Goal: Task Accomplishment & Management: Complete application form

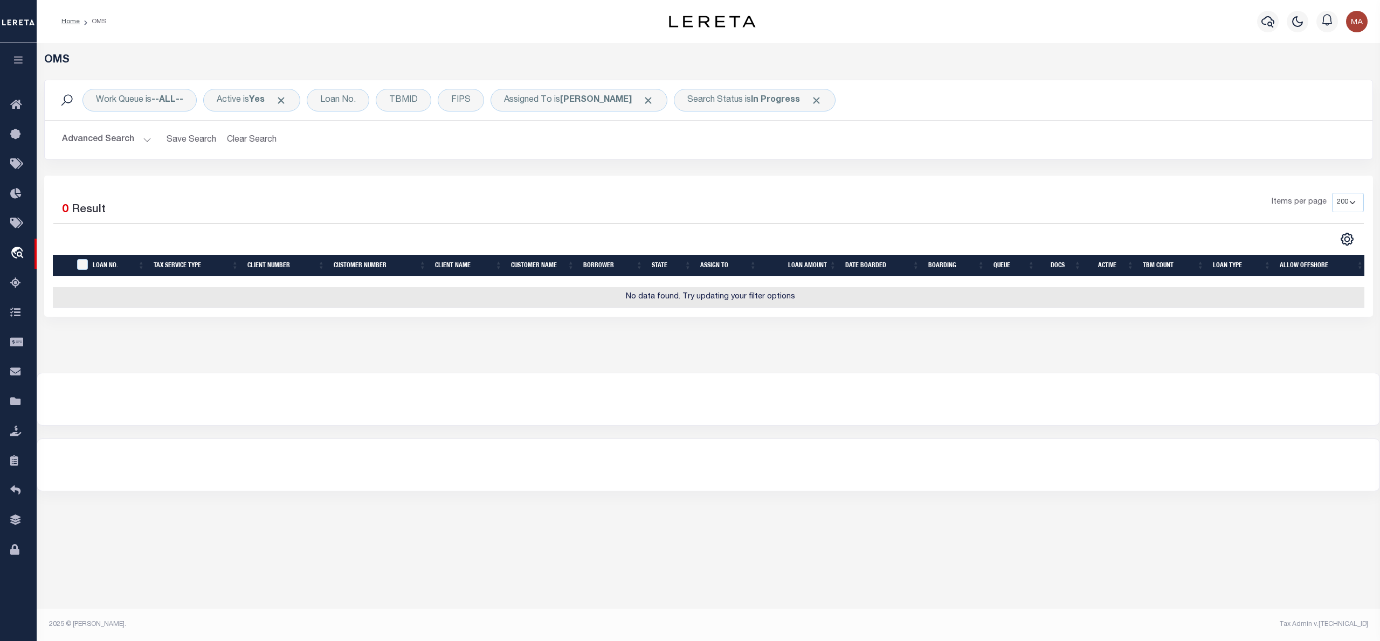
select select "200"
click at [759, 97] on b "In Progress" at bounding box center [775, 100] width 49 height 9
select select "IP"
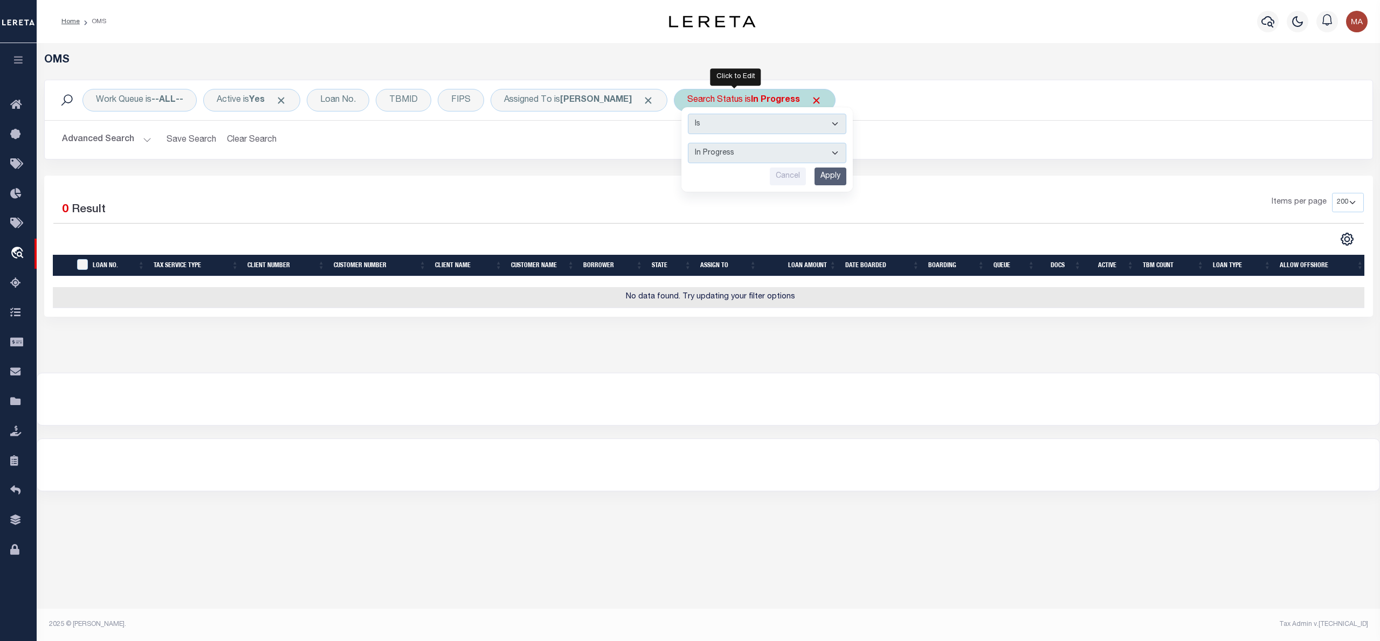
click at [815, 178] on input "Apply" at bounding box center [831, 177] width 32 height 18
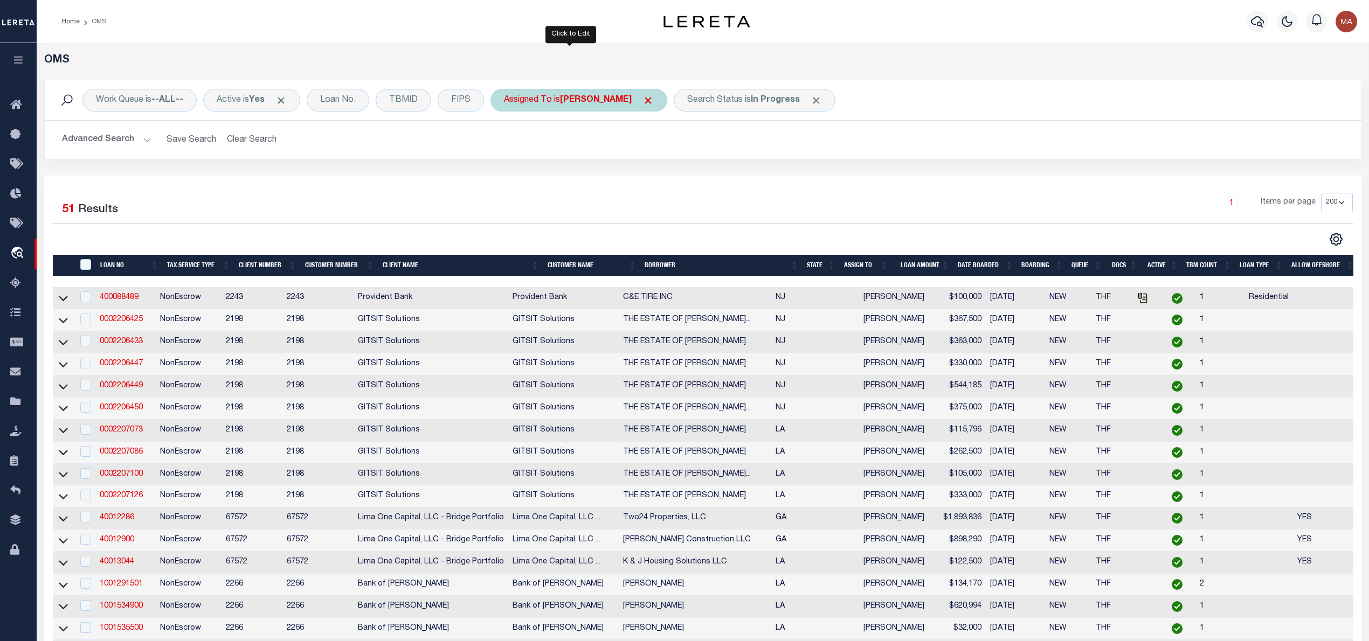
click at [591, 111] on div "Assigned To is Manish Rai" at bounding box center [579, 100] width 177 height 23
select select "[PERSON_NAME]"
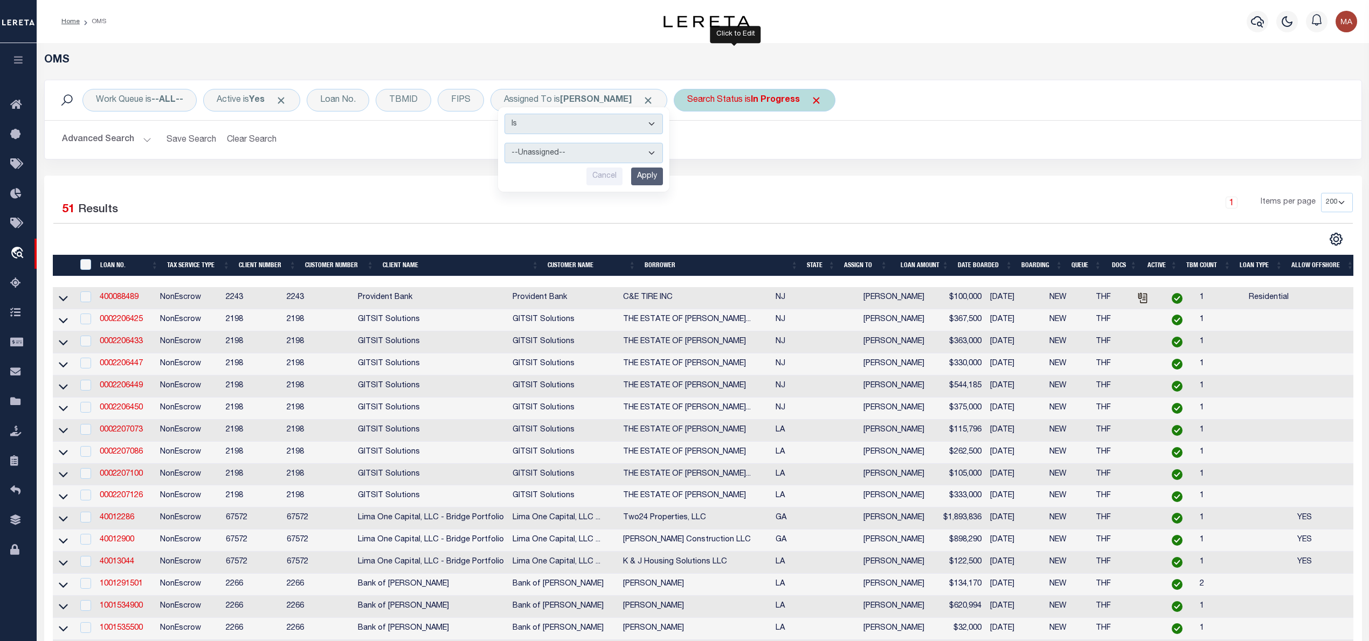
click at [722, 96] on div "Search Status is In Progress" at bounding box center [755, 100] width 162 height 23
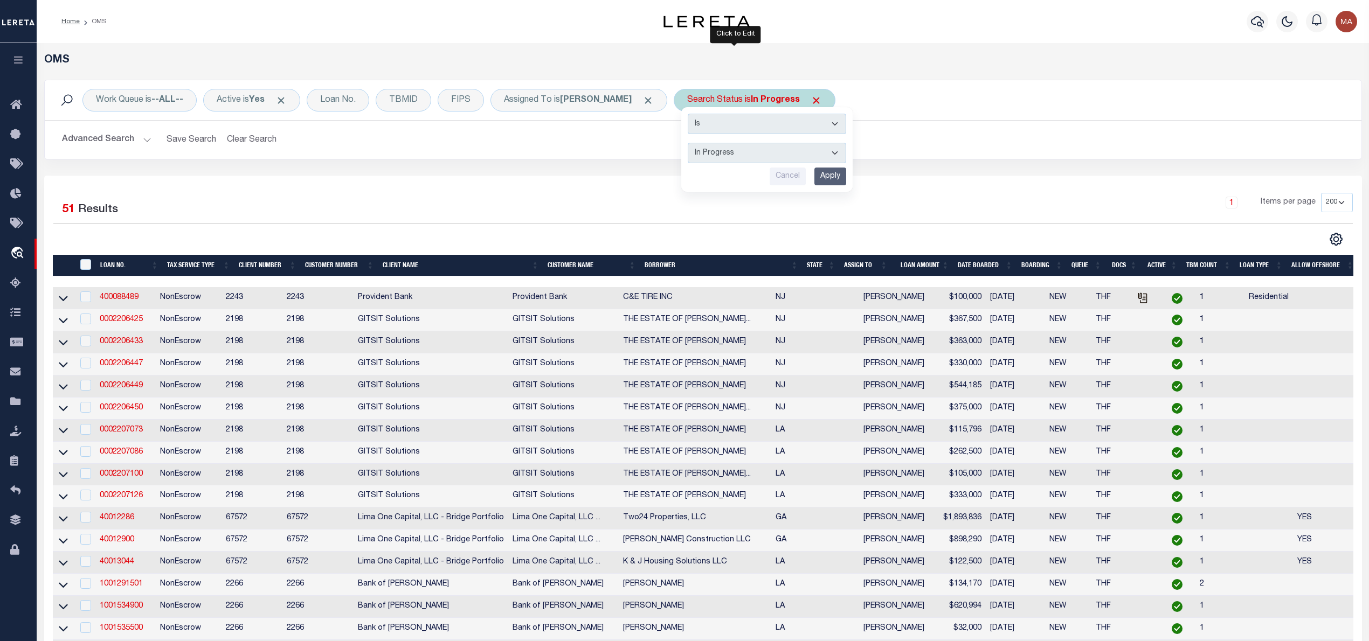
select select "RD"
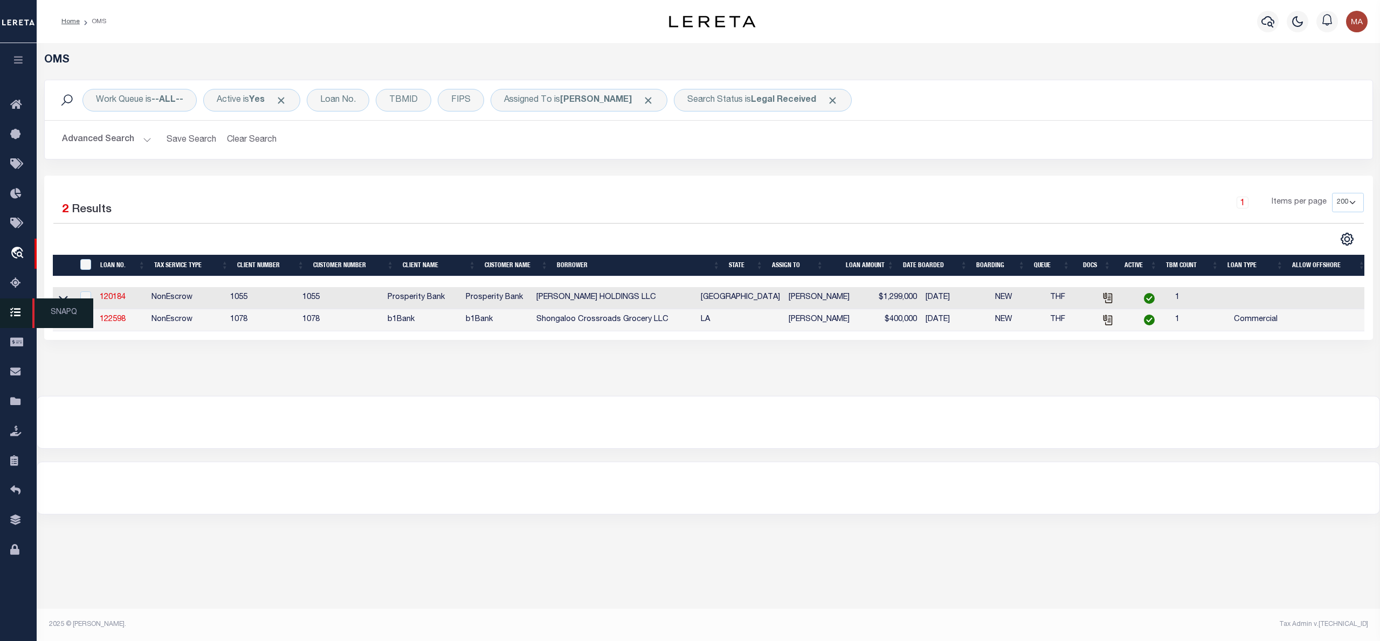
click at [55, 307] on span "SNAPQ" at bounding box center [62, 314] width 61 height 30
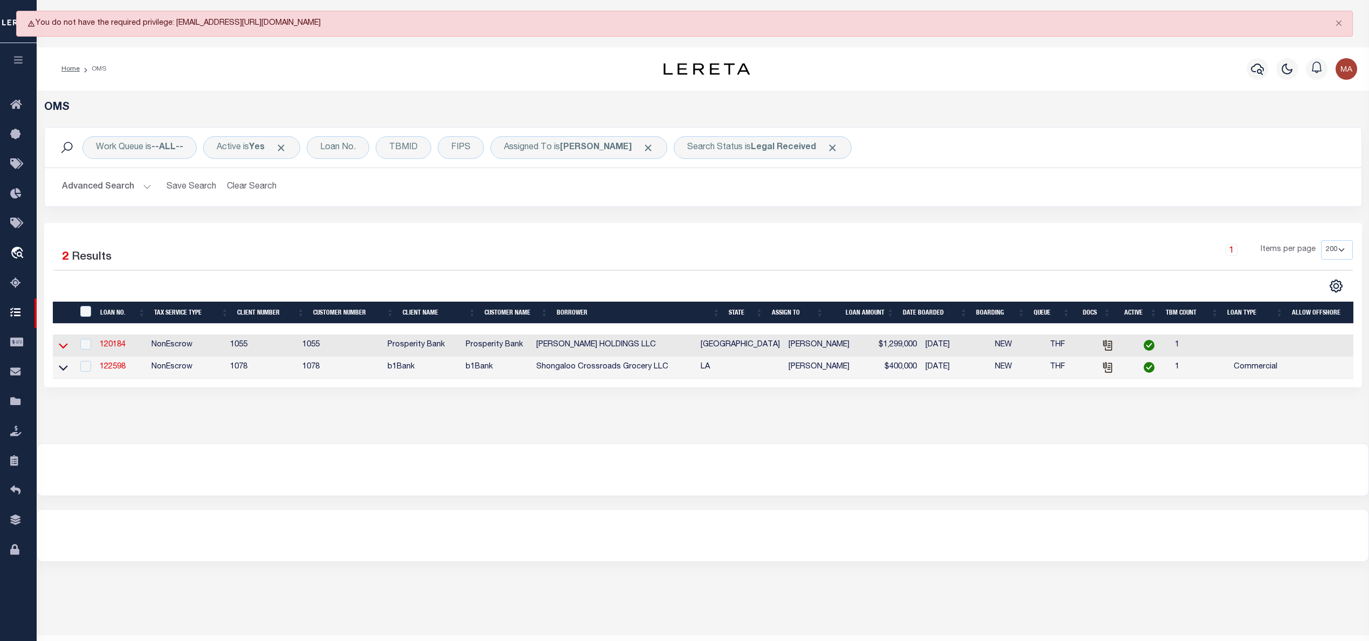
click at [61, 351] on icon at bounding box center [63, 345] width 9 height 11
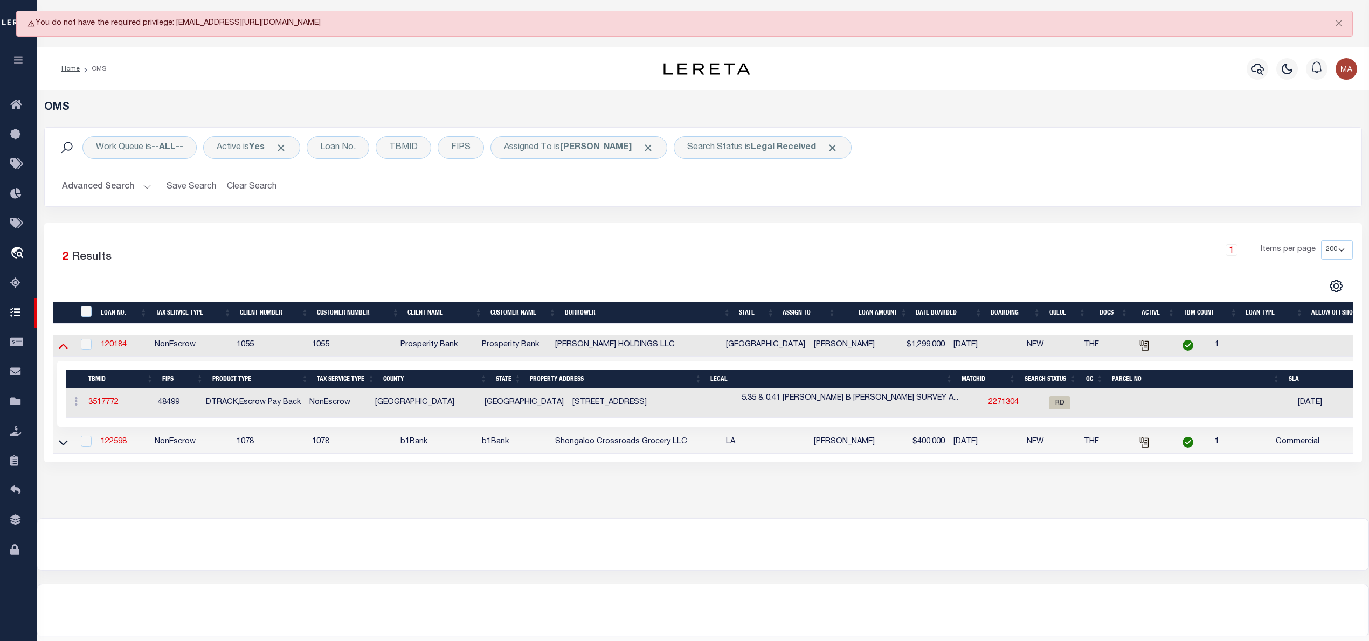
click at [60, 347] on icon at bounding box center [63, 345] width 9 height 11
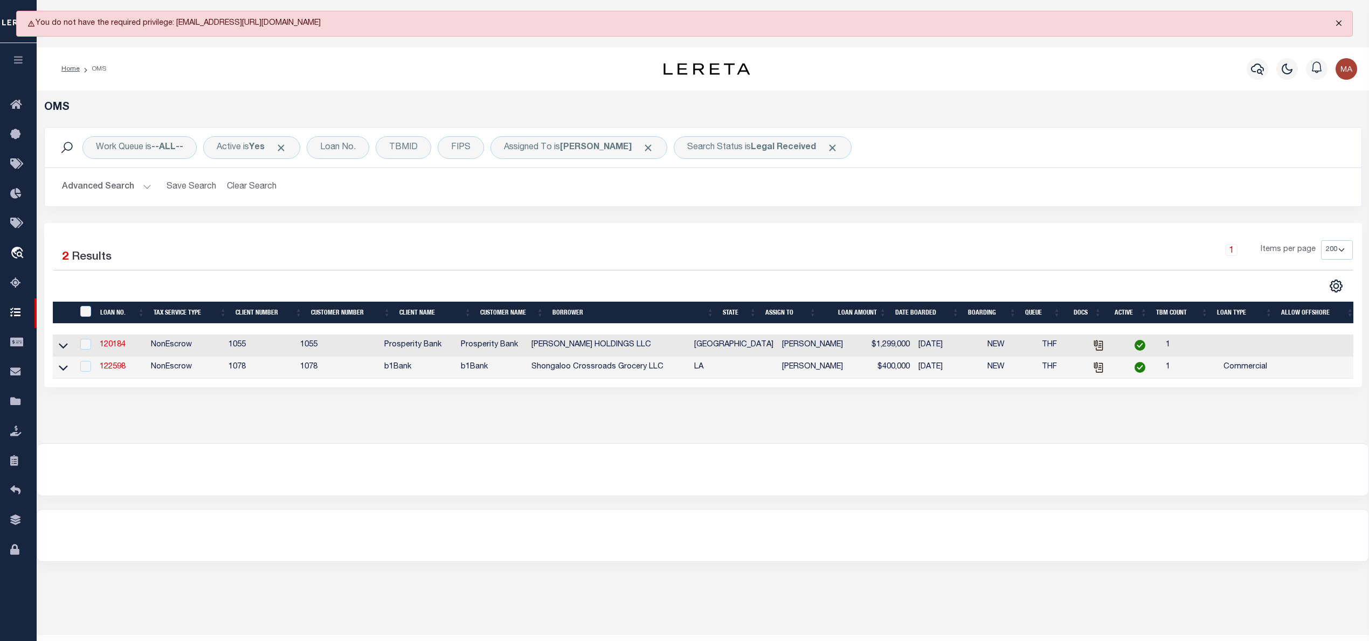
click at [1336, 23] on button "Close" at bounding box center [1339, 23] width 27 height 24
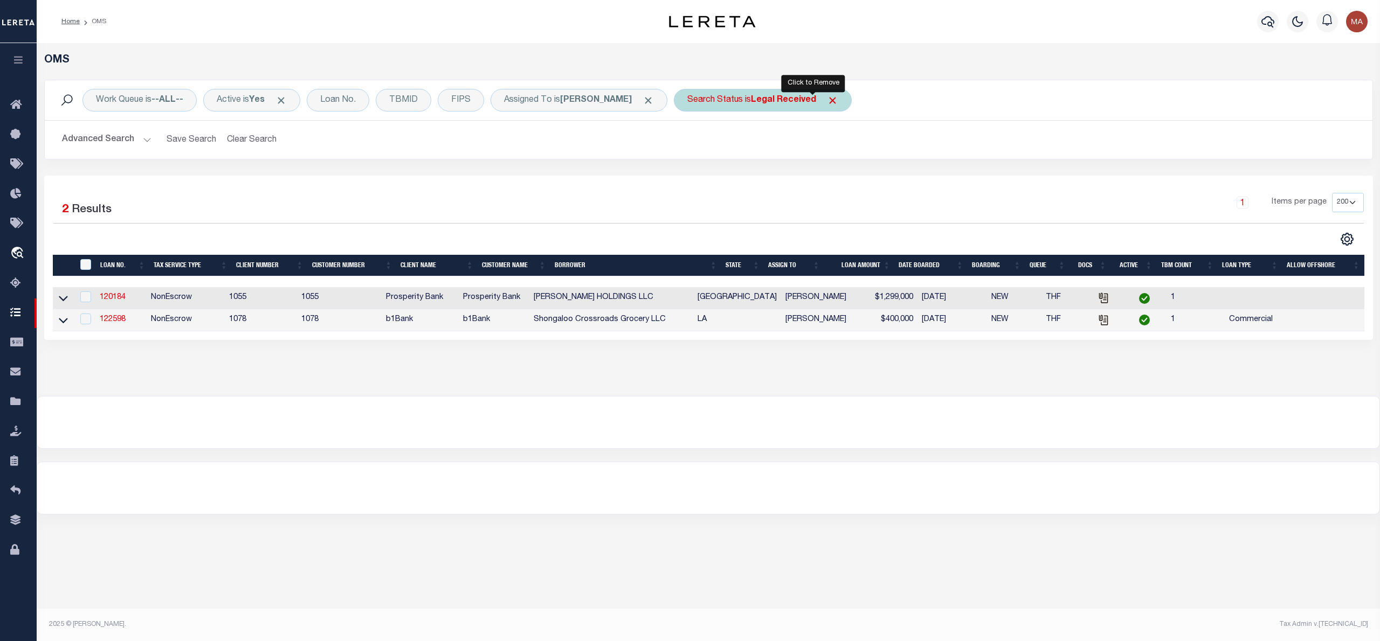
click at [827, 98] on span "Click to Remove" at bounding box center [832, 100] width 11 height 11
click at [674, 98] on div "Search Status" at bounding box center [715, 100] width 82 height 23
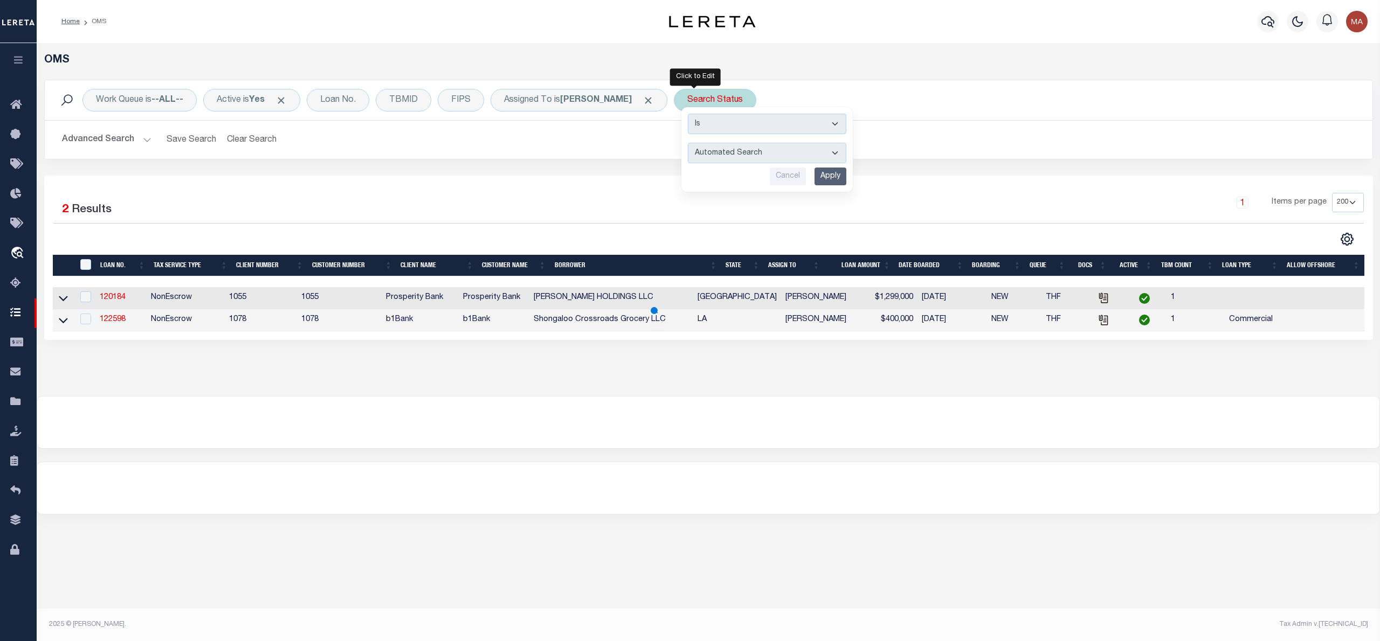
select select "IP"
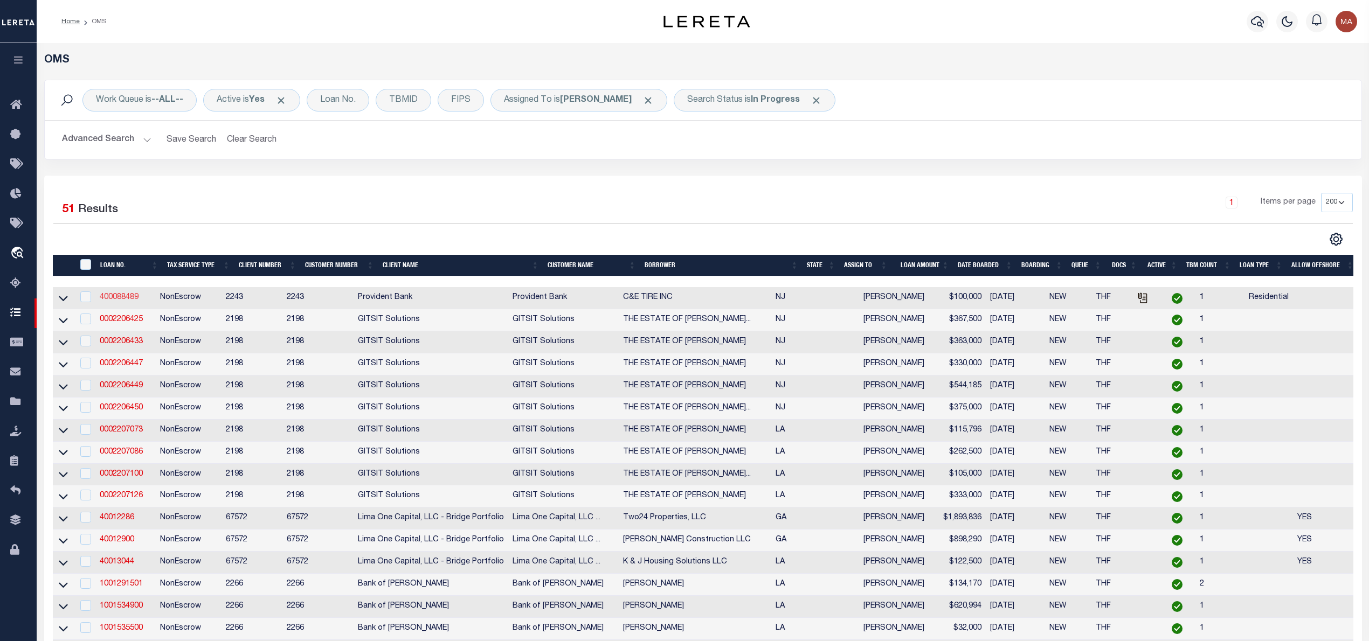
click at [114, 299] on link "400088489" at bounding box center [119, 298] width 39 height 8
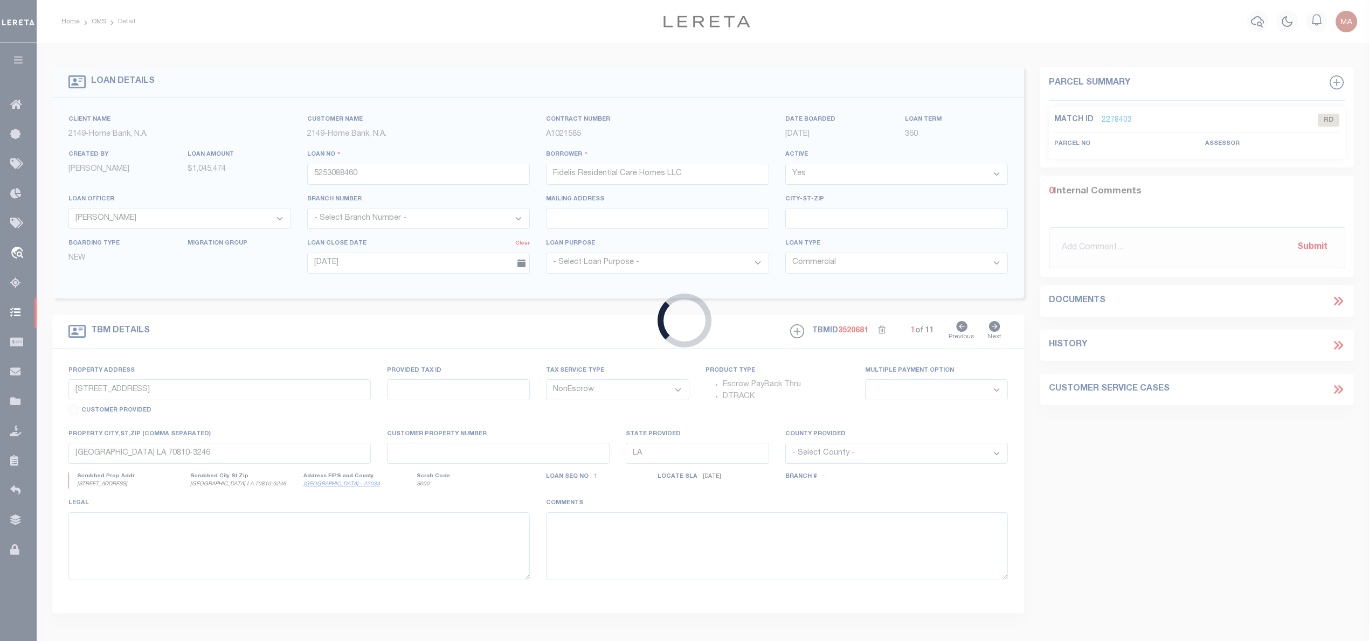
type input "400088489"
type input "C&E TIRE INC"
select select
type input "09/16/2025"
select select "10"
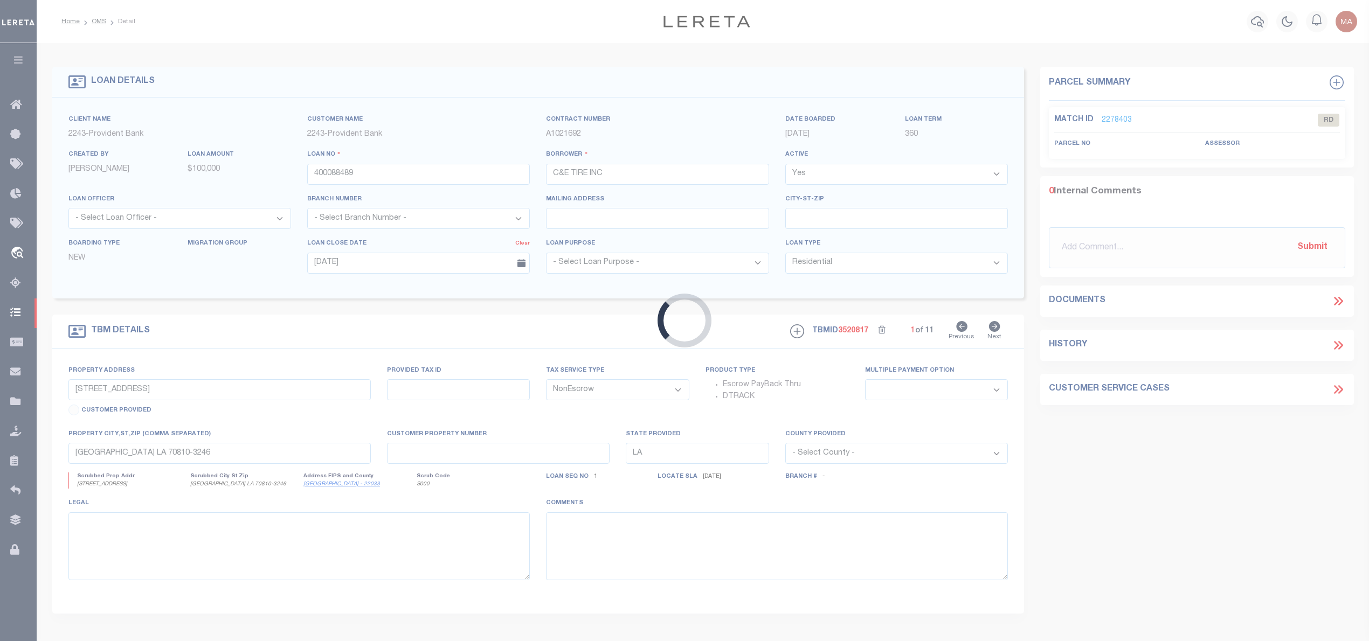
type input "29 DYER RD"
select select
type input "WANTAGE NJ 07461-2721"
type input "NJ"
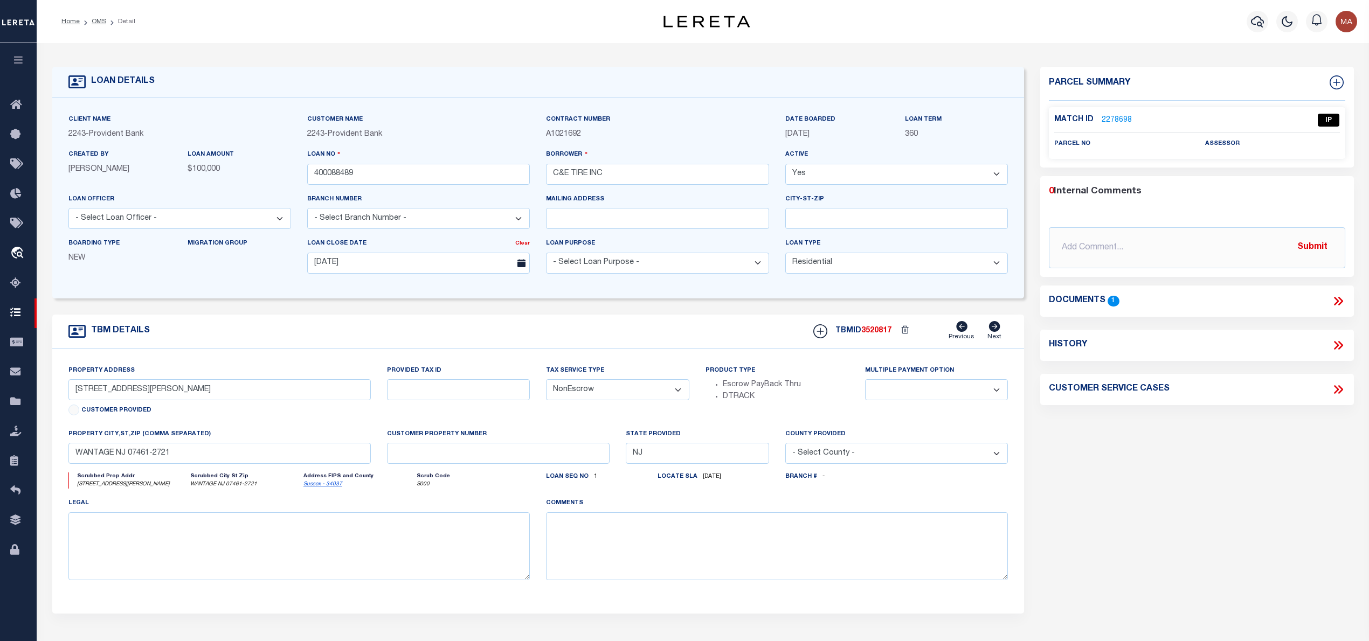
click at [1340, 308] on icon at bounding box center [1339, 301] width 14 height 14
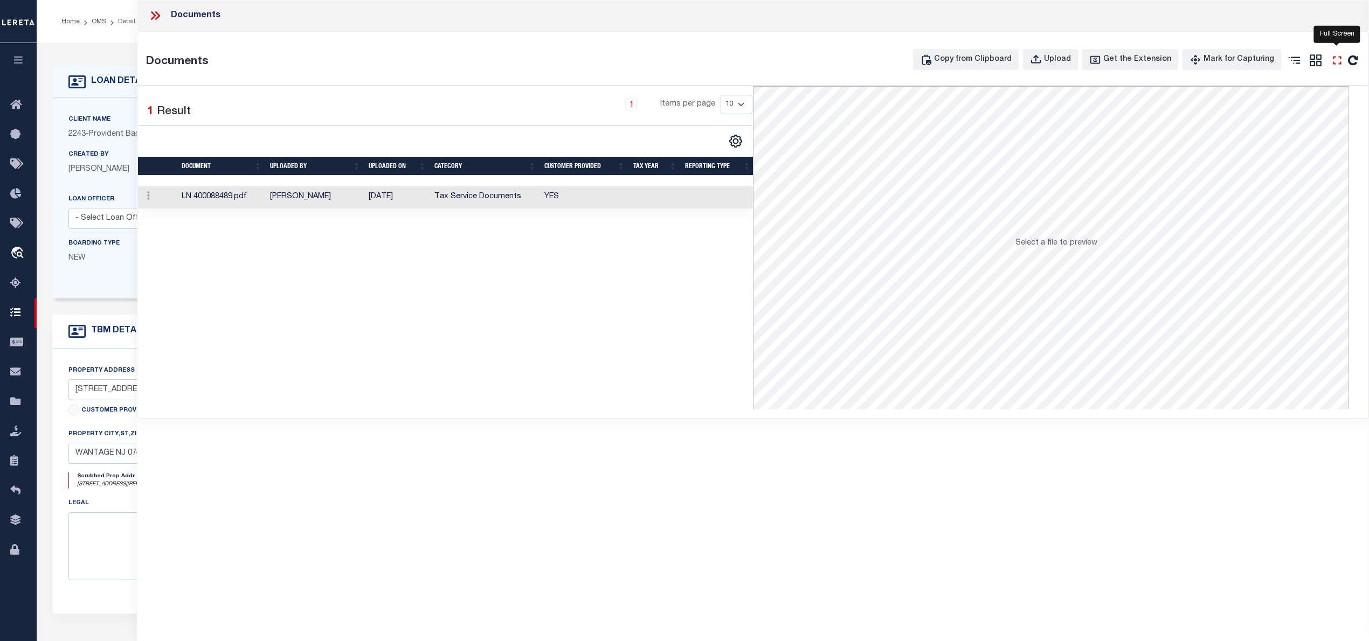
click at [1340, 59] on icon at bounding box center [1337, 60] width 8 height 8
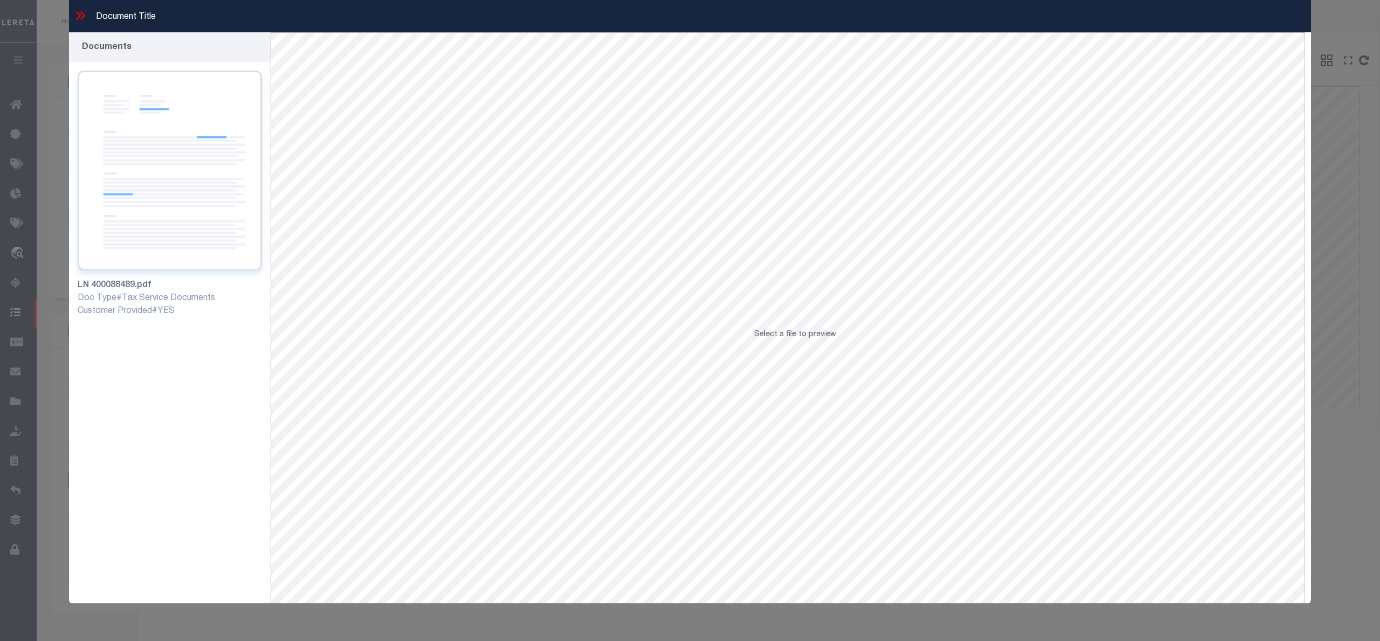
click at [170, 223] on img at bounding box center [170, 171] width 184 height 200
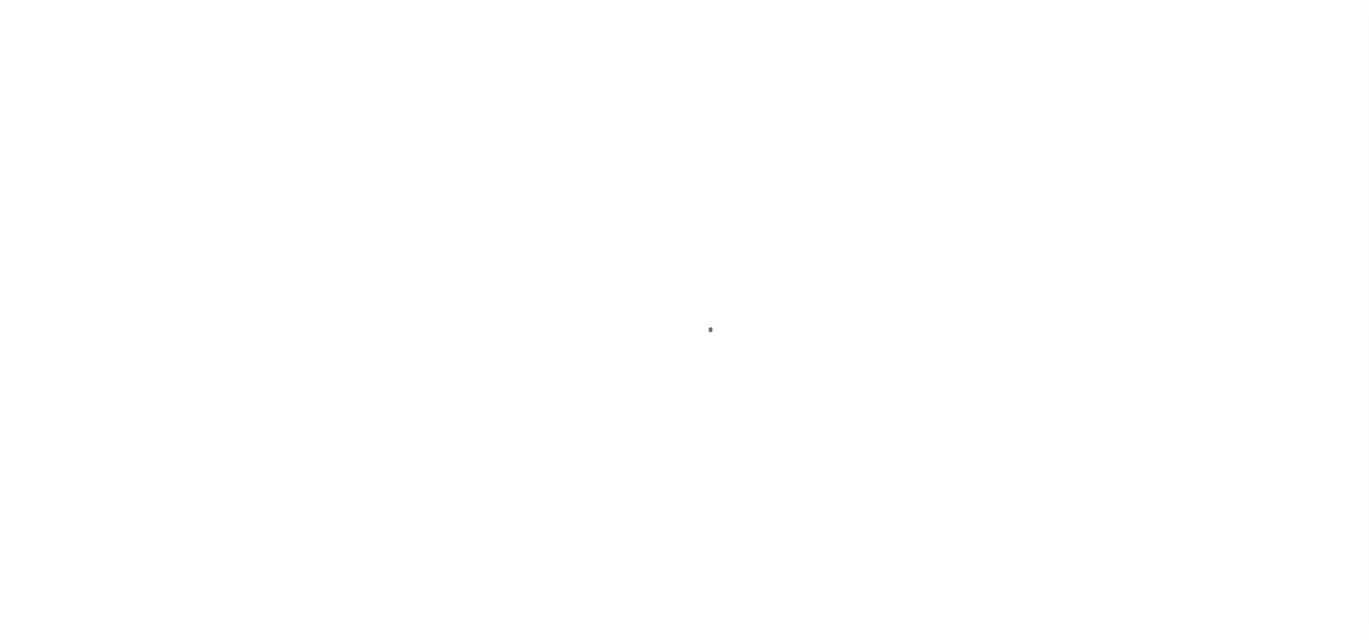
select select "10"
select select "NonEscrow"
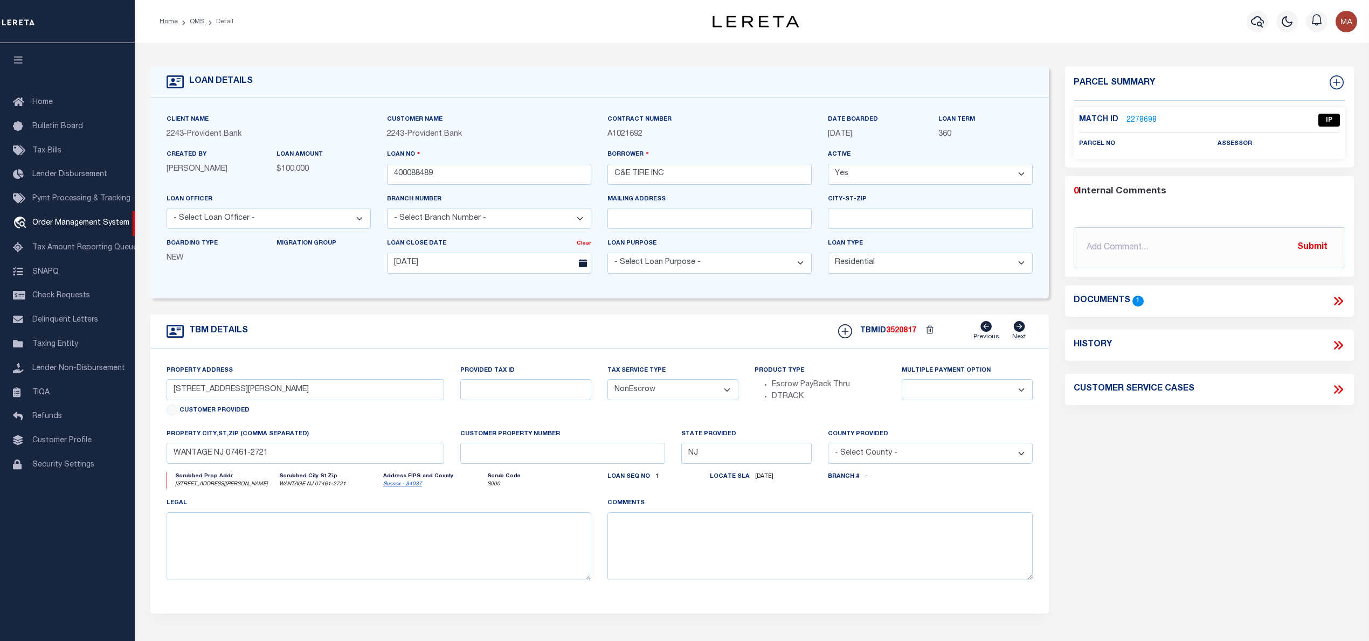
click at [1139, 115] on link "2278698" at bounding box center [1142, 120] width 30 height 11
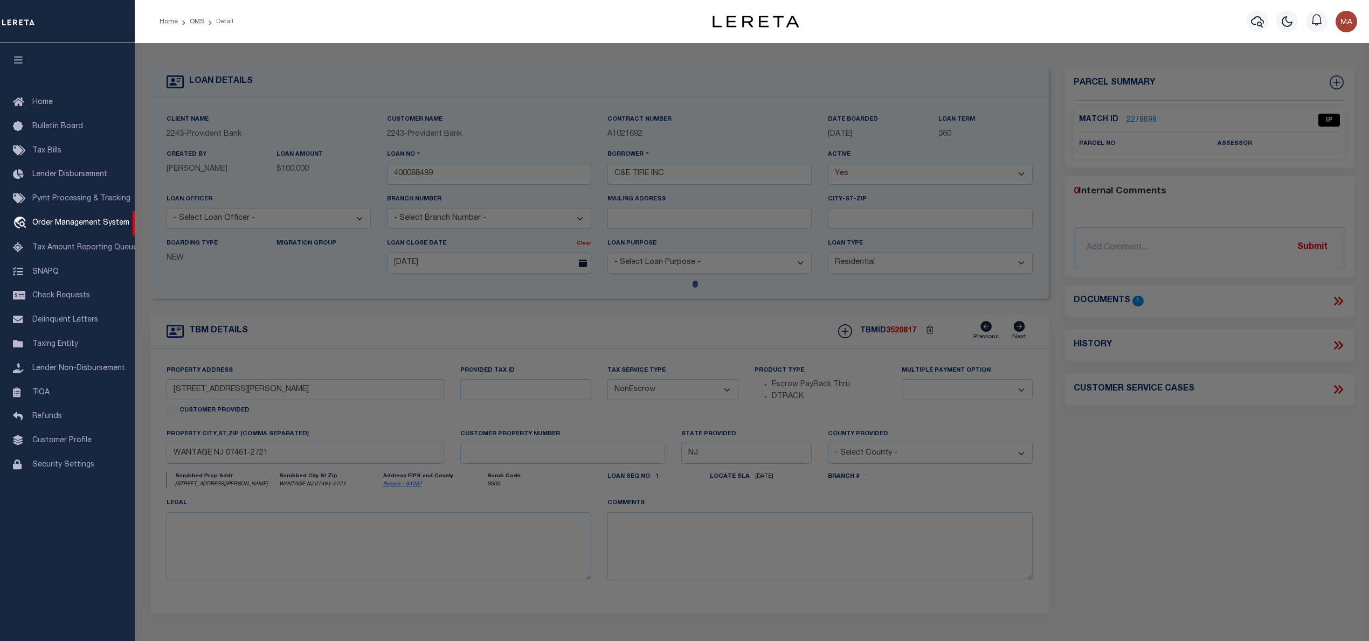
checkbox input "false"
select select "IP"
checkbox input "false"
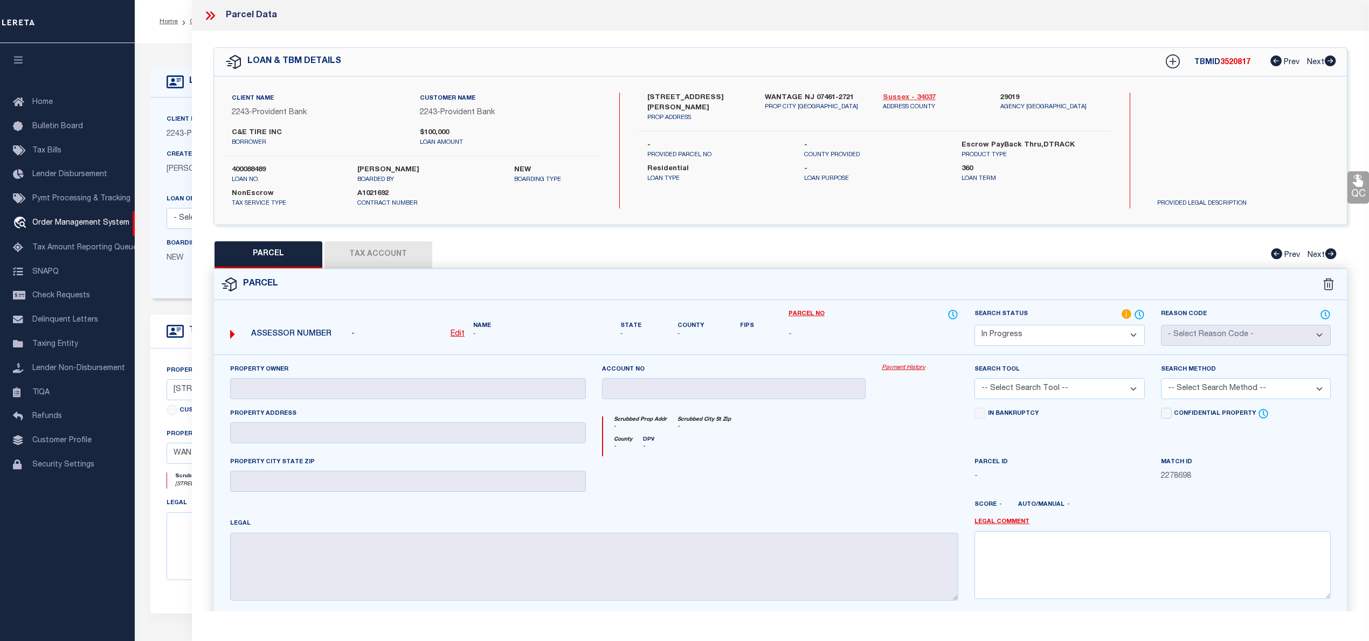
click at [908, 93] on link "Sussex - 34037" at bounding box center [933, 98] width 101 height 11
drag, startPoint x: 647, startPoint y: 98, endPoint x: 691, endPoint y: 91, distance: 44.8
click at [691, 91] on div "Client Name 2243 - Provident Bank Customer Name 2243 - Provident Bank C&E TIRE …" at bounding box center [780, 151] width 1133 height 148
copy label "29 DYER RD"
click at [447, 337] on div "- Edit" at bounding box center [407, 335] width 113 height 12
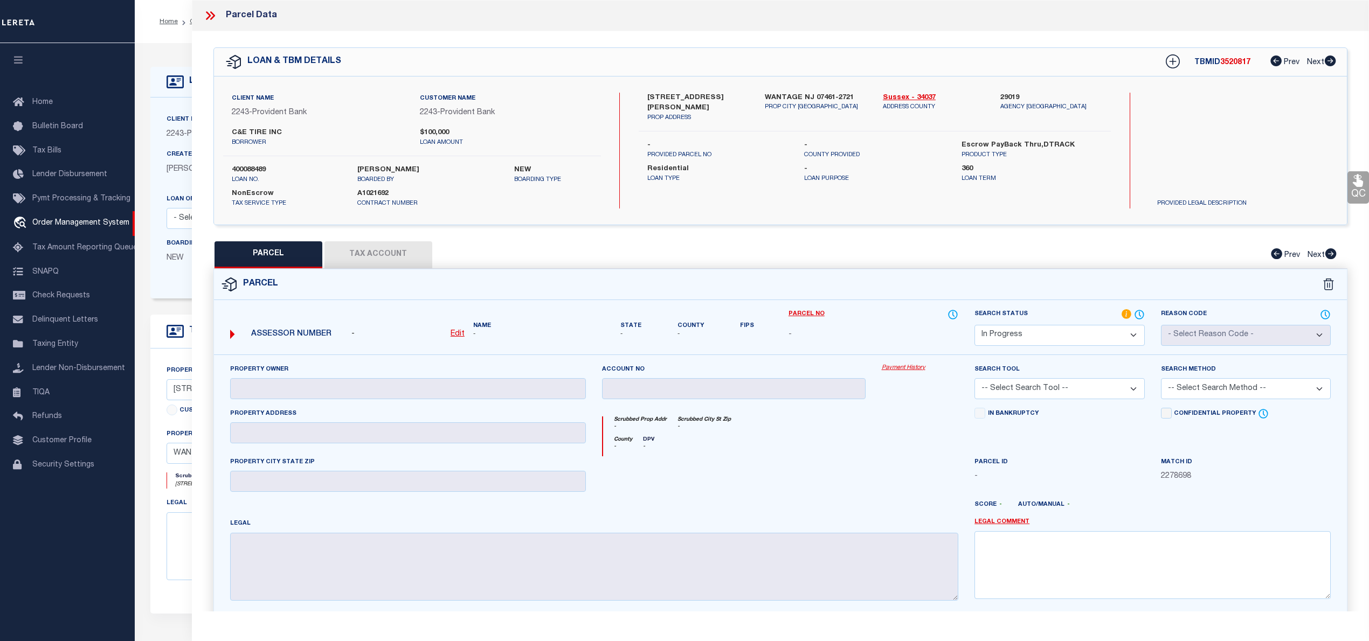
click at [465, 334] on div "- Edit" at bounding box center [408, 335] width 122 height 12
click at [463, 335] on u "Edit" at bounding box center [458, 334] width 14 height 8
select select "IP"
type textarea "-"
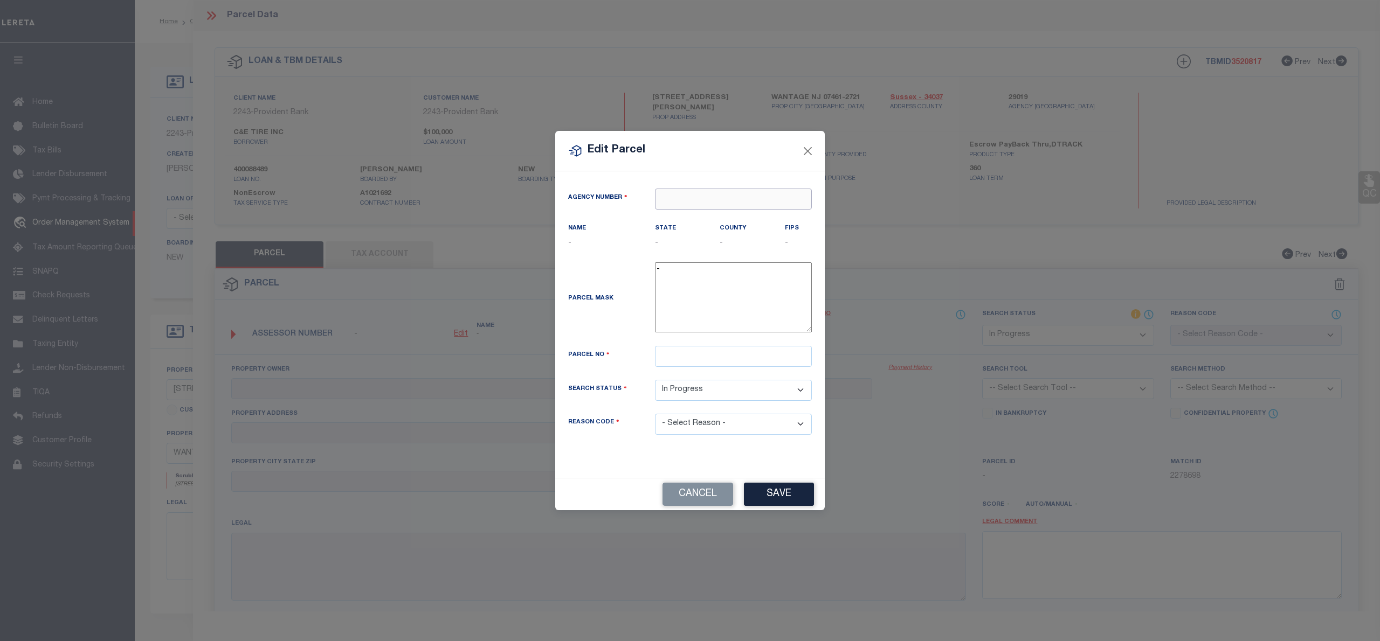
click at [723, 201] on input "text" at bounding box center [733, 199] width 157 height 21
click at [757, 221] on div "290190000 : SUSSEX COUNTY" at bounding box center [734, 224] width 156 height 31
type input "290190000"
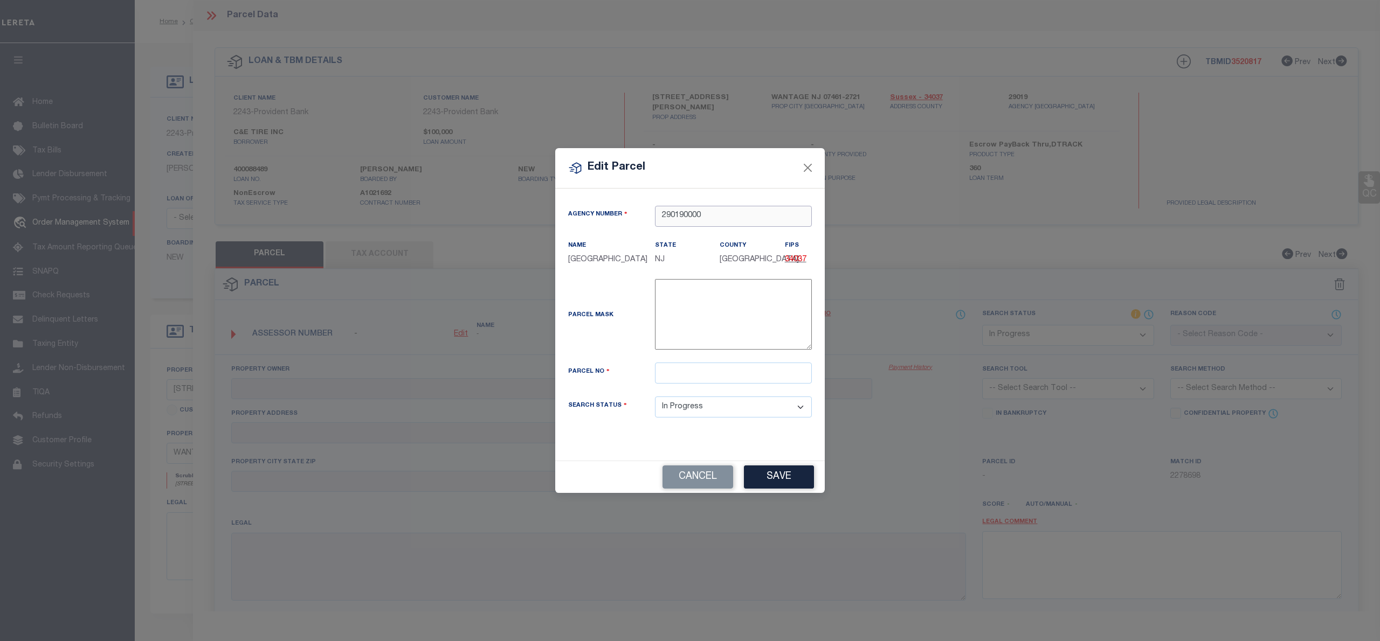
type input "290190000"
click at [674, 373] on input "text" at bounding box center [733, 373] width 157 height 21
click at [688, 371] on input "00130" at bounding box center [733, 373] width 157 height 21
click at [658, 371] on input "00130" at bounding box center [733, 373] width 157 height 21
click at [707, 382] on input "00130" at bounding box center [733, 373] width 157 height 21
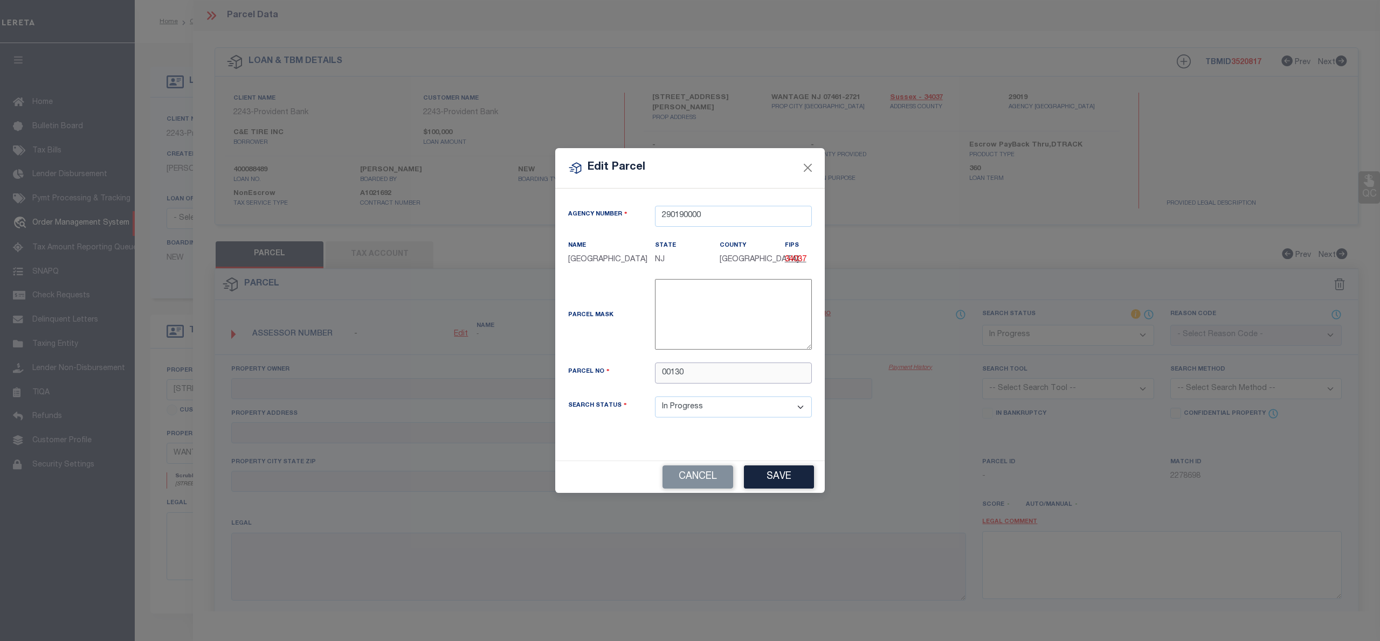
click at [712, 376] on input "00130" at bounding box center [733, 373] width 157 height 21
type input "00130 00006 13"
click at [768, 478] on button "Save" at bounding box center [779, 477] width 70 height 23
select select "IP"
checkbox input "false"
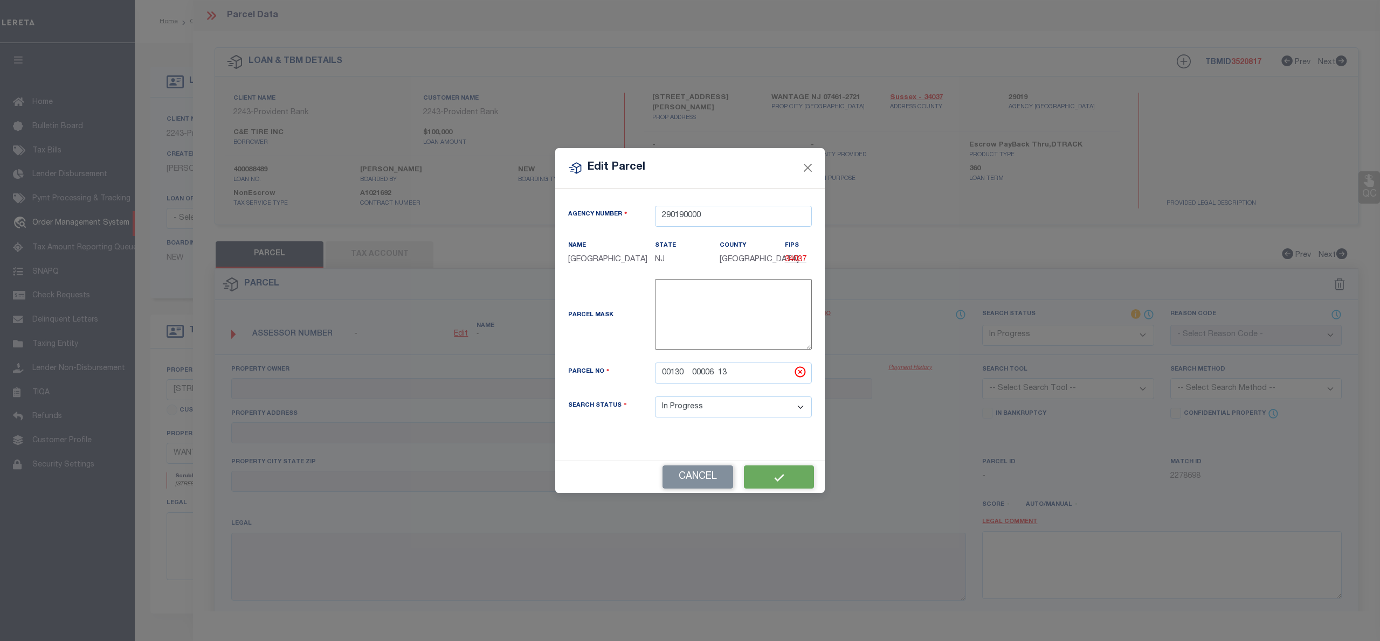
checkbox input "false"
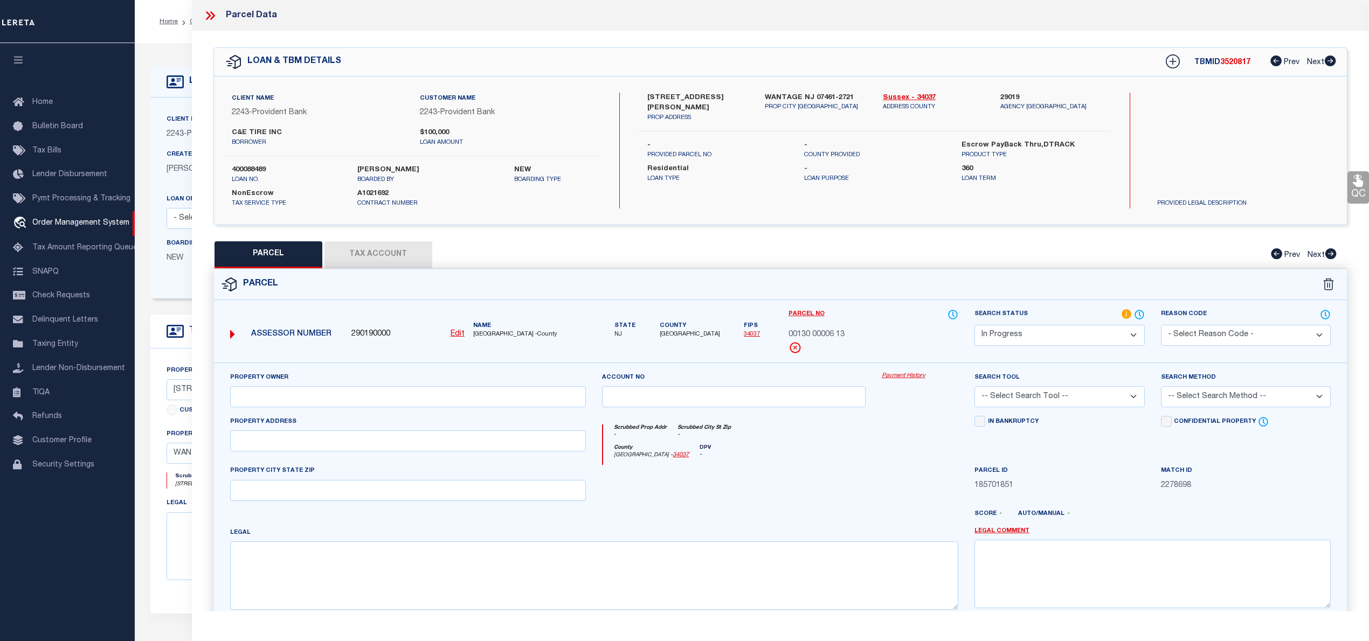
click at [389, 255] on button "Tax Account" at bounding box center [379, 255] width 108 height 27
select select "100"
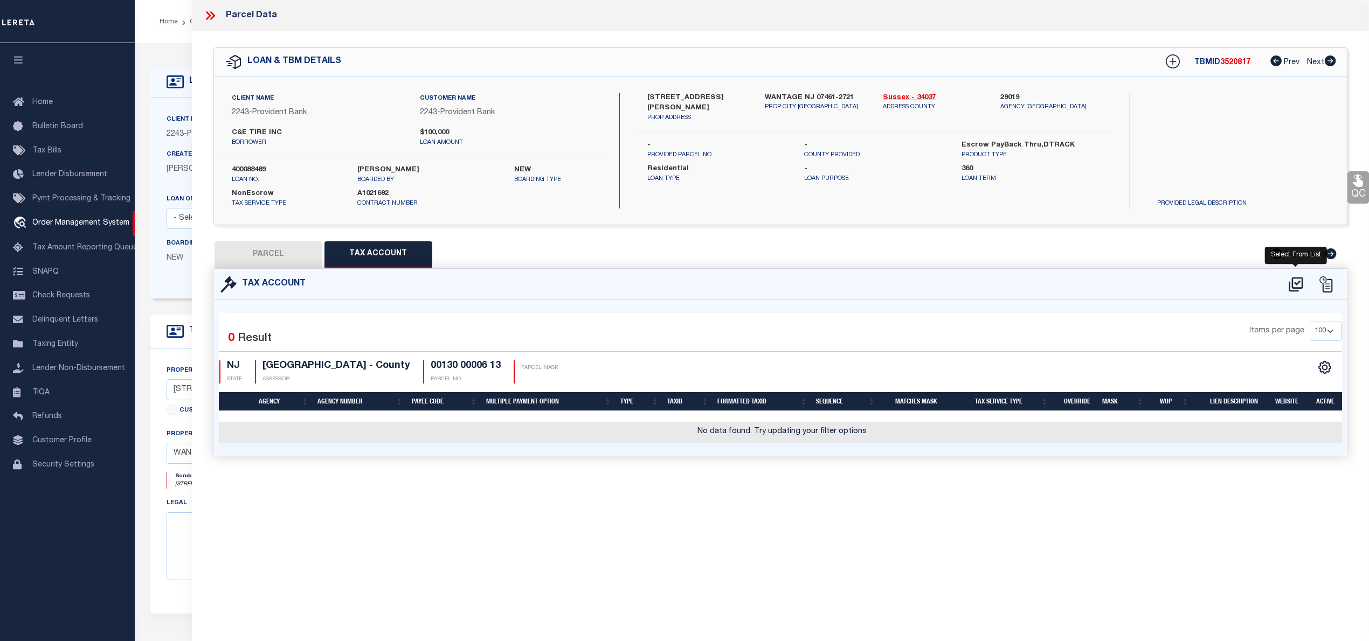
click at [1300, 281] on icon at bounding box center [1296, 284] width 14 height 15
select select "100"
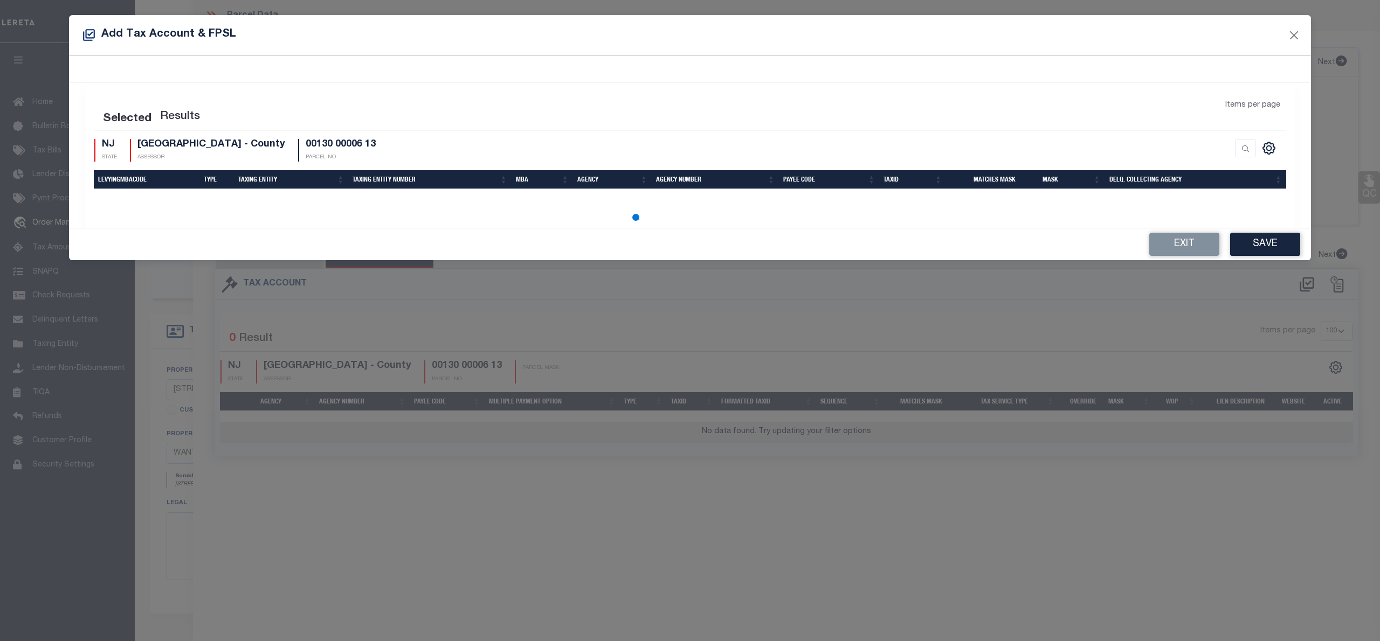
select select "100"
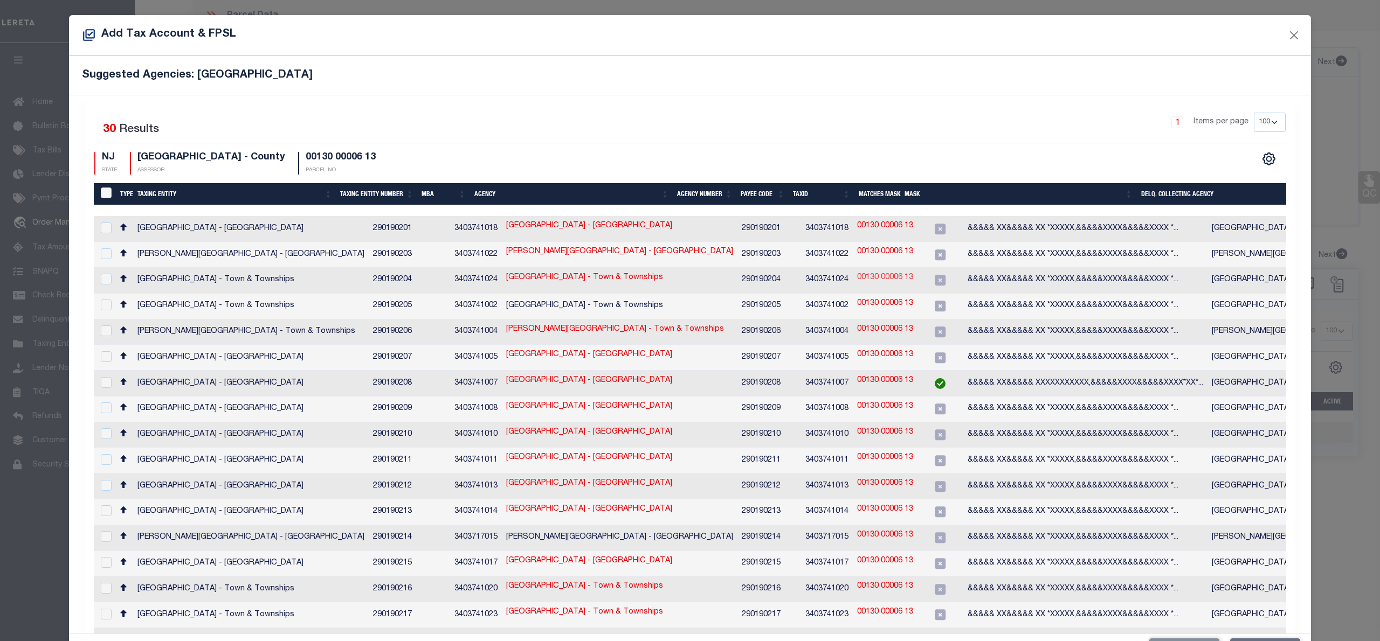
click at [857, 279] on link "00130 00006 13" at bounding box center [885, 278] width 56 height 12
type input "00130 00006 13"
type textarea "&&&&& XX&&&&& XX *XXXXX,&&&&&XXXX&&&&&XXXX *XXXX,$$$$$ $$$$$$$"
checkbox input "true"
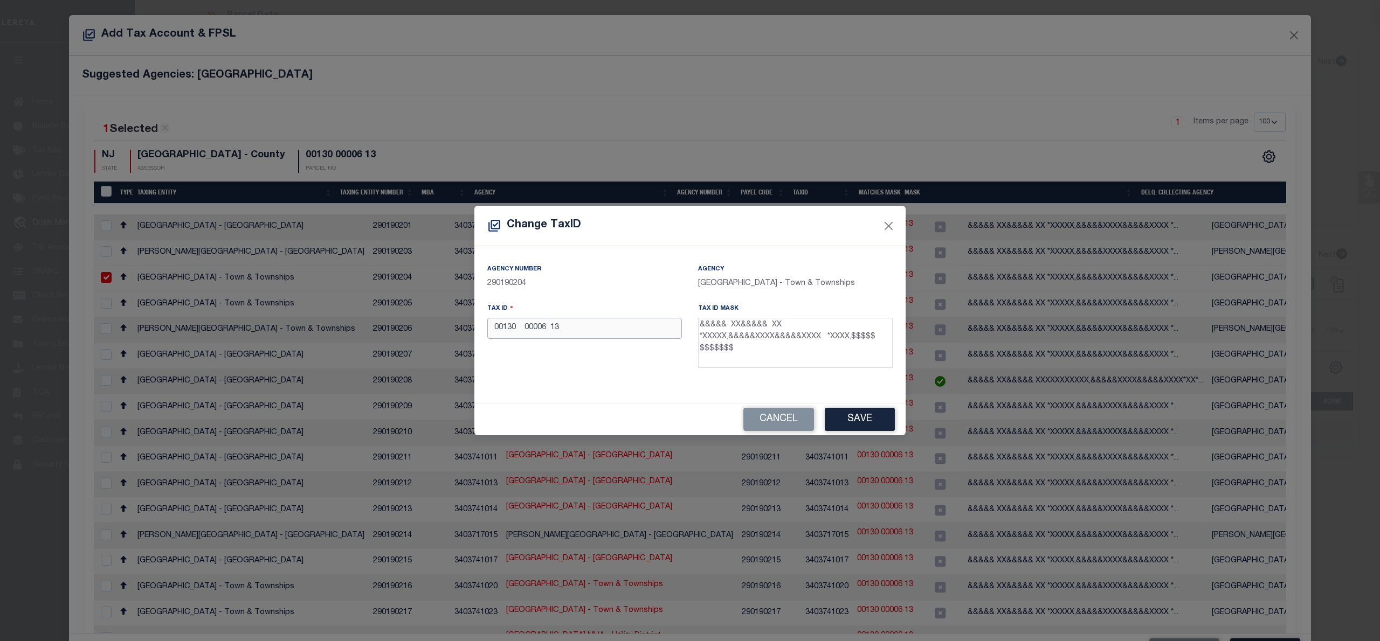
click at [550, 330] on input "00130 00006 13" at bounding box center [584, 328] width 195 height 21
type input "00130 00006 13"
click at [843, 423] on button "Save" at bounding box center [860, 419] width 70 height 23
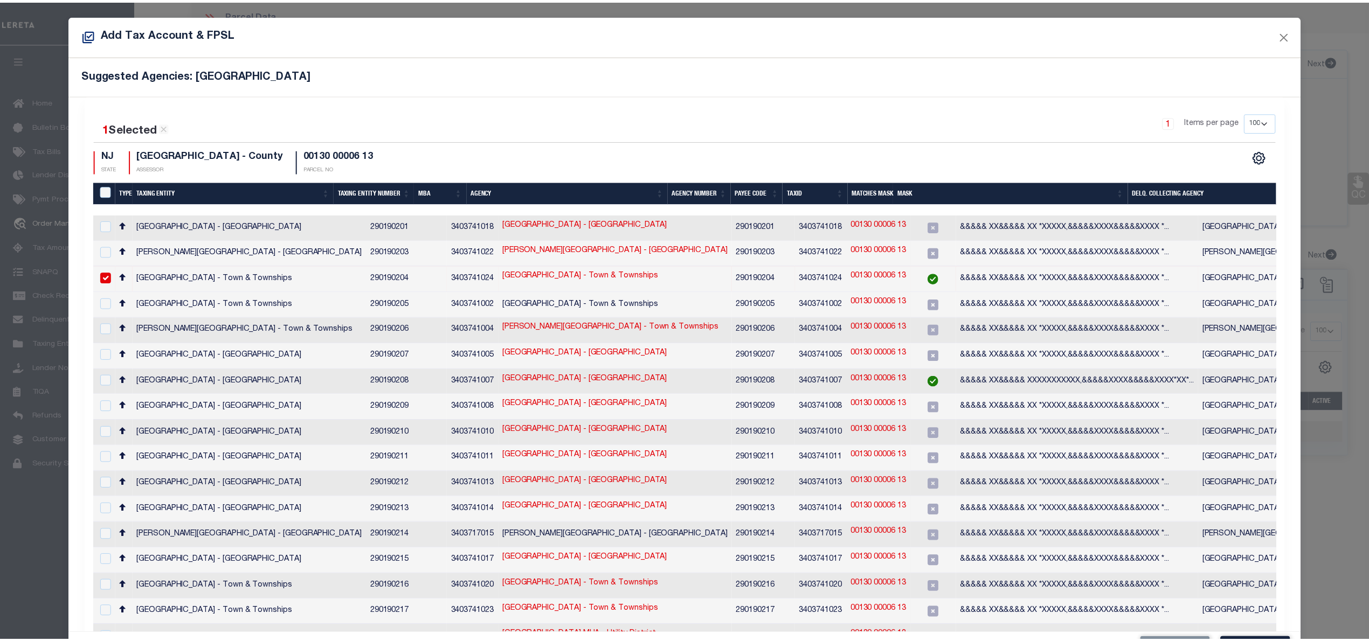
scroll to position [40, 0]
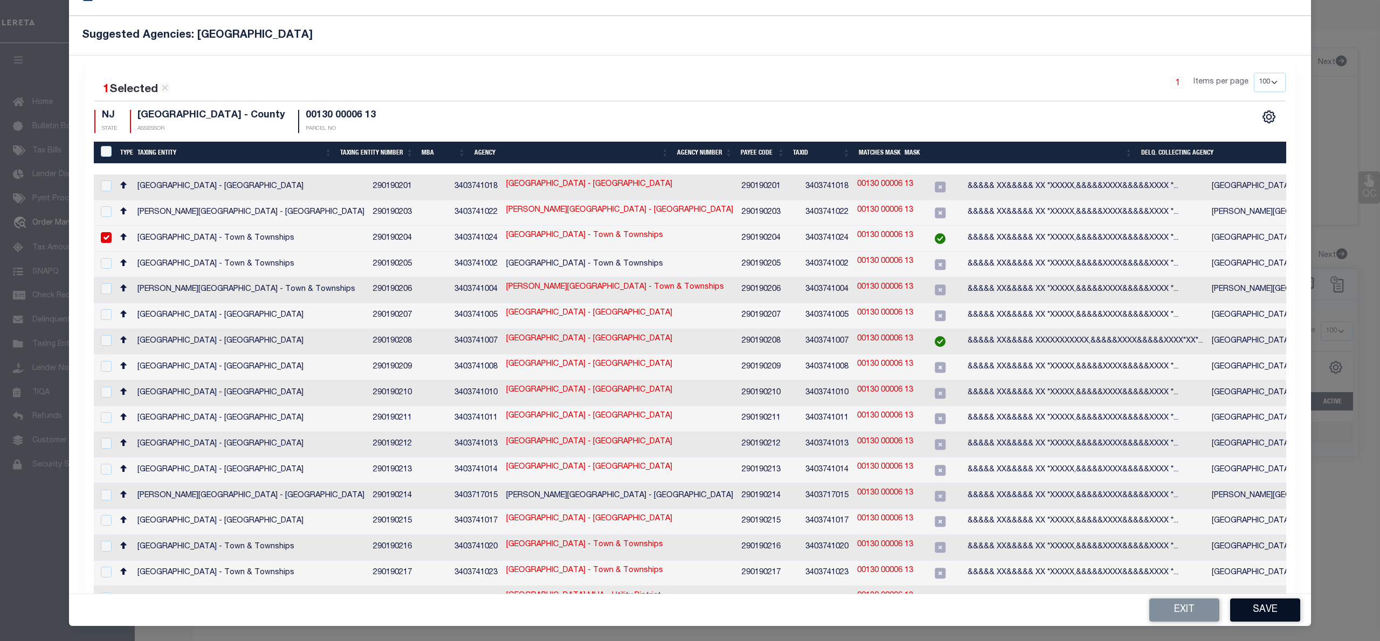
click at [1243, 606] on button "Save" at bounding box center [1265, 610] width 70 height 23
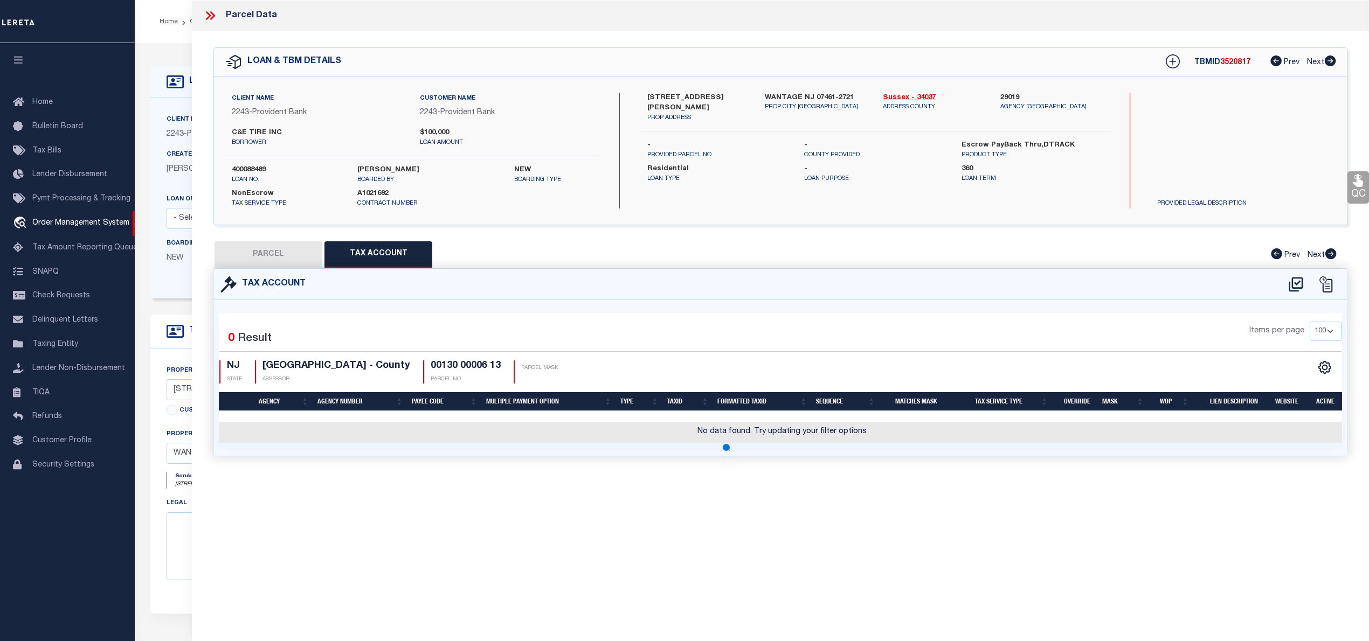
scroll to position [0, 0]
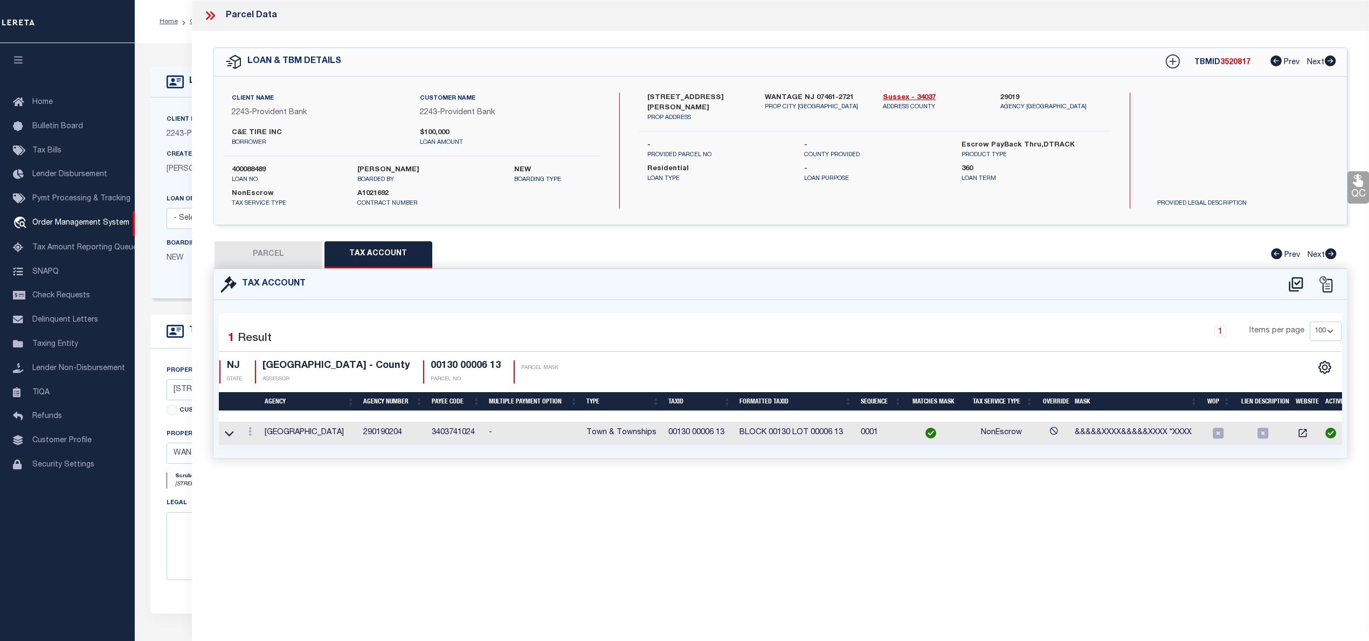
click at [260, 259] on button "PARCEL" at bounding box center [269, 255] width 108 height 27
select select "AS"
checkbox input "false"
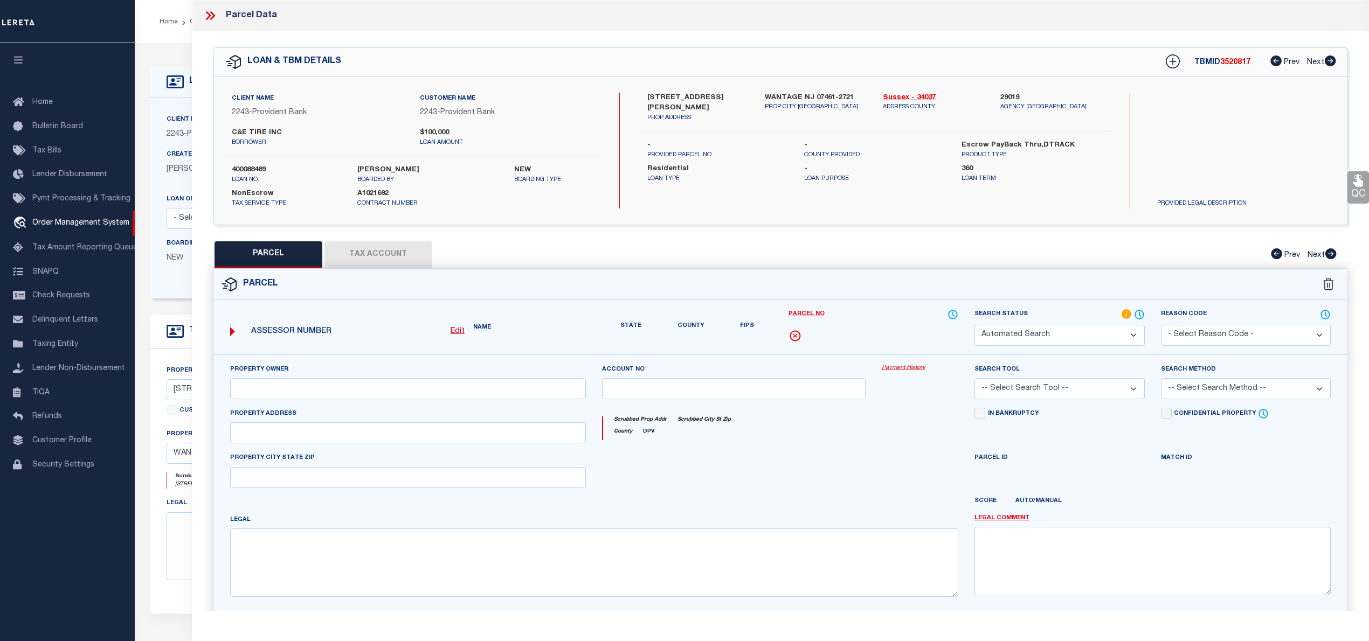
select select "IP"
checkbox input "false"
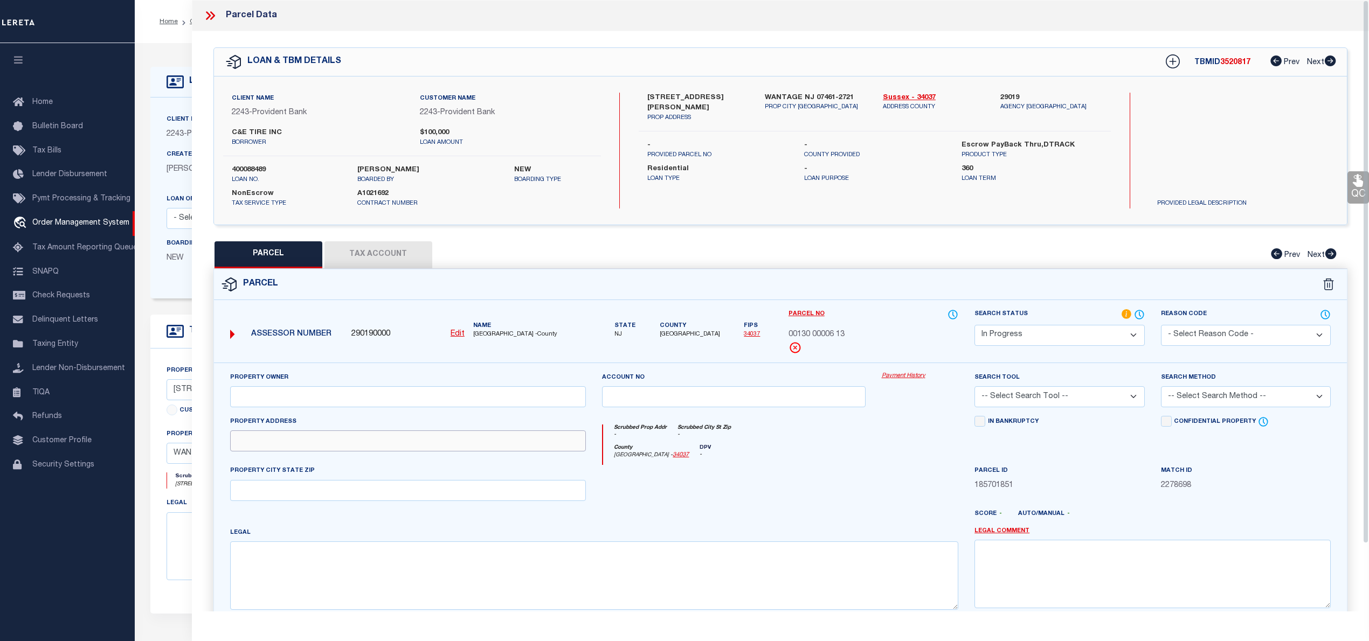
click at [264, 447] on input "text" at bounding box center [408, 441] width 356 height 21
paste input "29 DYER RD"
type input "29 DYER RD"
click at [237, 555] on textarea at bounding box center [594, 576] width 729 height 68
paste textarea "Block: 130"
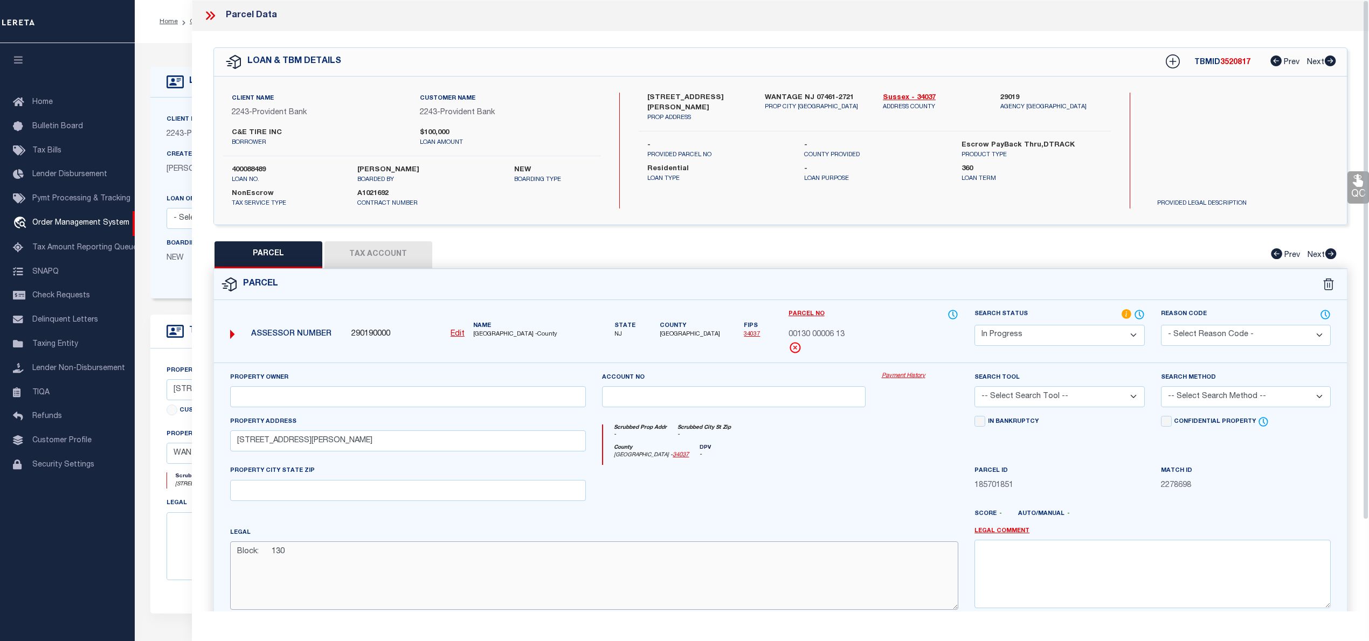
click at [305, 560] on textarea "Block: 130" at bounding box center [594, 576] width 729 height 68
paste textarea "Lot: 6.13"
type textarea "Block: 130 Lot: 6.13"
click at [1024, 335] on select "Automated Search Bad Parcel Complete Duplicate Parcel High Dollar Reporting In …" at bounding box center [1060, 335] width 170 height 21
select select "PC"
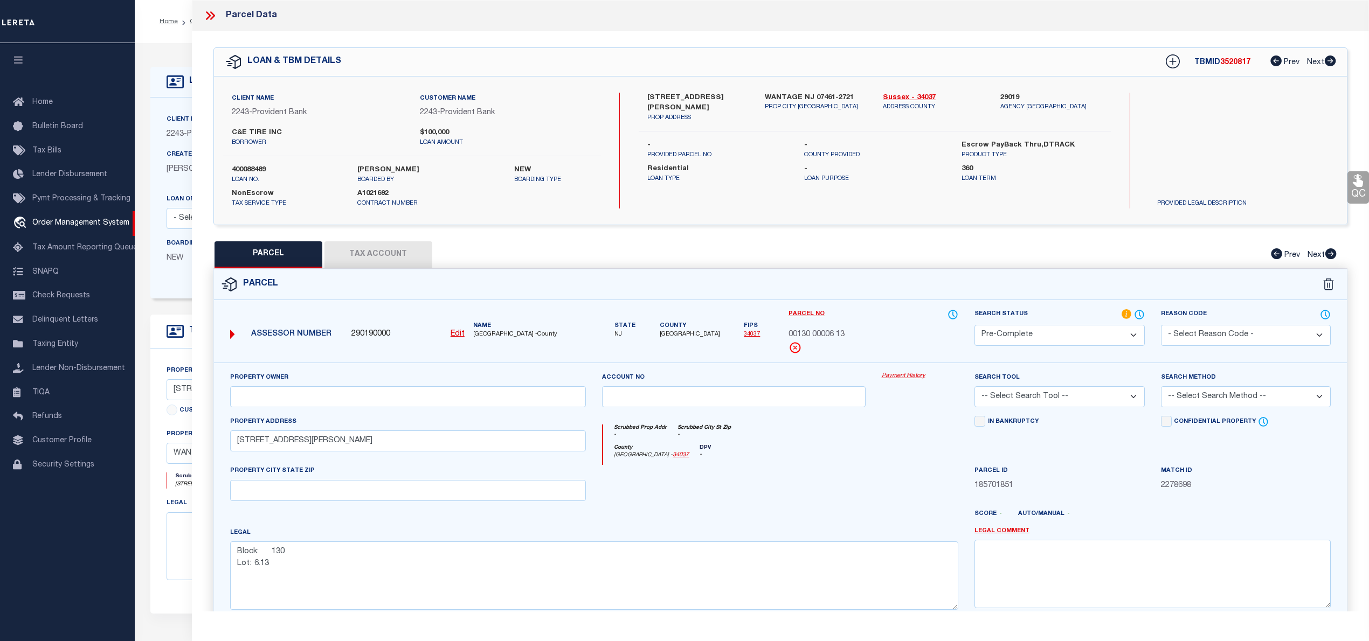
click at [975, 325] on select "Automated Search Bad Parcel Complete Duplicate Parcel High Dollar Reporting In …" at bounding box center [1060, 335] width 170 height 21
click at [1025, 397] on select "-- Select Search Tool -- 3rd Party Website Agency File Agency Website ATLS CNV-…" at bounding box center [1060, 397] width 170 height 21
select select "AGW"
click at [975, 388] on select "-- Select Search Tool -- 3rd Party Website Agency File Agency Website ATLS CNV-…" at bounding box center [1060, 397] width 170 height 21
click at [1214, 397] on select "-- Select Search Method -- Property Address Legal Liability Info Provided" at bounding box center [1246, 397] width 170 height 21
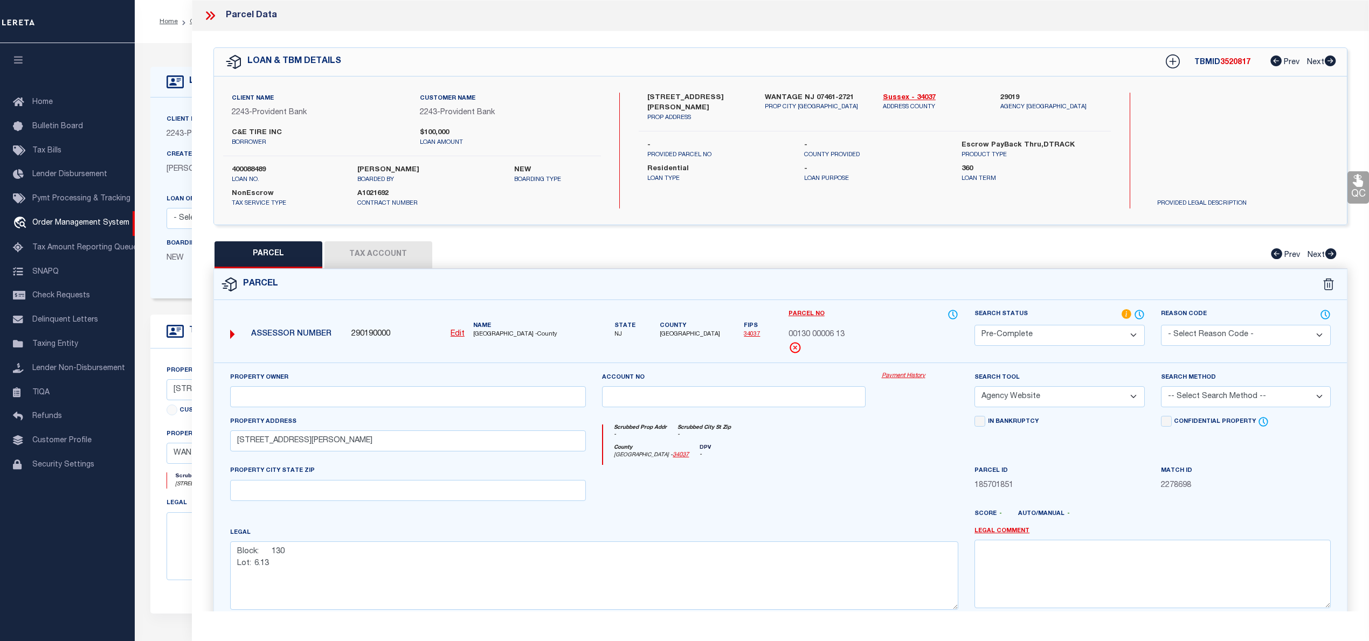
select select "LEG"
click at [1161, 388] on select "-- Select Search Method -- Property Address Legal Liability Info Provided" at bounding box center [1246, 397] width 170 height 21
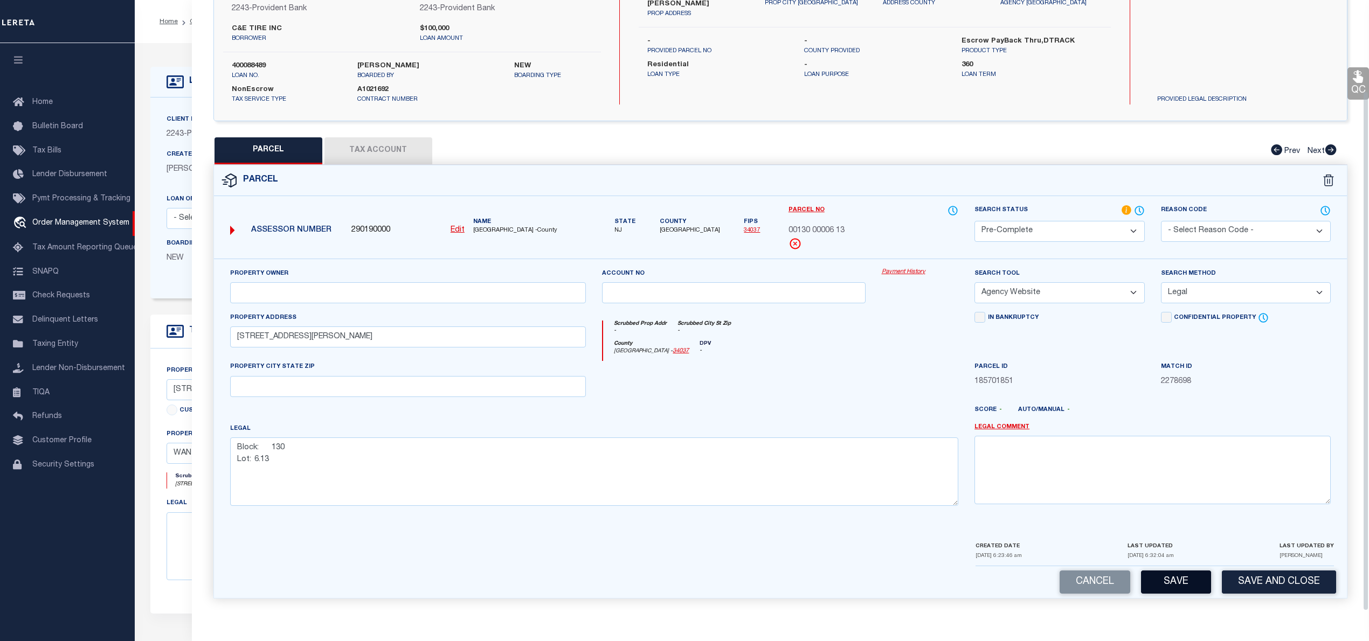
click at [1188, 590] on button "Save" at bounding box center [1176, 582] width 70 height 23
select select "AS"
select select
checkbox input "false"
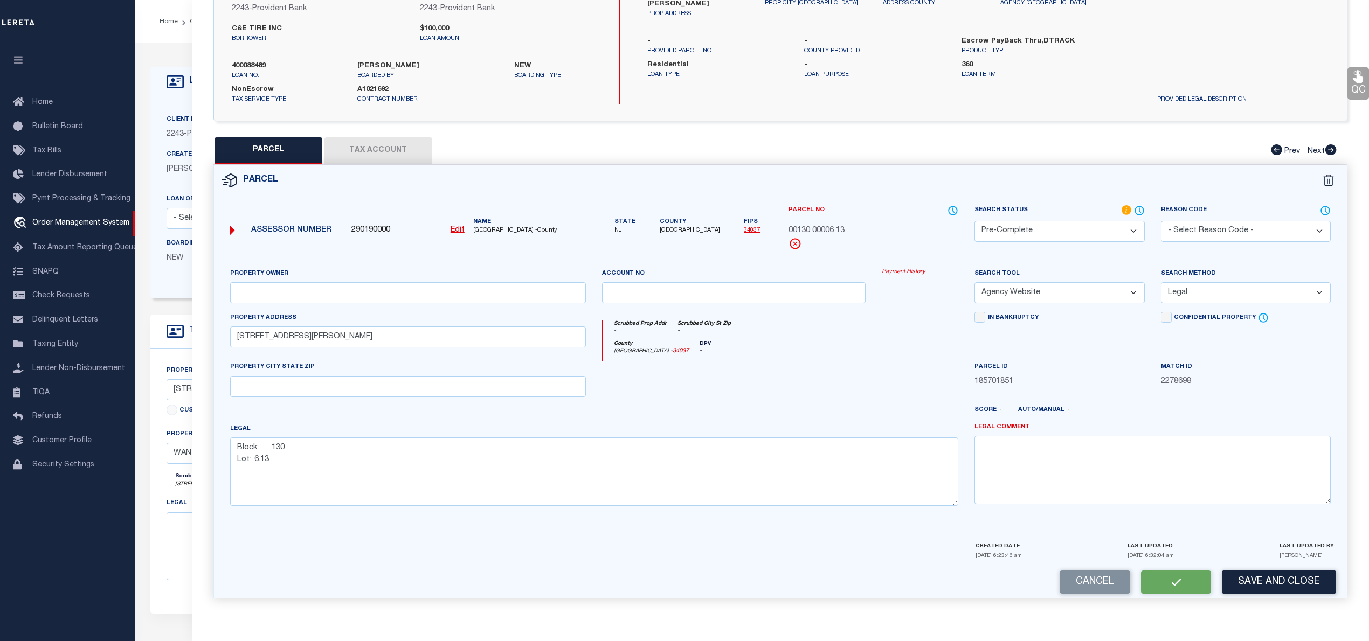
checkbox input "false"
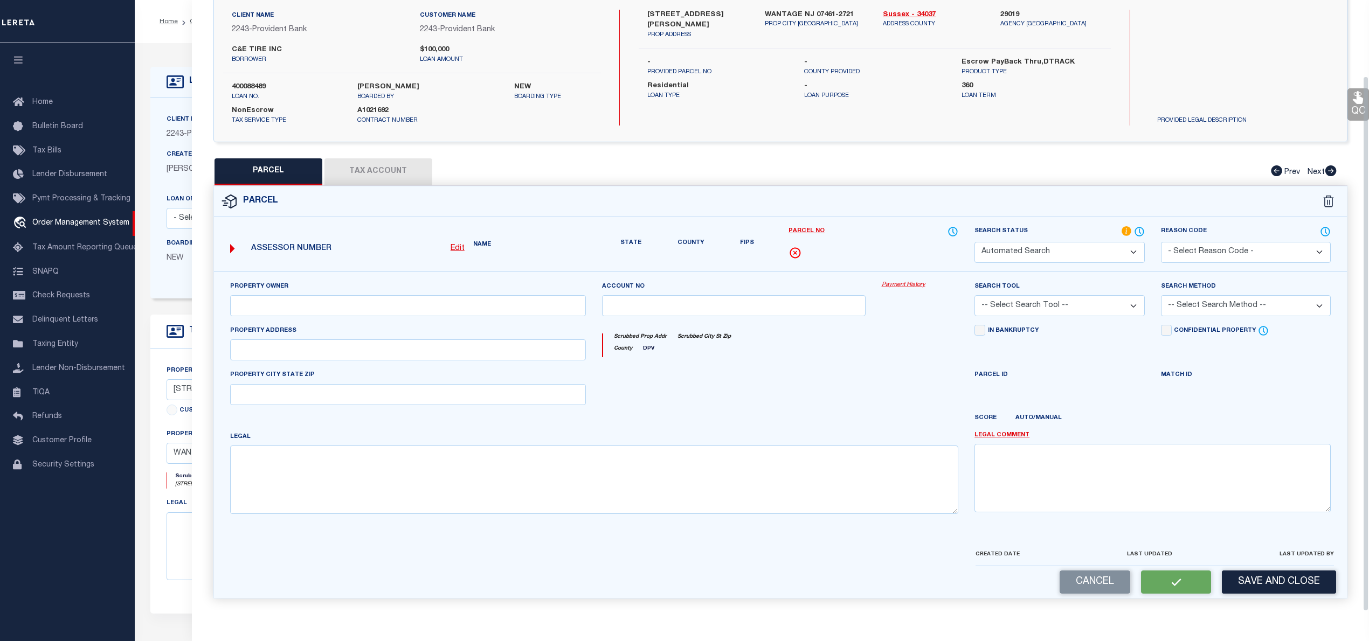
select select "PC"
select select "AGW"
select select "LEG"
type input "29 DYER RD"
type textarea "Block: 130 Lot: 6.13"
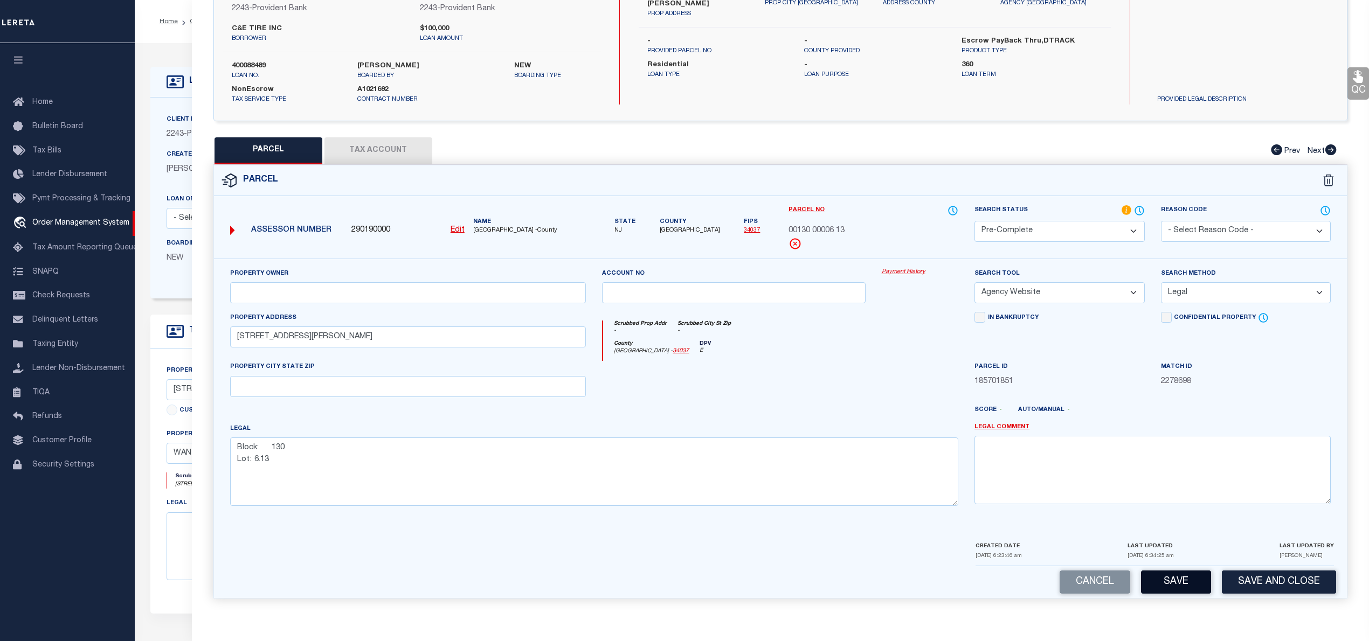
click at [1198, 592] on button "Save" at bounding box center [1176, 582] width 70 height 23
select select "AS"
select select
checkbox input "false"
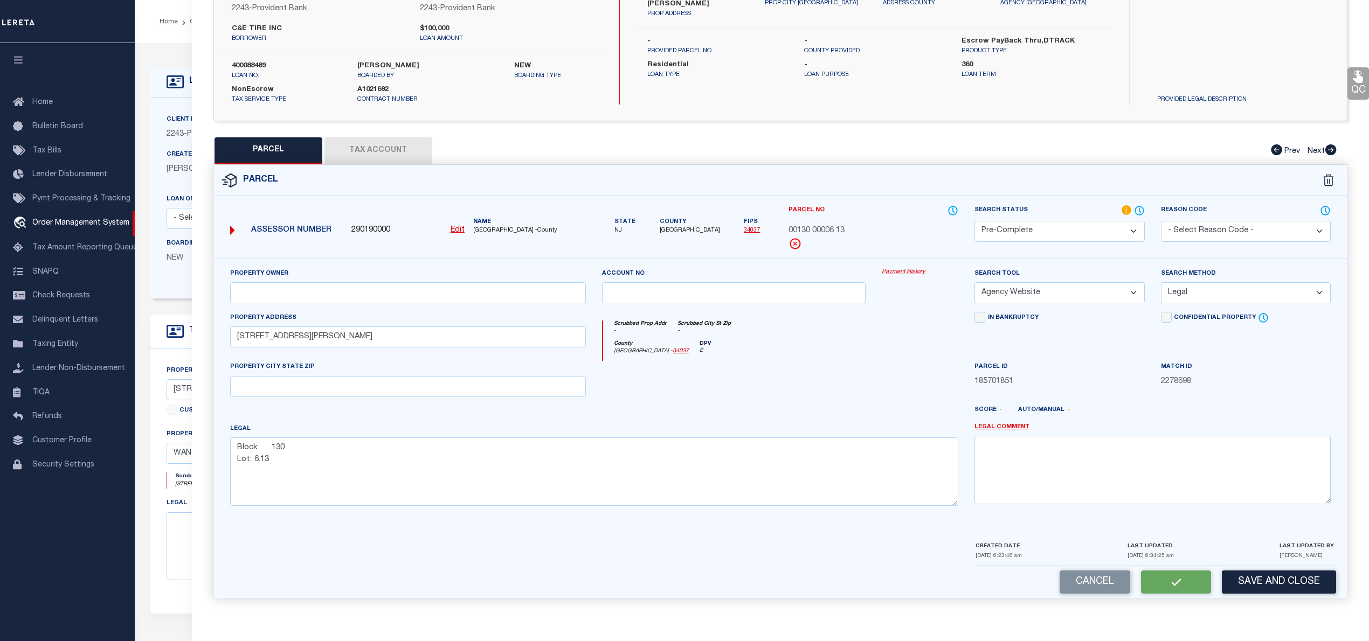
checkbox input "false"
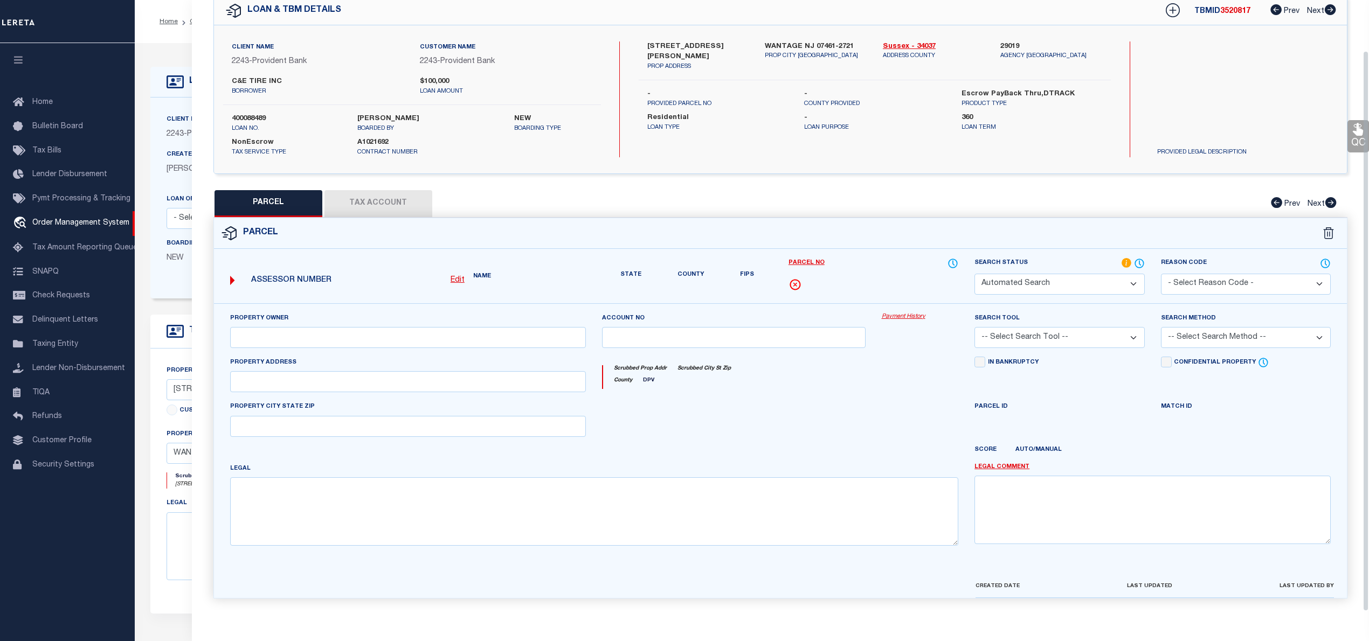
select select "PC"
select select "AGW"
select select "LEG"
type input "29 DYER RD"
type textarea "Block: 130 Lot: 6.13"
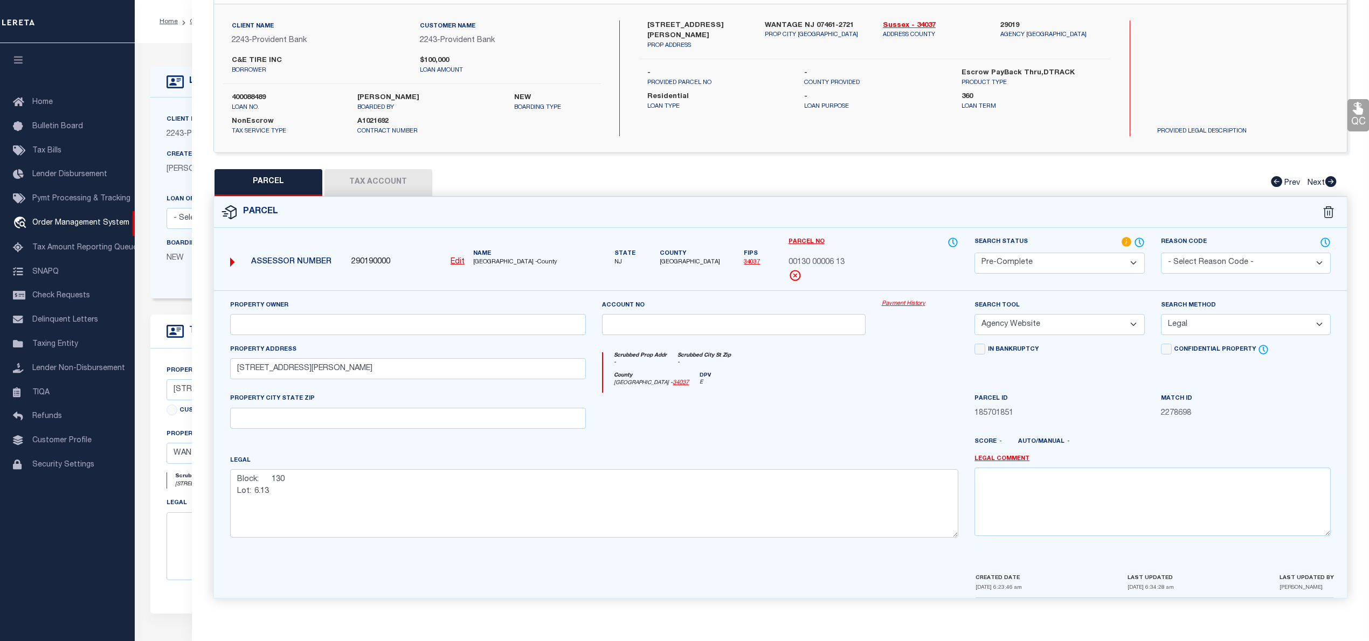
scroll to position [0, 0]
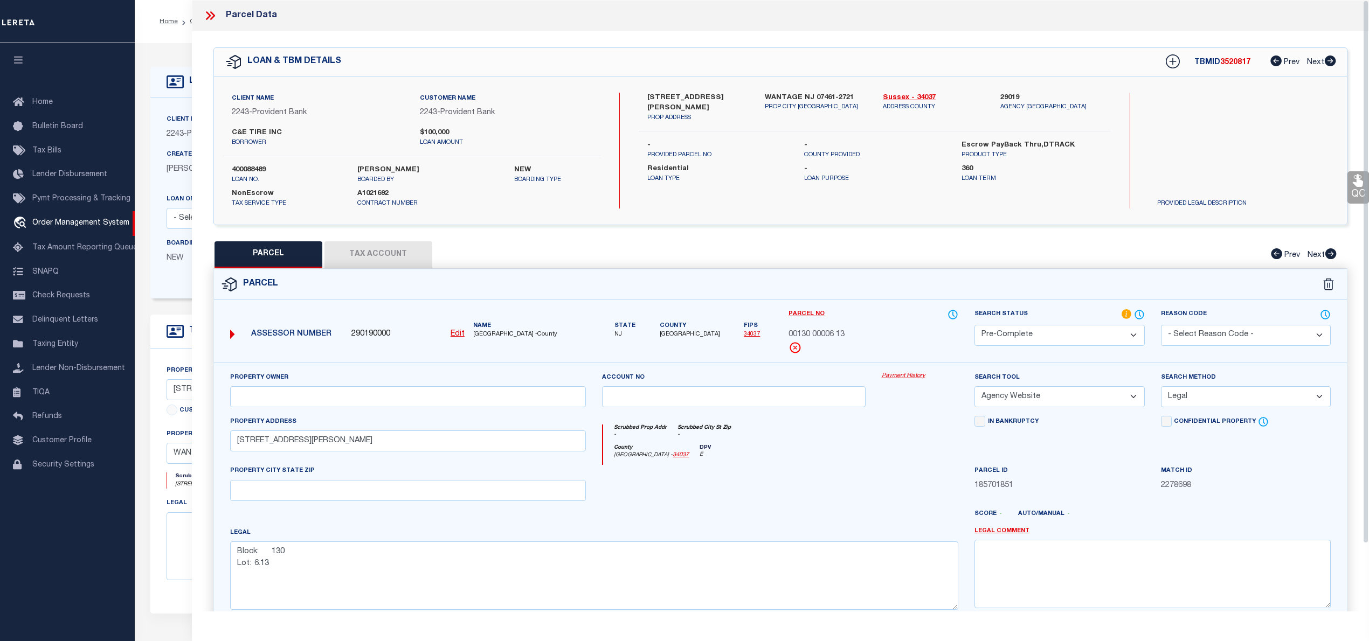
click at [1230, 63] on span "3520817" at bounding box center [1235, 63] width 30 height 8
copy span "3520817"
click at [828, 336] on span "00130 00006 13" at bounding box center [817, 335] width 56 height 12
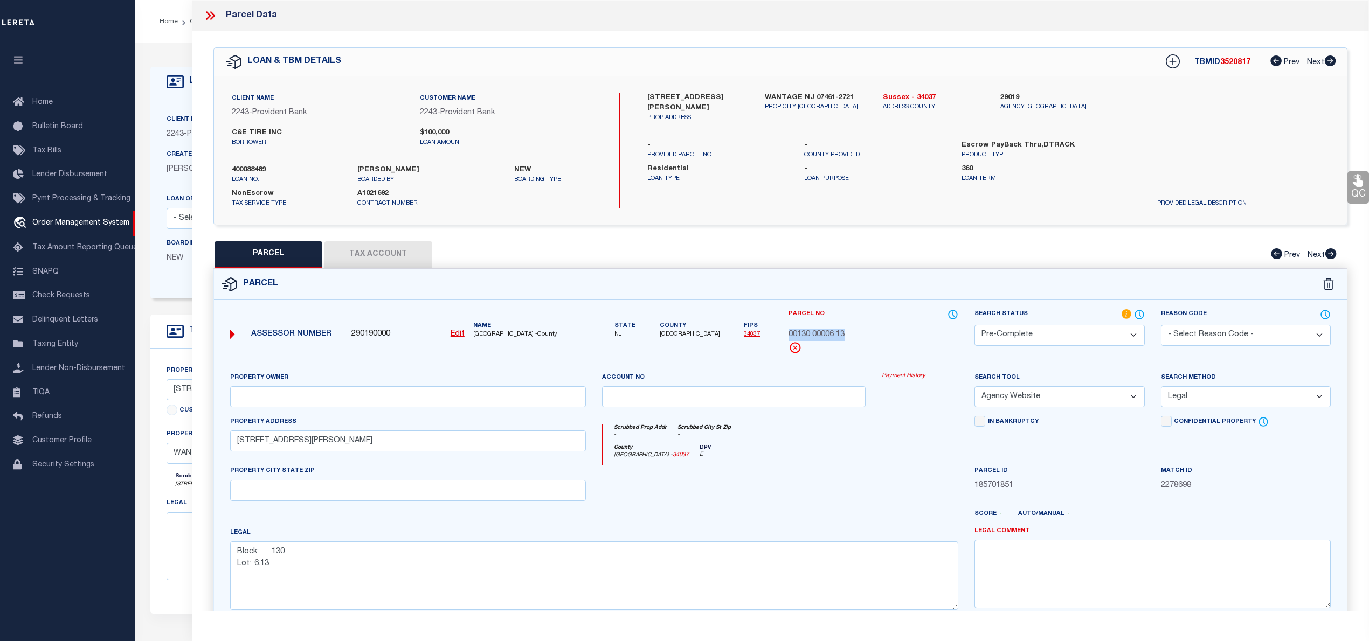
click at [828, 336] on span "00130 00006 13" at bounding box center [817, 335] width 56 height 12
copy div "00130 00006 13"
click at [212, 17] on icon at bounding box center [212, 15] width 5 height 9
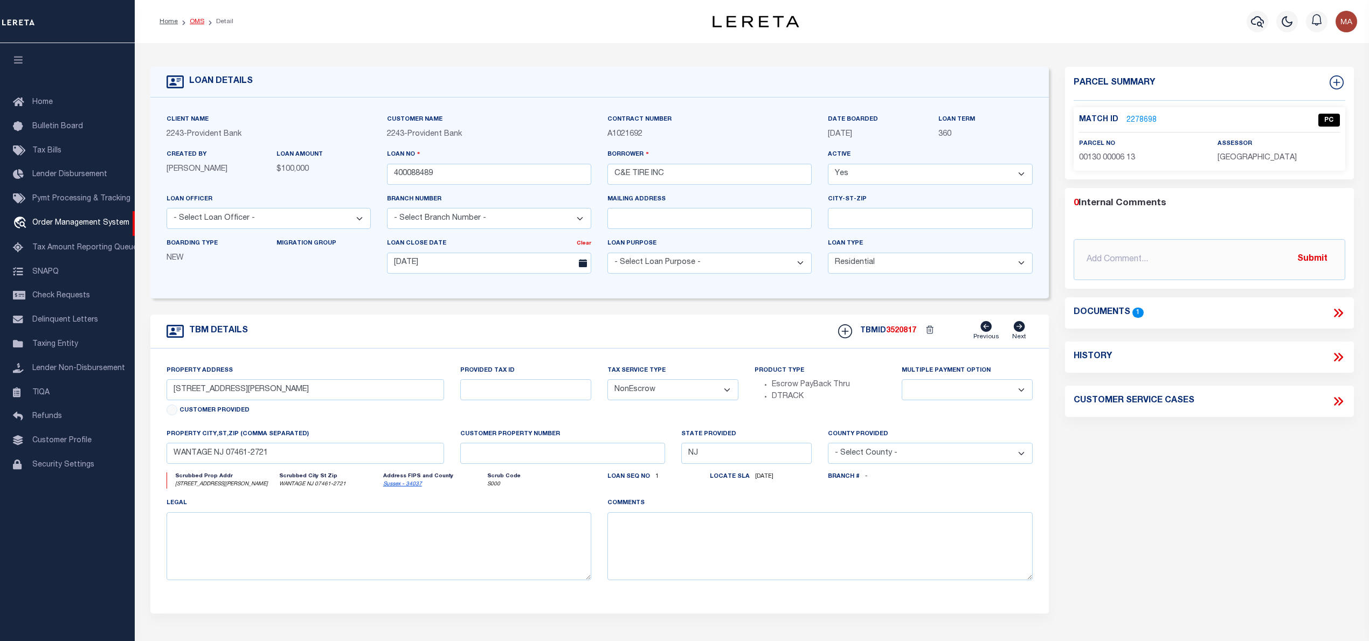
click at [191, 24] on link "OMS" at bounding box center [197, 21] width 15 height 6
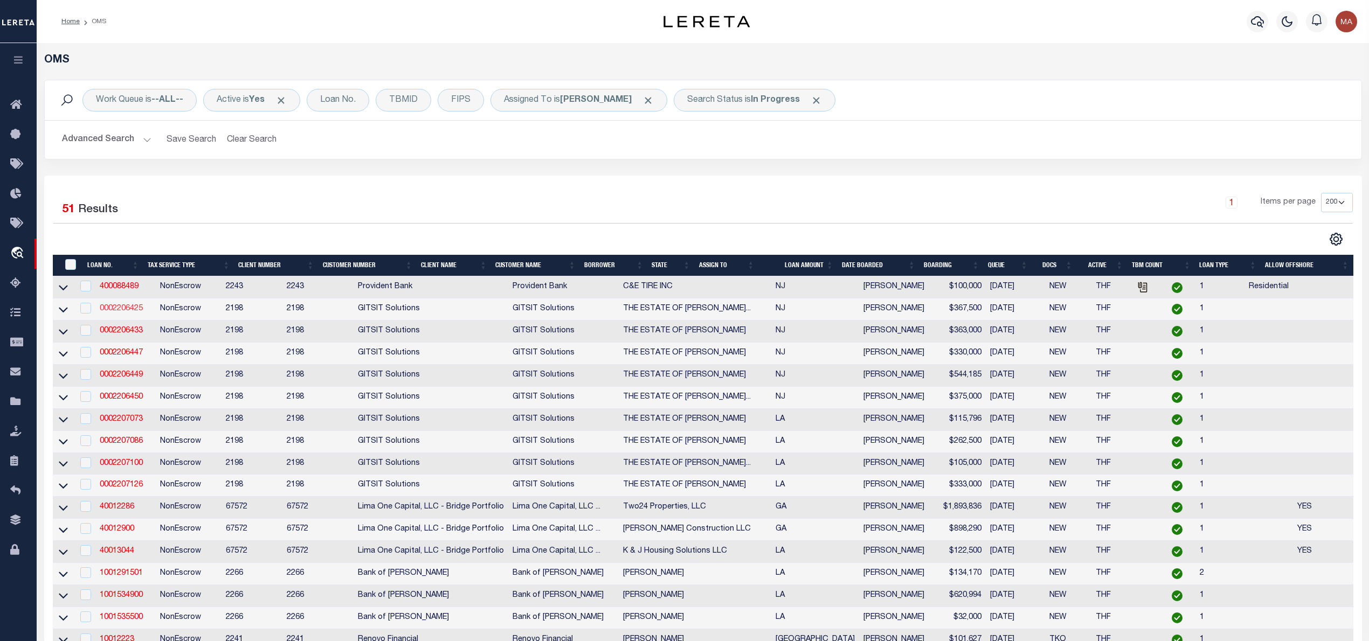
click at [114, 313] on link "0002206425" at bounding box center [121, 309] width 43 height 8
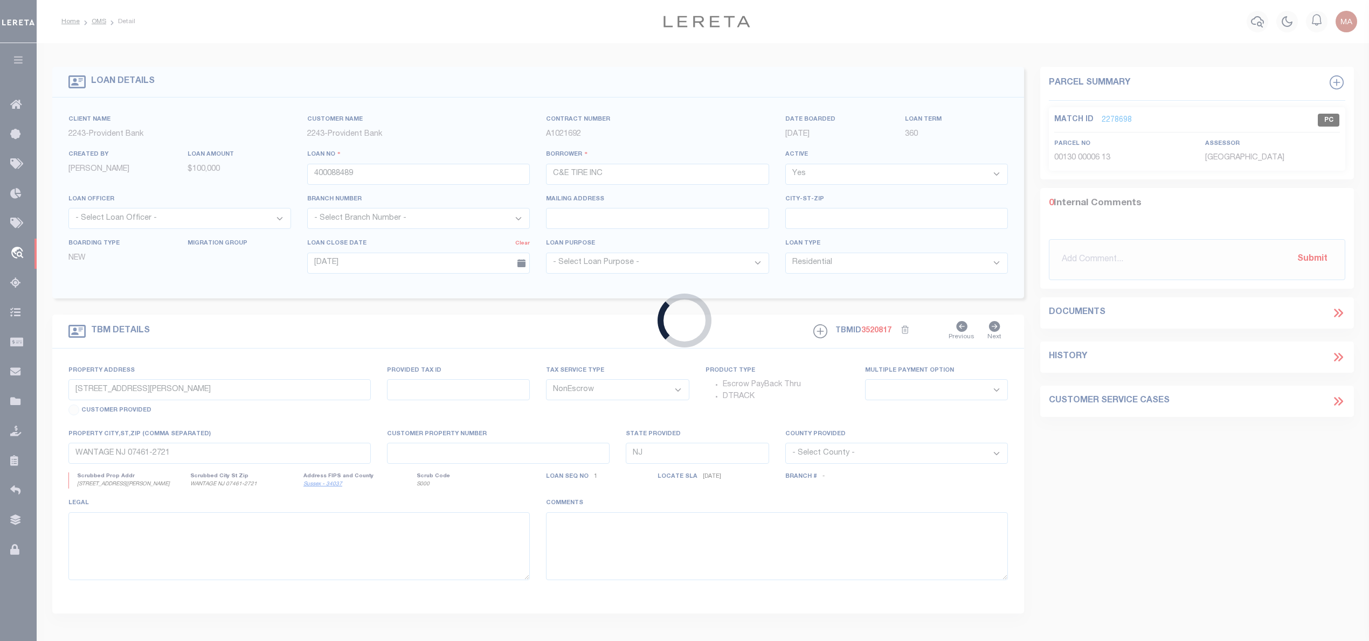
type input "0002206425"
type input "THE ESTATE OF JOSEPHINE VITAGLIANO"
select select
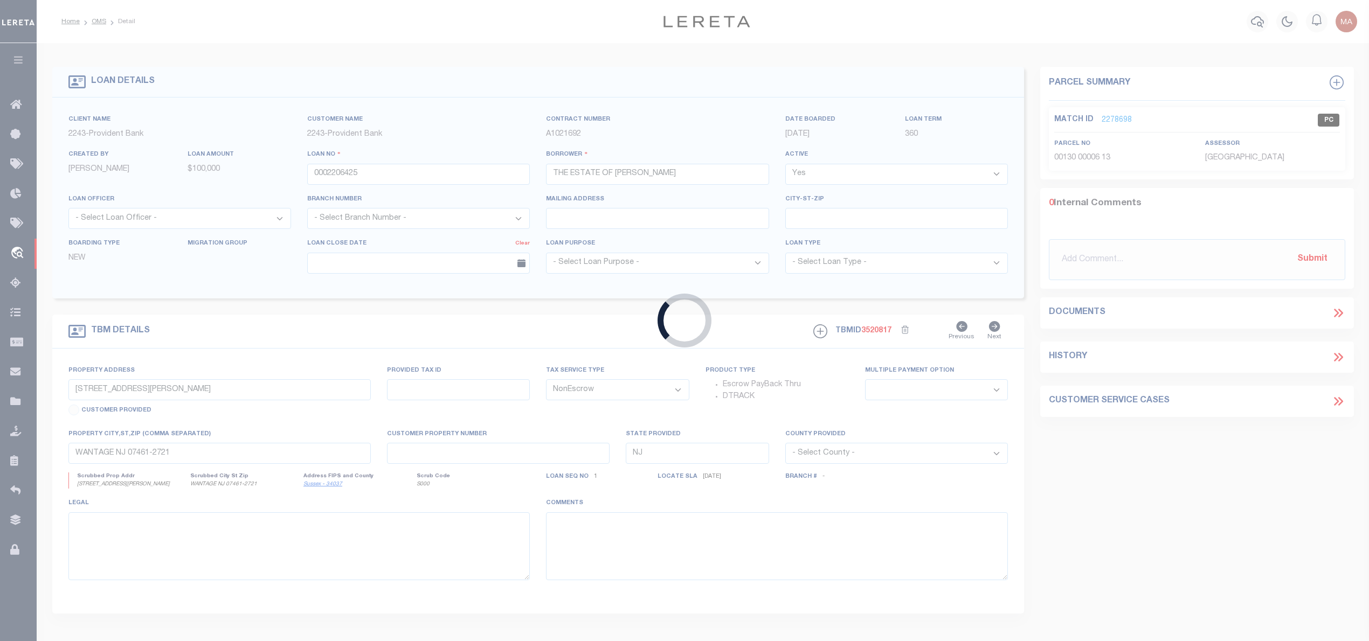
type input "30-32 MANTUA BLVD"
select select
type input "MANTUA NJ 08051"
select select
select select "16881"
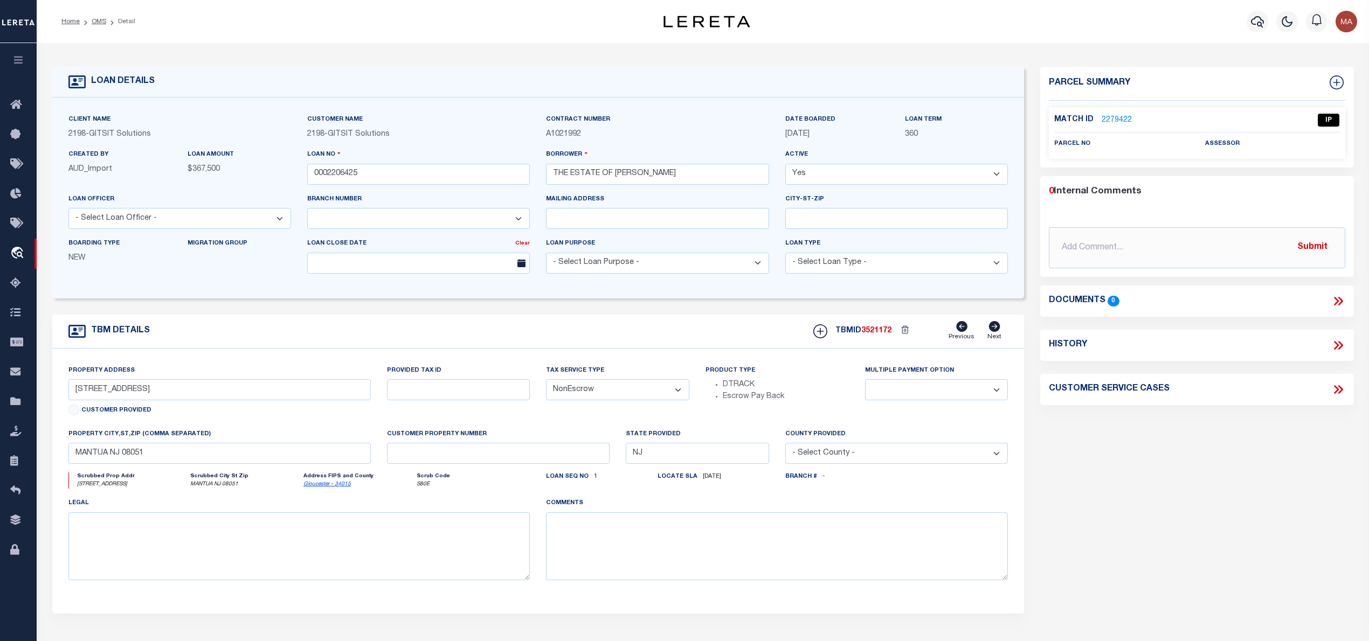
click at [1127, 126] on div "Match ID 2279422 IP" at bounding box center [1196, 123] width 285 height 19
click at [1122, 121] on link "2279422" at bounding box center [1117, 120] width 30 height 11
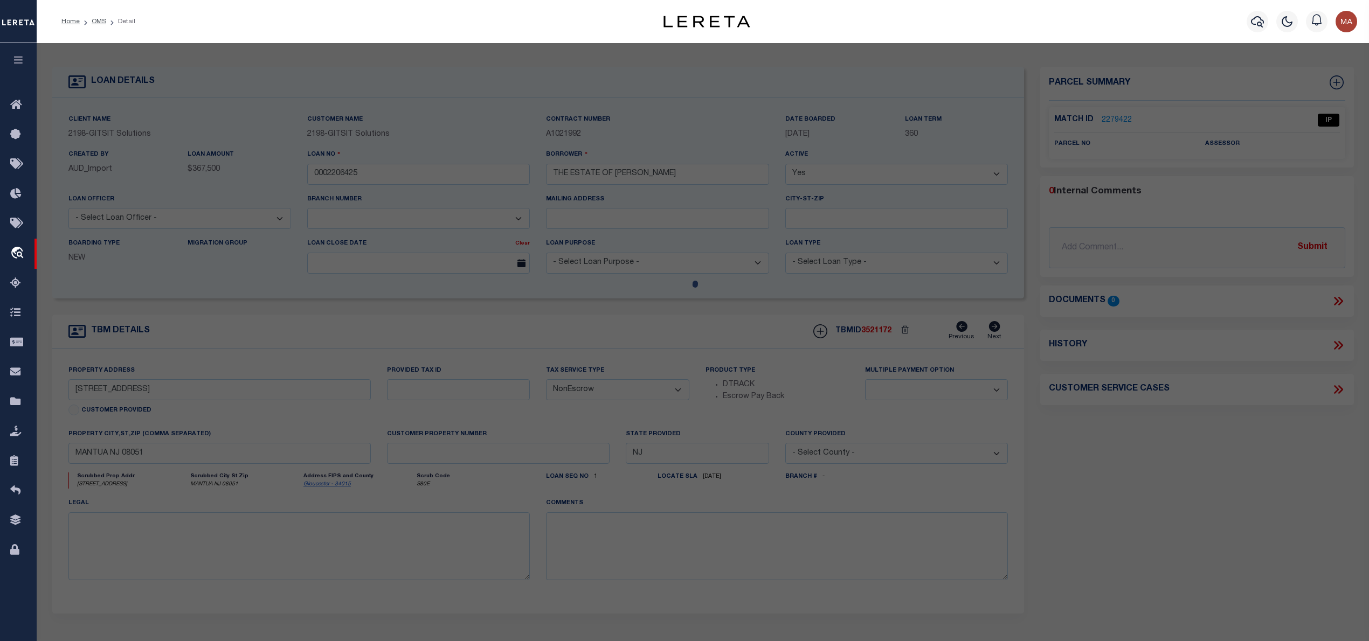
select select "AS"
select select
checkbox input "false"
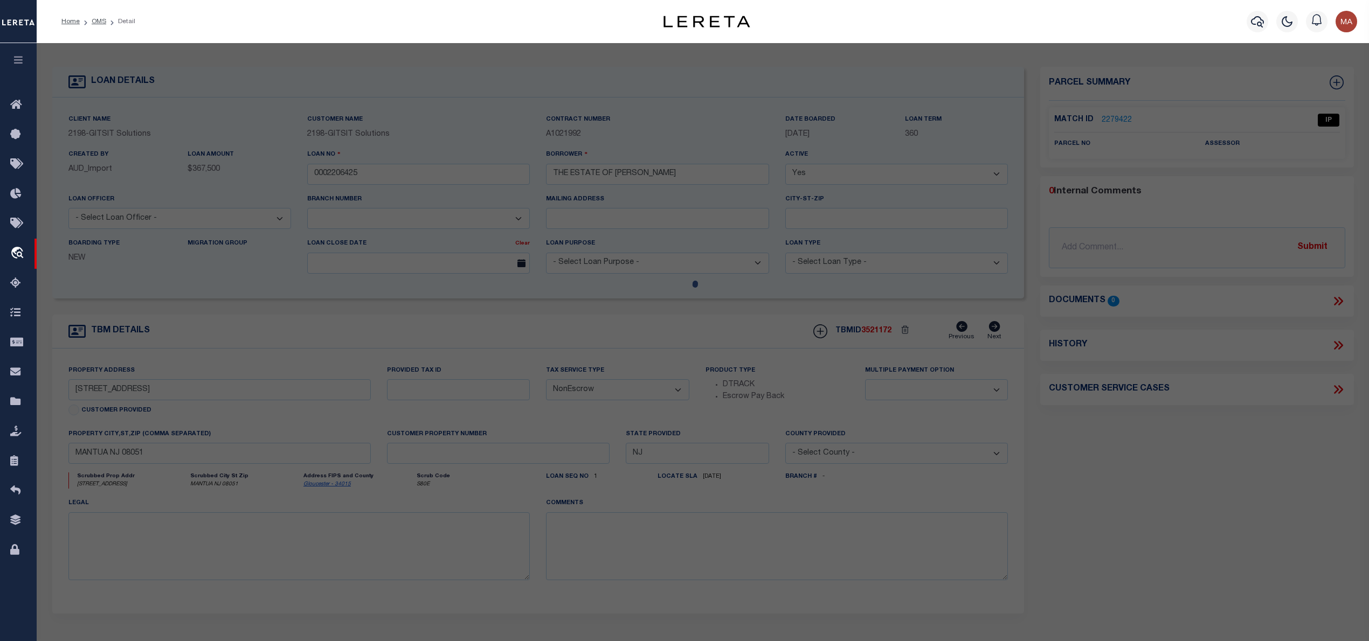
select select "IP"
checkbox input "false"
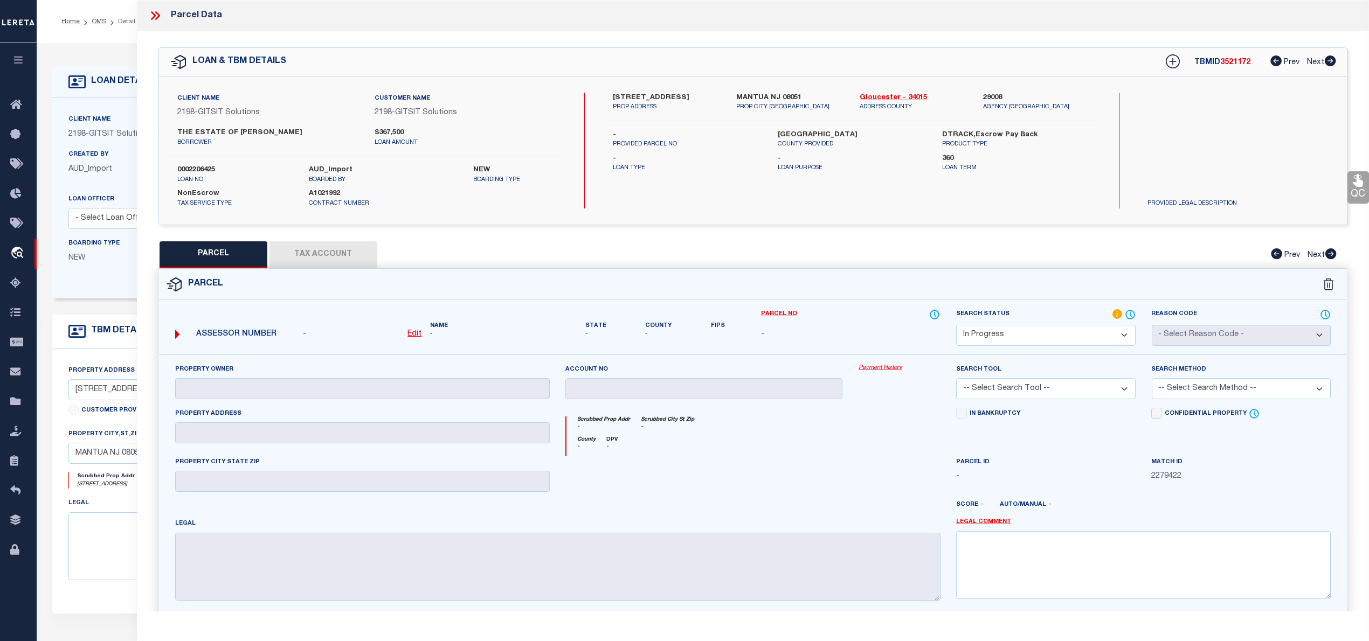
click at [613, 98] on label "30-32 MANTUA BLVD" at bounding box center [666, 98] width 107 height 11
copy div "30-32 MANTUA BLVD"
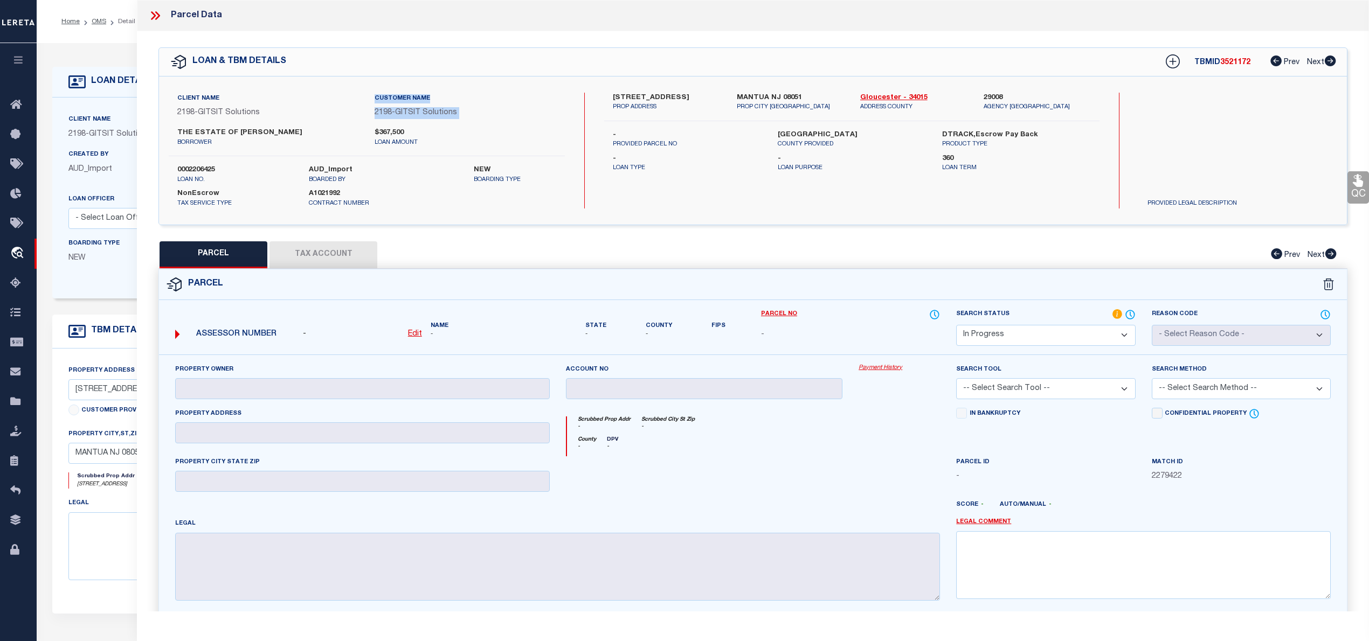
drag, startPoint x: 167, startPoint y: 130, endPoint x: 284, endPoint y: 123, distance: 117.2
click at [284, 123] on div "Client Name 2198 - GITSIT Solutions Customer Name 2198 - GITSIT Solutions THE E…" at bounding box center [367, 125] width 396 height 64
click at [286, 134] on label "THE ESTATE OF JOSEPHINE VITAGLIANO" at bounding box center [267, 133] width 181 height 11
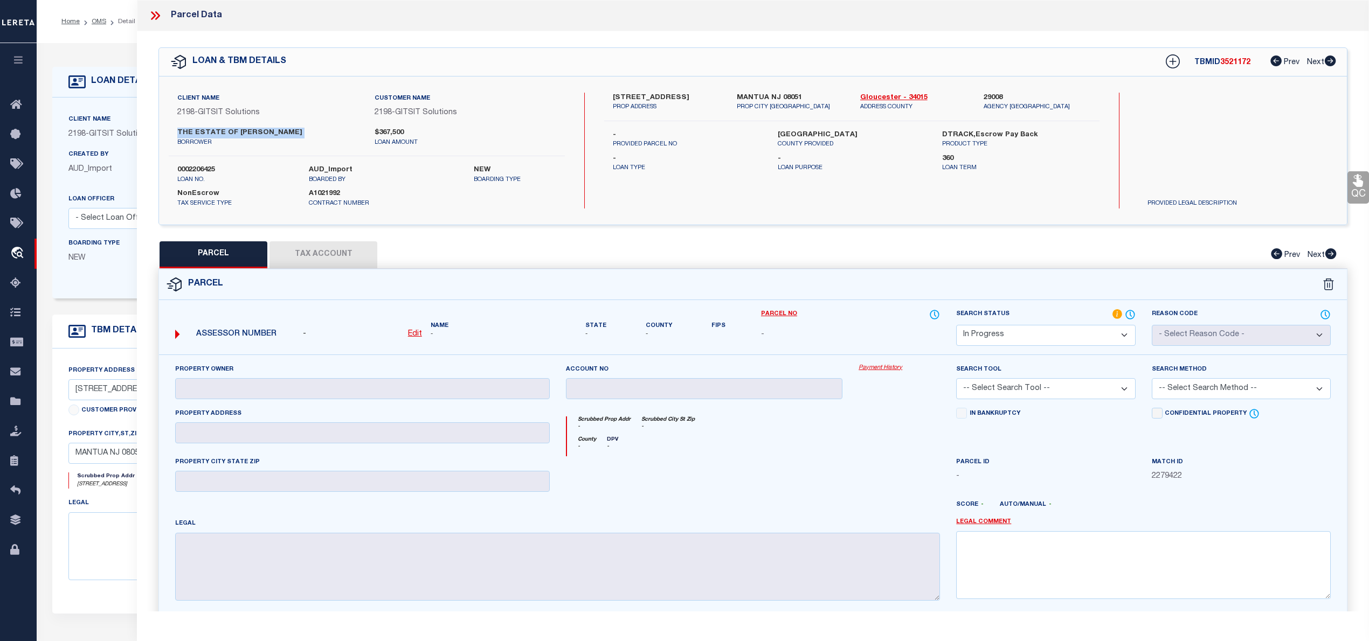
click at [286, 134] on label "THE ESTATE OF JOSEPHINE VITAGLIANO" at bounding box center [267, 133] width 181 height 11
copy div "THE ESTATE OF JOSEPHINE VITAGLIANO"
click at [986, 341] on select "Automated Search Bad Parcel Complete Duplicate Parcel High Dollar Reporting In …" at bounding box center [1045, 335] width 179 height 21
select select "ND"
click at [956, 325] on select "Automated Search Bad Parcel Complete Duplicate Parcel High Dollar Reporting In …" at bounding box center [1045, 335] width 179 height 21
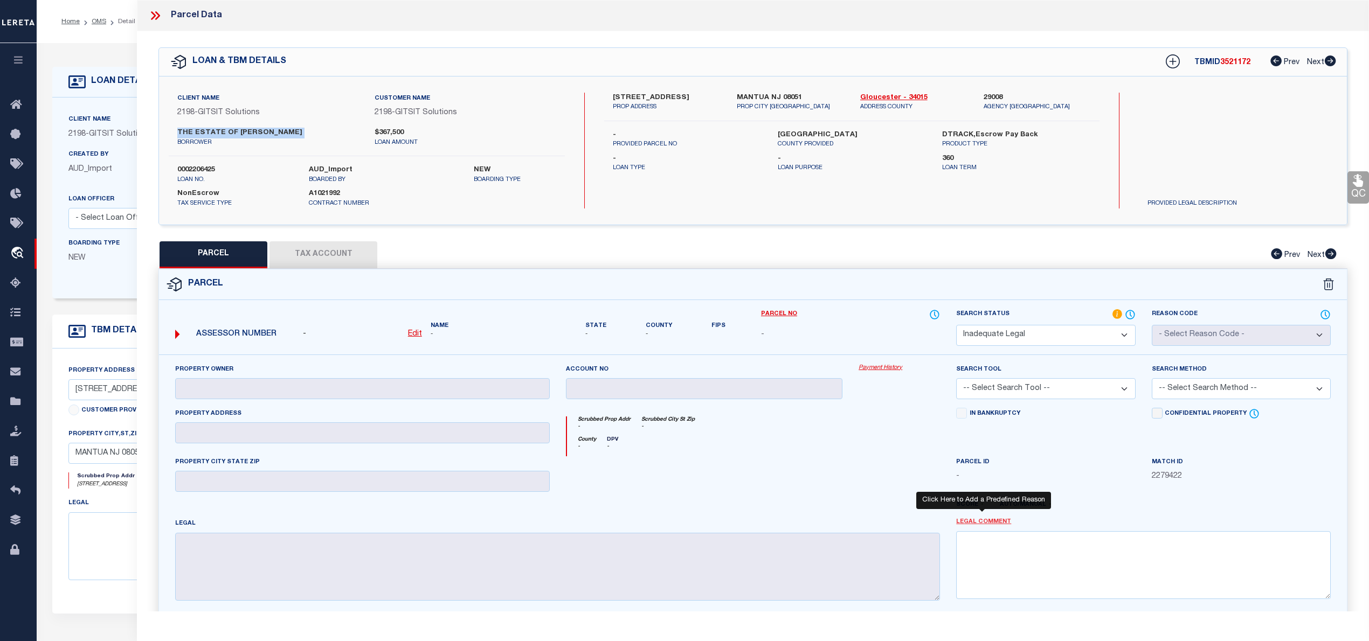
click at [990, 525] on link "Legal Comment" at bounding box center [983, 522] width 55 height 9
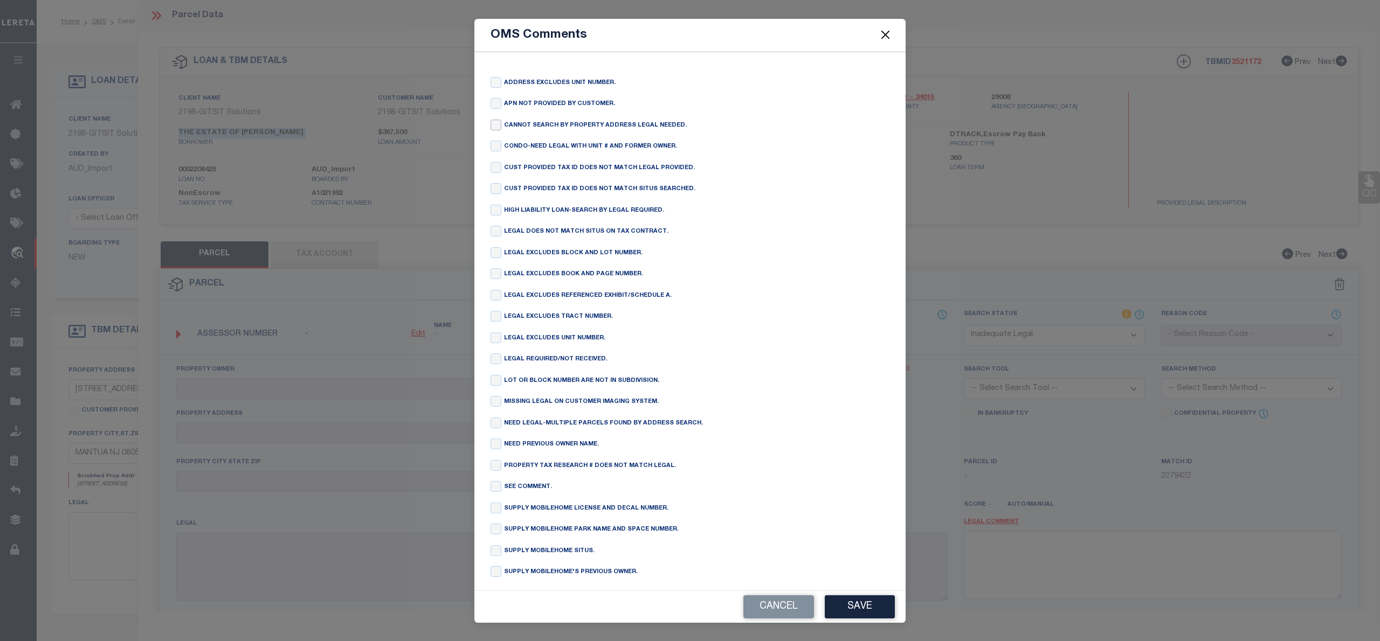
click at [492, 127] on input "checkbox" at bounding box center [496, 125] width 11 height 11
checkbox input "true"
click at [846, 601] on button "Save" at bounding box center [860, 607] width 70 height 23
type textarea "CANNOT SEARCH BY PROPERTY ADDRESS LEGAL NEEDED."
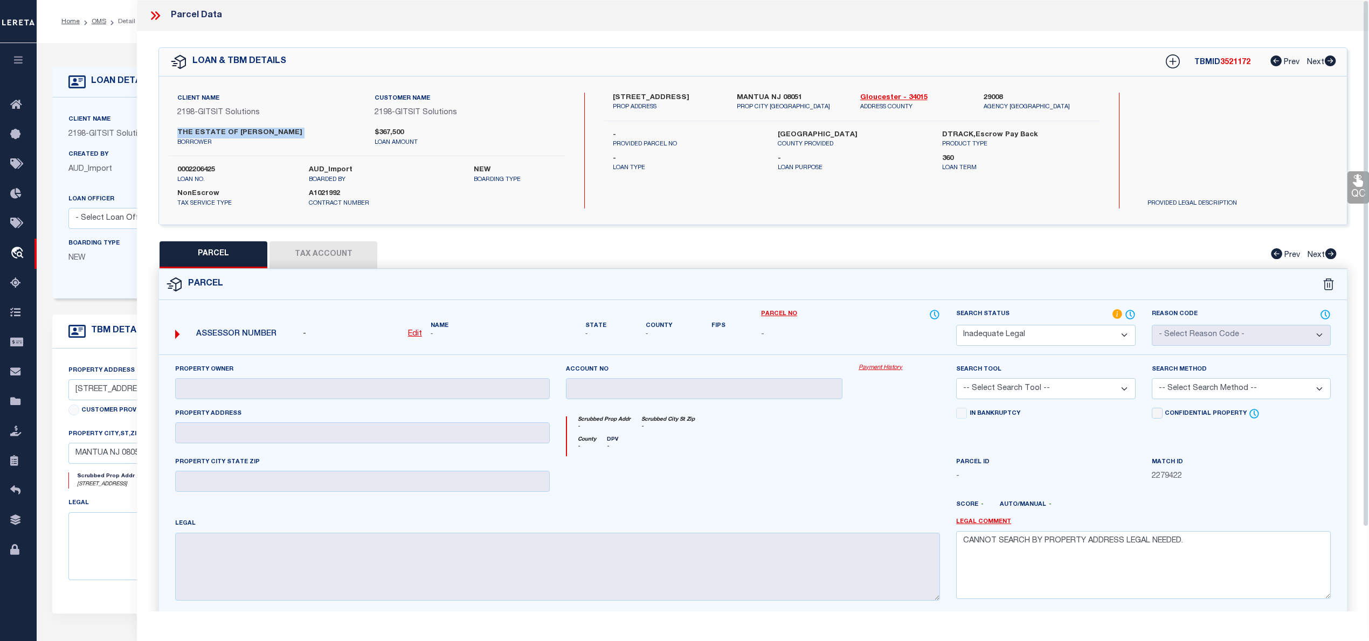
scroll to position [98, 0]
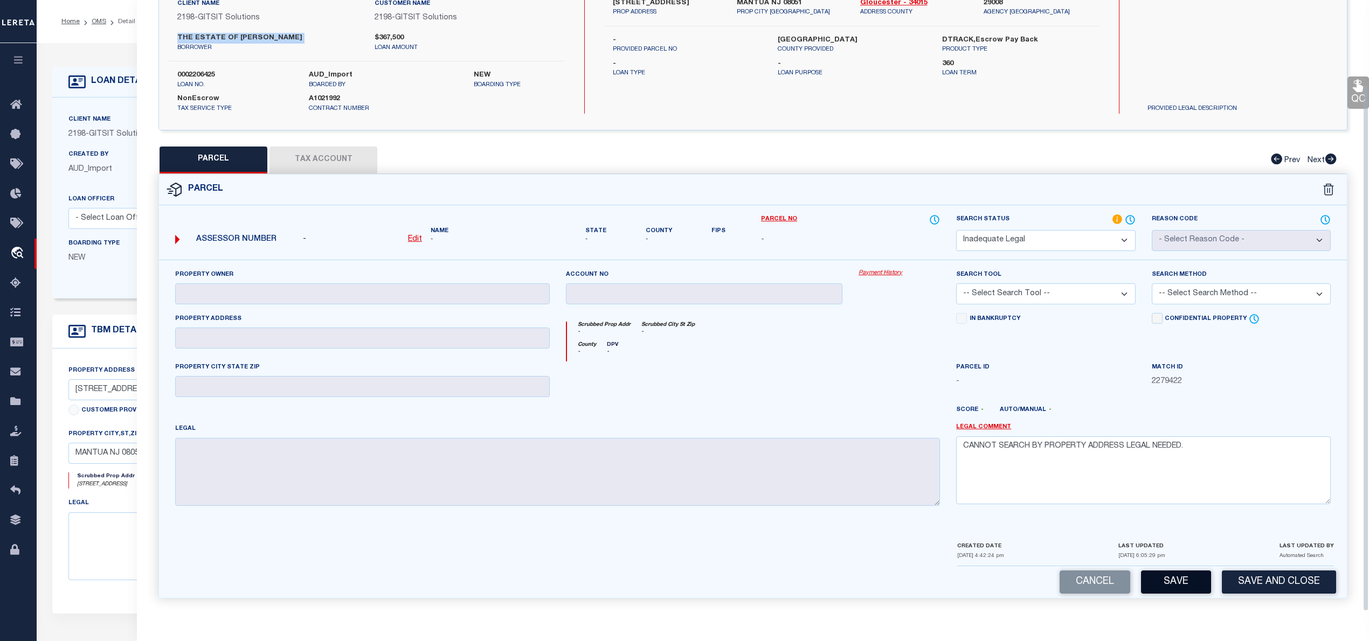
click at [1199, 577] on button "Save" at bounding box center [1176, 582] width 70 height 23
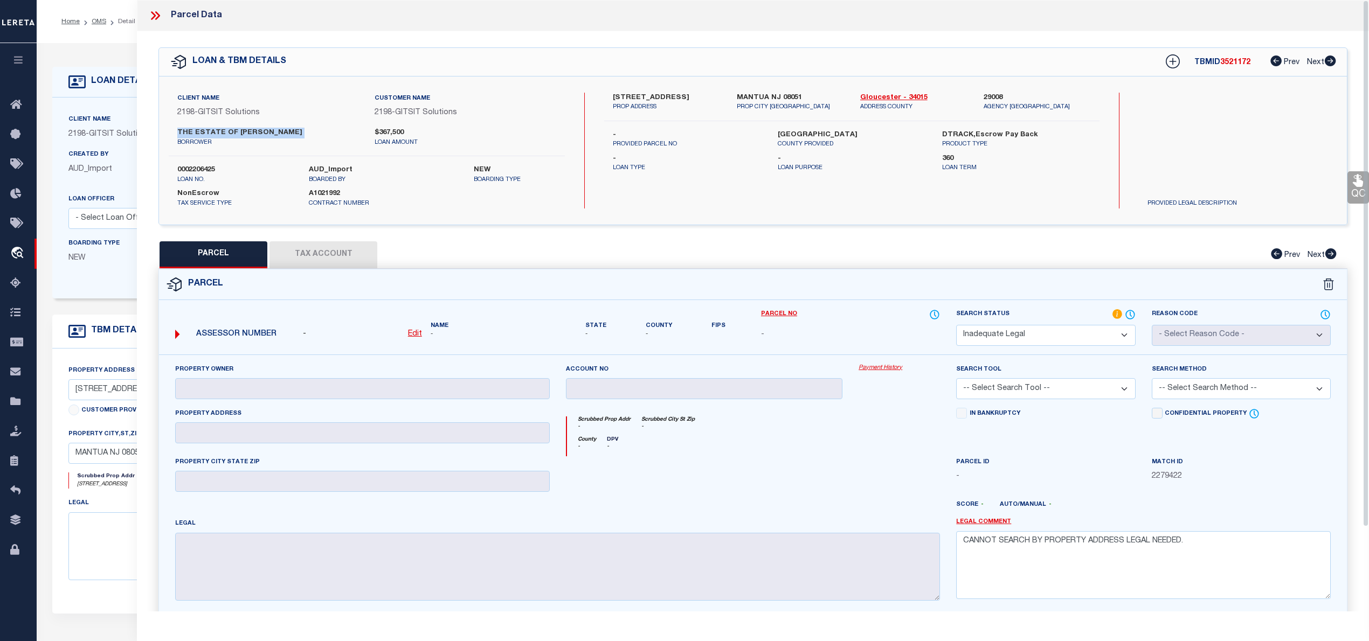
select select "AS"
checkbox input "false"
select select "ND"
checkbox input "false"
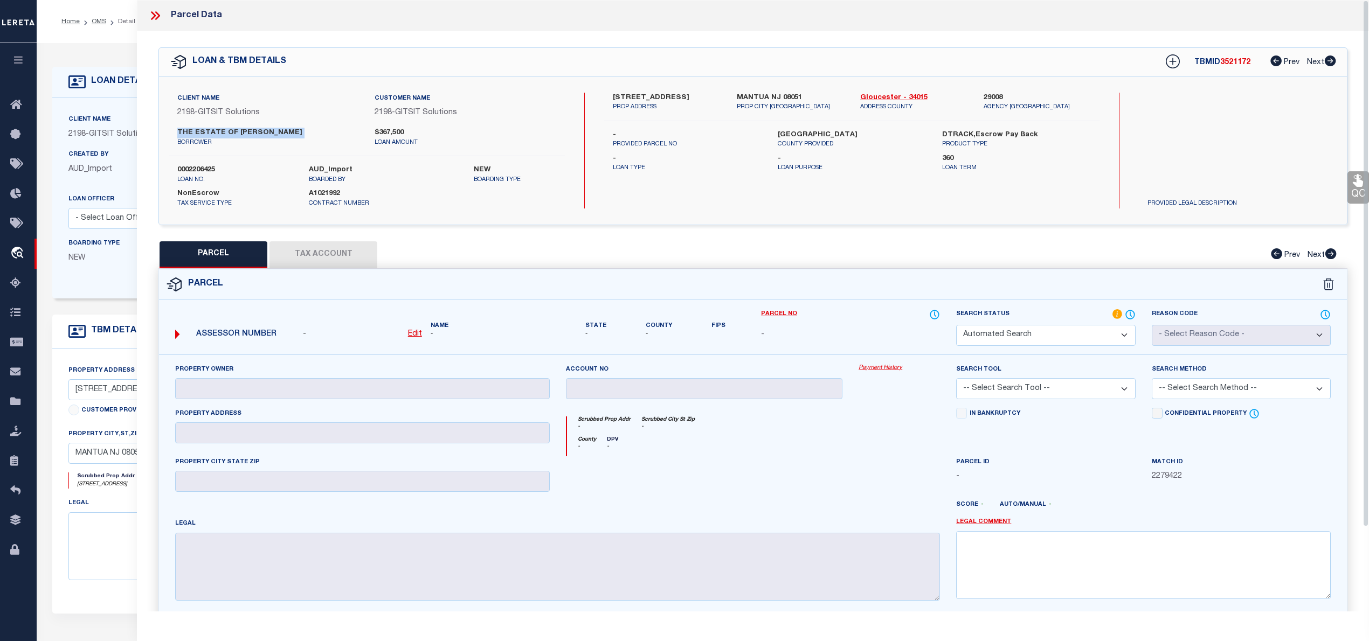
type textarea "CANNOT SEARCH BY PROPERTY ADDRESS LEGAL NEEDED."
click at [1238, 61] on span "3521172" at bounding box center [1235, 63] width 30 height 8
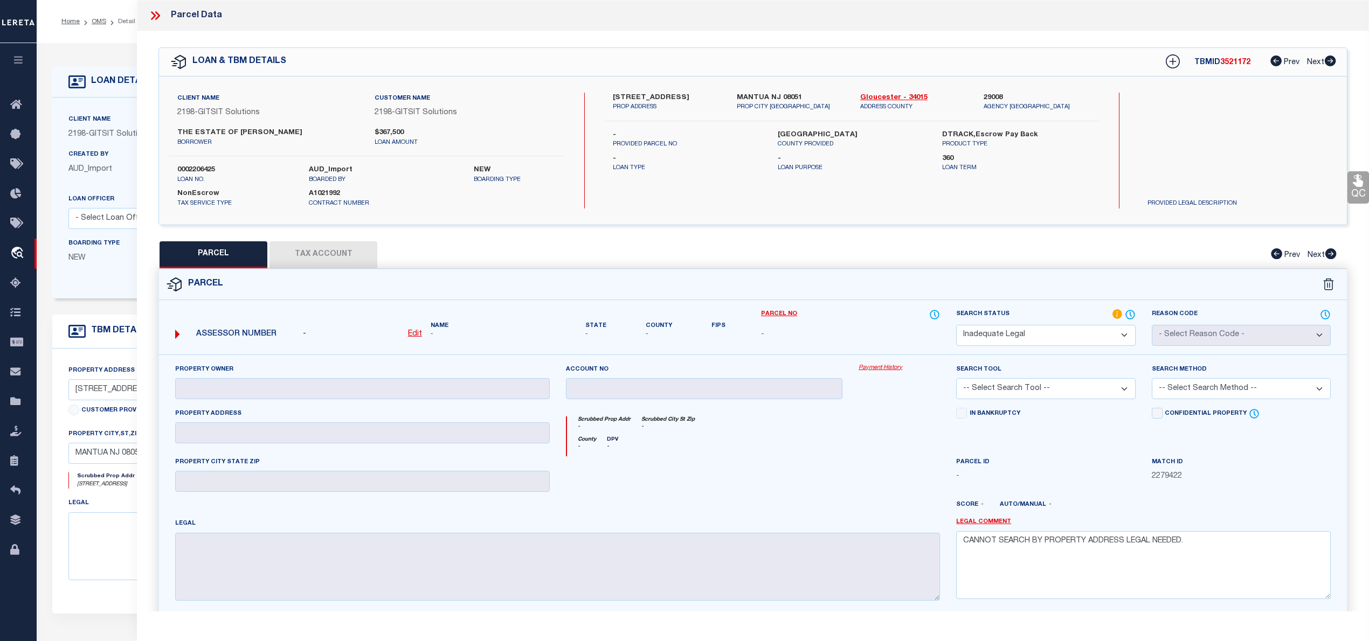
click at [1238, 61] on span "3521172" at bounding box center [1235, 63] width 30 height 8
copy span "3521172"
click at [158, 16] on icon at bounding box center [157, 15] width 5 height 9
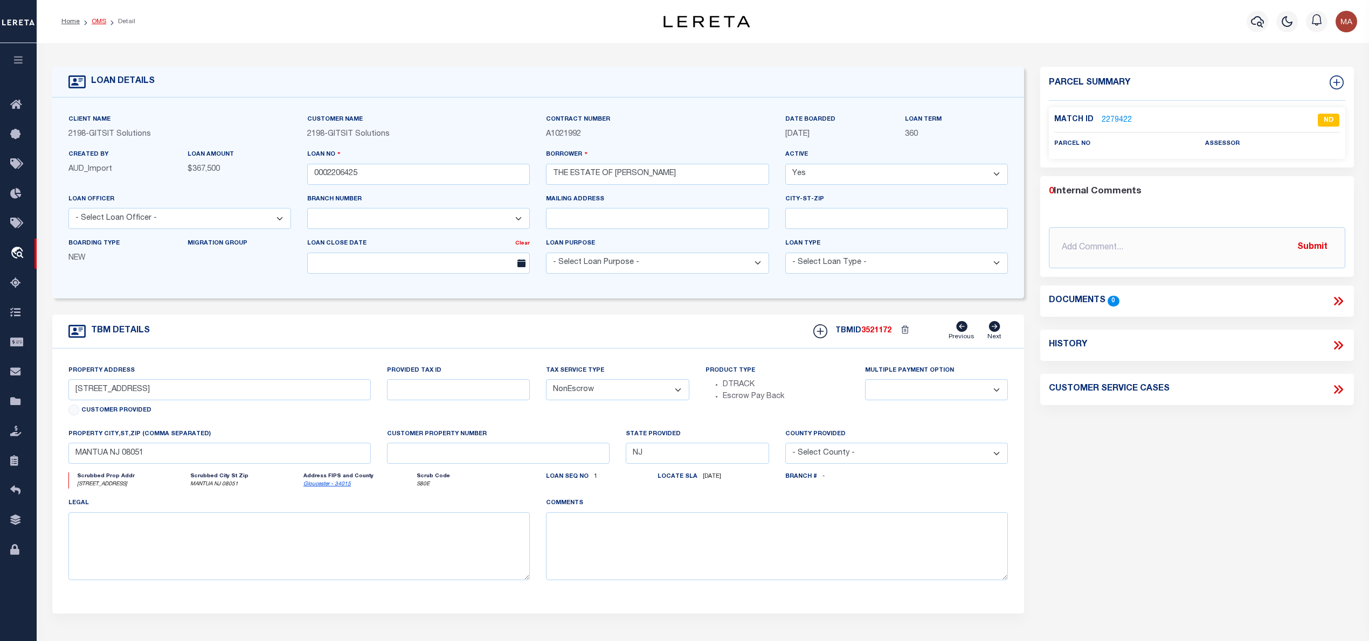
click at [95, 18] on link "OMS" at bounding box center [99, 21] width 15 height 6
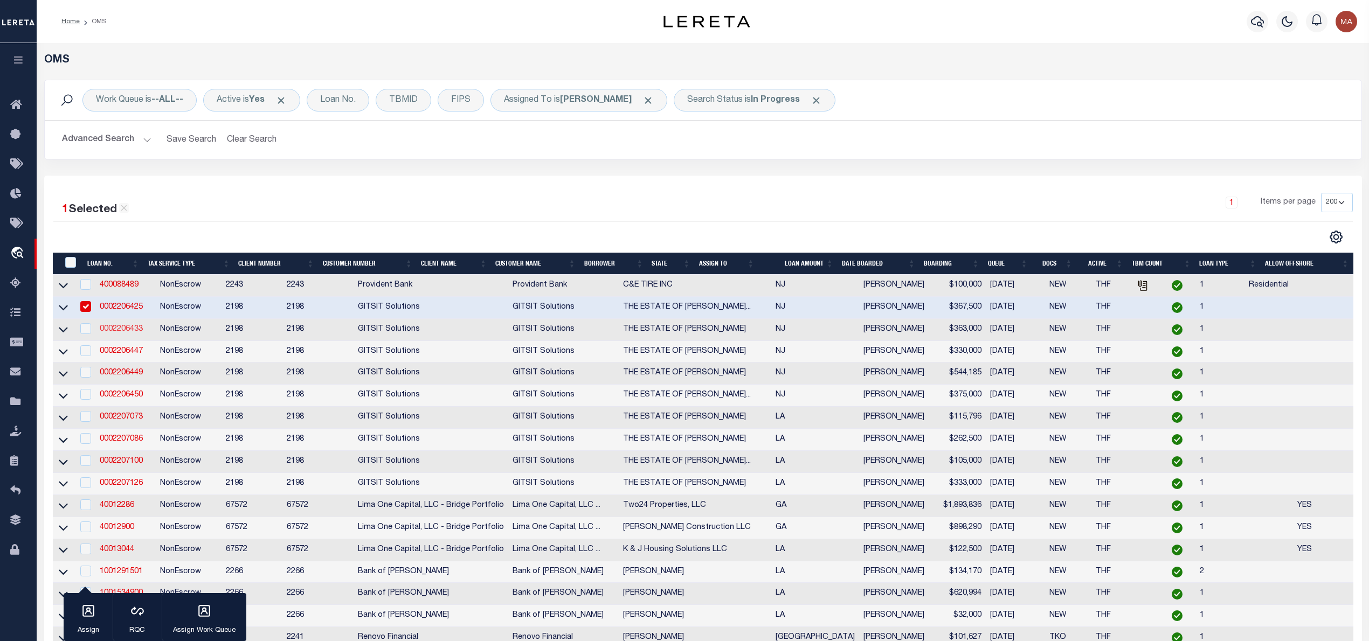
click at [126, 330] on link "0002206433" at bounding box center [121, 330] width 43 height 8
type input "0002206433"
type input "THE ESTATE OF [PERSON_NAME]"
select select
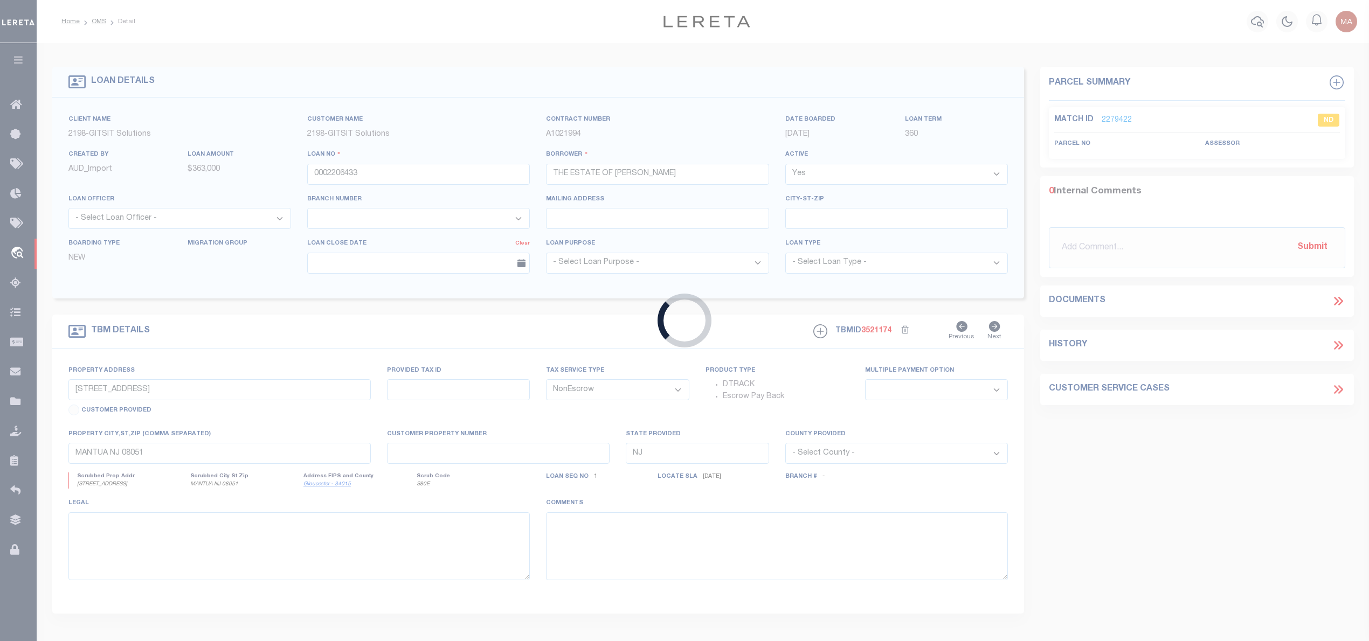
type input "[STREET_ADDRESS][PERSON_NAME]"
select select
type input "SICKLERVILLE NJ 08081"
select select
select select "16881"
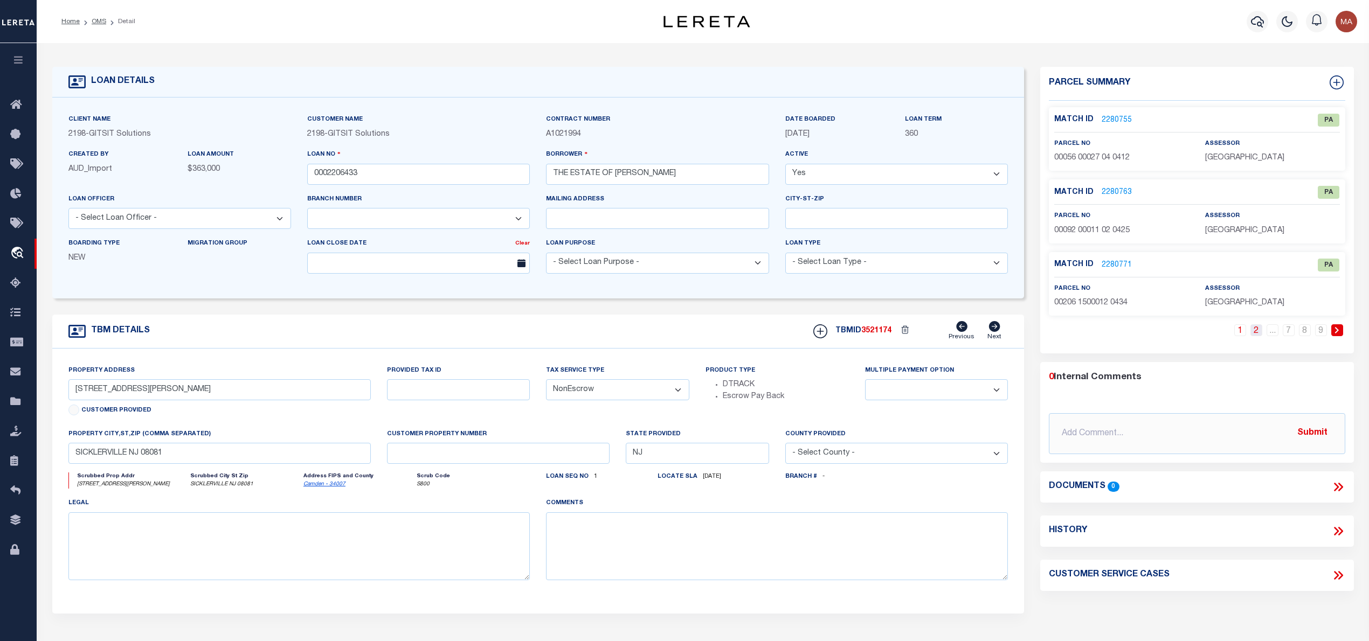
click at [1251, 332] on link "2" at bounding box center [1257, 331] width 12 height 12
click at [1253, 333] on link "3" at bounding box center [1257, 331] width 12 height 12
click at [1268, 333] on link "..." at bounding box center [1273, 331] width 12 height 12
click at [1288, 335] on link "7" at bounding box center [1289, 331] width 12 height 12
click at [1301, 335] on link "8" at bounding box center [1305, 331] width 12 height 12
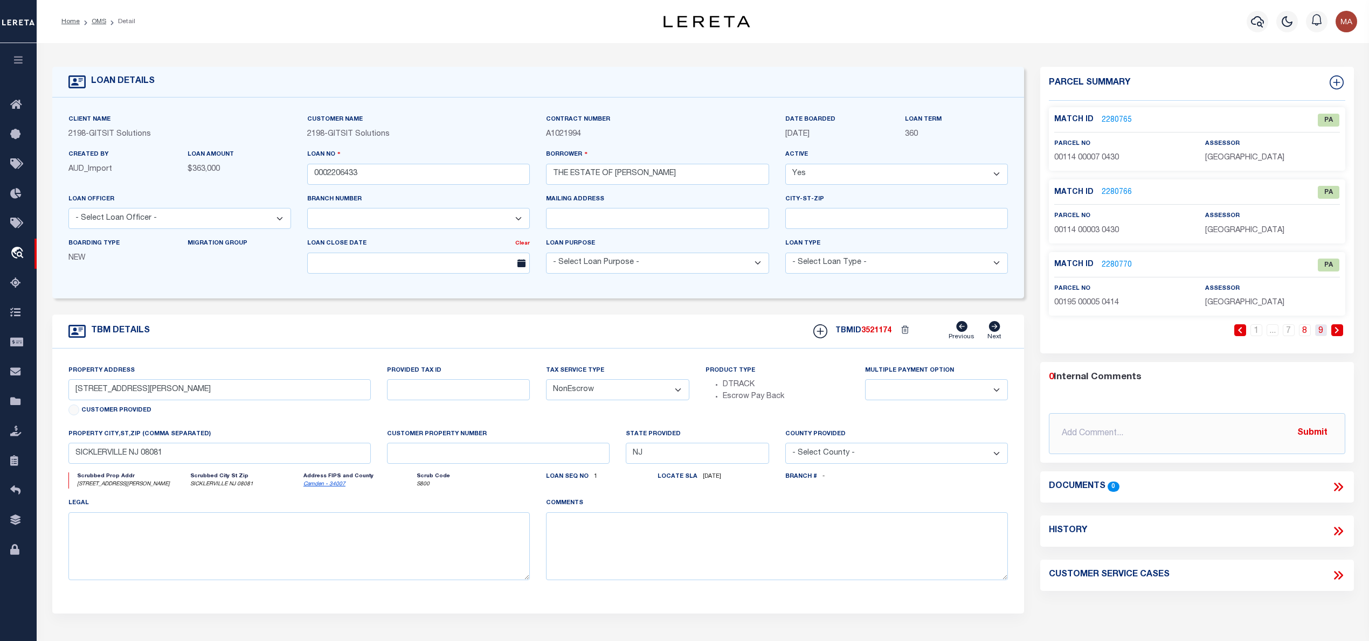
click at [1318, 334] on link "9" at bounding box center [1321, 331] width 12 height 12
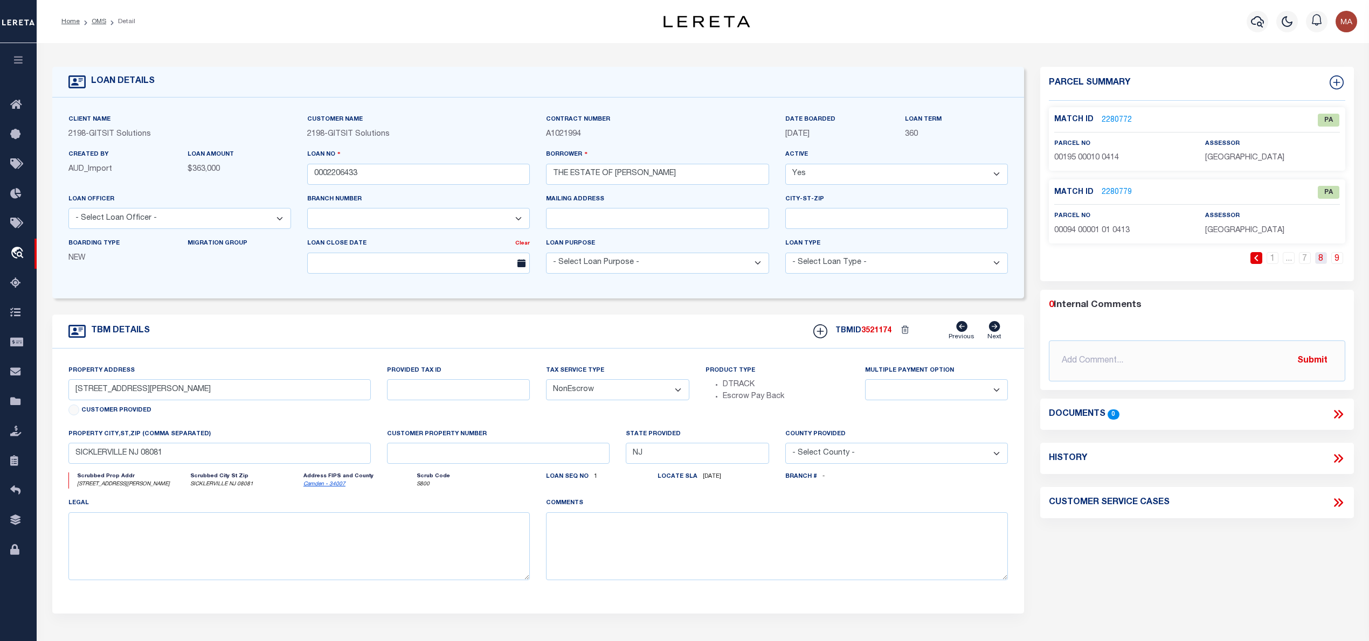
click at [1322, 259] on link "8" at bounding box center [1321, 258] width 12 height 12
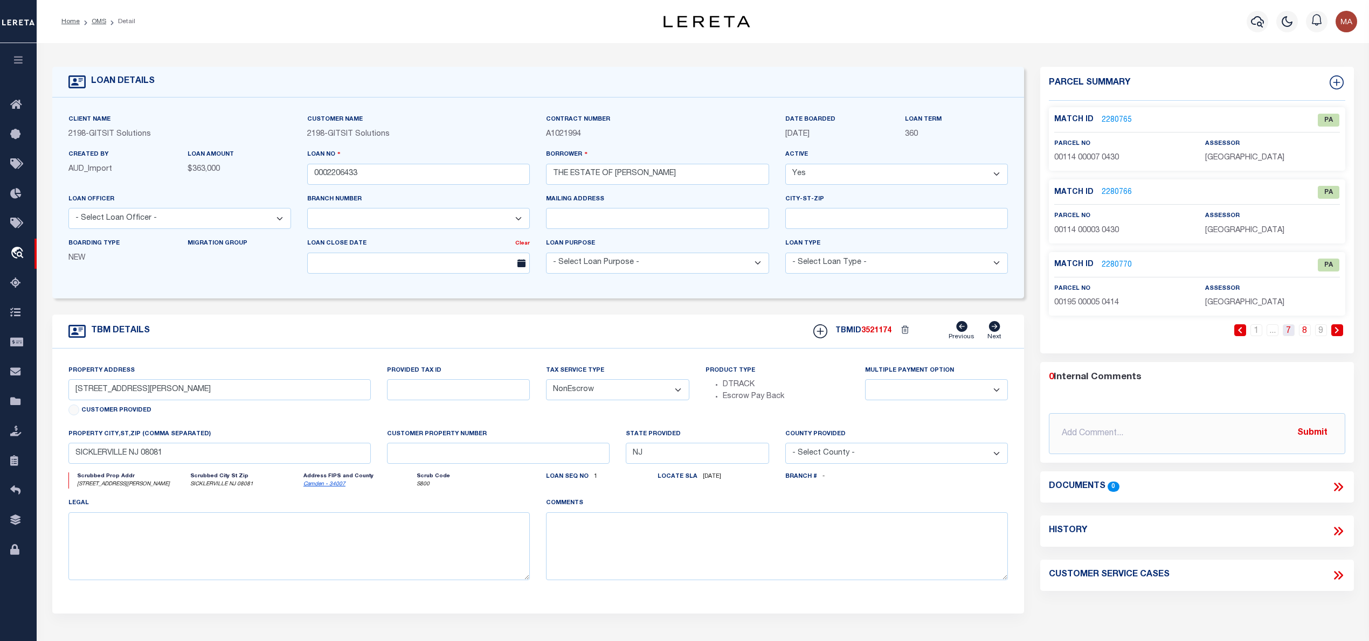
click at [1290, 330] on link "7" at bounding box center [1289, 331] width 12 height 12
click at [1272, 333] on link "6" at bounding box center [1273, 331] width 12 height 12
click at [1257, 330] on link "5" at bounding box center [1257, 331] width 12 height 12
click at [1123, 189] on link "2279242" at bounding box center [1117, 192] width 30 height 11
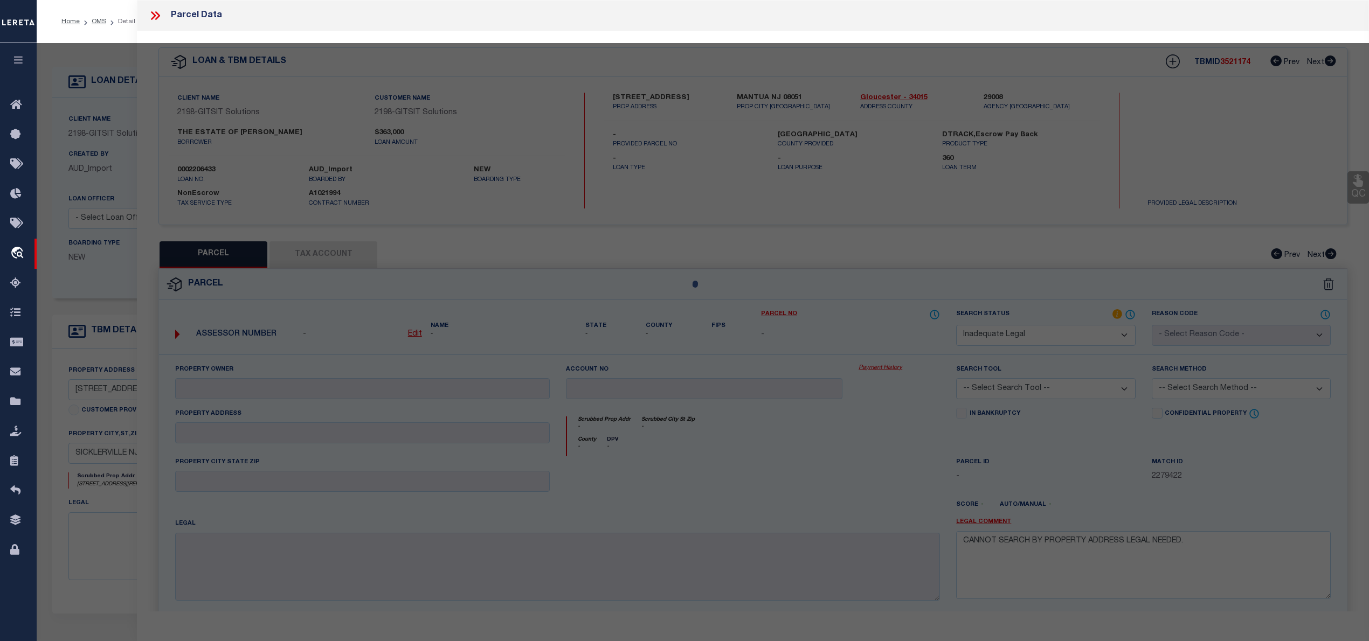
select select "AS"
checkbox input "false"
select select "IP"
type input "AVAILABLE FROM DATA SOURCE,NOT"
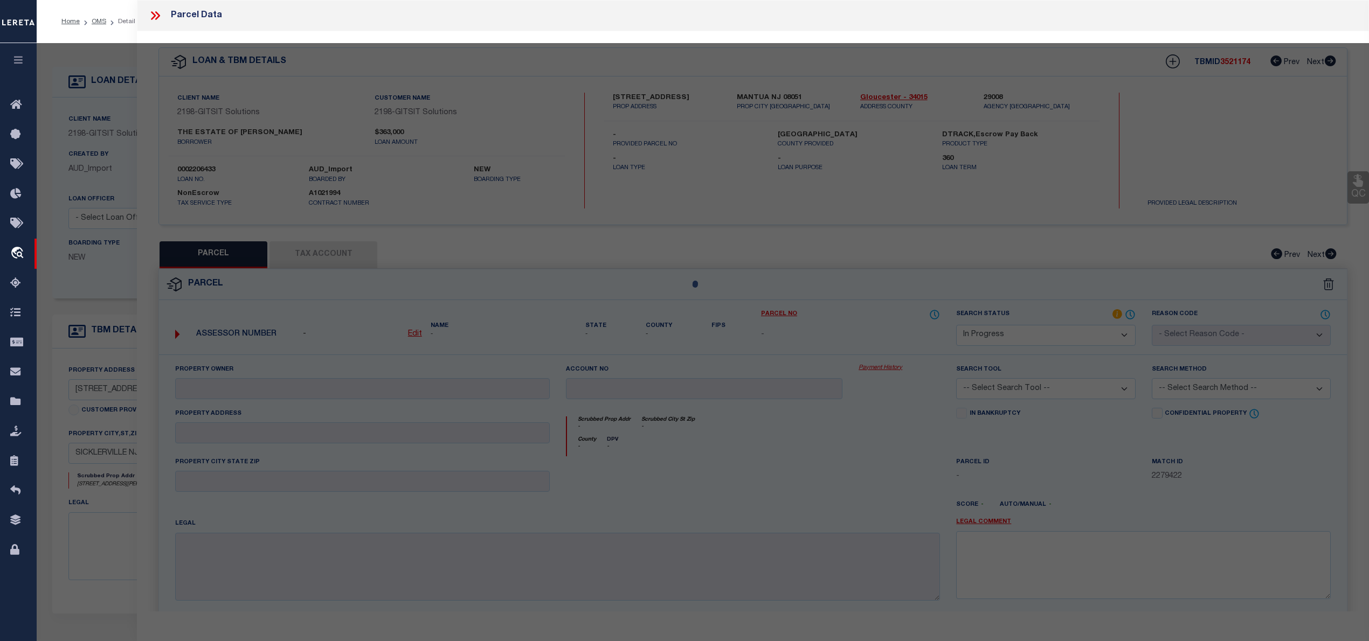
select select "ATL"
select select "ADD"
type input "[STREET_ADDRESS][PERSON_NAME]"
checkbox input "false"
type input "[GEOGRAPHIC_DATA]"
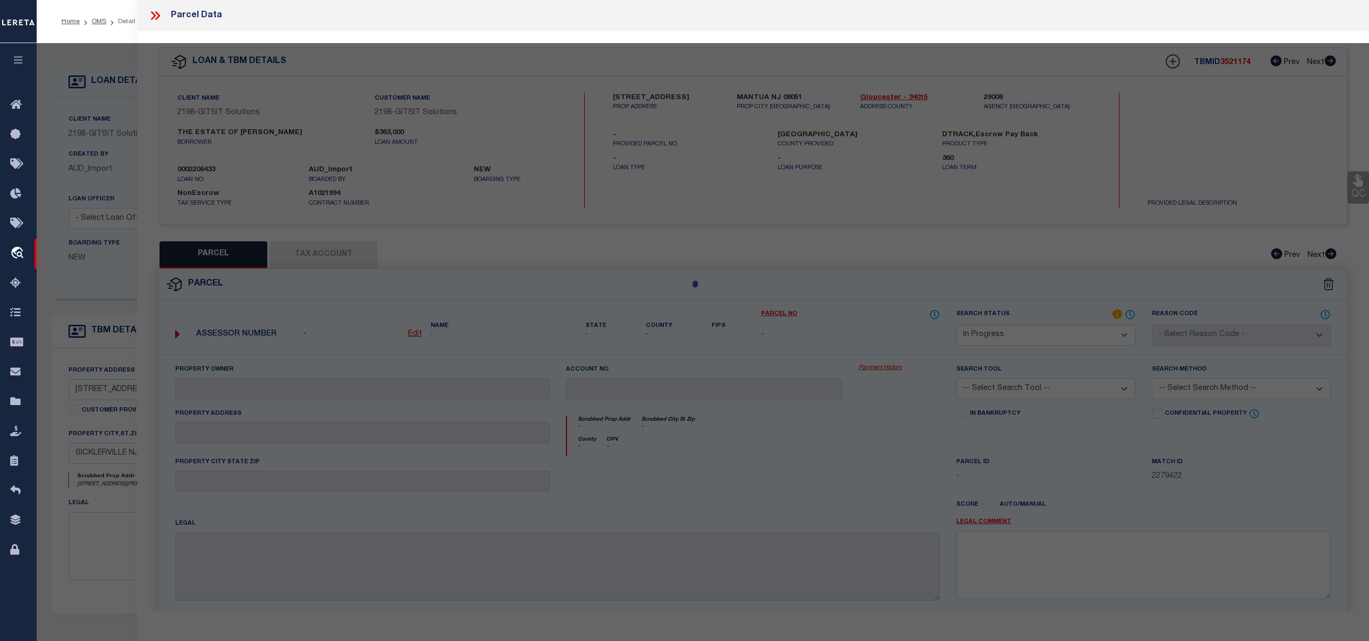
type textarea "LOT:7.01 BLK:601 DIST:36 CITY/MUNI/TWP:[PERSON_NAME] TWP MAP REF:TAX MAP 6"
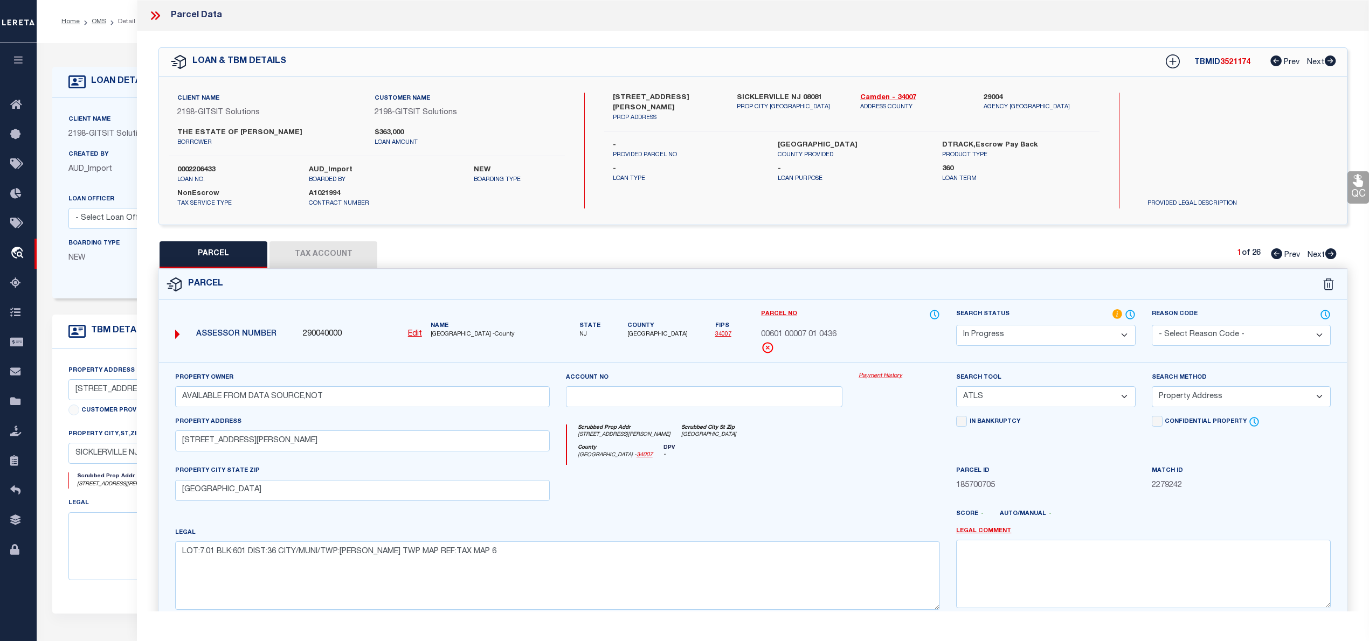
click at [634, 95] on label "[STREET_ADDRESS][PERSON_NAME]" at bounding box center [666, 103] width 107 height 21
copy div "[STREET_ADDRESS][PERSON_NAME]"
click at [418, 330] on u "Edit" at bounding box center [415, 334] width 14 height 8
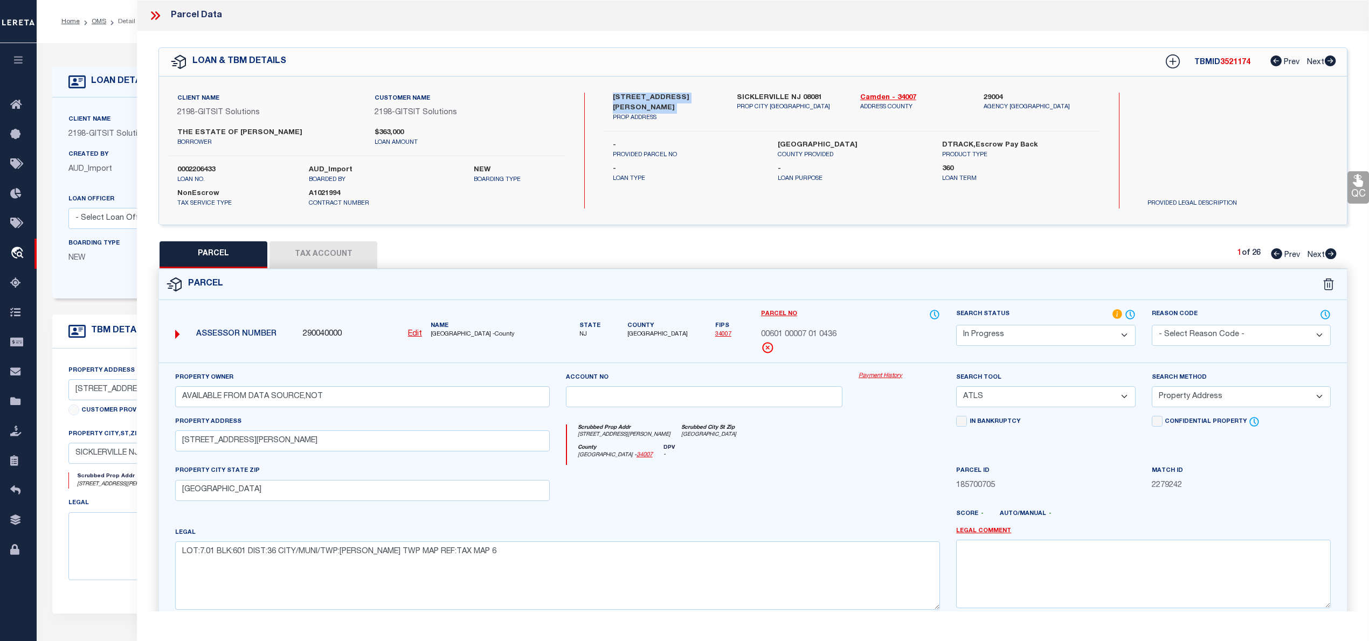
type input "290040000"
type input "00601 00007 01 0436"
select select "IP"
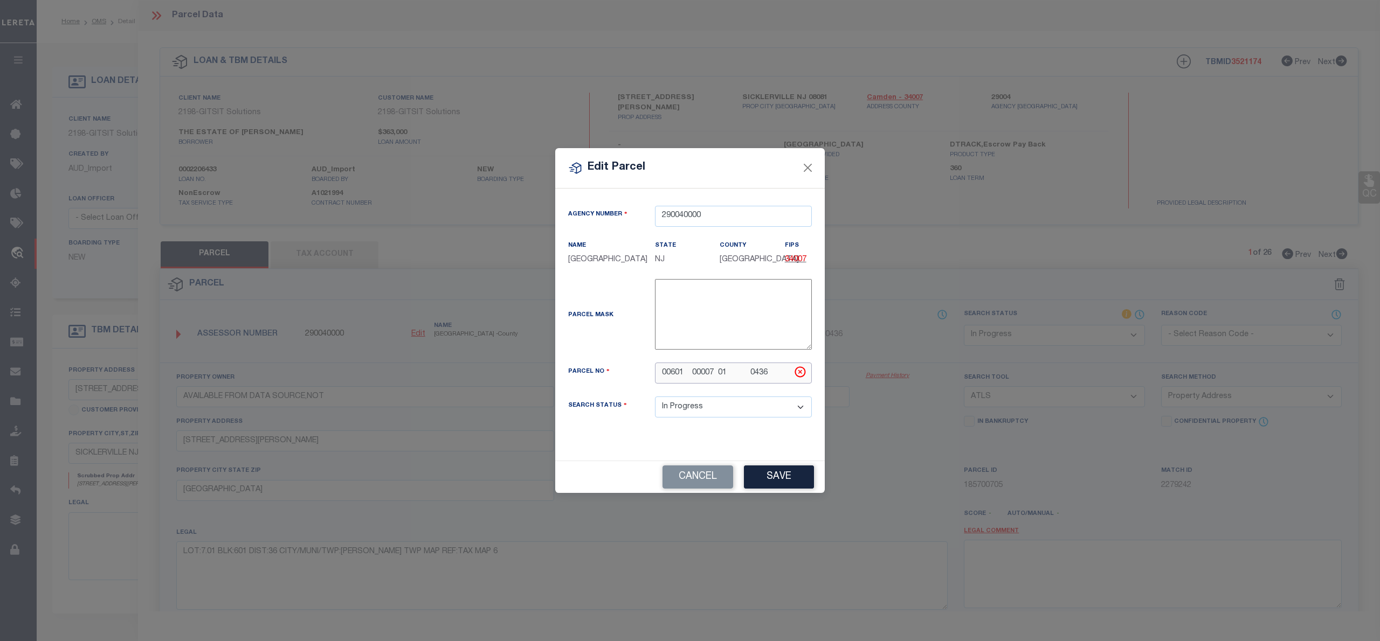
drag, startPoint x: 777, startPoint y: 376, endPoint x: 570, endPoint y: 376, distance: 207.0
click at [570, 376] on div "Parcel No 00601 00007 01 0436" at bounding box center [690, 373] width 260 height 21
paste input "601"
drag, startPoint x: 678, startPoint y: 378, endPoint x: 682, endPoint y: 382, distance: 6.5
click at [680, 380] on input "00 601" at bounding box center [733, 373] width 157 height 21
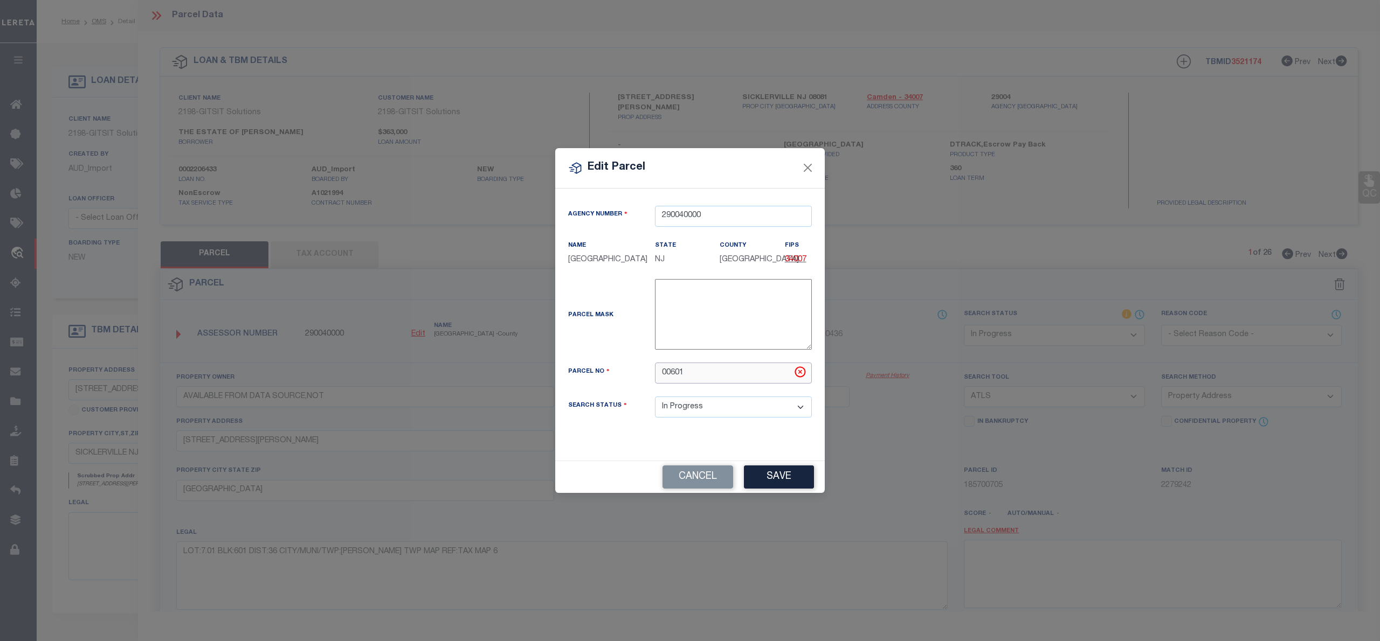
click at [663, 375] on input "00601" at bounding box center [733, 373] width 157 height 21
click at [696, 378] on input "00601" at bounding box center [733, 373] width 157 height 21
type input "00601 00007 01"
click at [805, 480] on button "Save" at bounding box center [779, 477] width 70 height 23
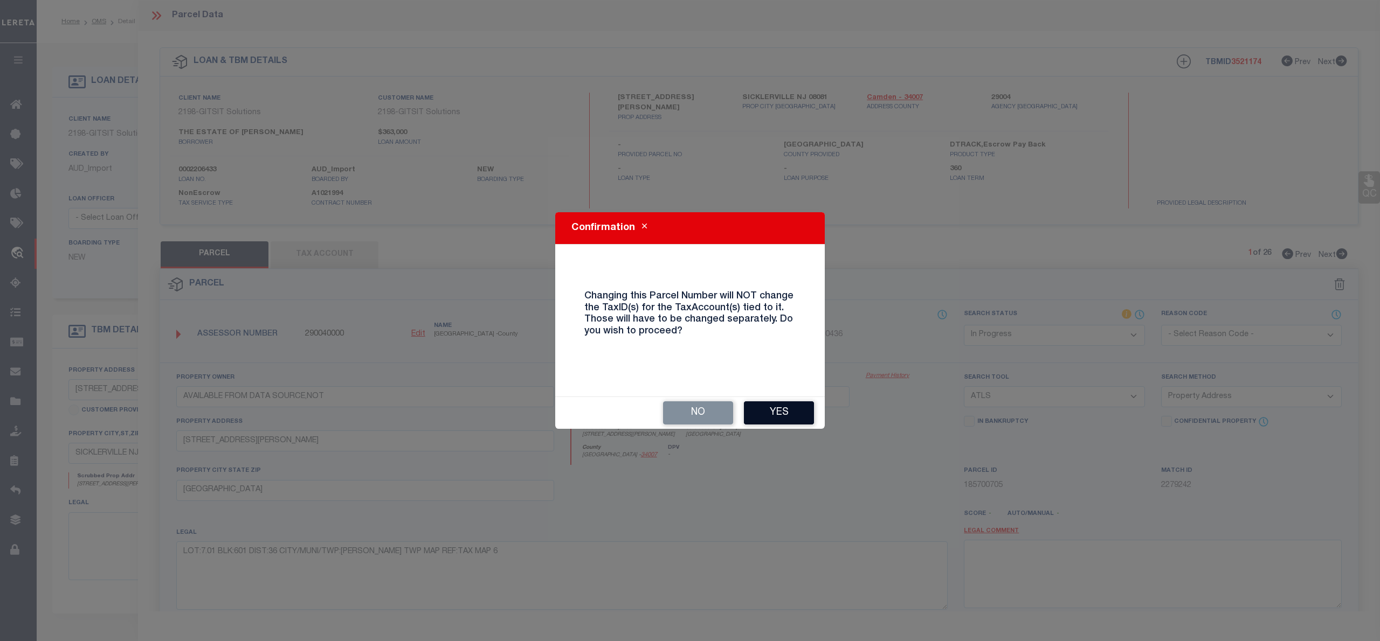
click at [788, 418] on button "Yes" at bounding box center [779, 413] width 70 height 23
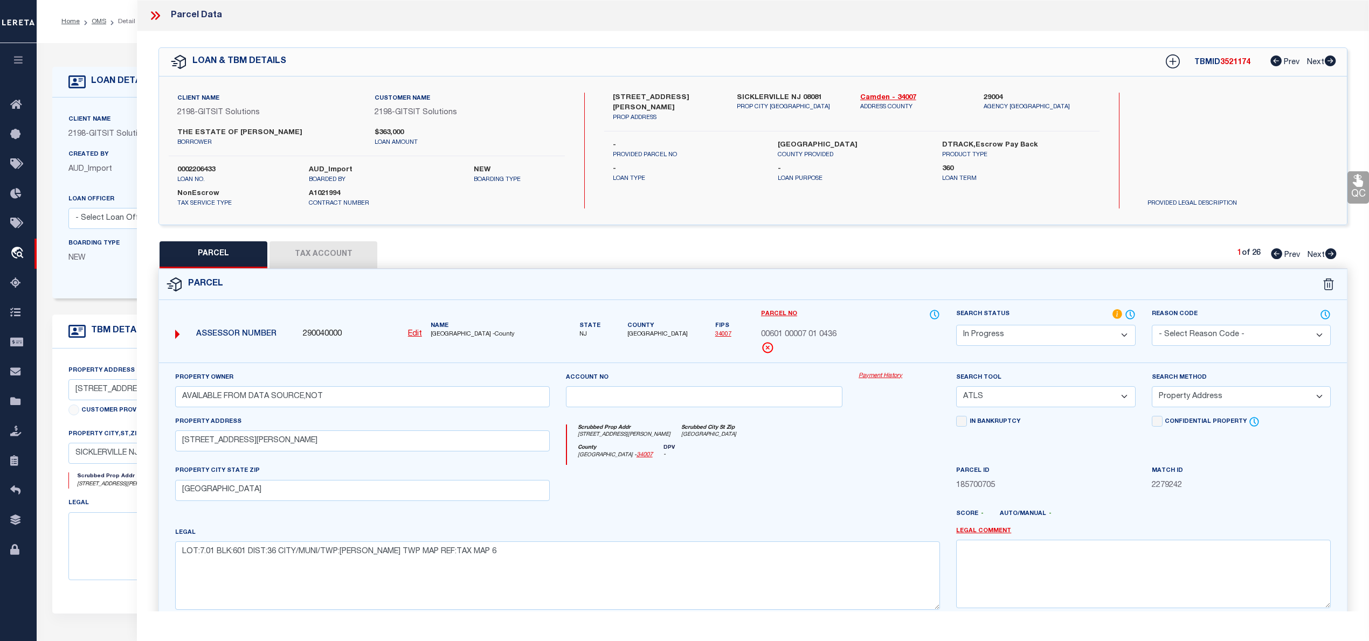
select select "IP"
select select
checkbox input "false"
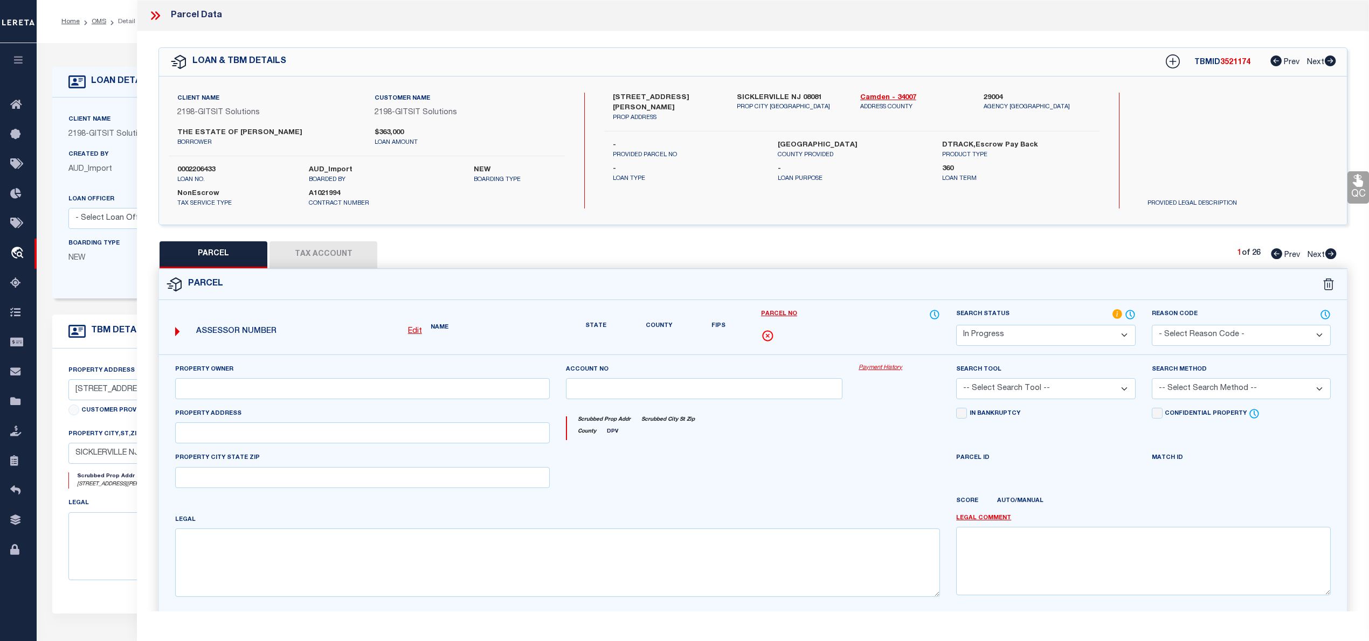
type input "AVAILABLE FROM DATA SOURCE,NOT"
select select "ATL"
select select "ADD"
type input "[STREET_ADDRESS][PERSON_NAME]"
checkbox input "false"
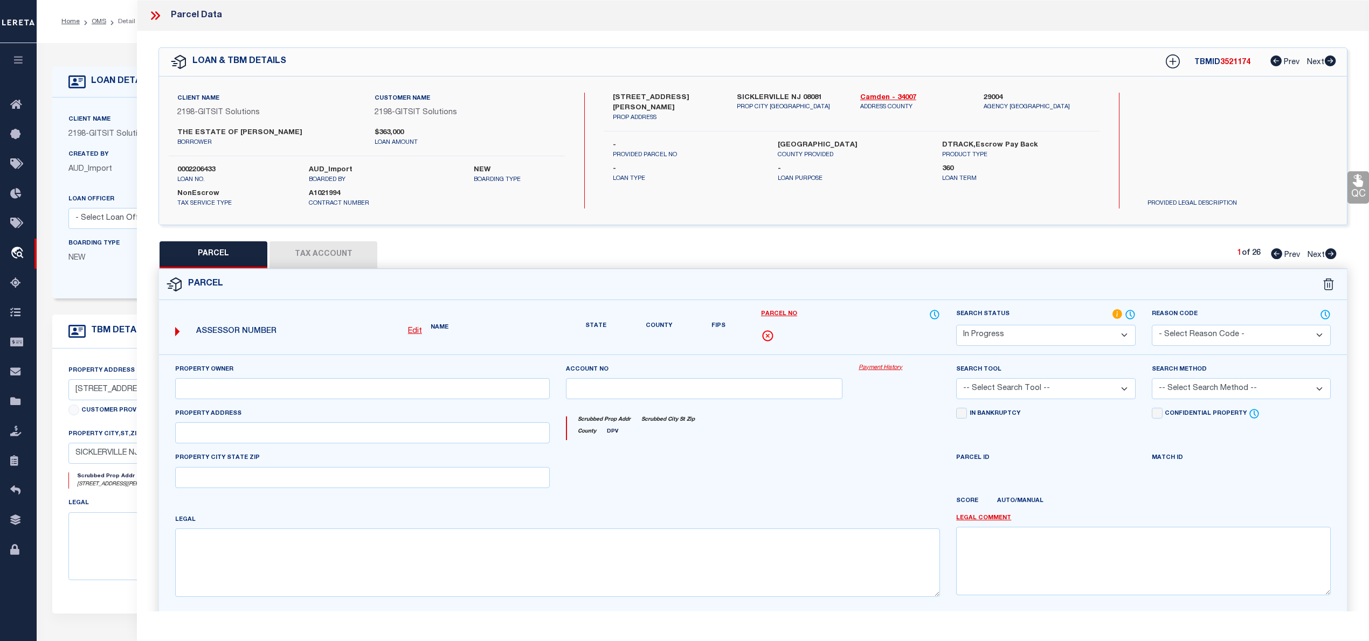
type input "[GEOGRAPHIC_DATA]"
type textarea "LOT:7.01 BLK:601 DIST:36 CITY/MUNI/TWP:[PERSON_NAME] TWP MAP REF:TAX MAP 6"
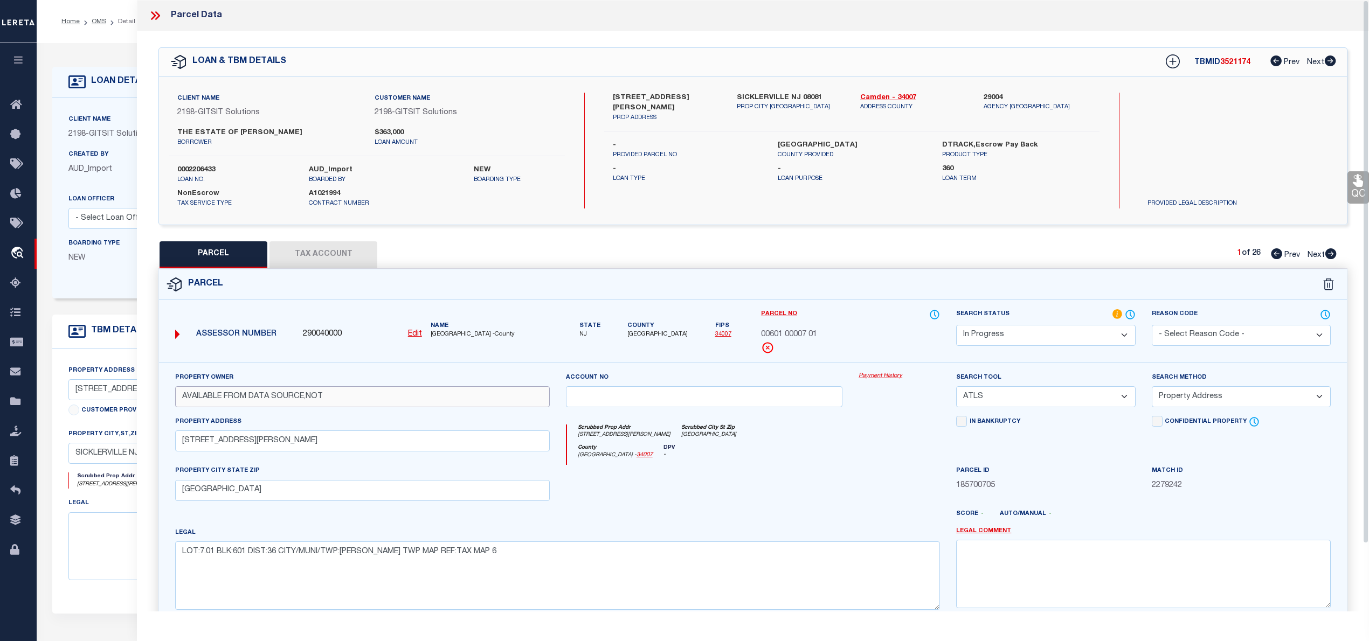
click at [300, 402] on input "AVAILABLE FROM DATA SOURCE,NOT" at bounding box center [362, 397] width 375 height 21
paste input "nsaldo Martha (Est Of)"
type input "Ansaldo Martha (Est Of)"
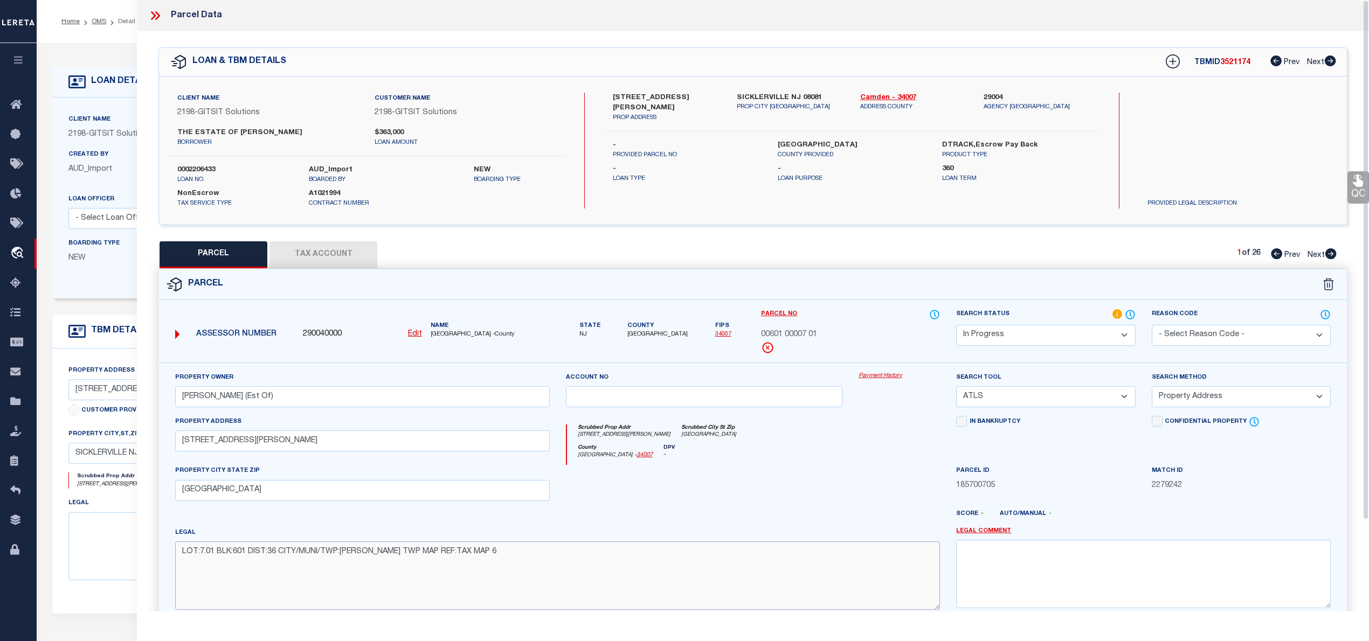
click at [281, 558] on textarea "LOT:7.01 BLK:601 DIST:36 CITY/MUNI/TWP:[PERSON_NAME] TWP MAP REF:TAX MAP 6" at bounding box center [557, 576] width 765 height 68
paste textarea "Block: 601 Lot: 7.01"
type textarea "Block: 601 Lot: 7.01"
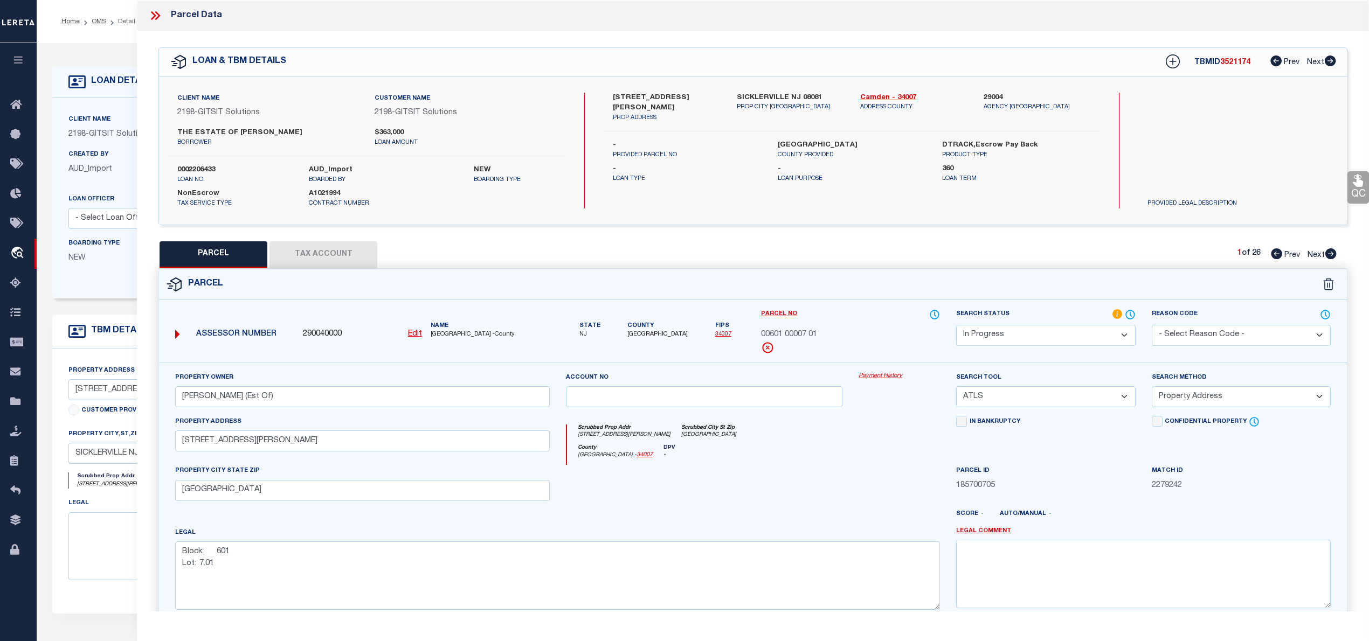
click at [1022, 330] on select "Automated Search Bad Parcel Complete Duplicate Parcel High Dollar Reporting In …" at bounding box center [1045, 335] width 179 height 21
select select "PC"
click at [956, 325] on select "Automated Search Bad Parcel Complete Duplicate Parcel High Dollar Reporting In …" at bounding box center [1045, 335] width 179 height 21
click at [993, 408] on select "-- Select Search Tool -- 3rd Party Website Agency File Agency Website ATLS CNV-…" at bounding box center [1045, 397] width 179 height 21
select select "AGW"
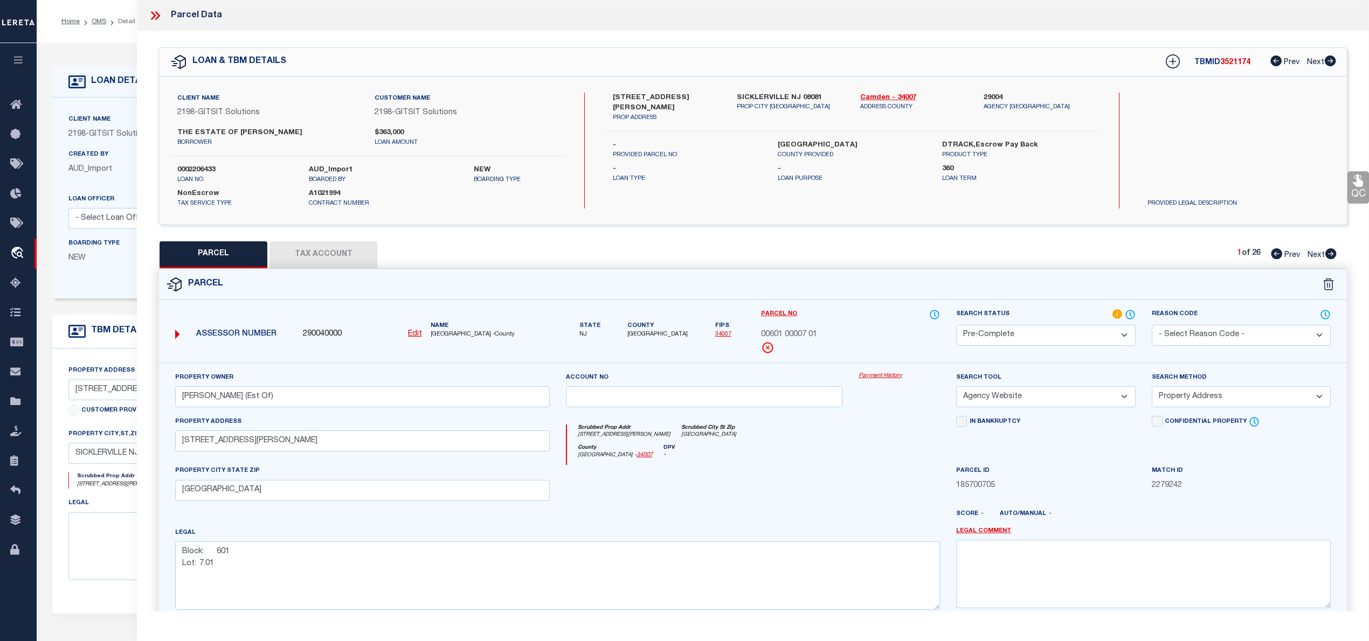
click at [956, 388] on select "-- Select Search Tool -- 3rd Party Website Agency File Agency Website ATLS CNV-…" at bounding box center [1045, 397] width 179 height 21
click at [1260, 389] on select "-- Select Search Method -- Property Address Legal Liability Info Provided" at bounding box center [1241, 397] width 179 height 21
click at [1152, 388] on select "-- Select Search Method -- Property Address Legal Liability Info Provided" at bounding box center [1241, 397] width 179 height 21
click at [343, 263] on button "Tax Account" at bounding box center [324, 255] width 108 height 27
select select "100"
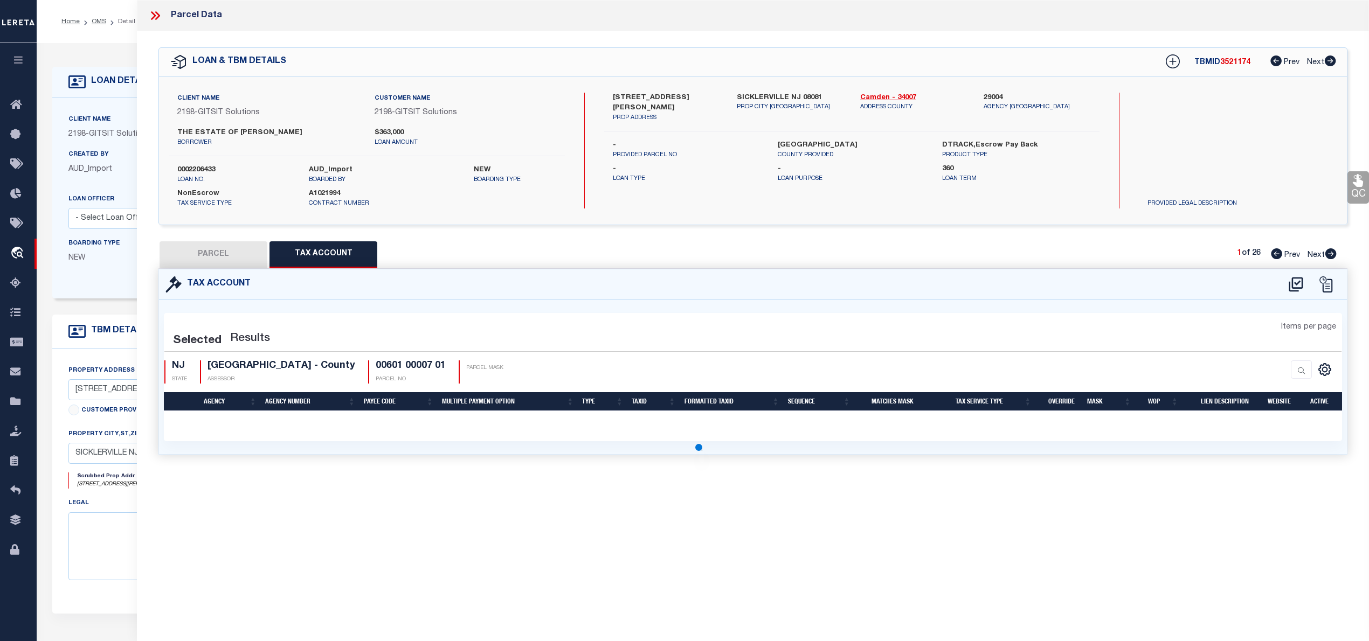
select select "100"
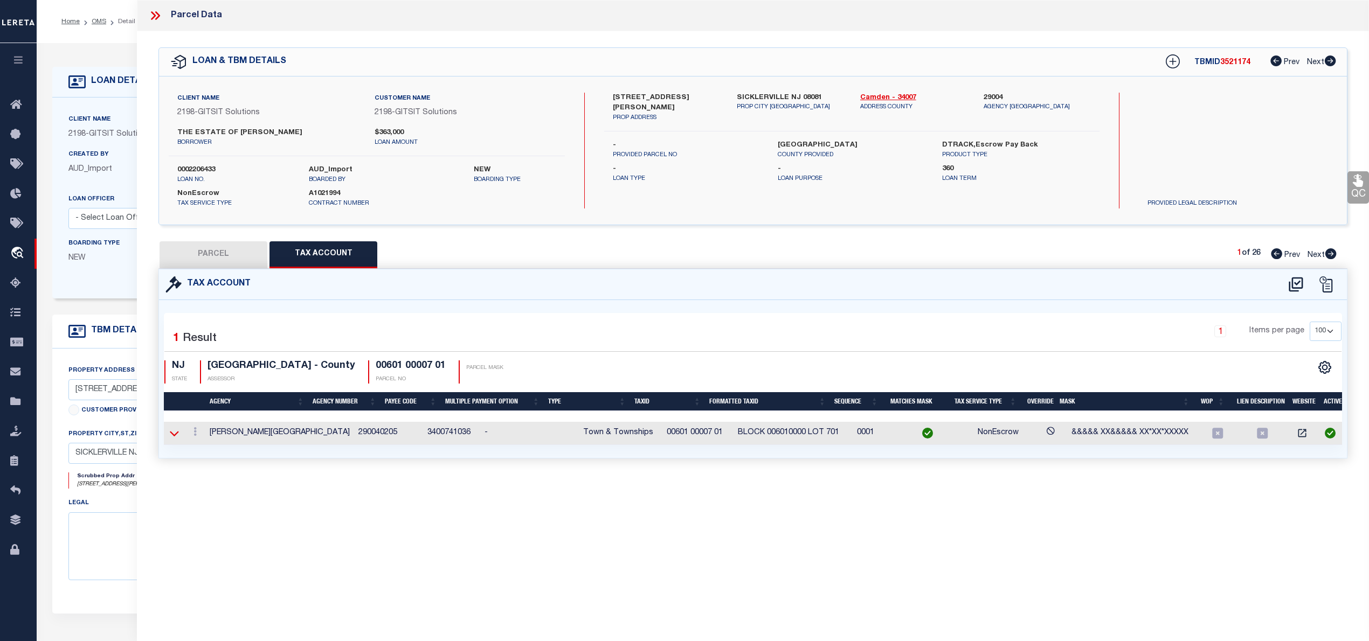
click at [177, 432] on icon at bounding box center [174, 433] width 9 height 11
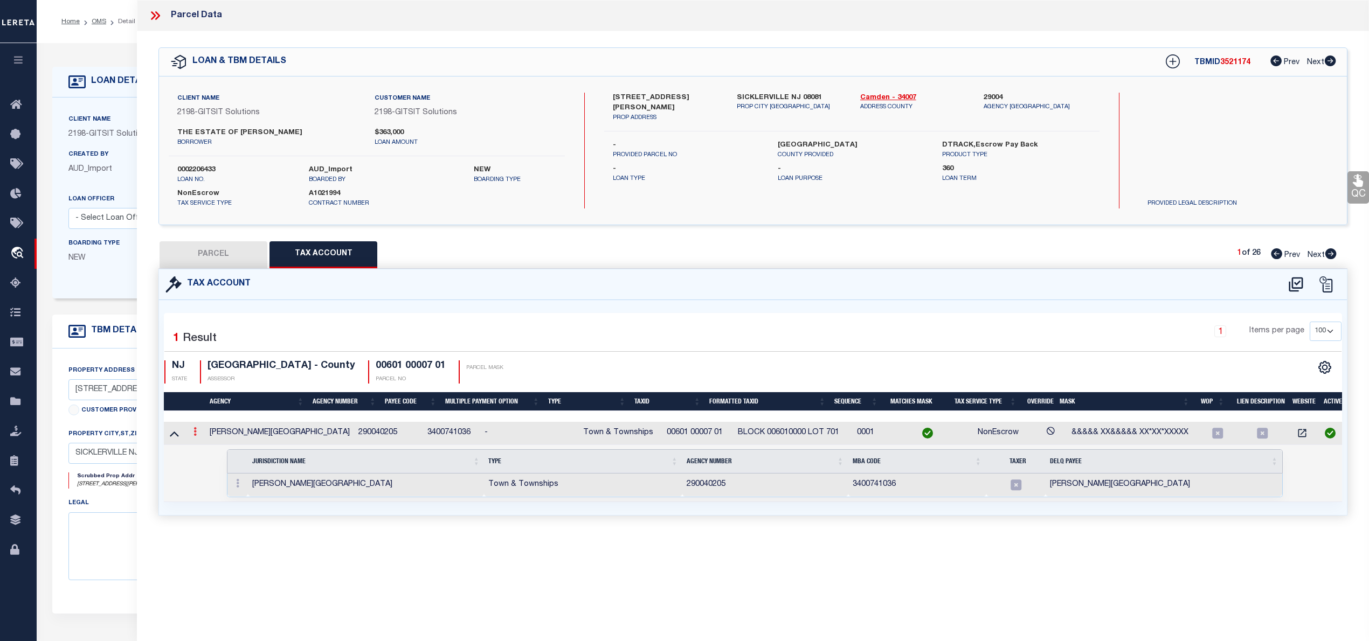
click at [194, 436] on icon at bounding box center [195, 431] width 3 height 9
click at [237, 484] on icon at bounding box center [237, 483] width 3 height 9
click at [256, 510] on ul at bounding box center [251, 501] width 38 height 19
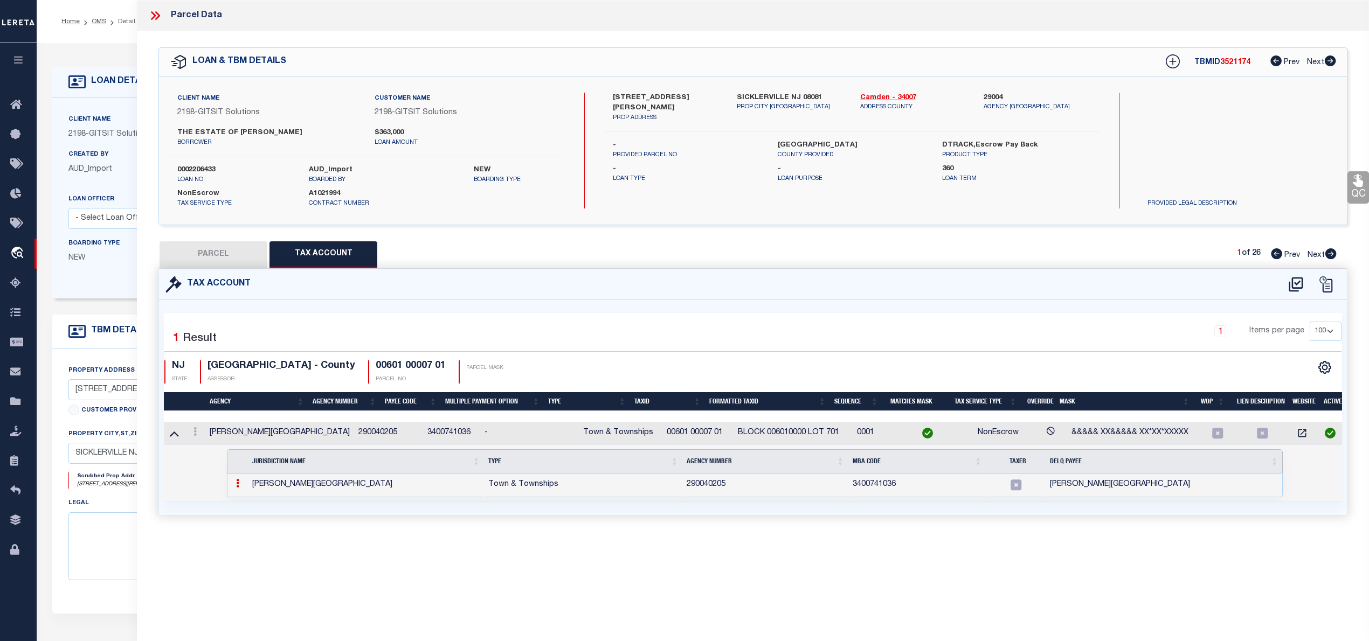
click at [233, 488] on link at bounding box center [238, 485] width 12 height 9
click at [245, 503] on img at bounding box center [250, 501] width 11 height 11
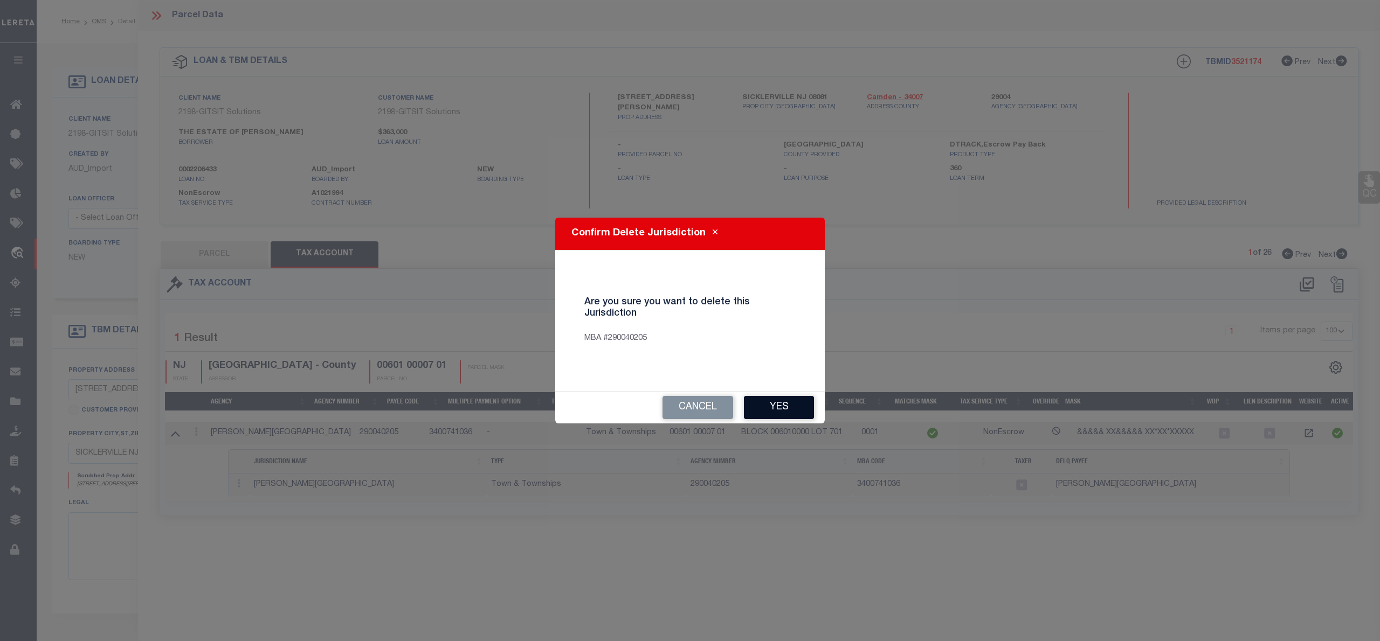
click at [794, 412] on button "Yes" at bounding box center [779, 407] width 70 height 23
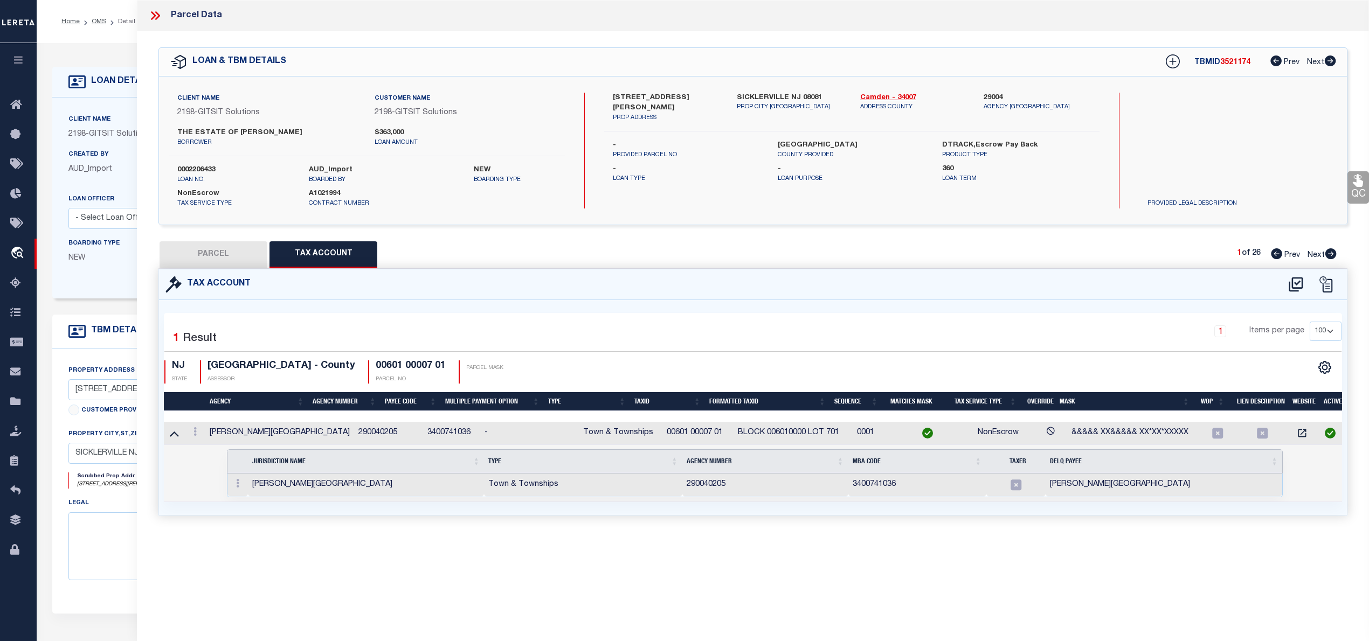
select select "100"
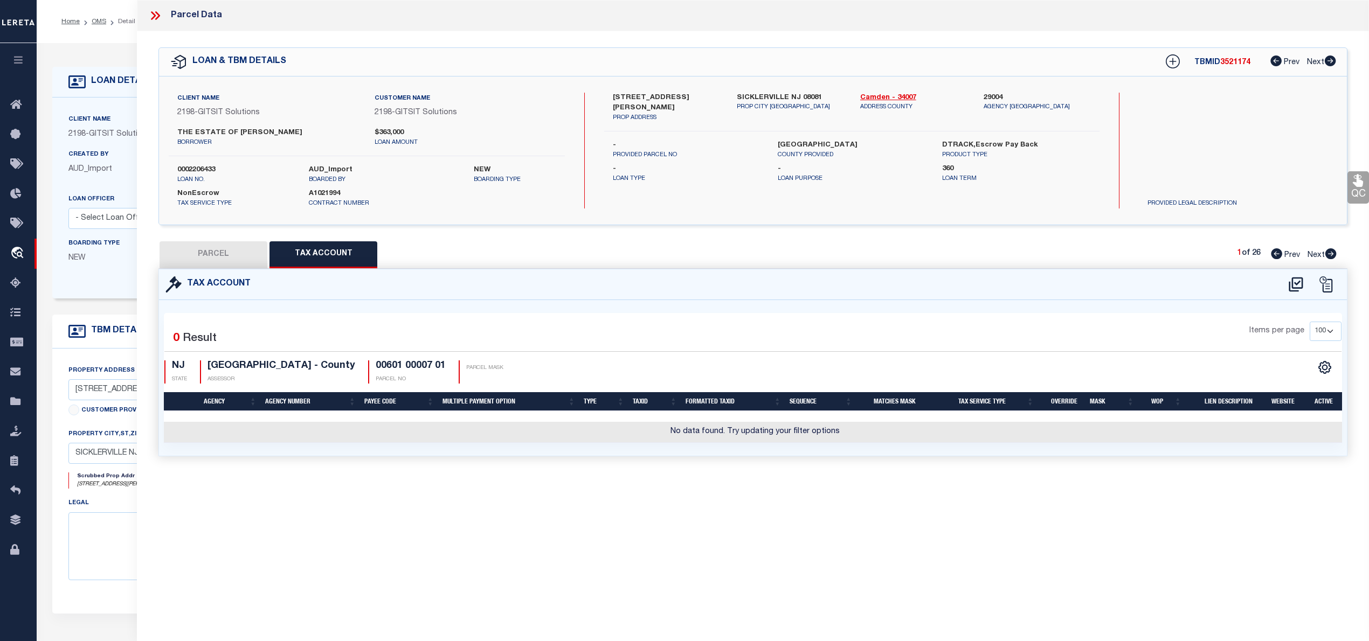
click at [242, 246] on button "PARCEL" at bounding box center [214, 255] width 108 height 27
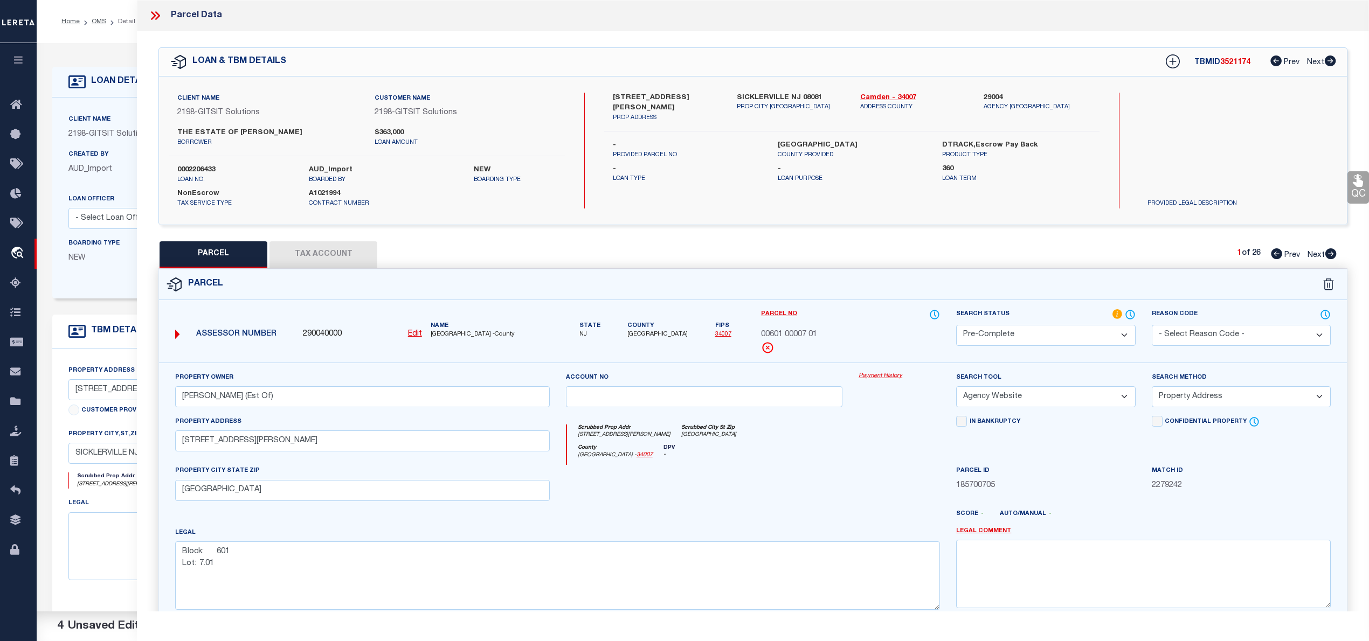
click at [316, 253] on button "Tax Account" at bounding box center [324, 255] width 108 height 27
select select "100"
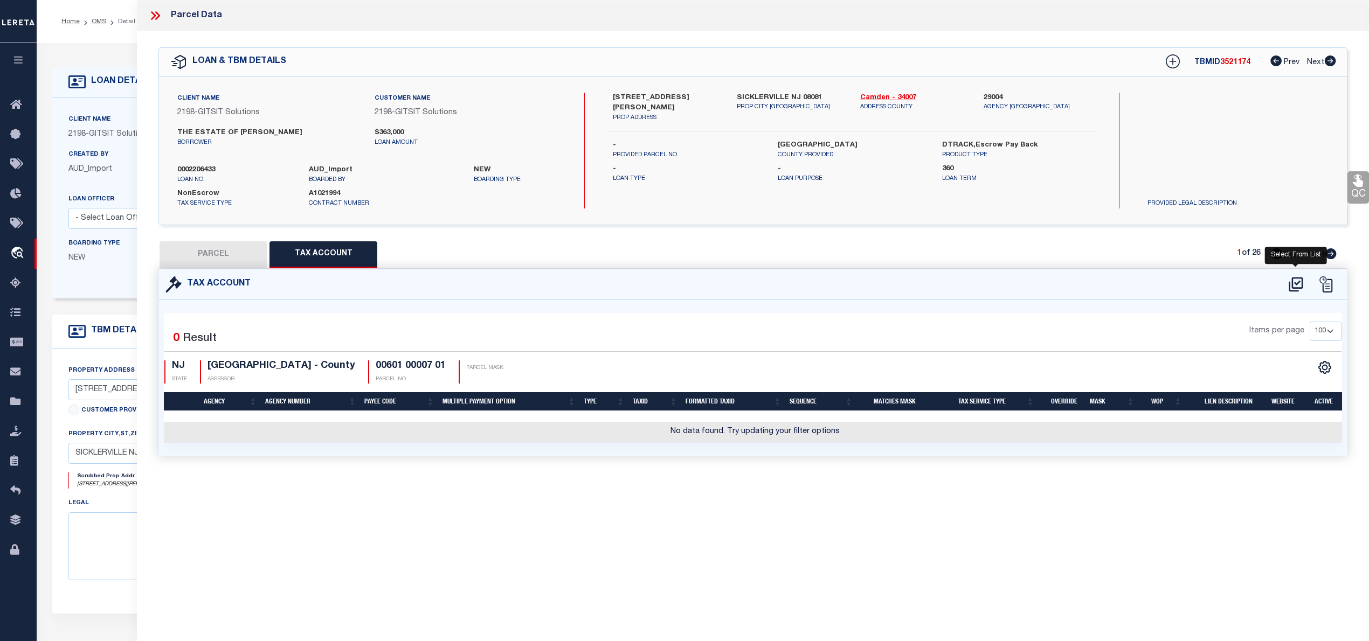
click at [1301, 279] on icon at bounding box center [1296, 284] width 18 height 17
select select "100"
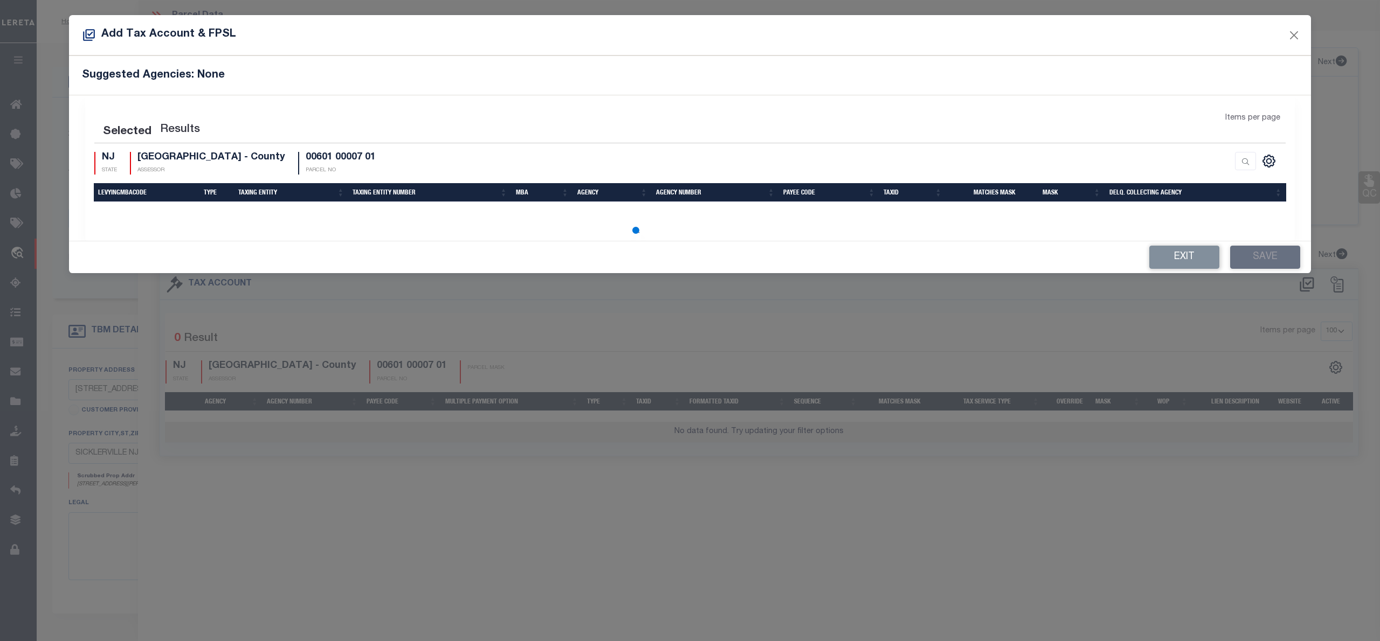
select select "100"
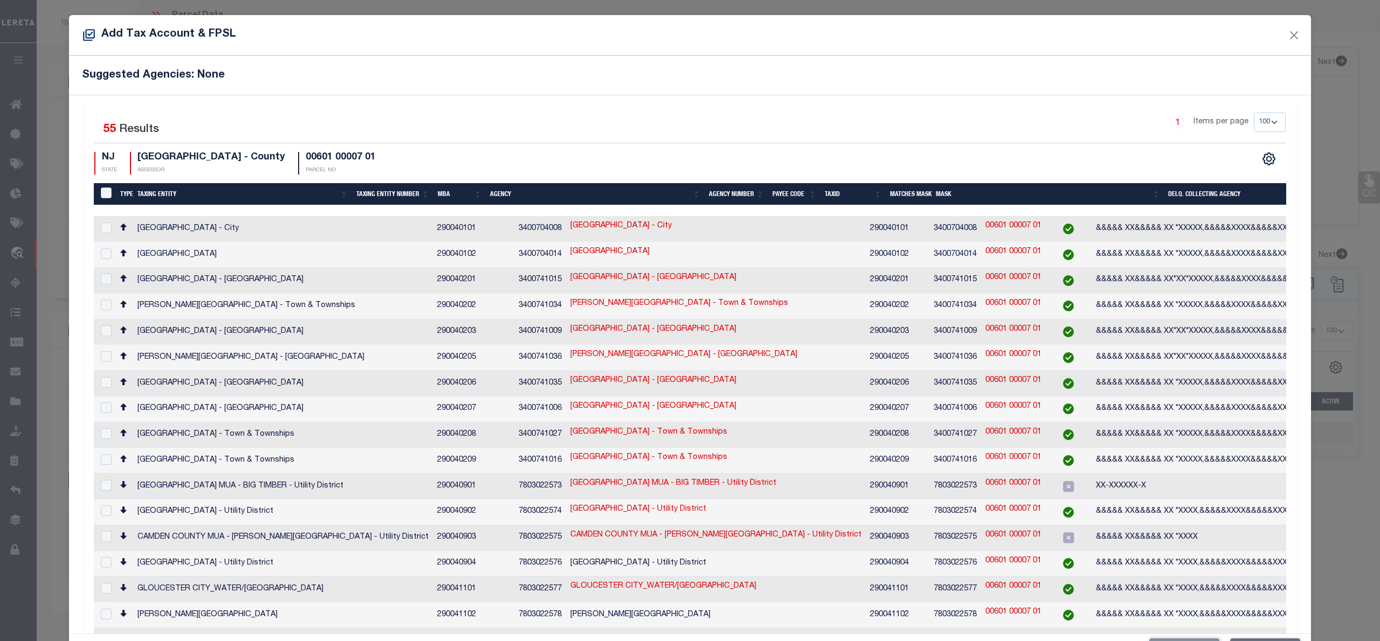
click at [111, 348] on td at bounding box center [105, 358] width 22 height 26
checkbox input "true"
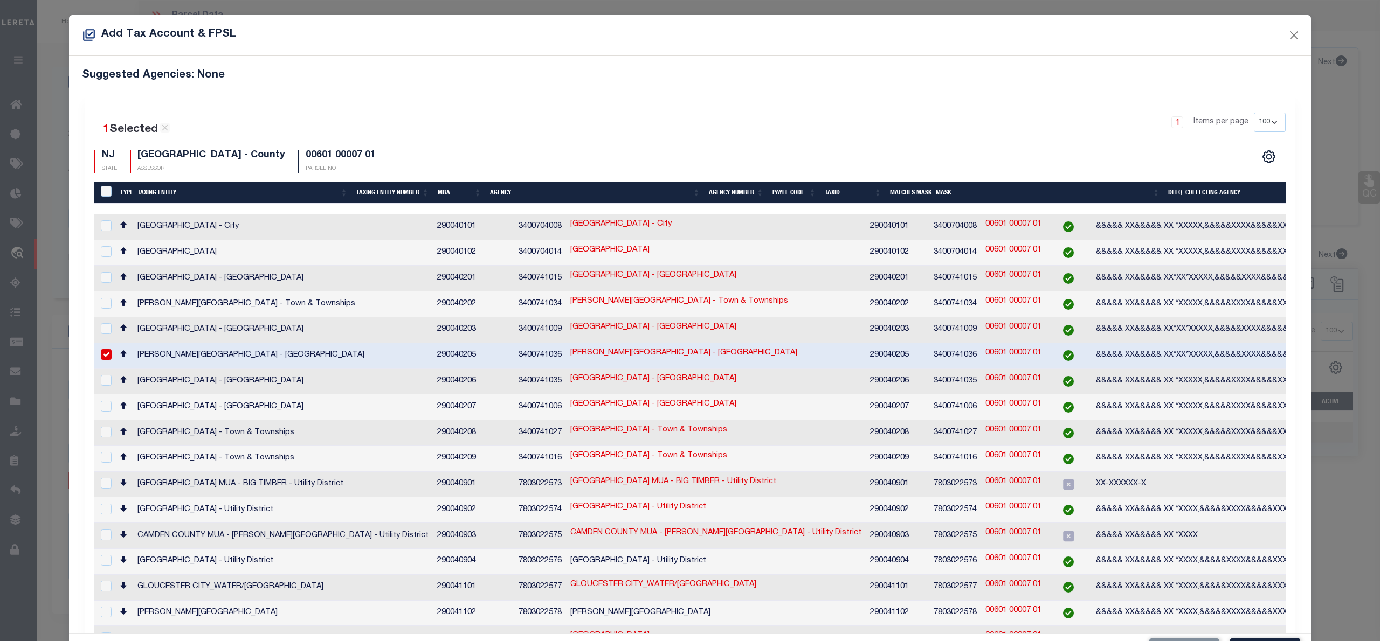
scroll to position [40, 0]
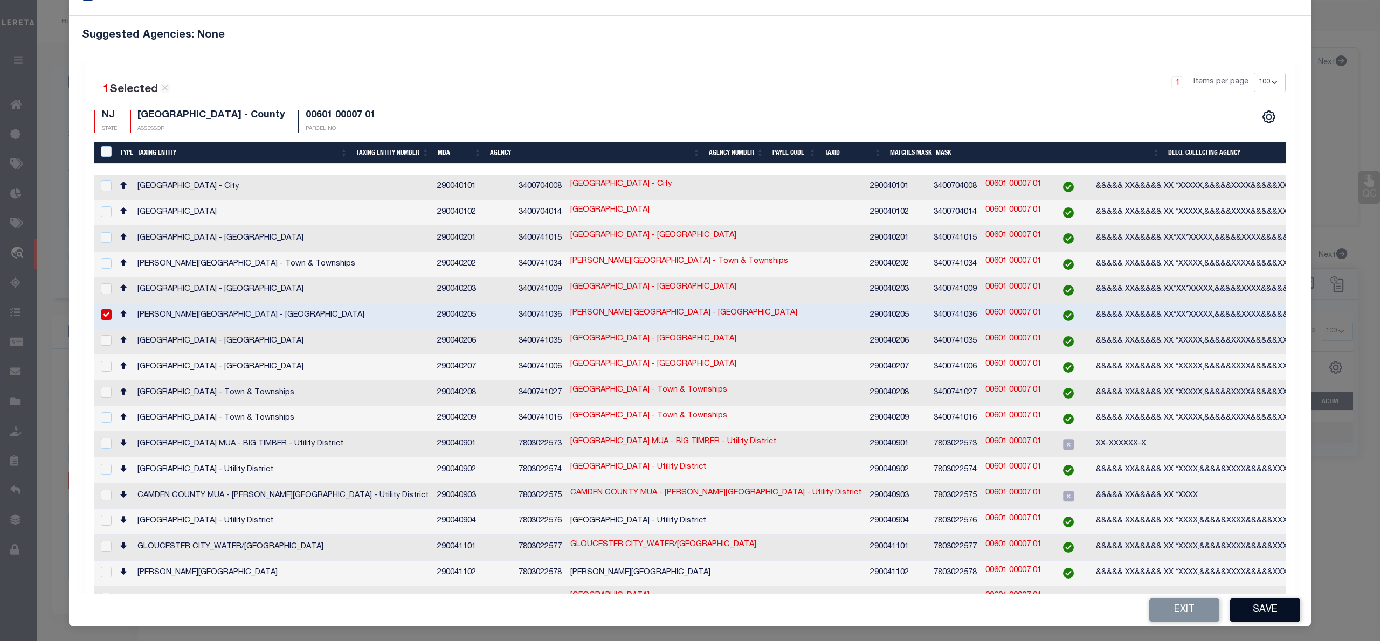
click at [1256, 613] on button "Save" at bounding box center [1265, 610] width 70 height 23
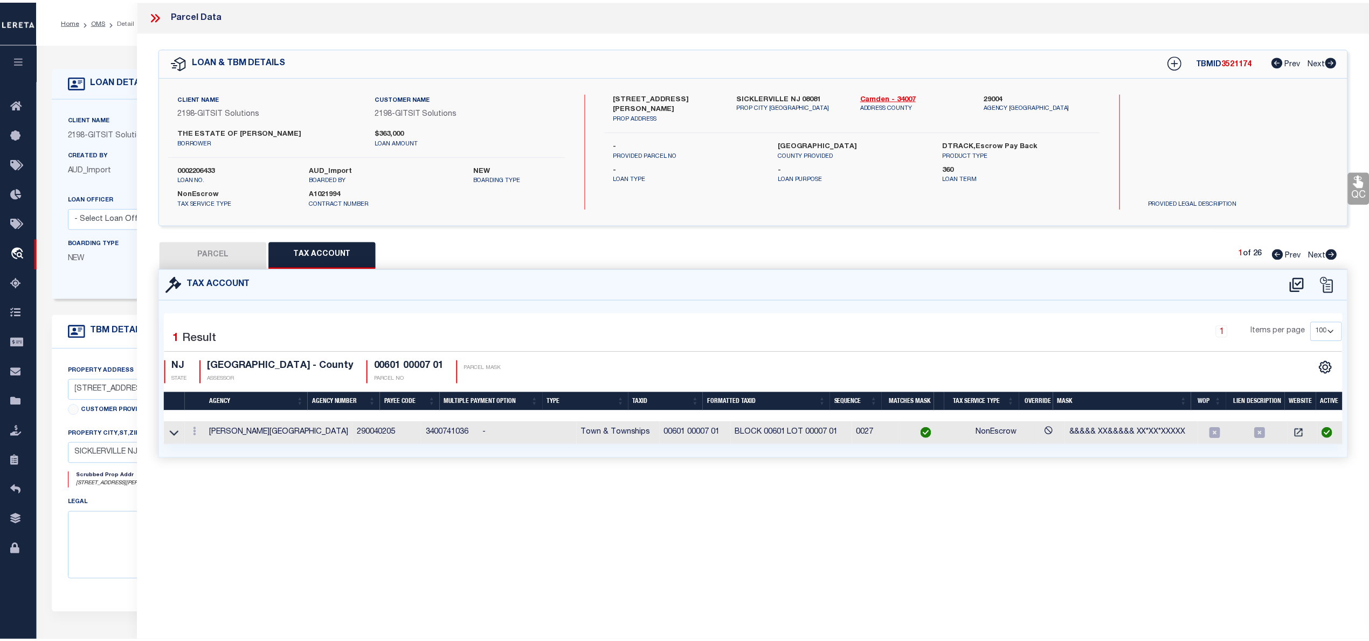
scroll to position [0, 0]
click at [191, 258] on button "PARCEL" at bounding box center [214, 255] width 108 height 27
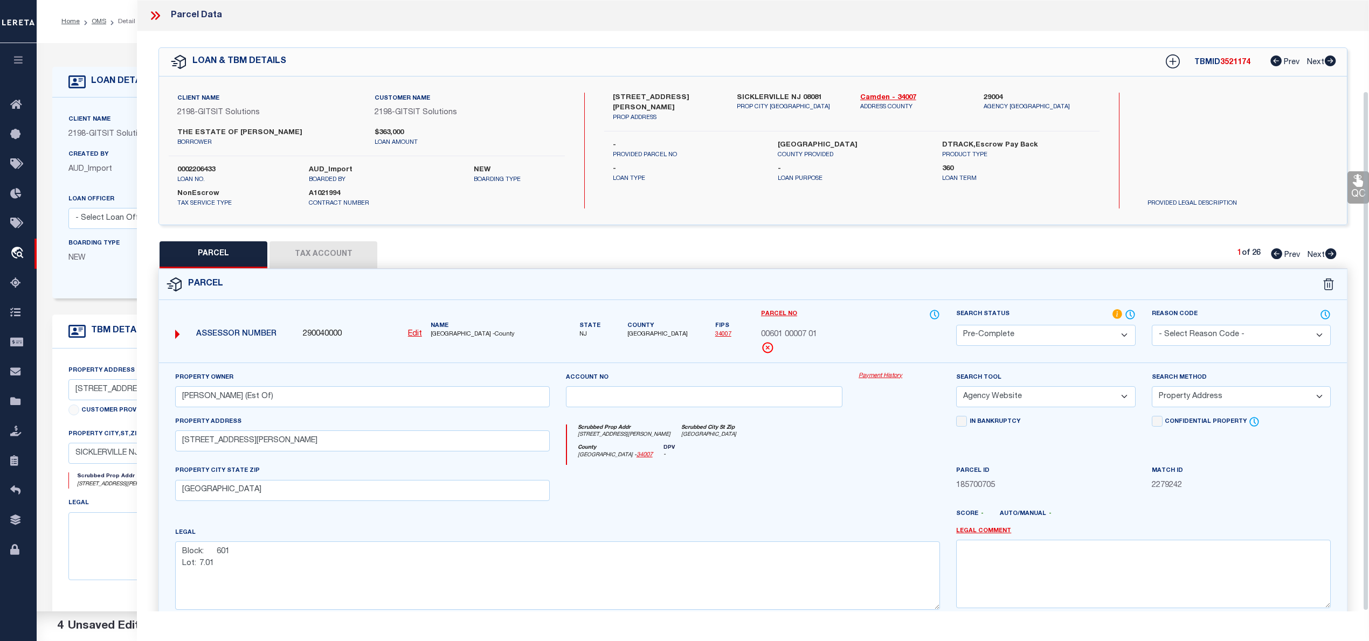
scroll to position [108, 0]
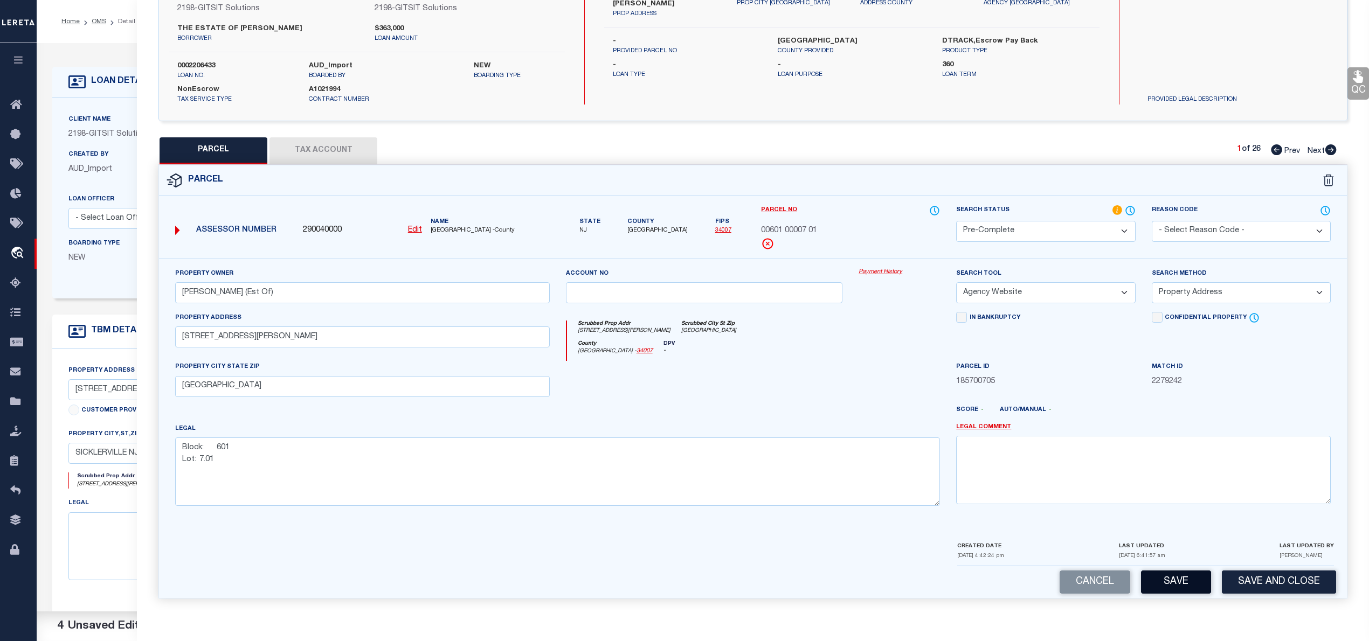
click at [1193, 583] on button "Save" at bounding box center [1176, 582] width 70 height 23
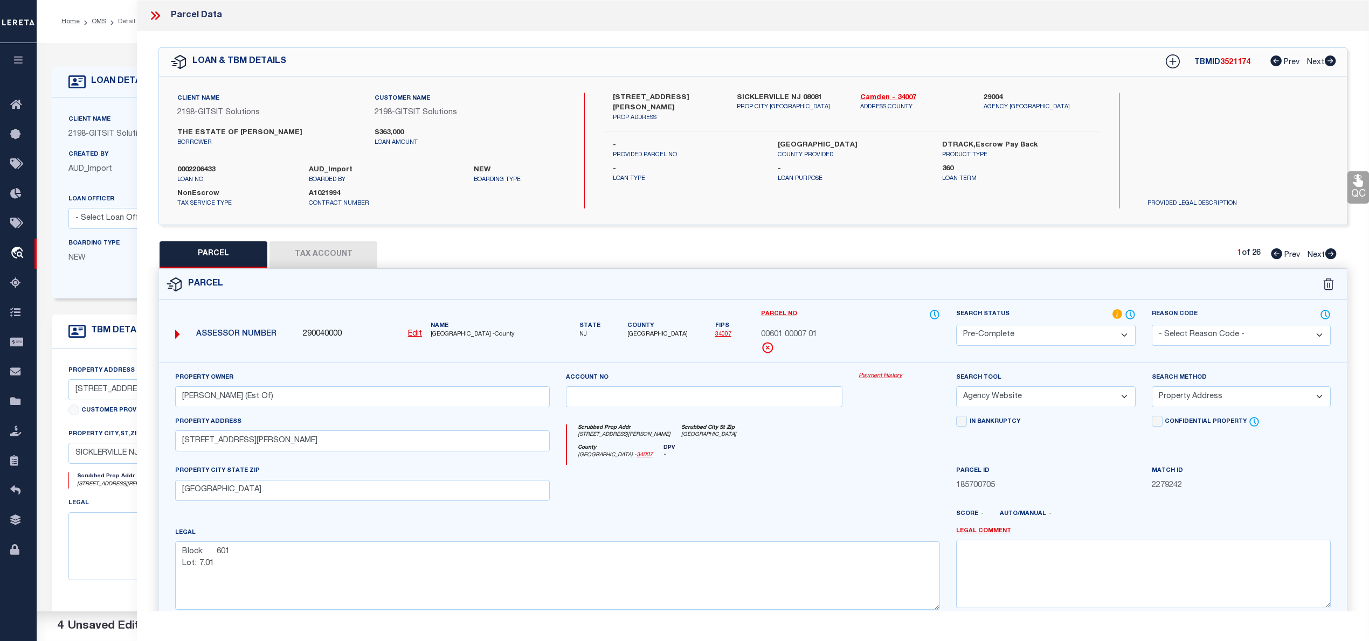
click at [1237, 64] on span "3521174" at bounding box center [1235, 63] width 30 height 8
copy span "3521174"
select select "AS"
select select
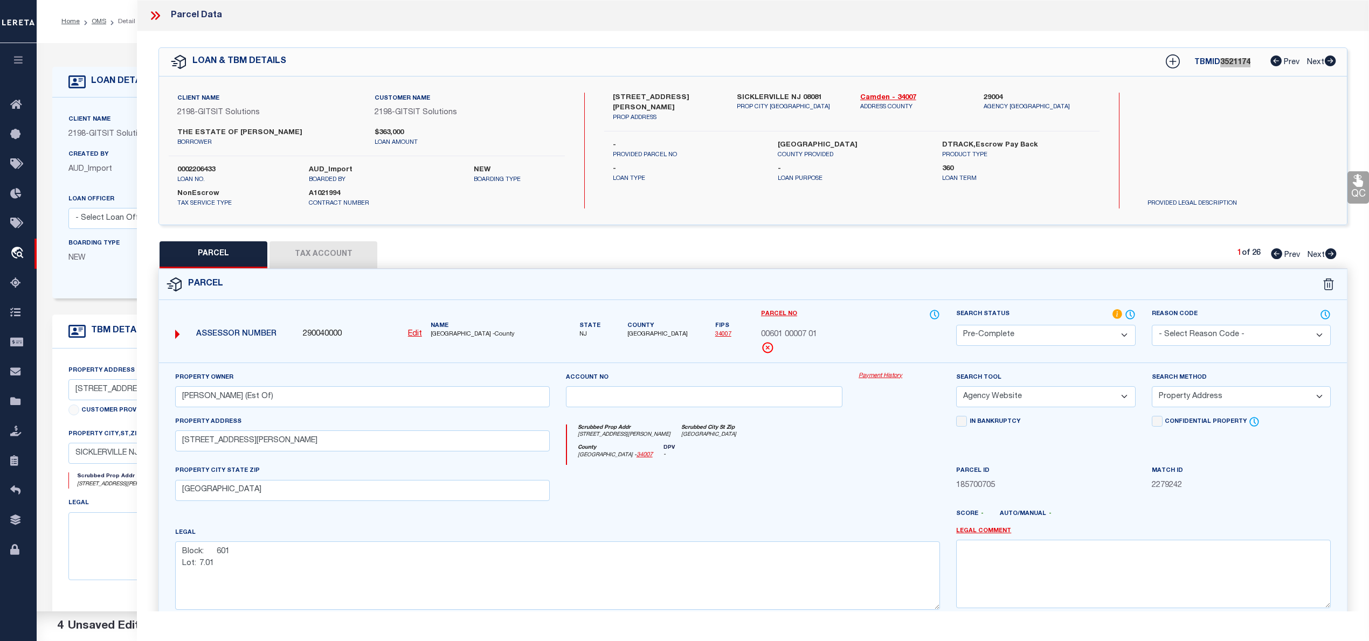
select select
checkbox input "false"
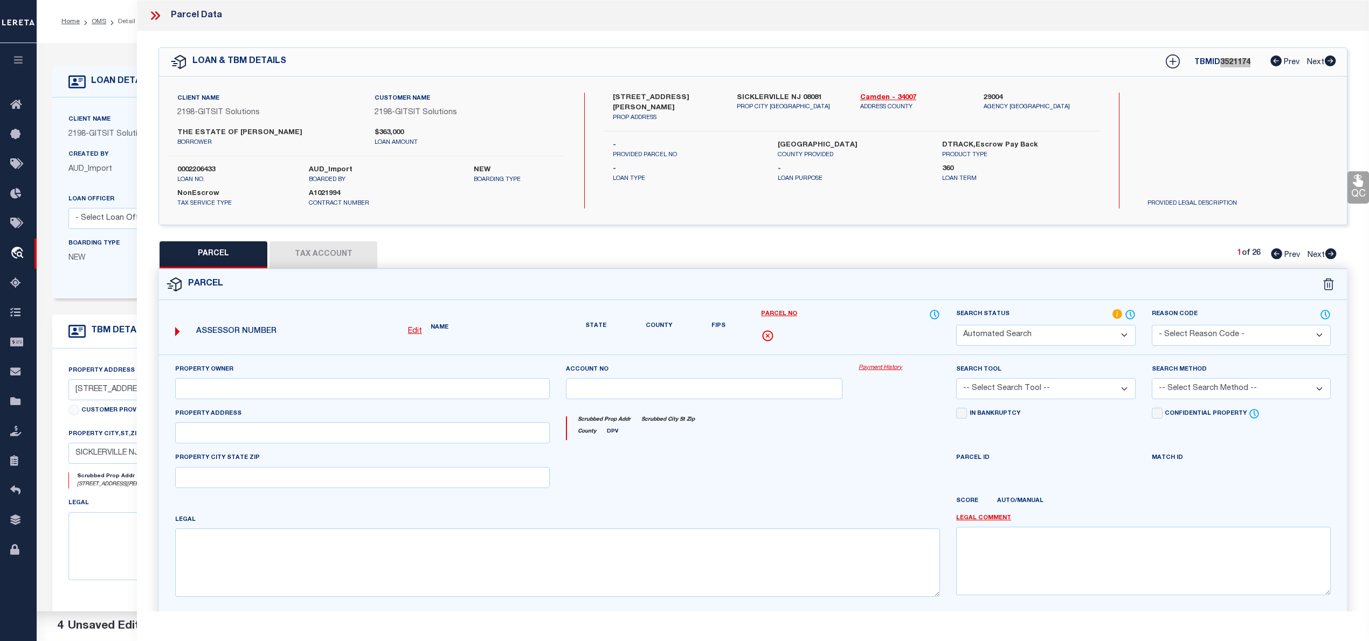
select select "PC"
type input "Ansaldo Martha (Est Of)"
select select "AGW"
select select "ADD"
type input "[STREET_ADDRESS][PERSON_NAME]"
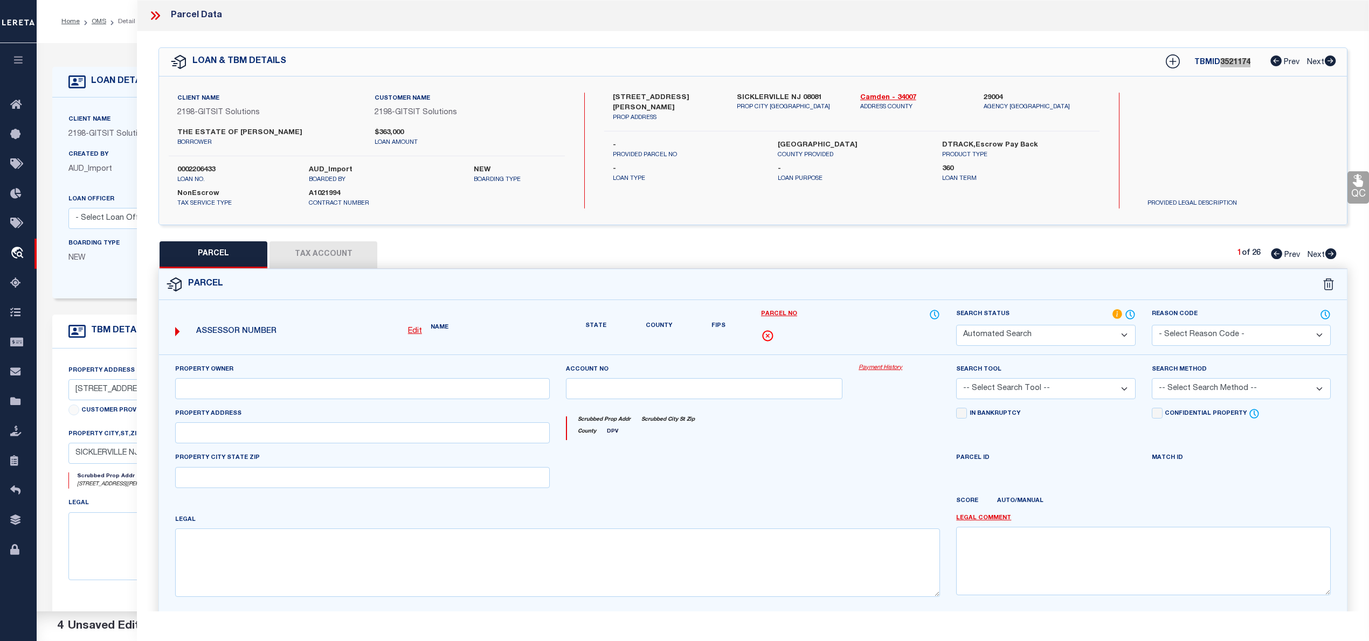
type input "[GEOGRAPHIC_DATA]"
type textarea "Block: 601 Lot: 7.01"
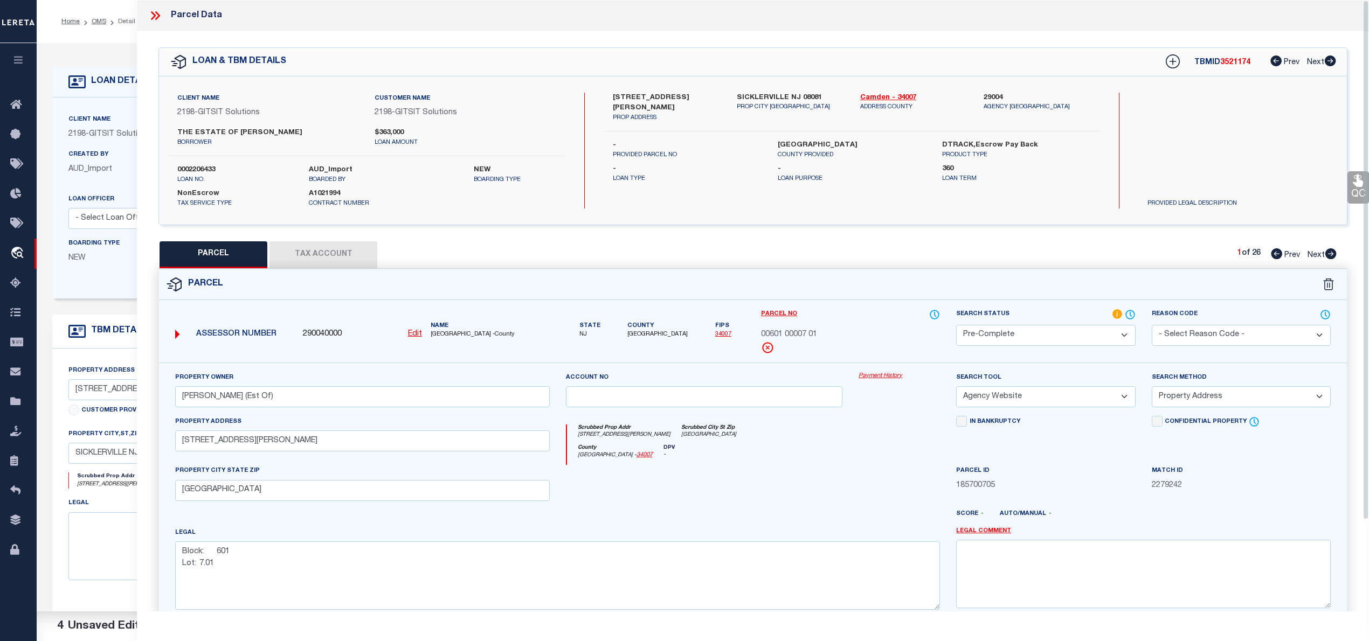
click at [781, 340] on span "00601 00007 01" at bounding box center [789, 335] width 56 height 12
copy div "00601 00007 01"
click at [1333, 253] on icon at bounding box center [1331, 254] width 11 height 11
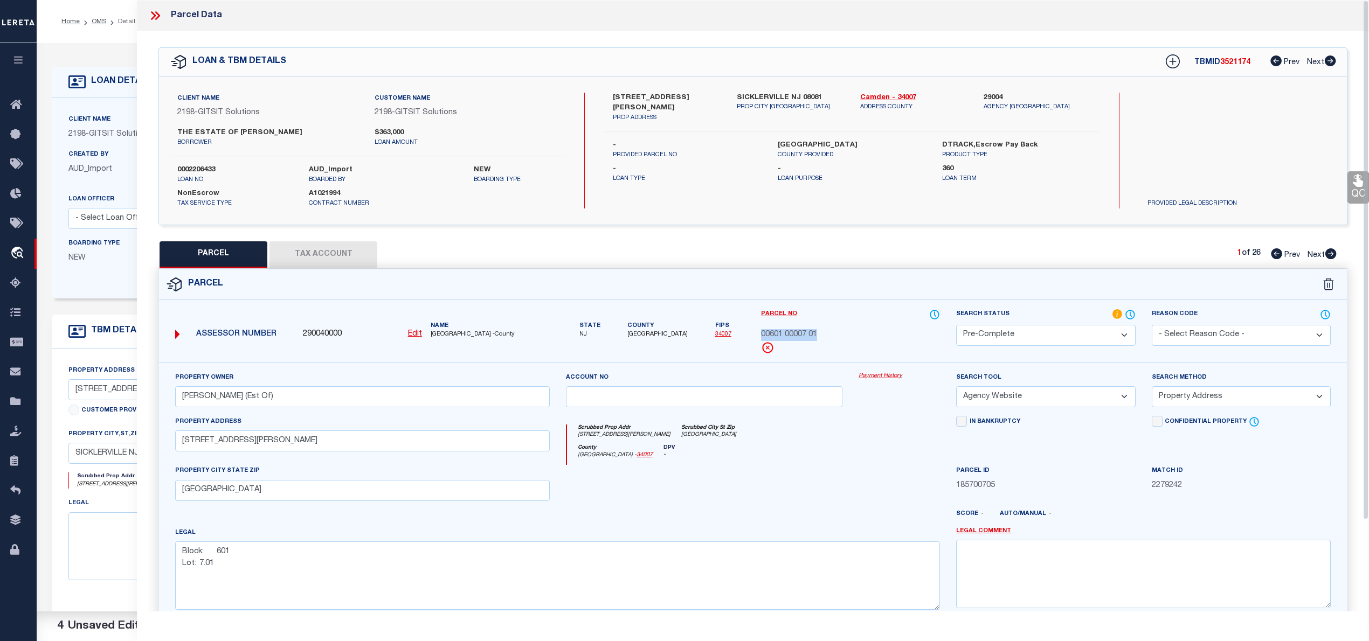
select select "AS"
select select
checkbox input "false"
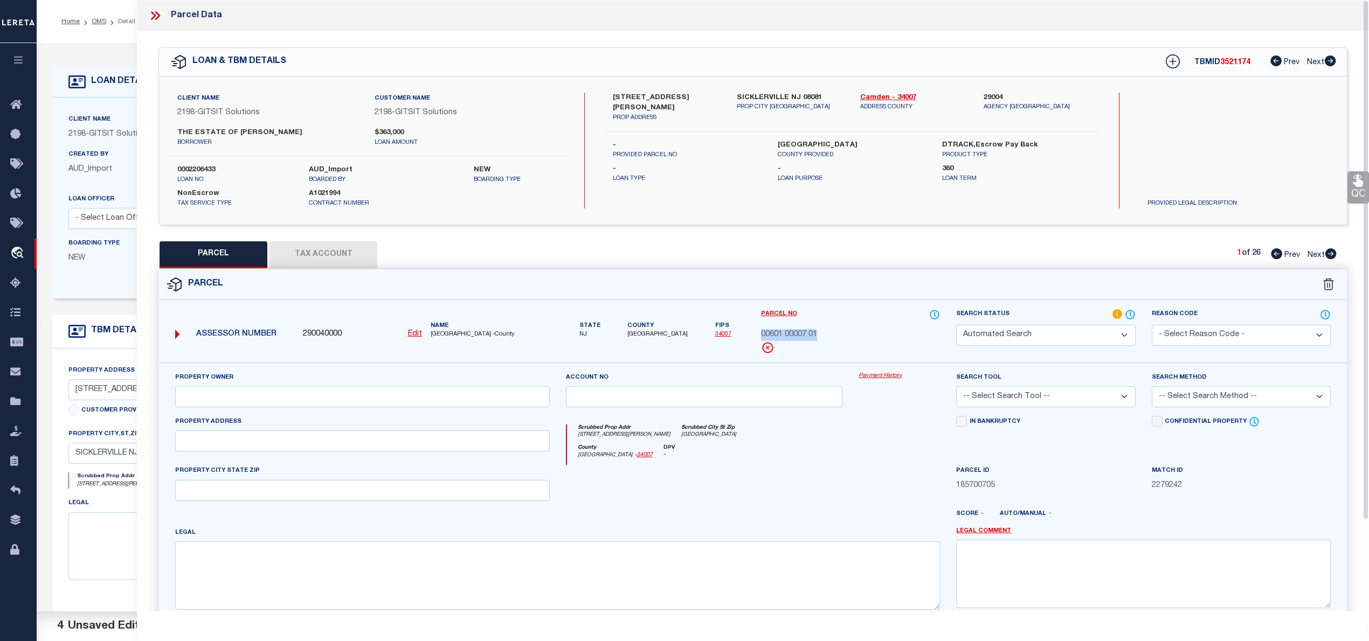
select select "PA"
select select "099"
type input "NOT AVAILABLE FROM COUNTY"
select select "ATL"
select select "ADD"
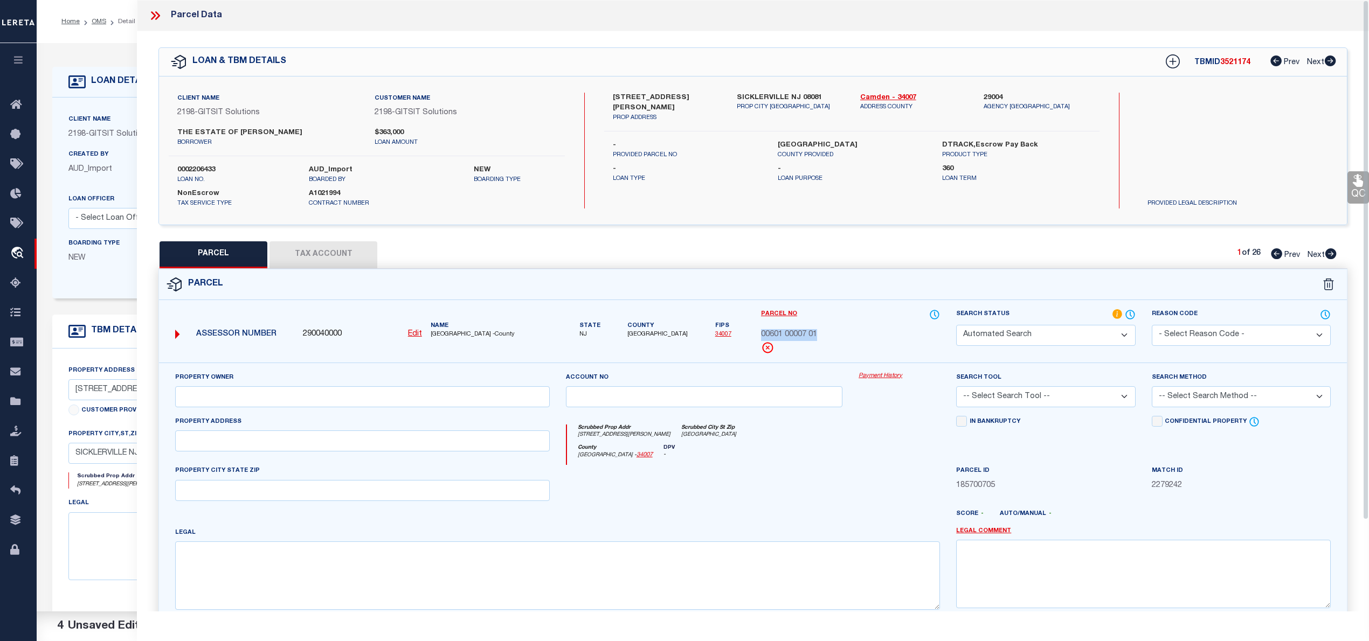
type input "328 Line Street"
type input "MOUNT EPHRAIM, NJ 08059"
type textarea "LOT:11.02 BLK:92 DIST:25 CITY/MUNI/TWP:MOUNT EPHRAIM BORO MAP REF:TAX MAP 10"
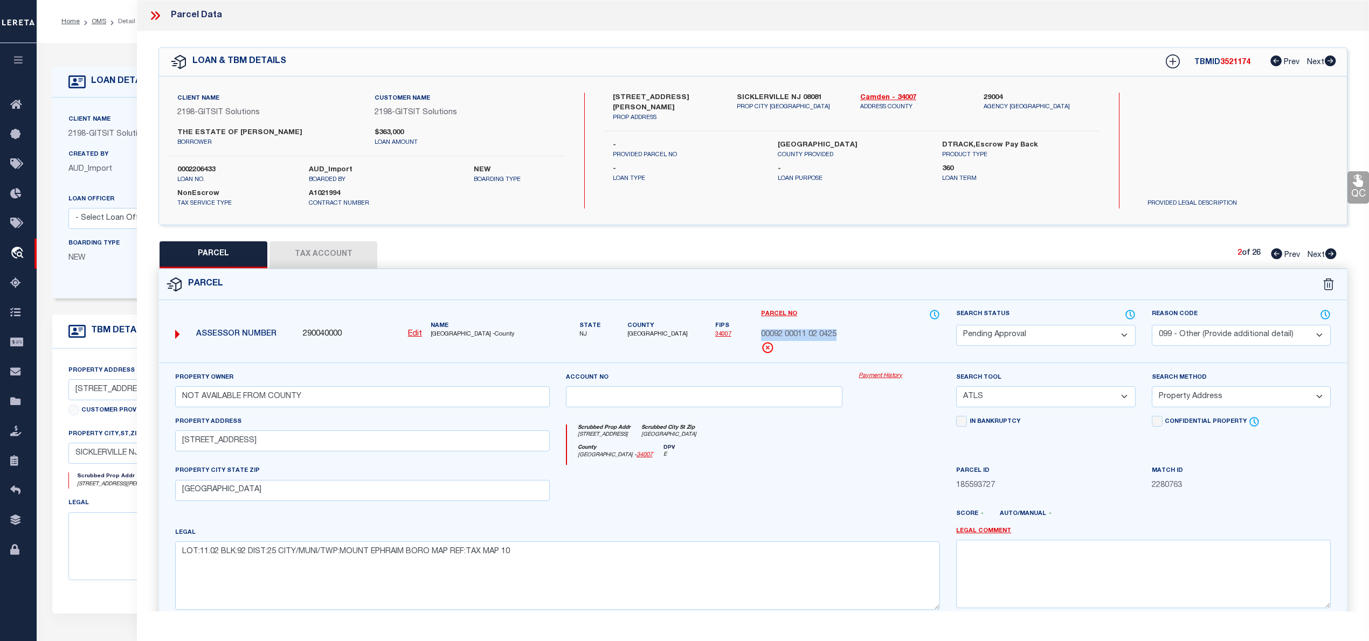
click at [1014, 337] on select "Automated Search Bad Parcel Complete Duplicate Parcel High Dollar Reporting In …" at bounding box center [1045, 335] width 179 height 21
select select "PR"
click at [956, 325] on select "Automated Search Bad Parcel Complete Duplicate Parcel High Dollar Reporting In …" at bounding box center [1045, 335] width 179 height 21
click at [1034, 565] on textarea at bounding box center [1143, 574] width 375 height 68
click at [1031, 550] on textarea "PARCEL NOT NEEDED" at bounding box center [1143, 574] width 375 height 68
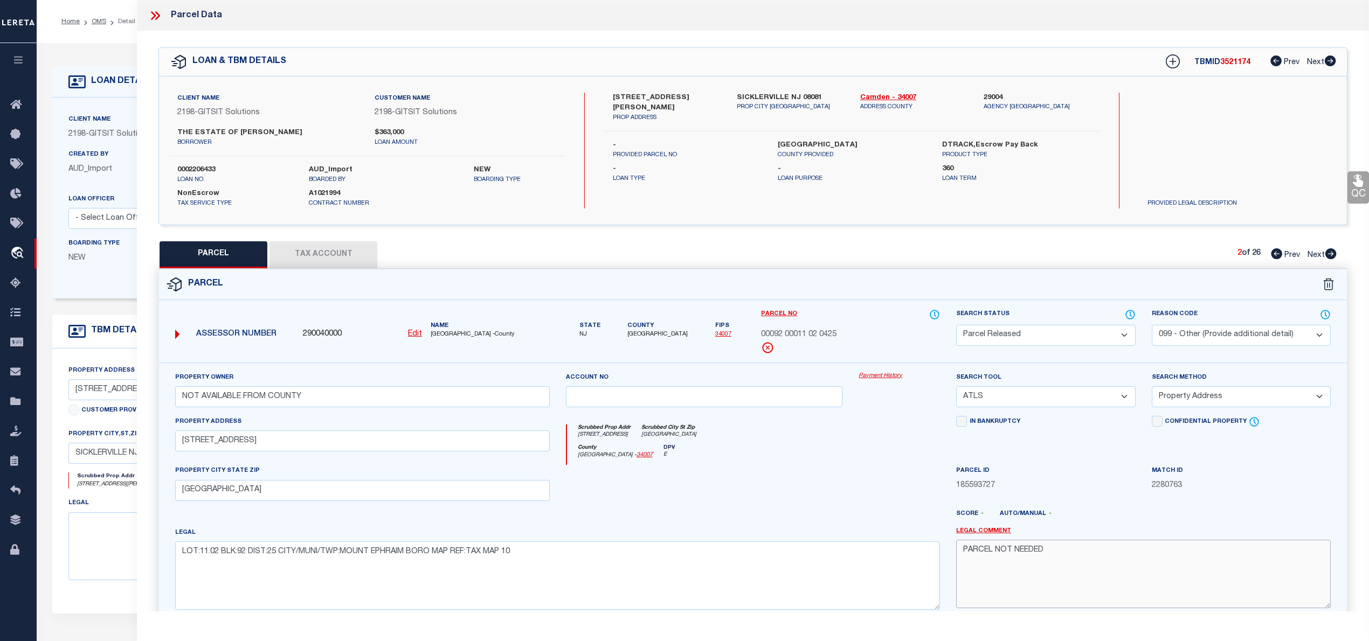
click at [1031, 551] on textarea "PARCEL NOT NEEDED" at bounding box center [1143, 574] width 375 height 68
paste textarea "00601 00007 01"
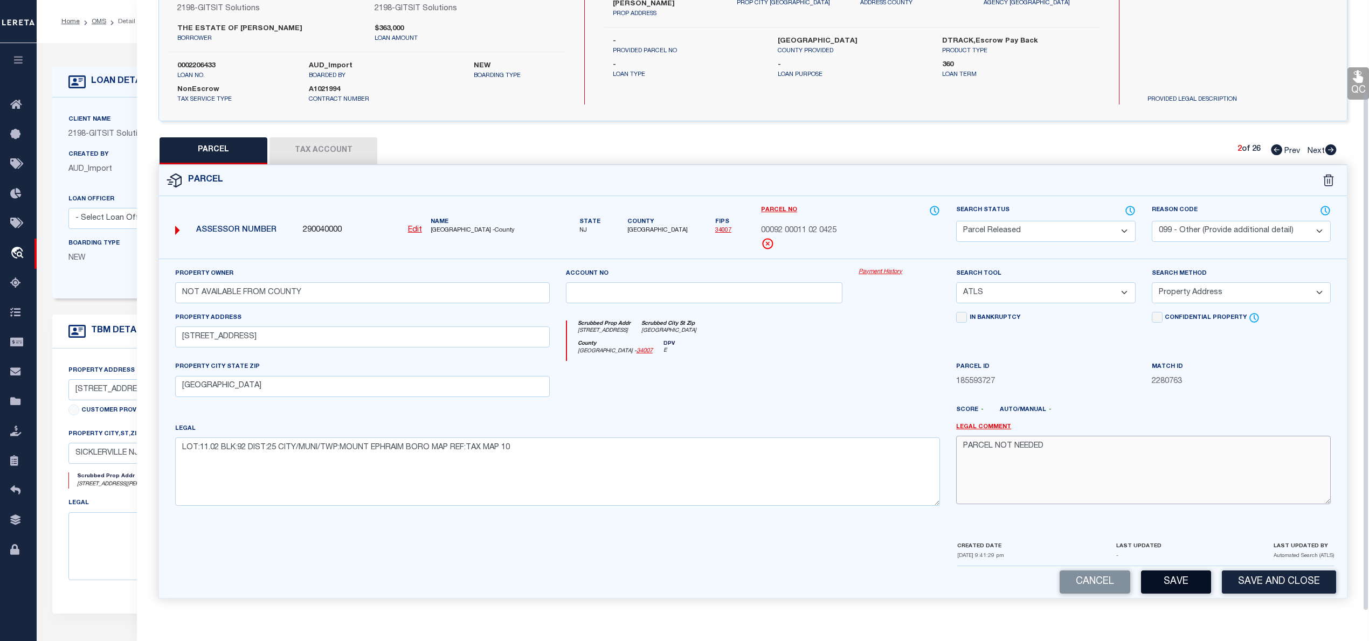
type textarea "PARCEL NOT NEEDED"
click at [1172, 572] on button "Save" at bounding box center [1176, 582] width 70 height 23
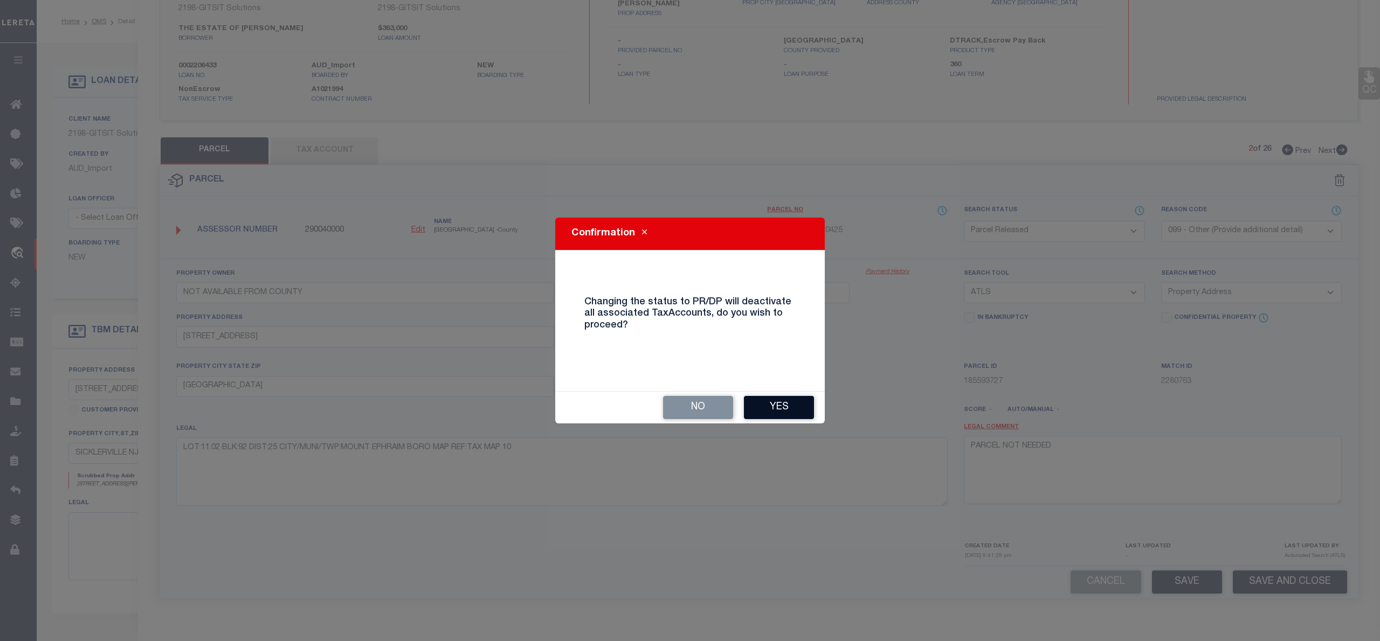
click at [797, 406] on button "Yes" at bounding box center [779, 407] width 70 height 23
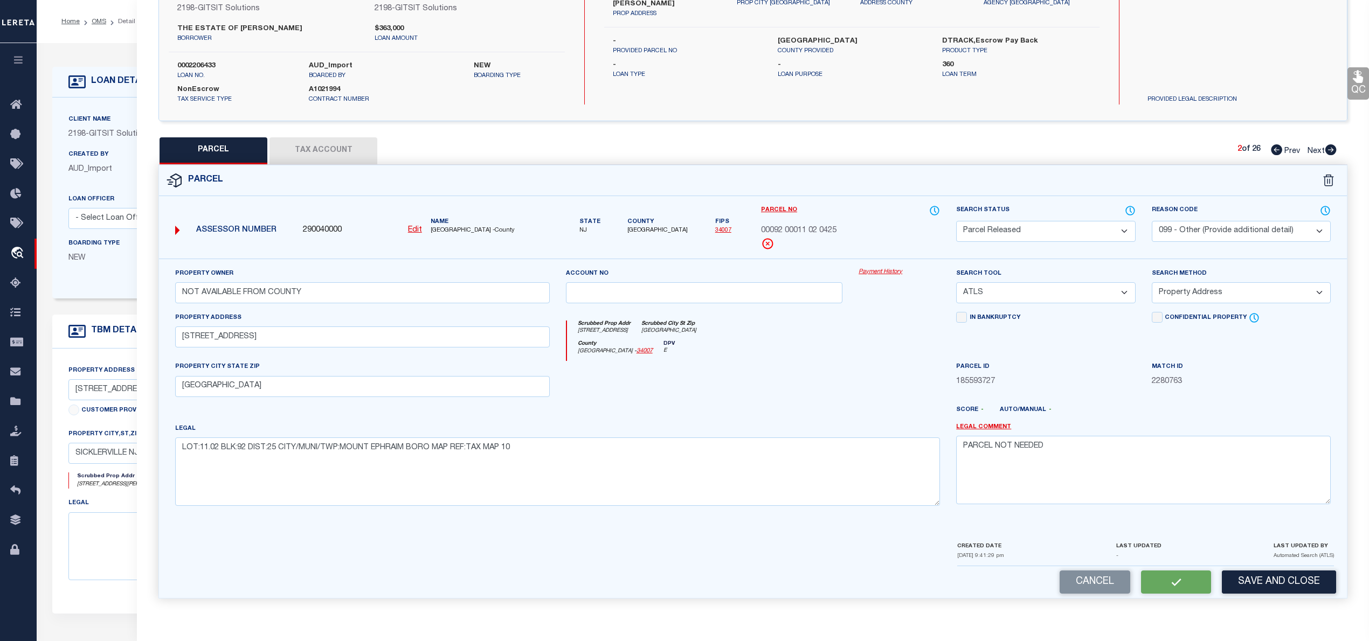
click at [1149, 584] on div "Cancel Save and Close" at bounding box center [753, 583] width 1188 height 32
select select "AS"
select select
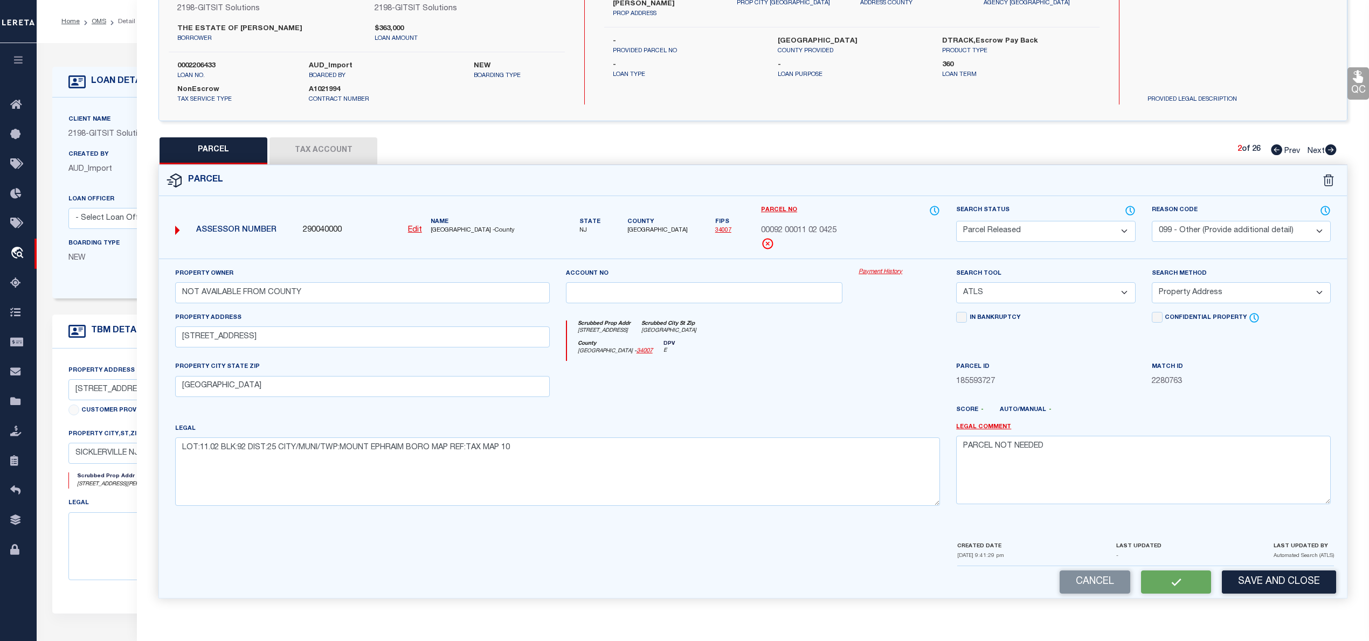
checkbox input "false"
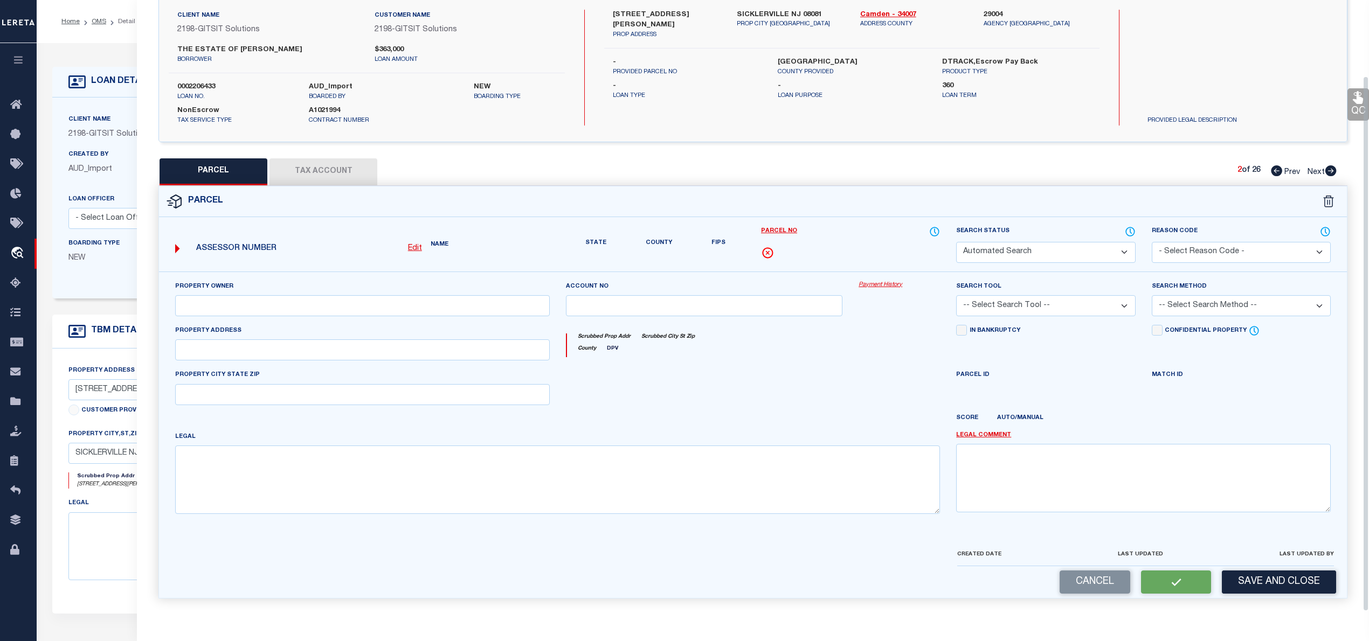
select select "PR"
select select "099"
type input "NOT AVAILABLE FROM COUNTY"
select select "ATL"
select select "ADD"
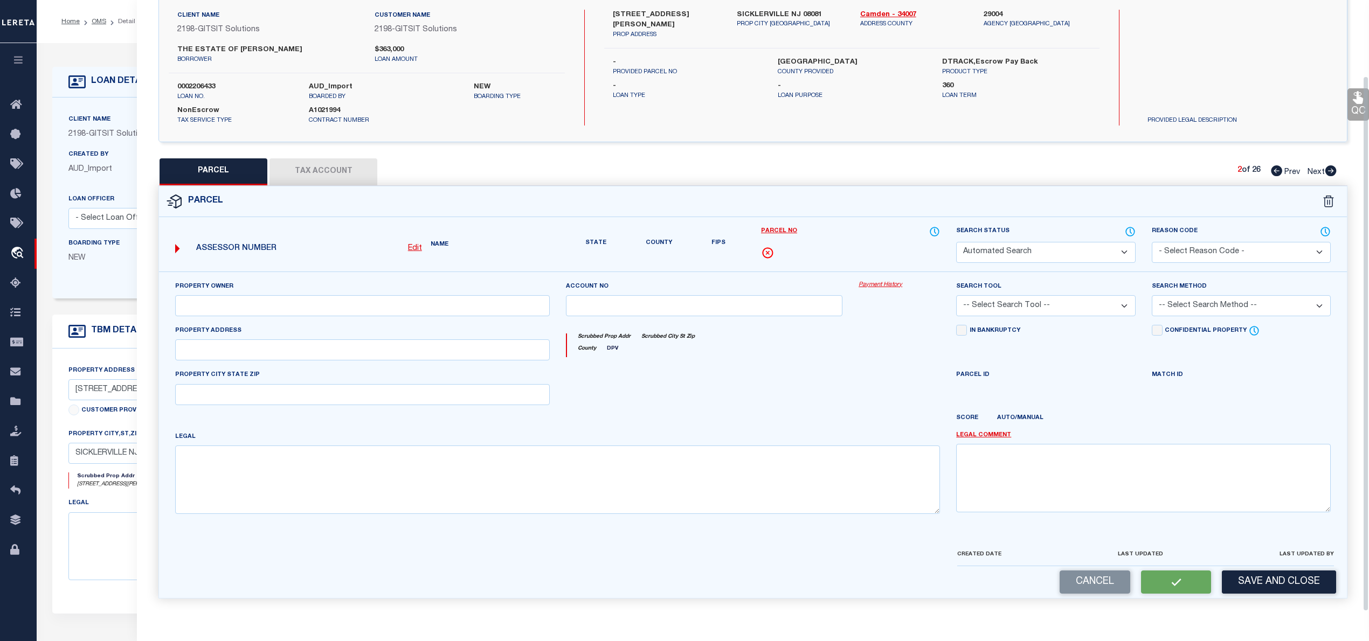
type input "328 Line Street"
type input "MOUNT EPHRAIM, NJ 08059"
type textarea "LOT:11.02 BLK:92 DIST:25 CITY/MUNI/TWP:MOUNT EPHRAIM BORO MAP REF:TAX MAP 10"
type textarea "PARCEL NOT NEEDED"
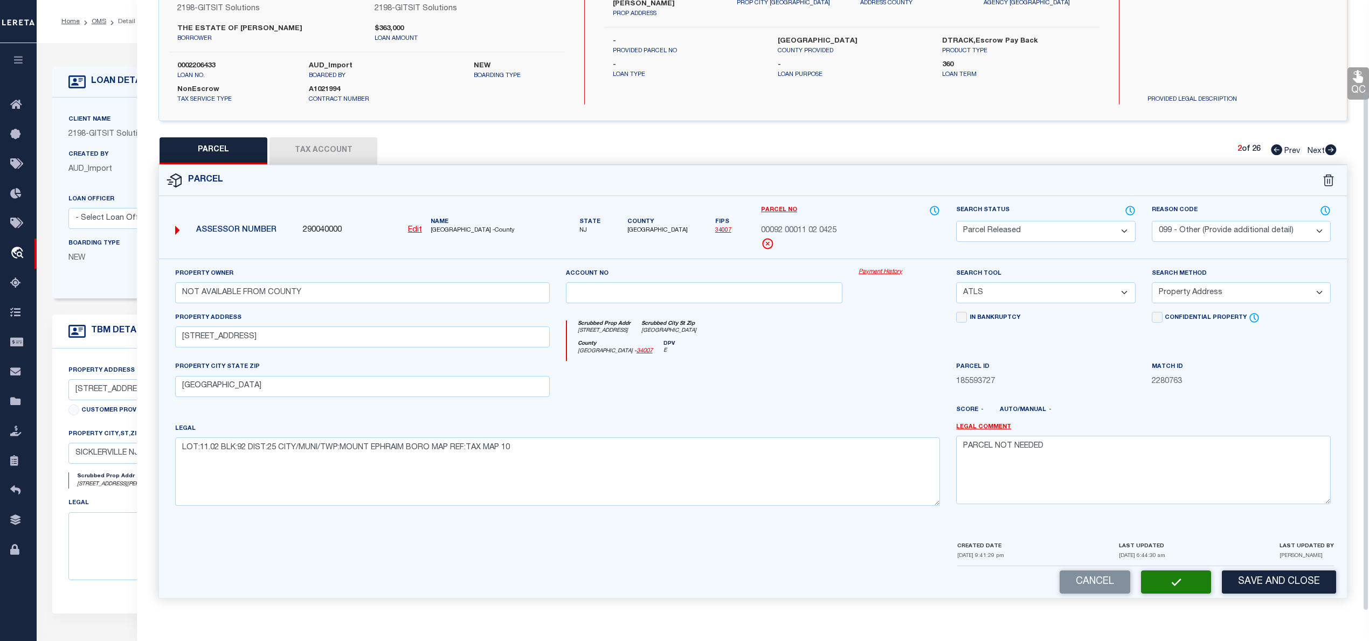
click at [1330, 149] on icon at bounding box center [1331, 149] width 11 height 11
select select "AS"
select select
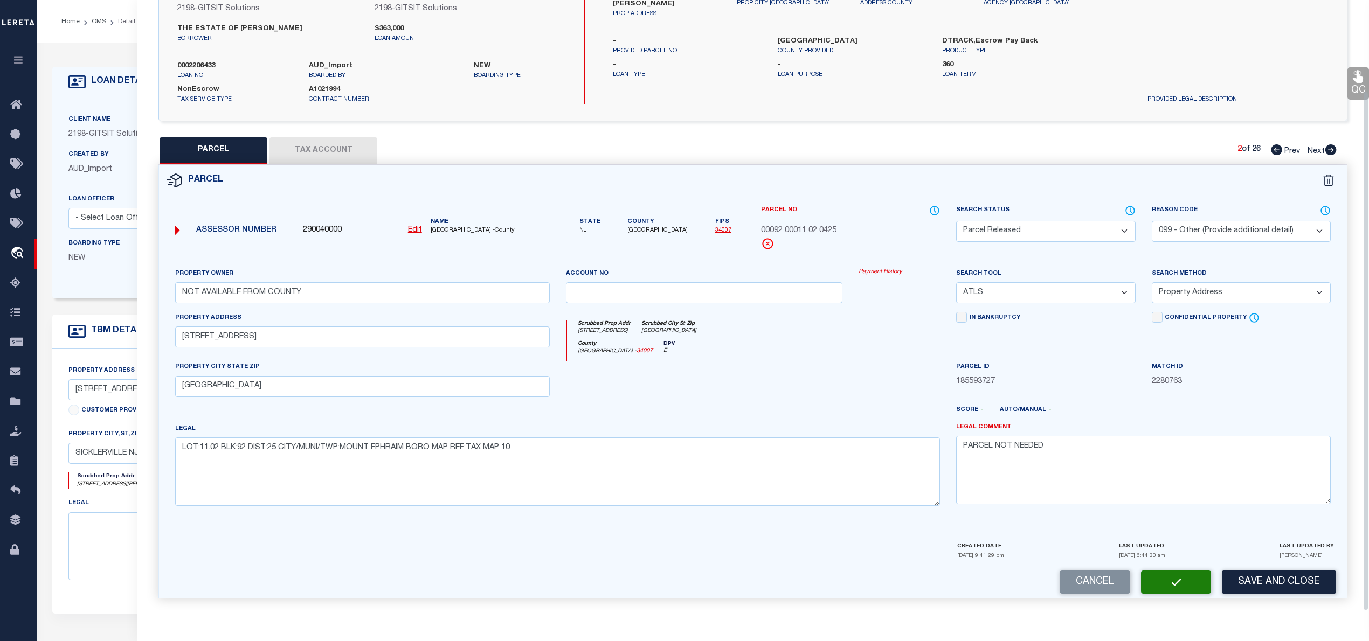
checkbox input "false"
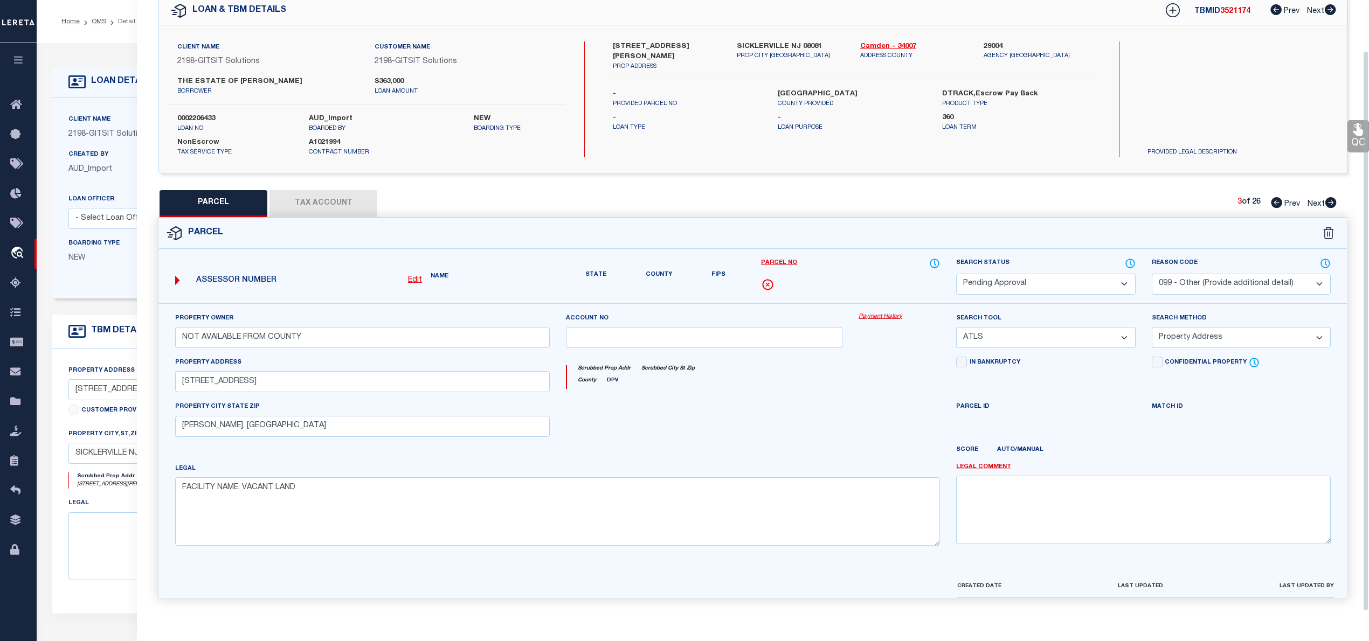
scroll to position [76, 0]
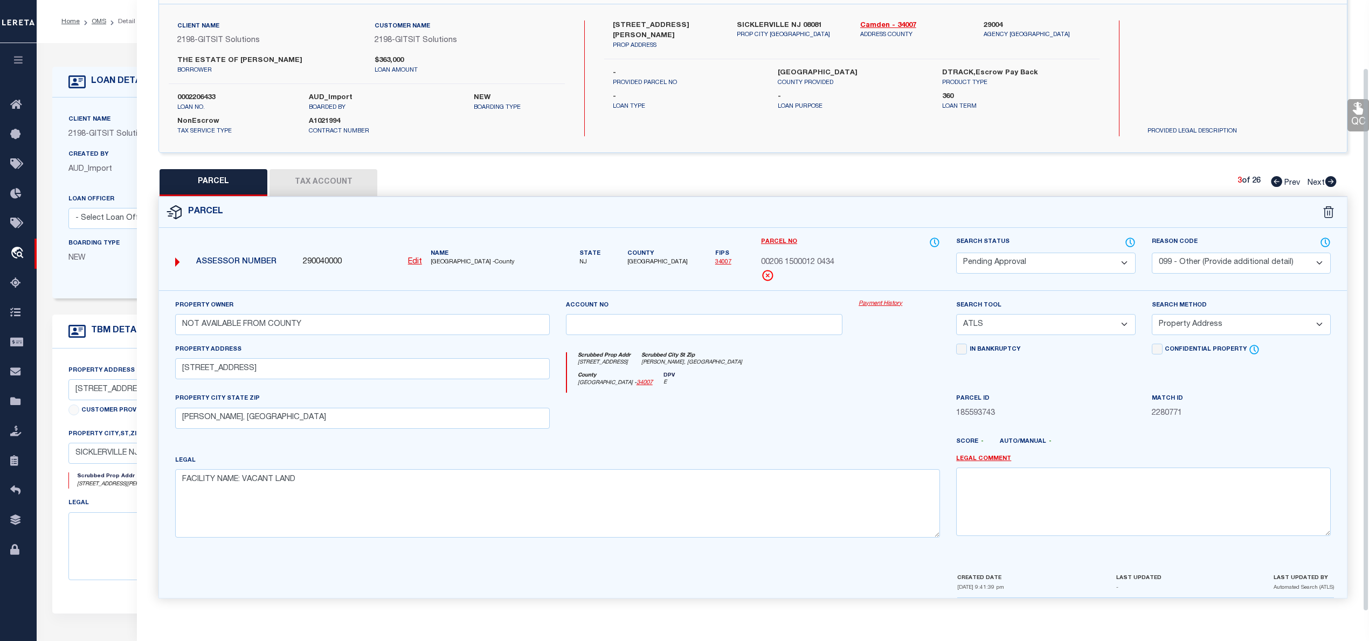
click at [1051, 254] on select "Automated Search Bad Parcel Complete Duplicate Parcel High Dollar Reporting In …" at bounding box center [1045, 263] width 179 height 21
click at [956, 253] on select "Automated Search Bad Parcel Complete Duplicate Parcel High Dollar Reporting In …" at bounding box center [1045, 263] width 179 height 21
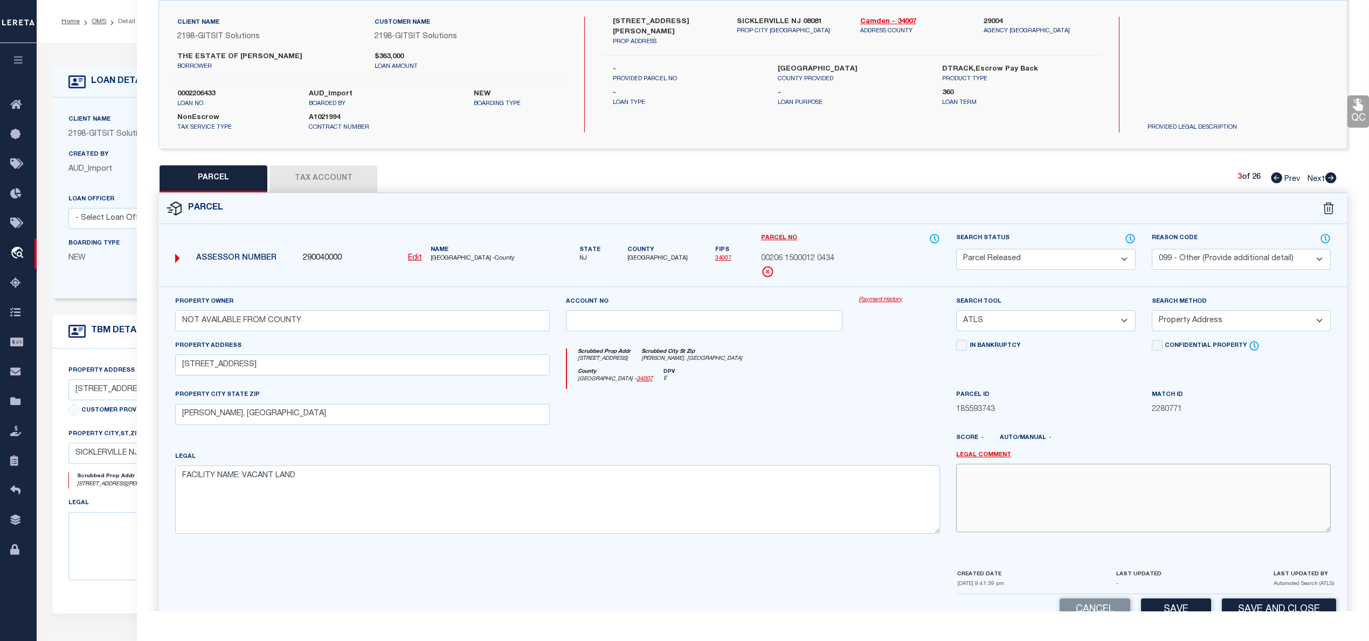
click at [1005, 486] on textarea at bounding box center [1143, 498] width 375 height 68
paste textarea "PARCEL NOT NEEDED"
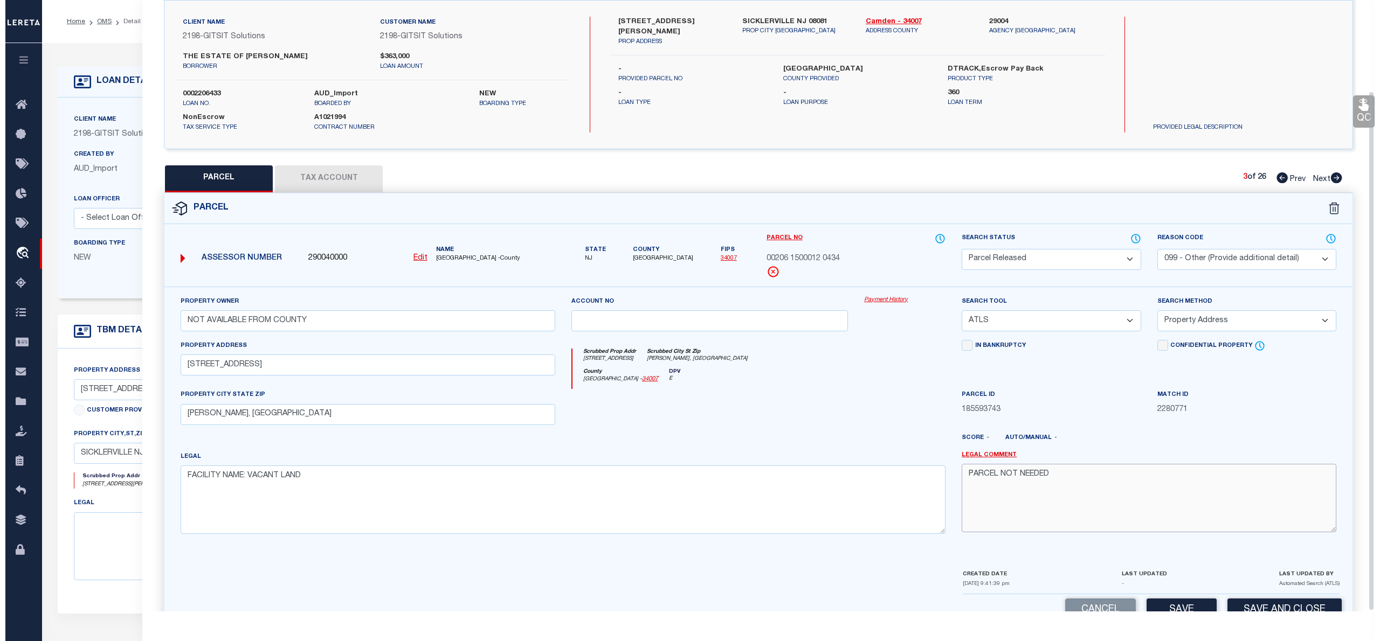
scroll to position [186, 0]
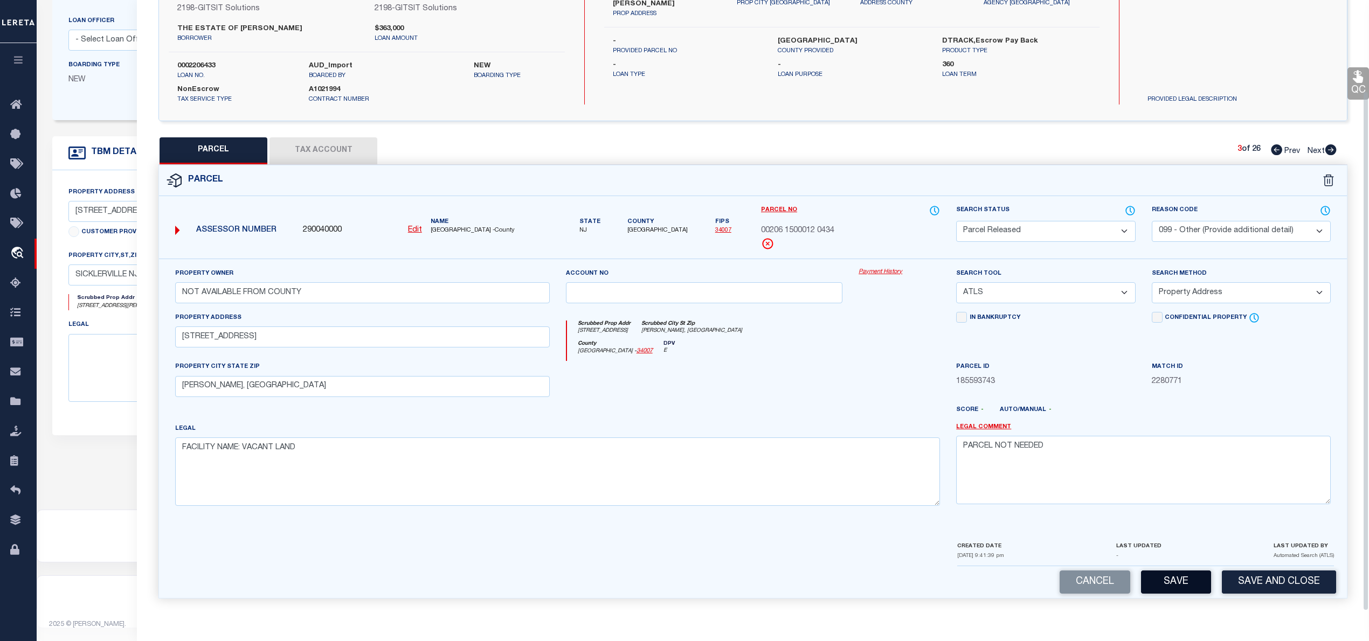
click at [1180, 579] on button "Save" at bounding box center [1176, 582] width 70 height 23
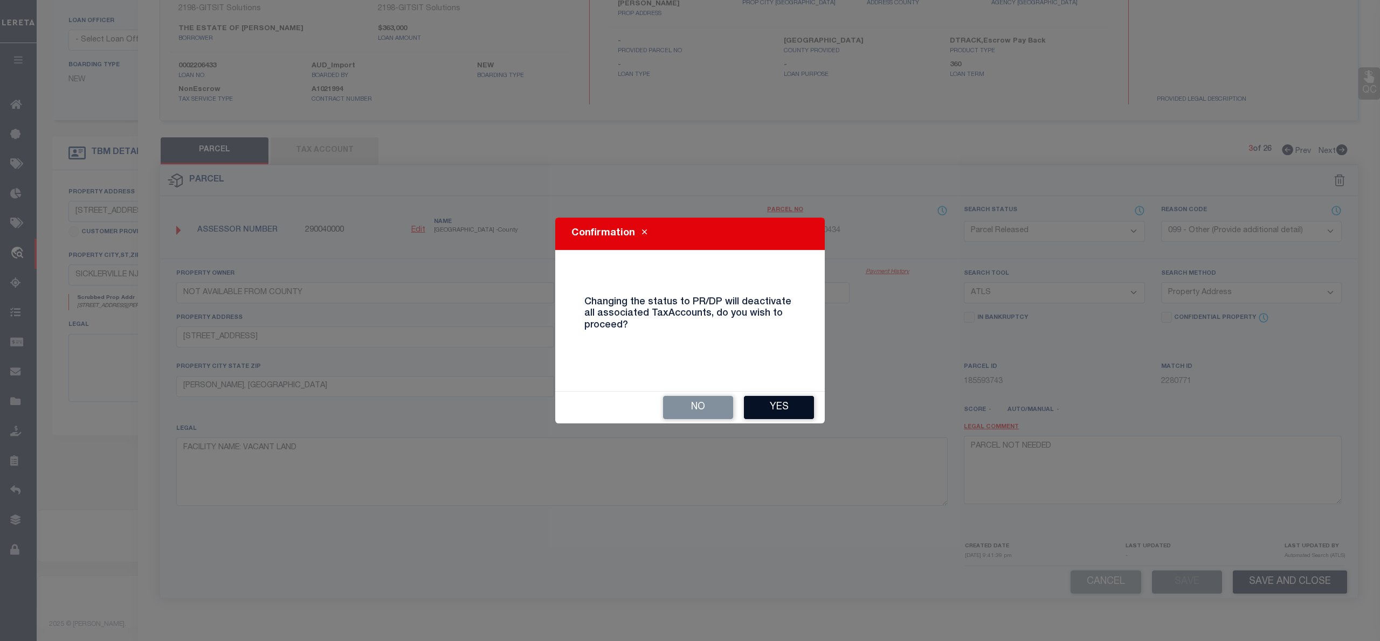
click at [765, 414] on button "Yes" at bounding box center [779, 407] width 70 height 23
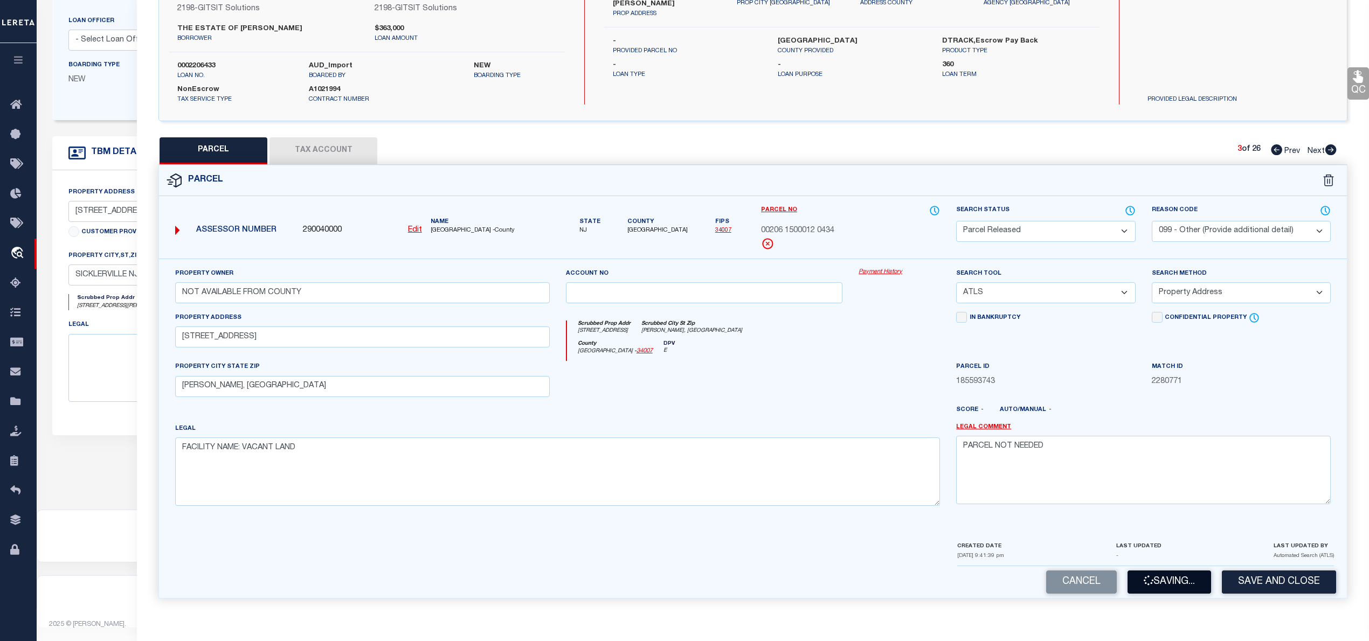
click at [1165, 579] on button "Saving..." at bounding box center [1170, 582] width 84 height 23
click at [1331, 149] on icon at bounding box center [1331, 149] width 12 height 11
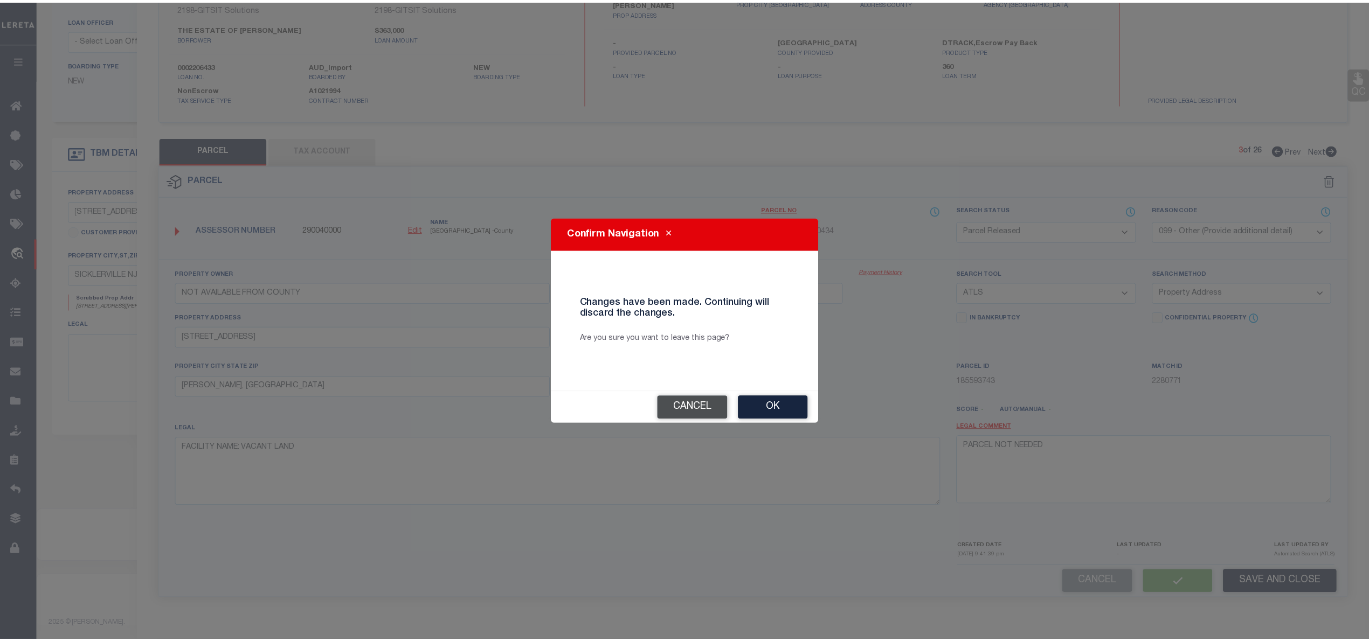
scroll to position [108, 0]
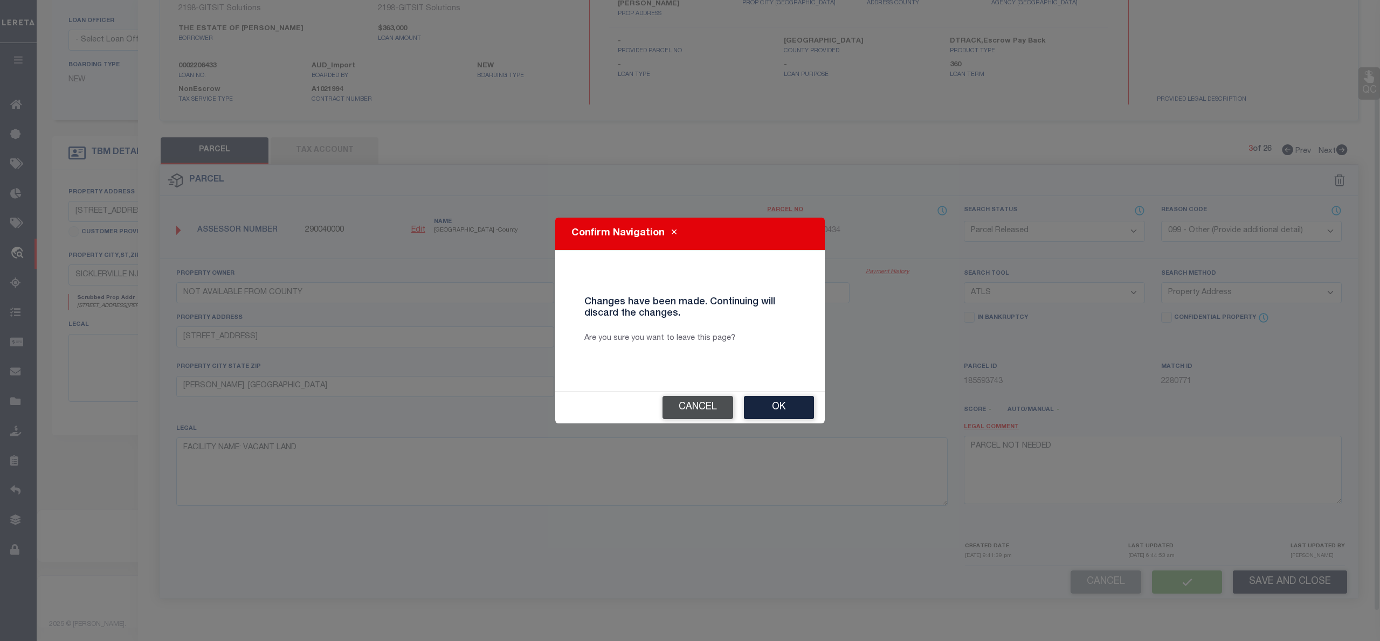
click at [712, 406] on button "Cancel" at bounding box center [698, 407] width 71 height 23
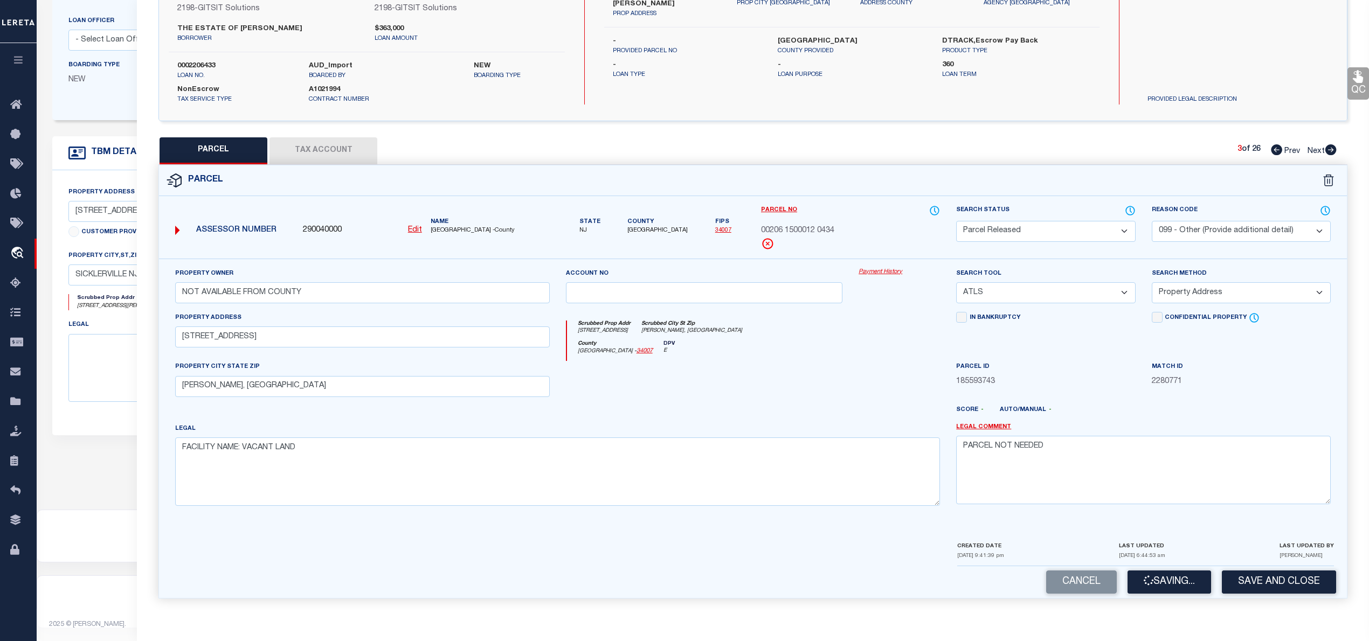
click at [1330, 147] on icon at bounding box center [1331, 149] width 12 height 11
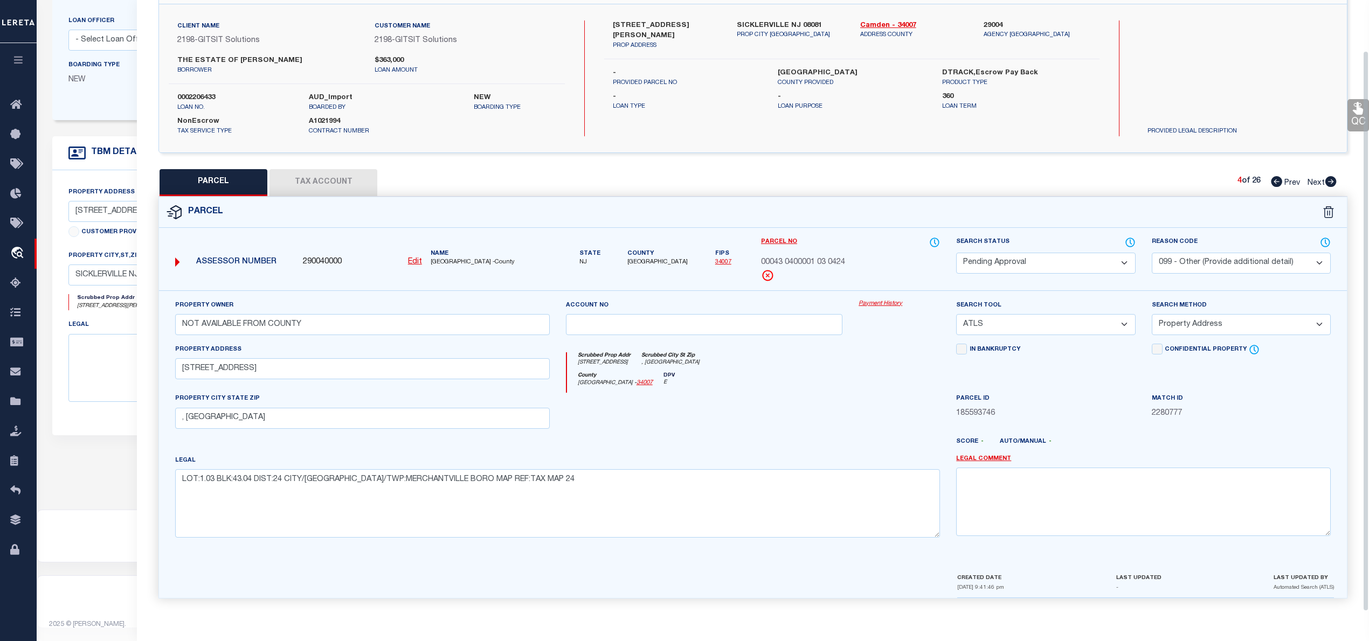
scroll to position [76, 0]
click at [1008, 260] on select "Automated Search Bad Parcel Complete Duplicate Parcel High Dollar Reporting In …" at bounding box center [1045, 263] width 179 height 21
click at [956, 253] on select "Automated Search Bad Parcel Complete Duplicate Parcel High Dollar Reporting In …" at bounding box center [1045, 263] width 179 height 21
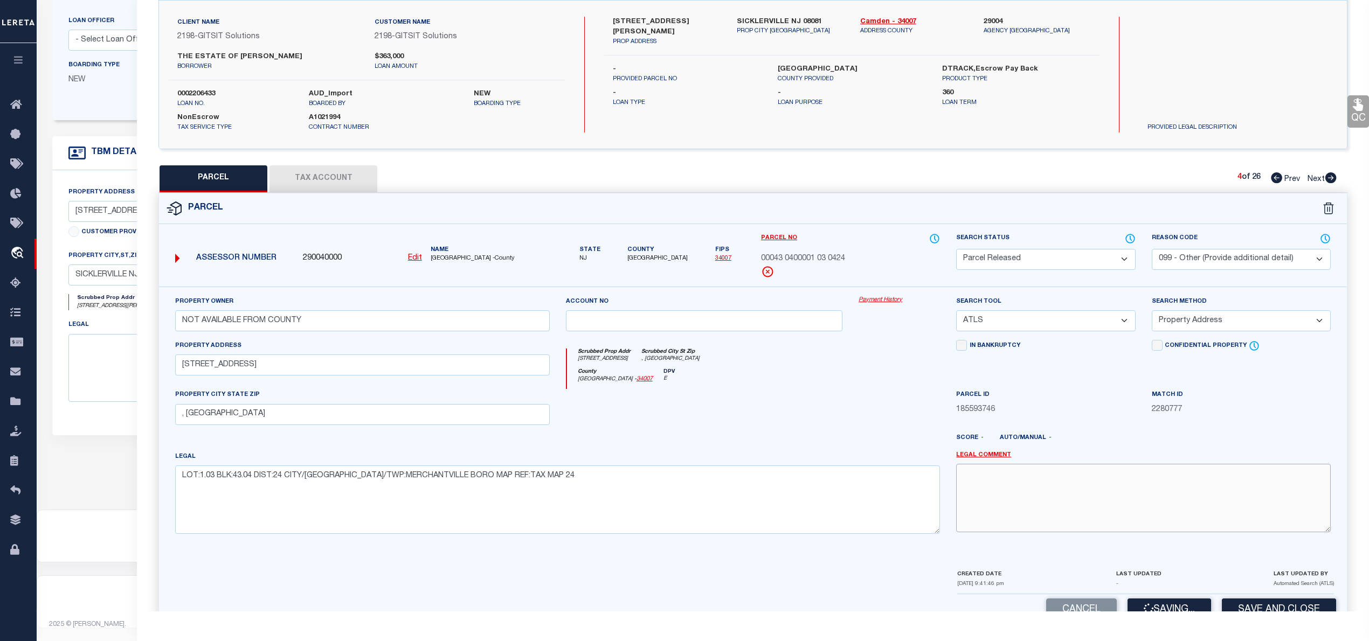
click at [1031, 484] on textarea at bounding box center [1143, 498] width 375 height 68
paste textarea "PARCEL NOT NEEDED"
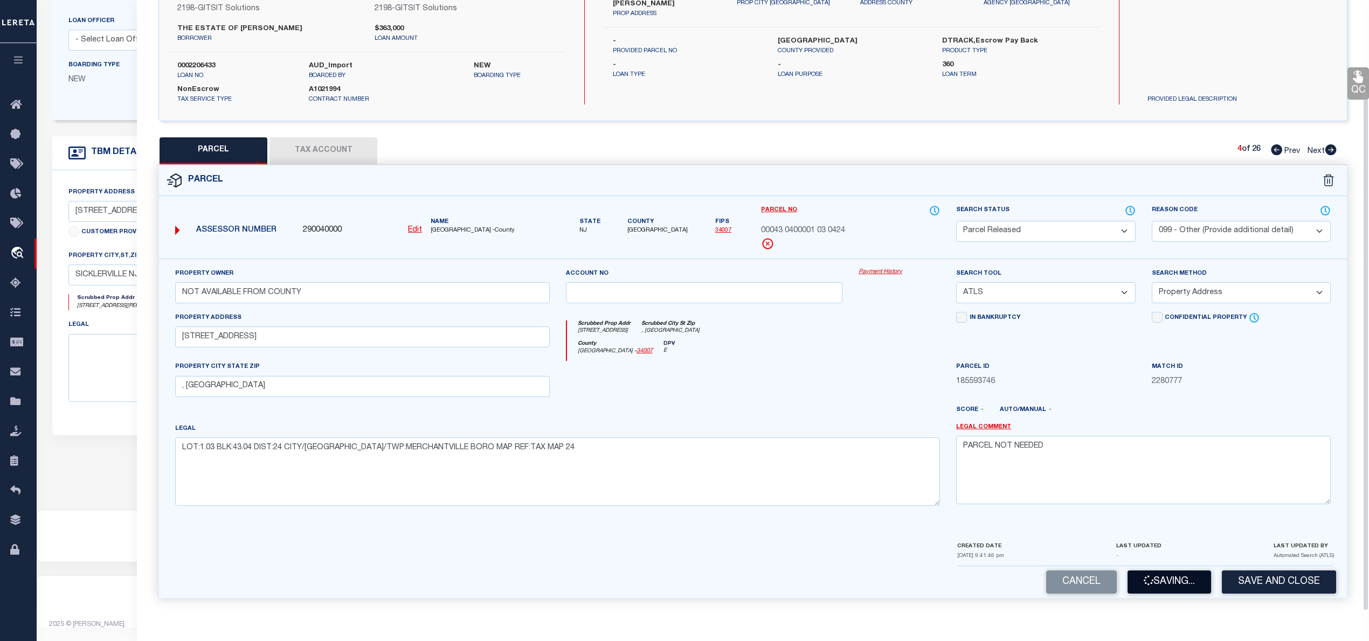
click at [1159, 578] on button "Saving..." at bounding box center [1170, 582] width 84 height 23
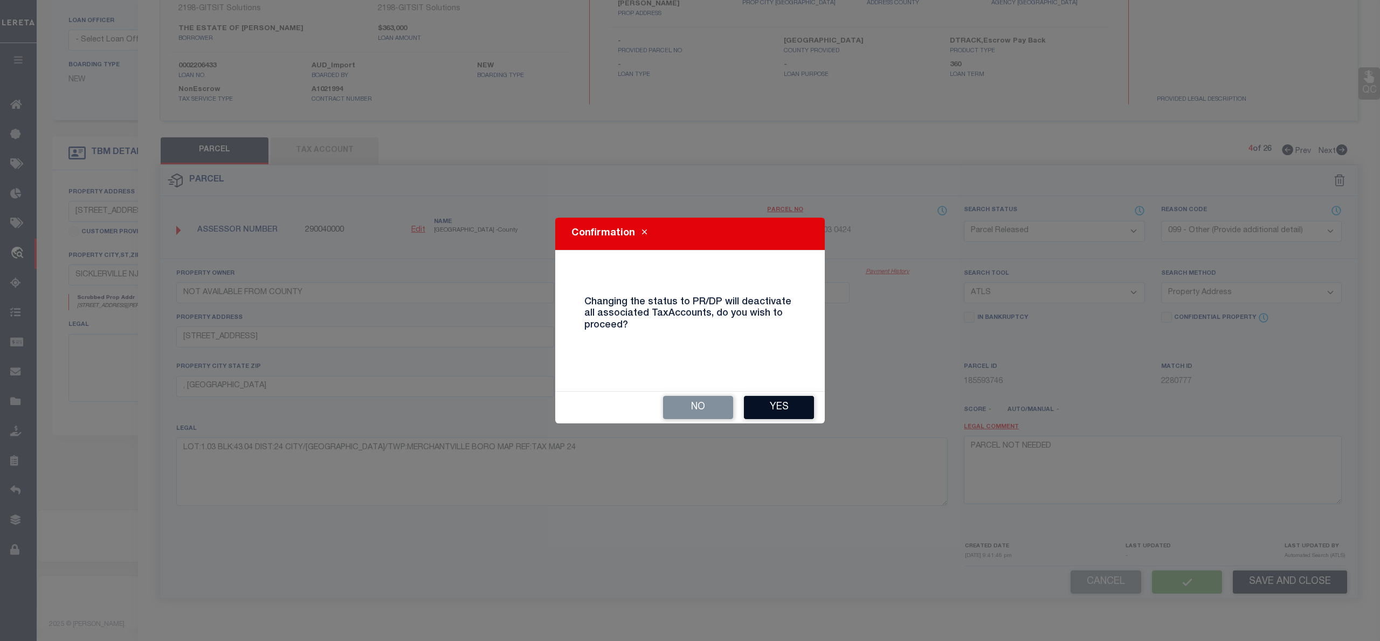
click at [792, 406] on button "Yes" at bounding box center [779, 407] width 70 height 23
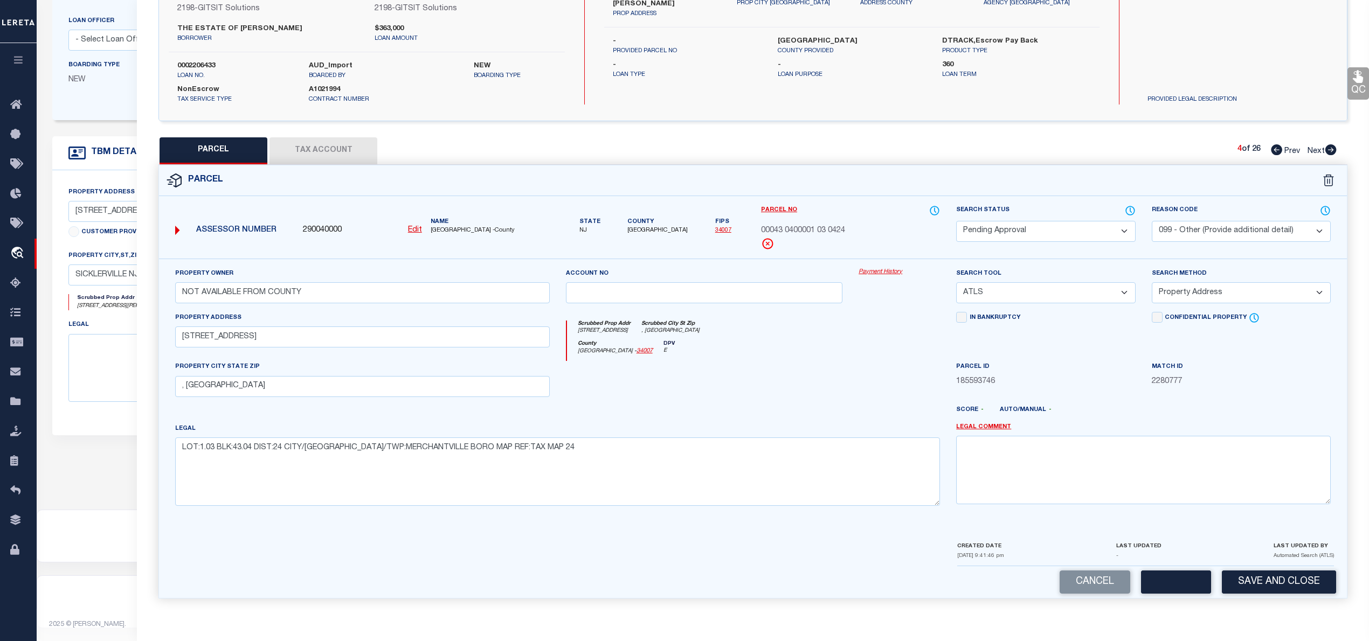
click at [1328, 147] on icon at bounding box center [1331, 149] width 11 height 11
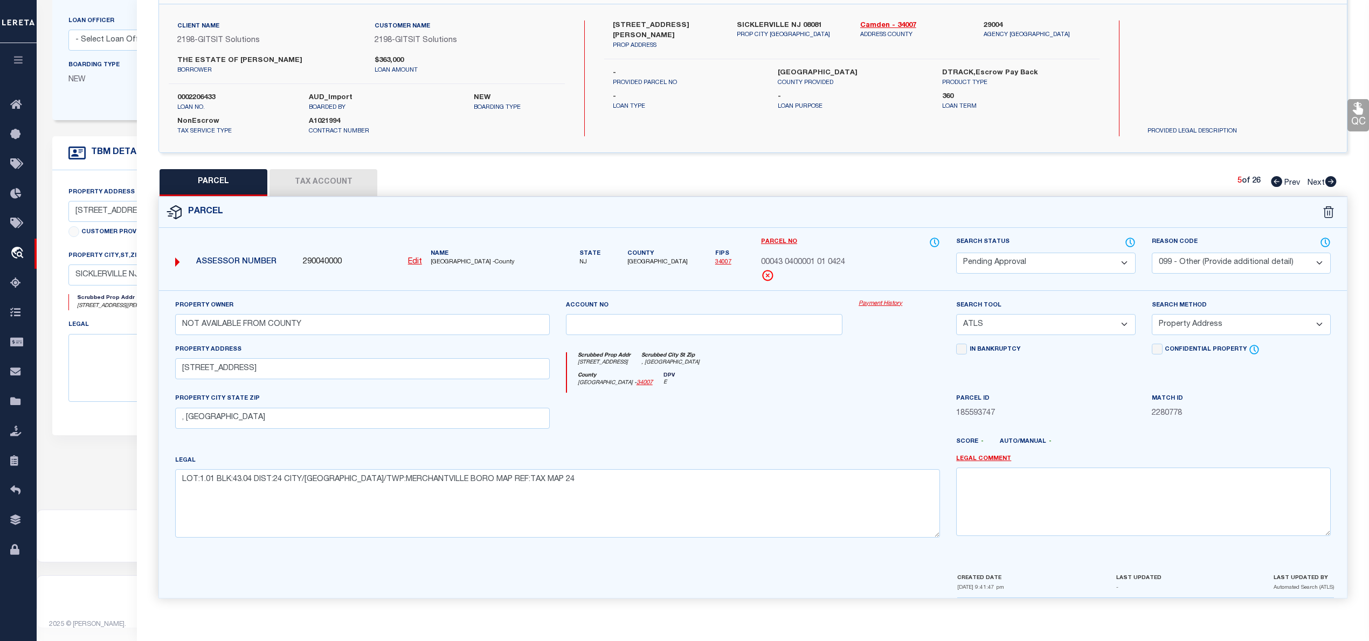
click at [1268, 178] on div "5 of 26 Prev Next" at bounding box center [1287, 183] width 99 height 14
click at [1275, 180] on icon at bounding box center [1276, 181] width 11 height 11
click at [1068, 258] on select "Automated Search Bad Parcel Complete Duplicate Parcel High Dollar Reporting In …" at bounding box center [1045, 263] width 179 height 21
click at [956, 253] on select "Automated Search Bad Parcel Complete Duplicate Parcel High Dollar Reporting In …" at bounding box center [1045, 263] width 179 height 21
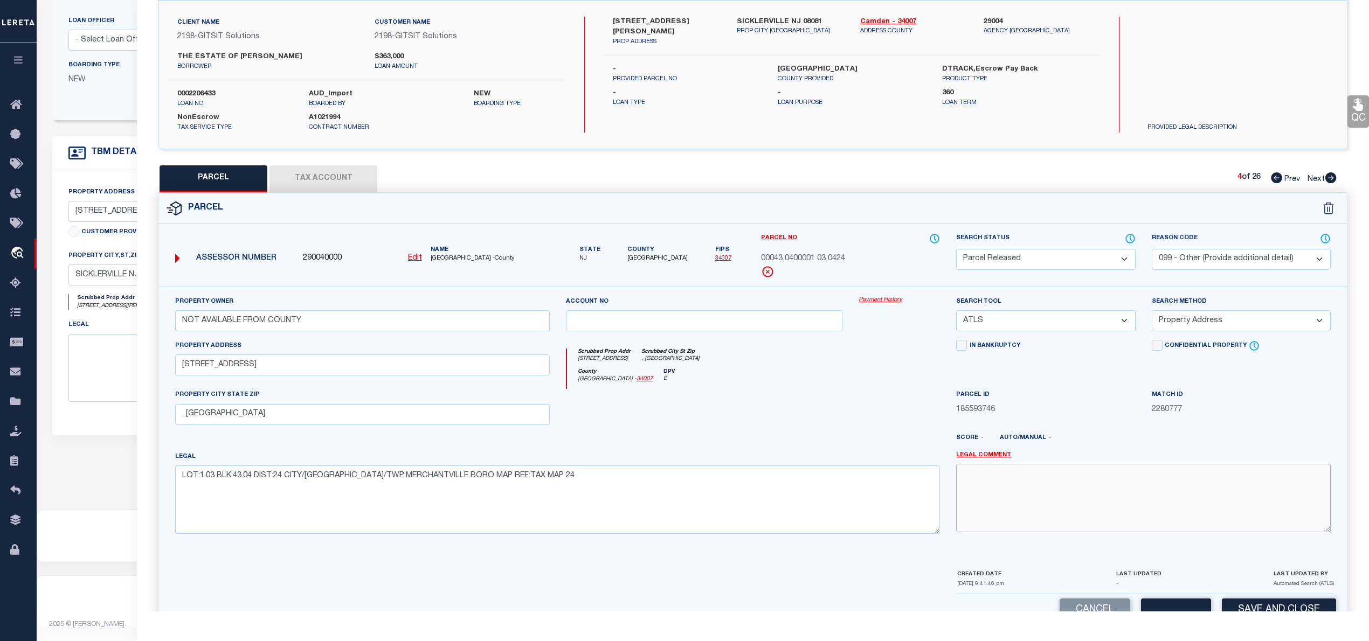
click at [1071, 498] on textarea at bounding box center [1143, 498] width 375 height 68
paste textarea "PARCEL NOT NEEDED"
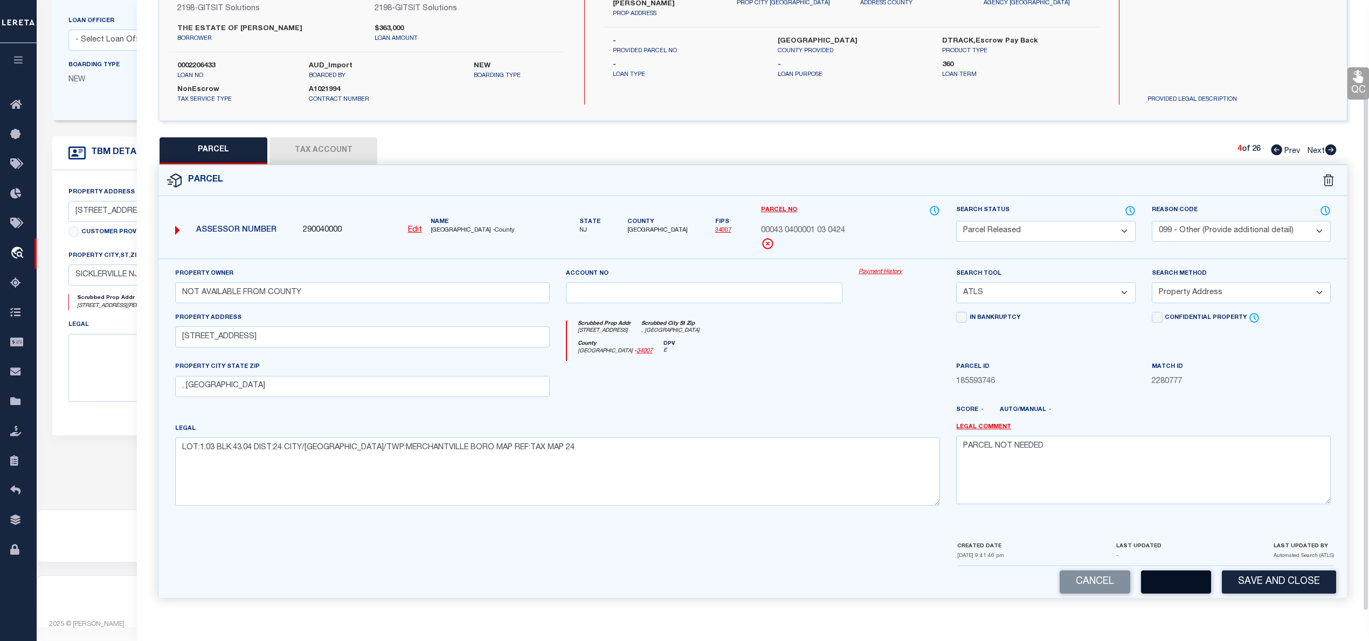
click at [1180, 575] on button "button" at bounding box center [1176, 582] width 70 height 23
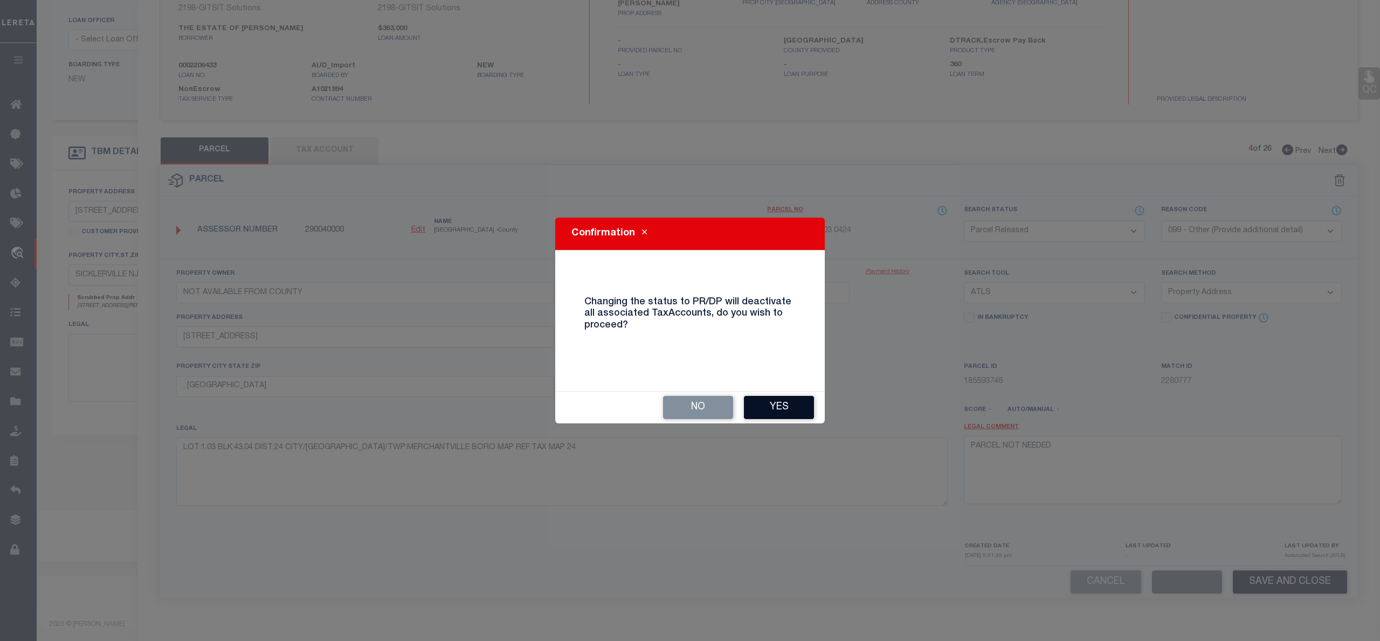
click at [764, 409] on button "Yes" at bounding box center [779, 407] width 70 height 23
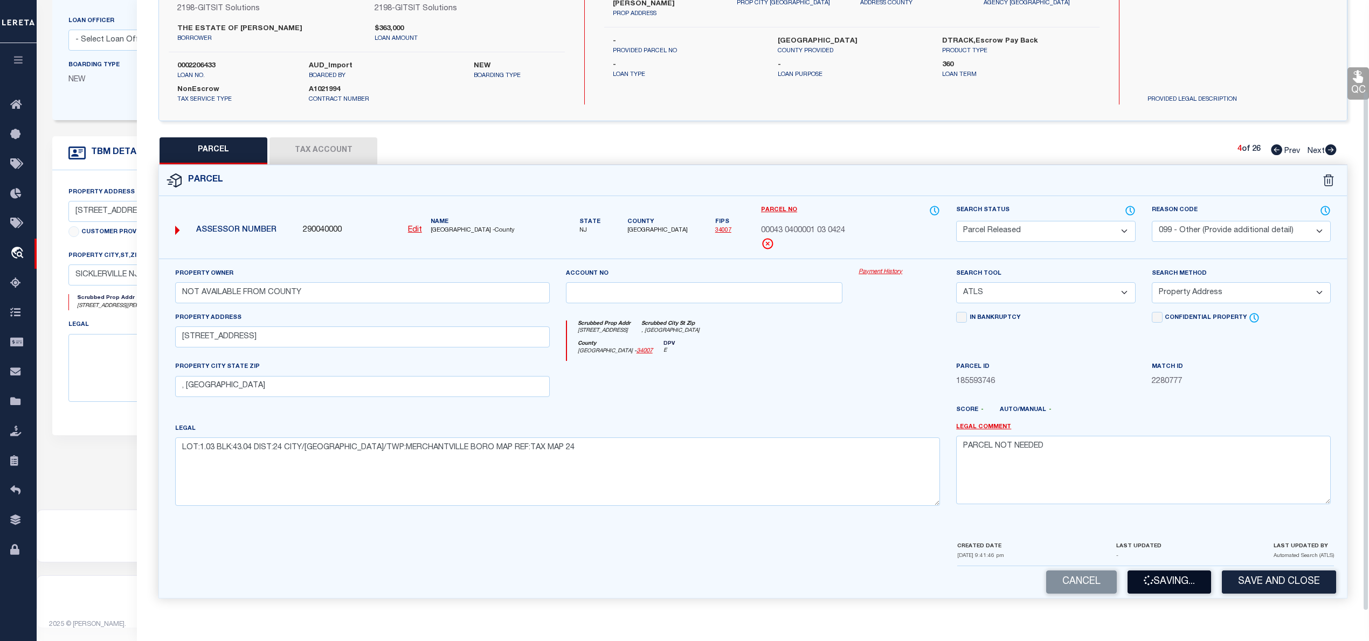
click at [1185, 585] on button "Saving..." at bounding box center [1170, 582] width 84 height 23
click at [1162, 576] on div "Cancel Saving... Save and Close" at bounding box center [753, 583] width 1188 height 32
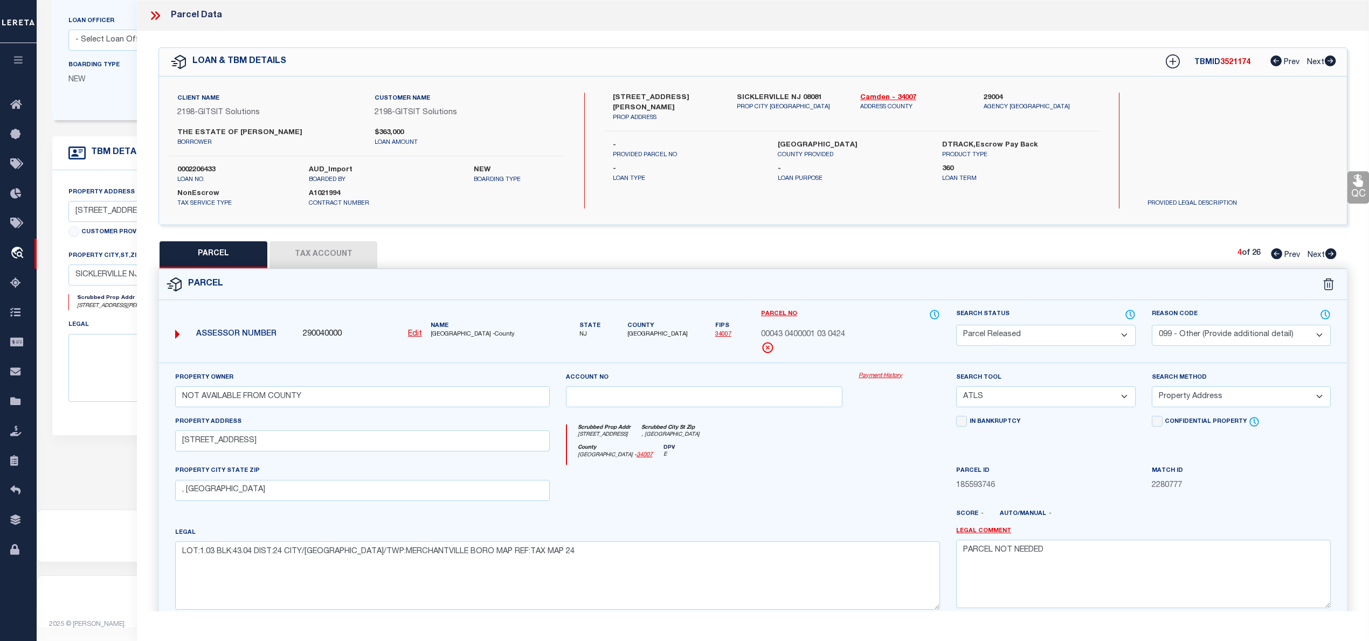
click at [160, 19] on icon at bounding box center [155, 16] width 14 height 14
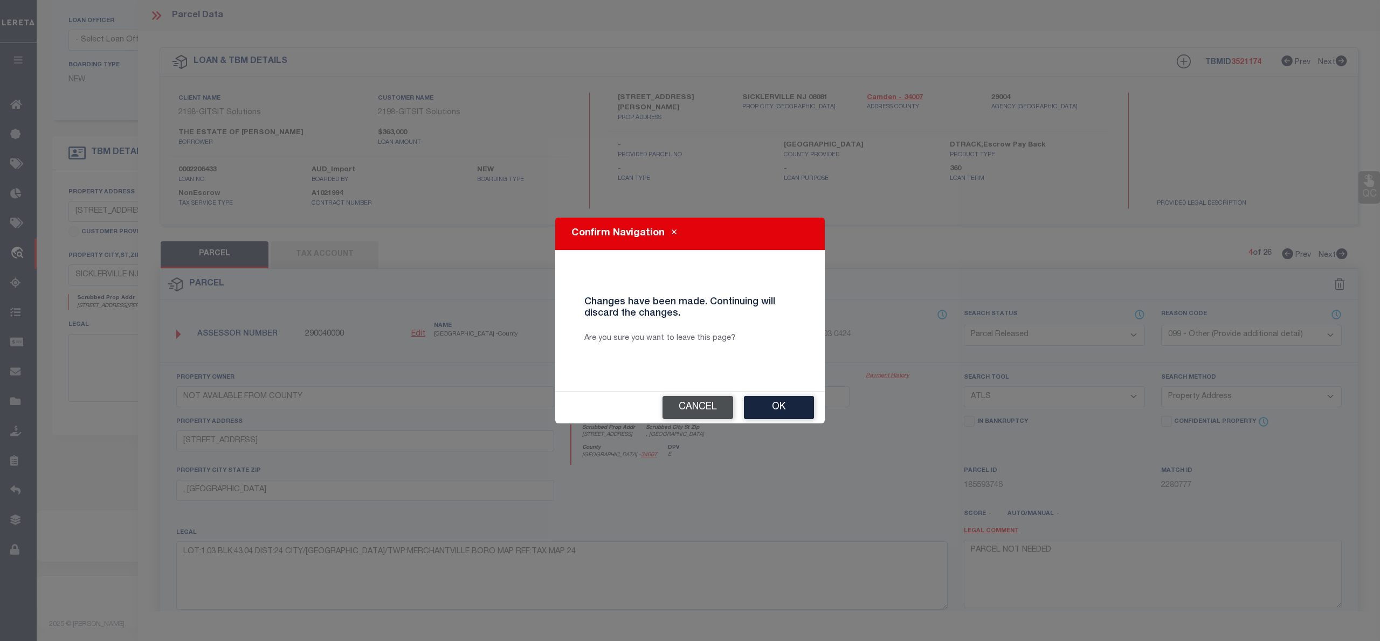
click at [714, 408] on button "Cancel" at bounding box center [698, 407] width 71 height 23
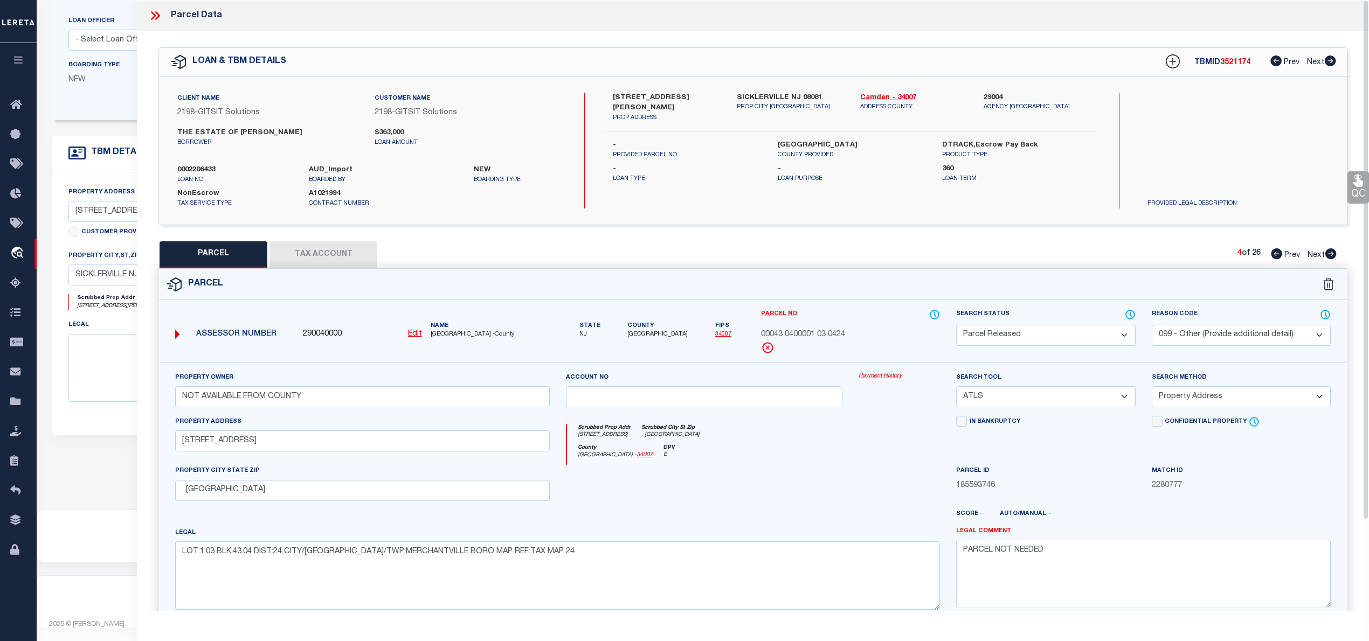
scroll to position [114, 0]
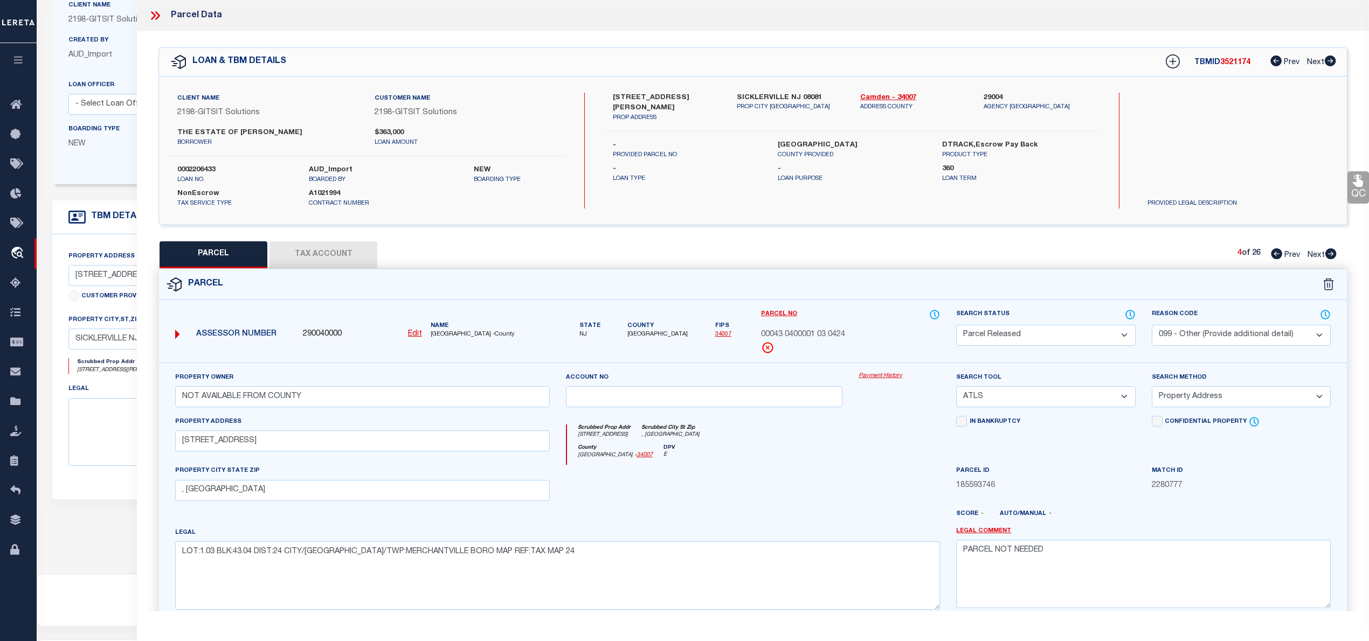
click at [157, 13] on icon at bounding box center [157, 15] width 5 height 9
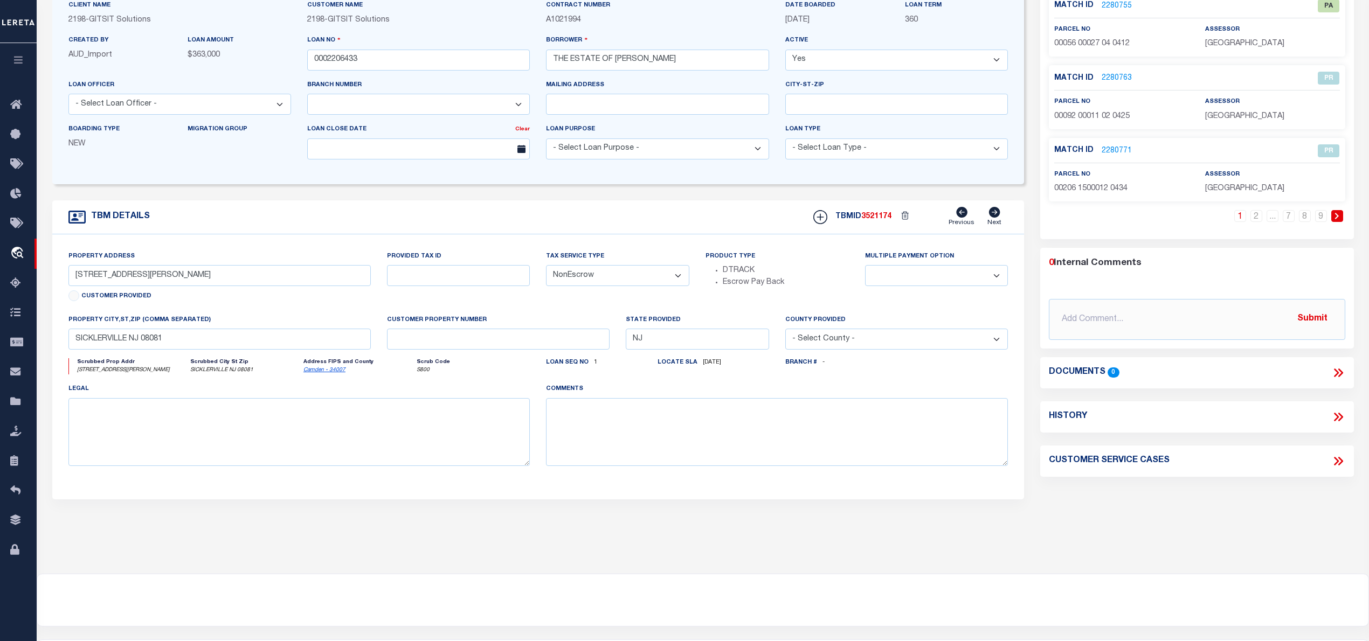
scroll to position [0, 0]
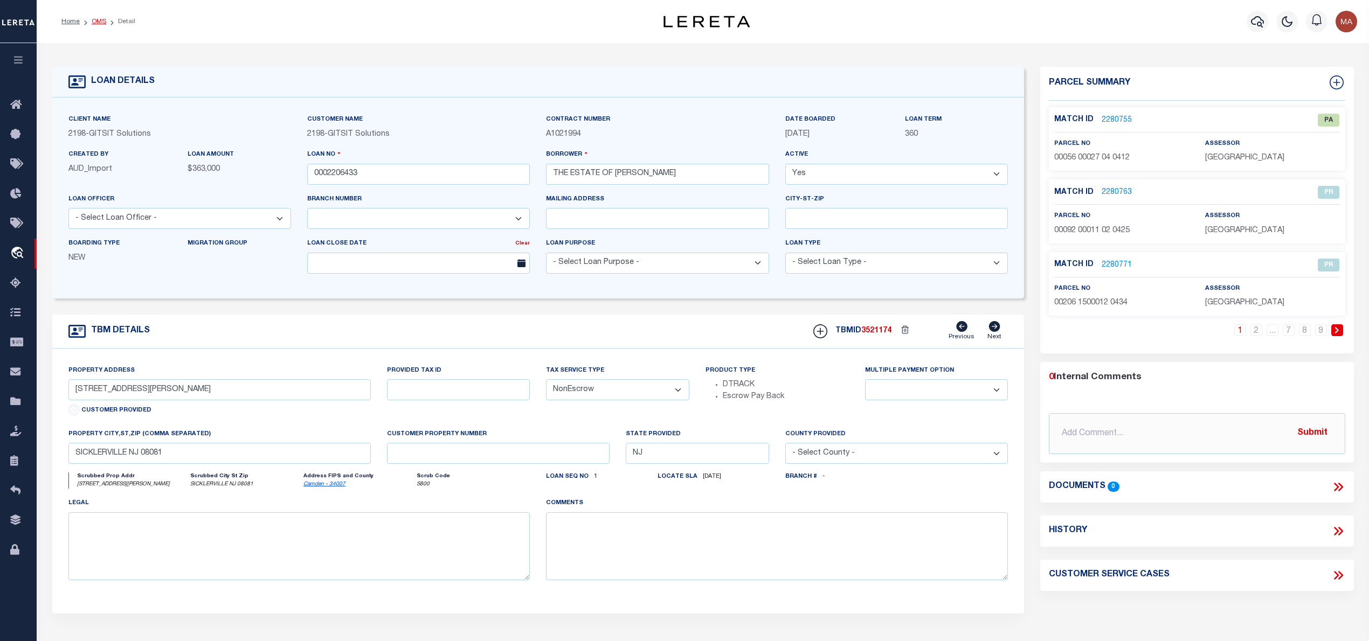
click at [98, 19] on link "OMS" at bounding box center [99, 21] width 15 height 6
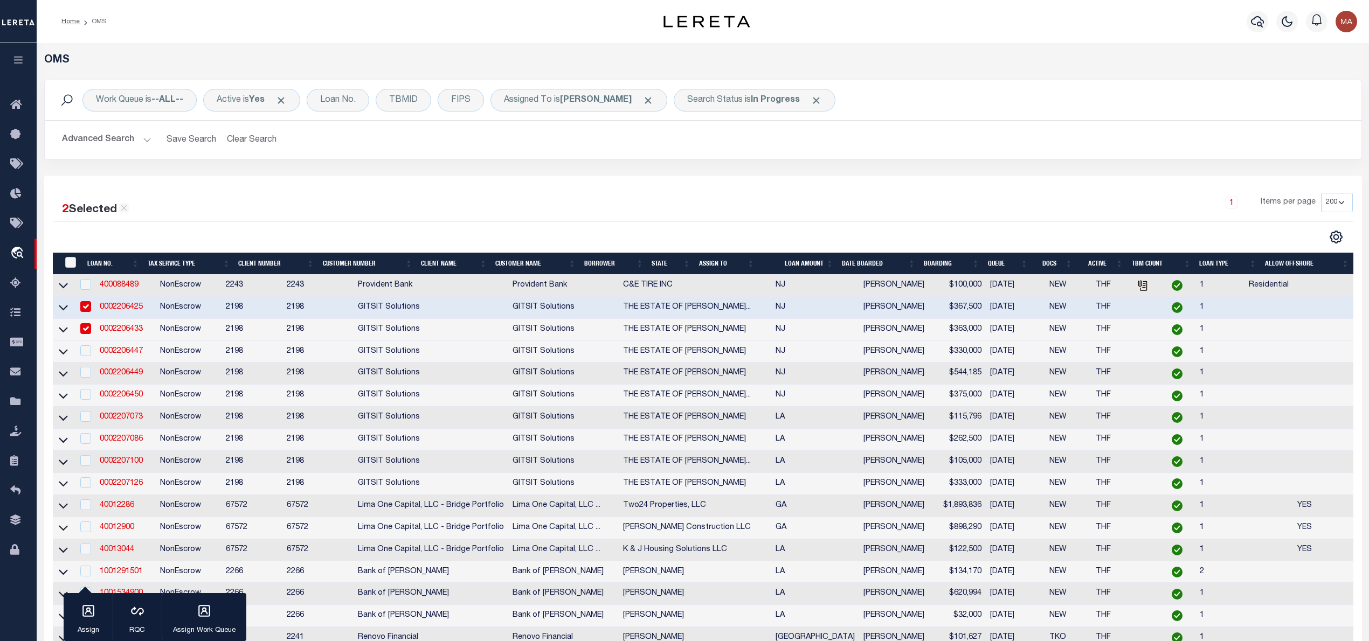
click at [113, 349] on td "0002206447" at bounding box center [125, 352] width 60 height 22
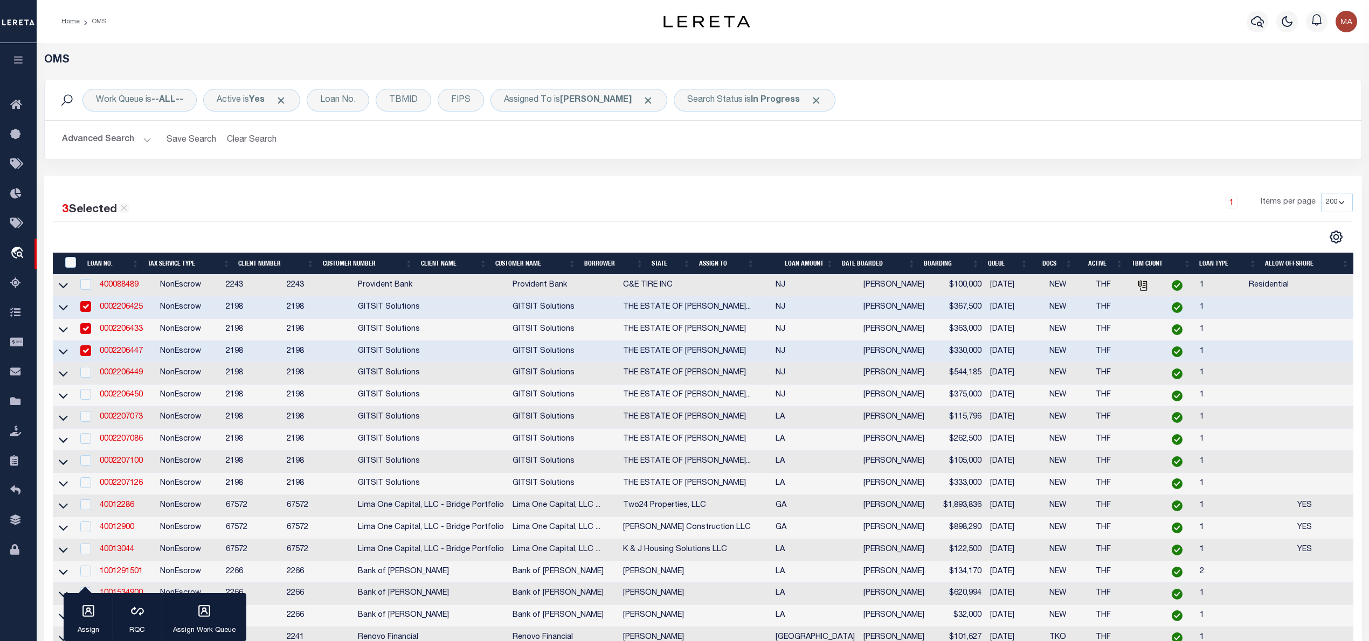
click at [89, 356] on input "checkbox" at bounding box center [85, 351] width 11 height 11
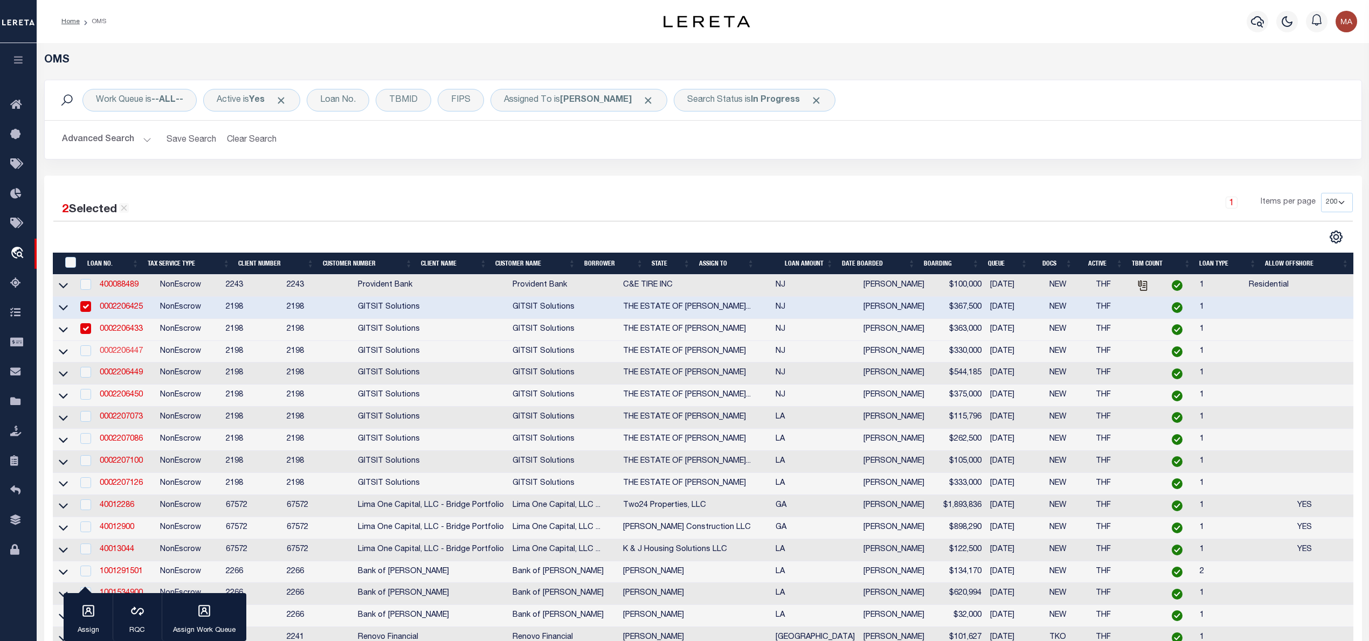
click at [110, 354] on link "0002206447" at bounding box center [121, 352] width 43 height 8
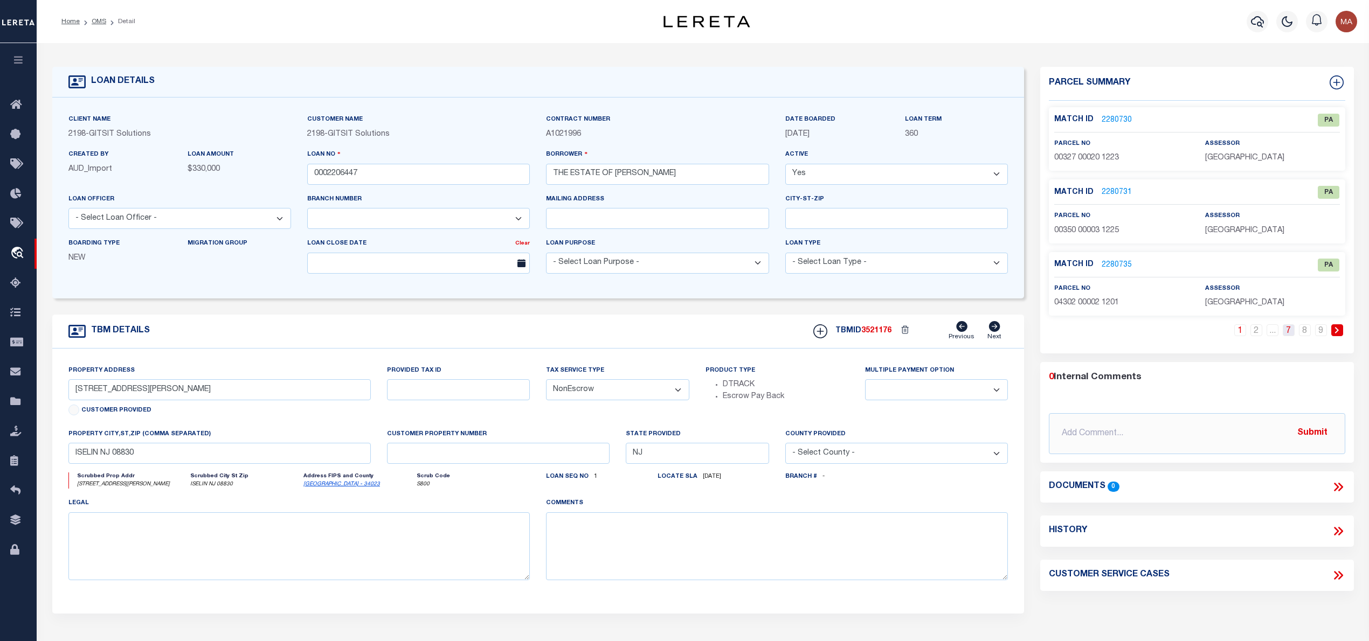
click at [1290, 330] on link "7" at bounding box center [1289, 331] width 12 height 12
click at [1300, 335] on link "8" at bounding box center [1305, 331] width 12 height 12
click at [1317, 333] on link "9" at bounding box center [1321, 331] width 12 height 12
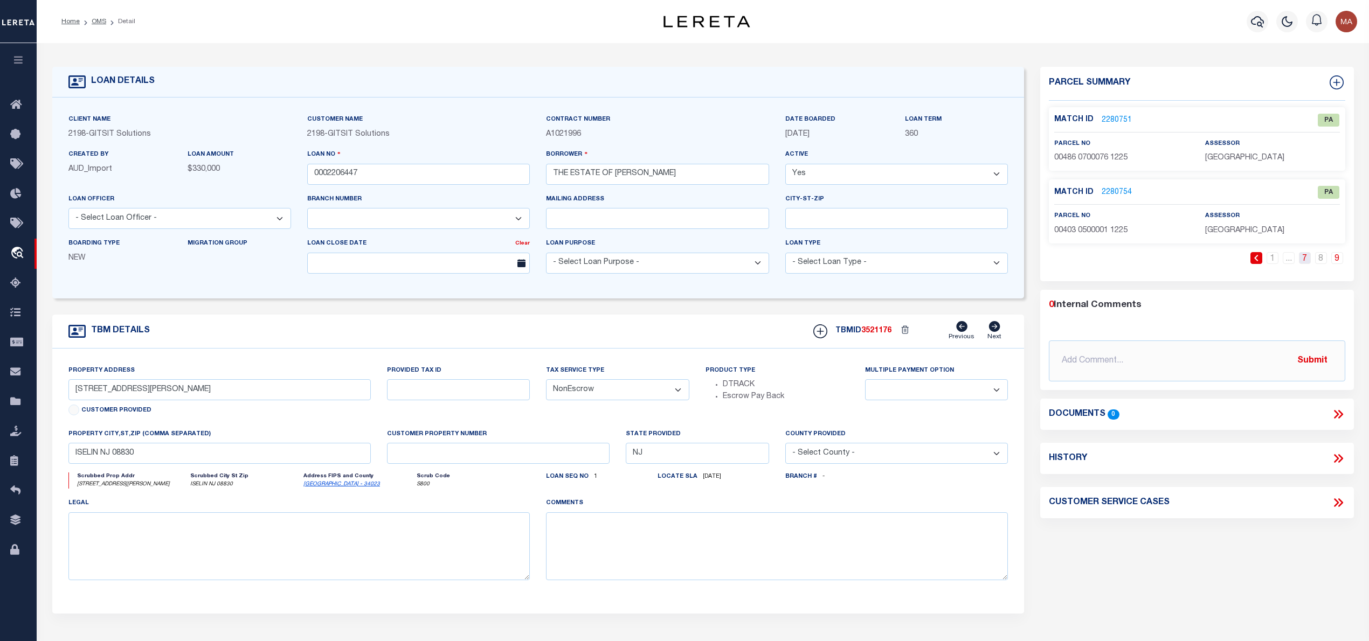
click at [1307, 260] on link "7" at bounding box center [1305, 258] width 12 height 12
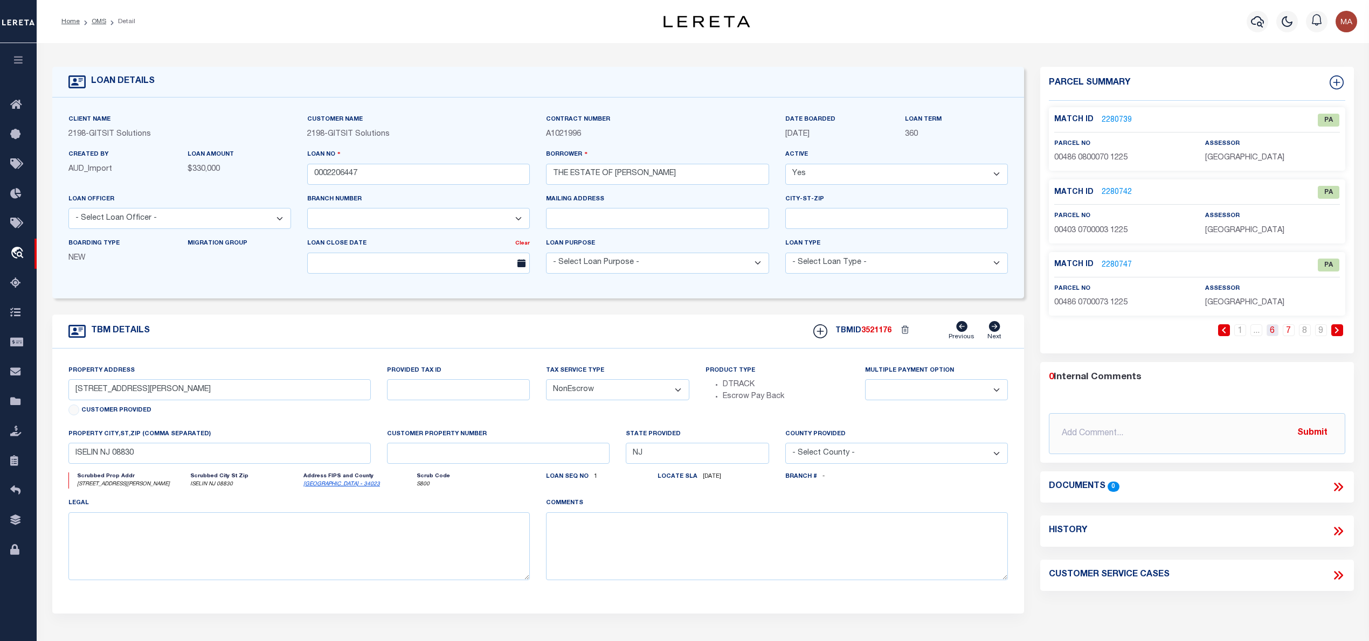
click at [1273, 334] on link "6" at bounding box center [1273, 331] width 12 height 12
click at [1254, 335] on link "5" at bounding box center [1257, 331] width 12 height 12
click at [1274, 335] on link "6" at bounding box center [1273, 331] width 12 height 12
click at [1113, 122] on link "2279614" at bounding box center [1117, 120] width 30 height 11
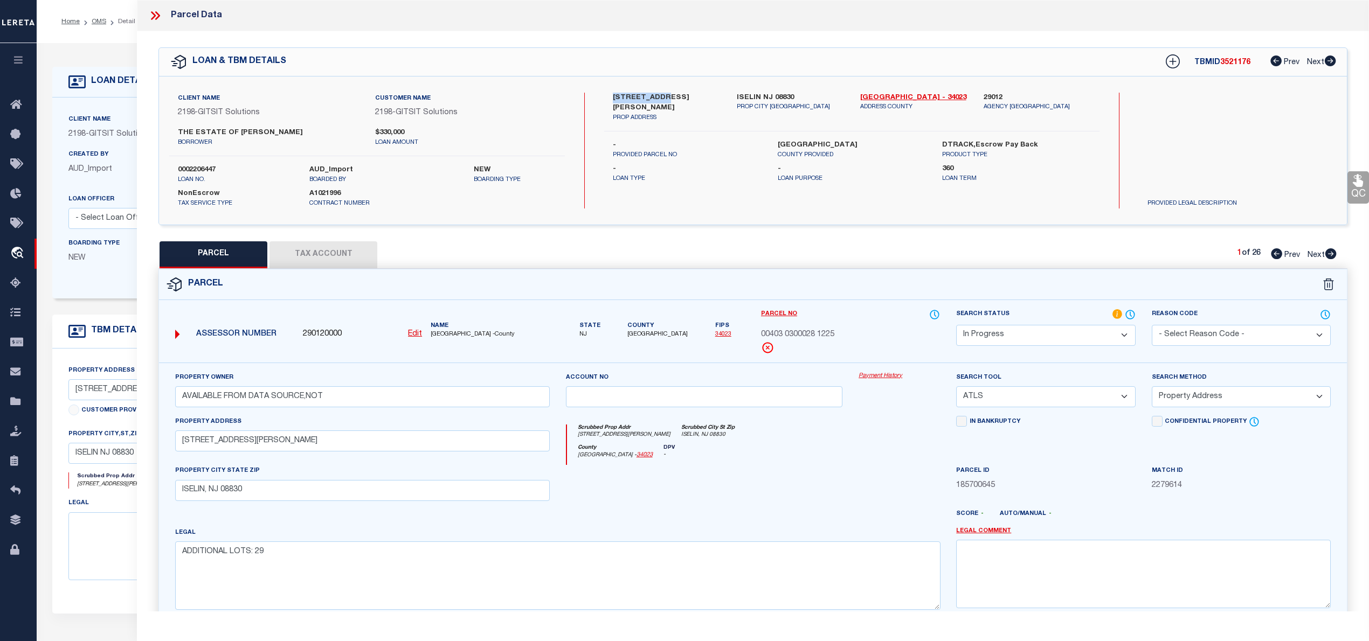
drag, startPoint x: 608, startPoint y: 95, endPoint x: 672, endPoint y: 95, distance: 63.6
click at [672, 95] on div "83 EDWARD ST PROP ADDRESS" at bounding box center [666, 108] width 123 height 30
drag, startPoint x: 648, startPoint y: 102, endPoint x: 641, endPoint y: 94, distance: 10.7
click at [641, 94] on label "83 EDWARD ST" at bounding box center [666, 103] width 107 height 21
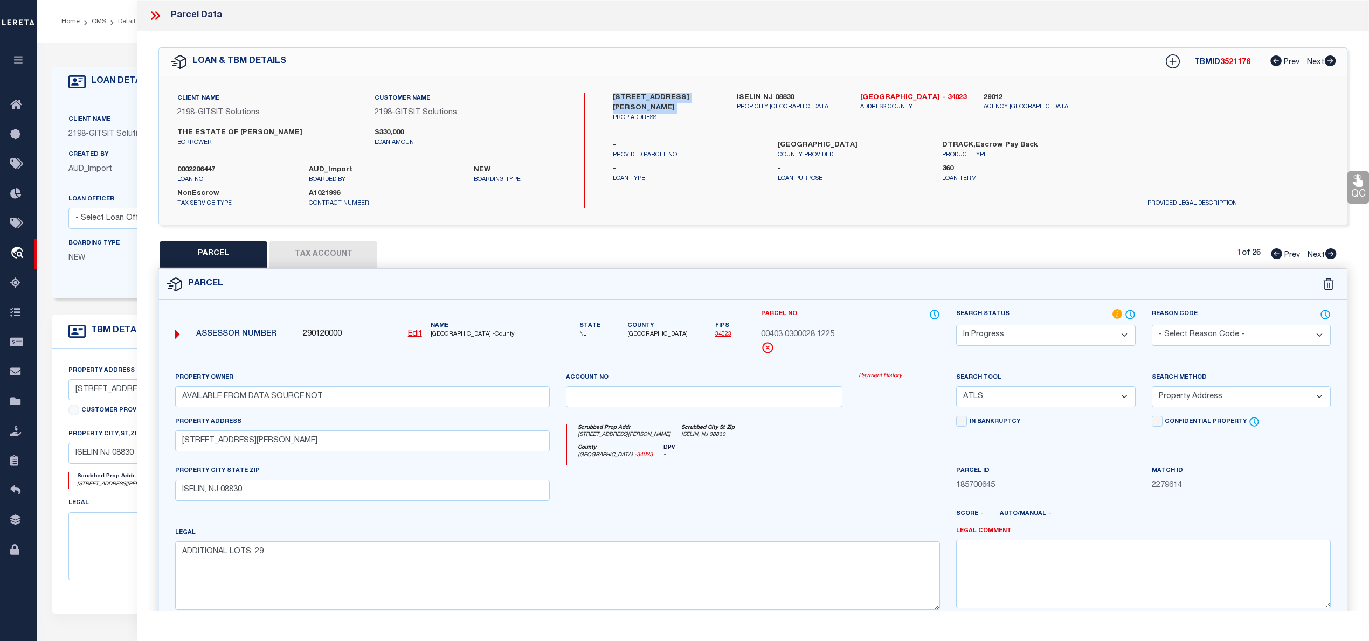
click at [641, 94] on label "83 EDWARD ST" at bounding box center [666, 103] width 107 height 21
click at [410, 330] on u "Edit" at bounding box center [415, 334] width 14 height 8
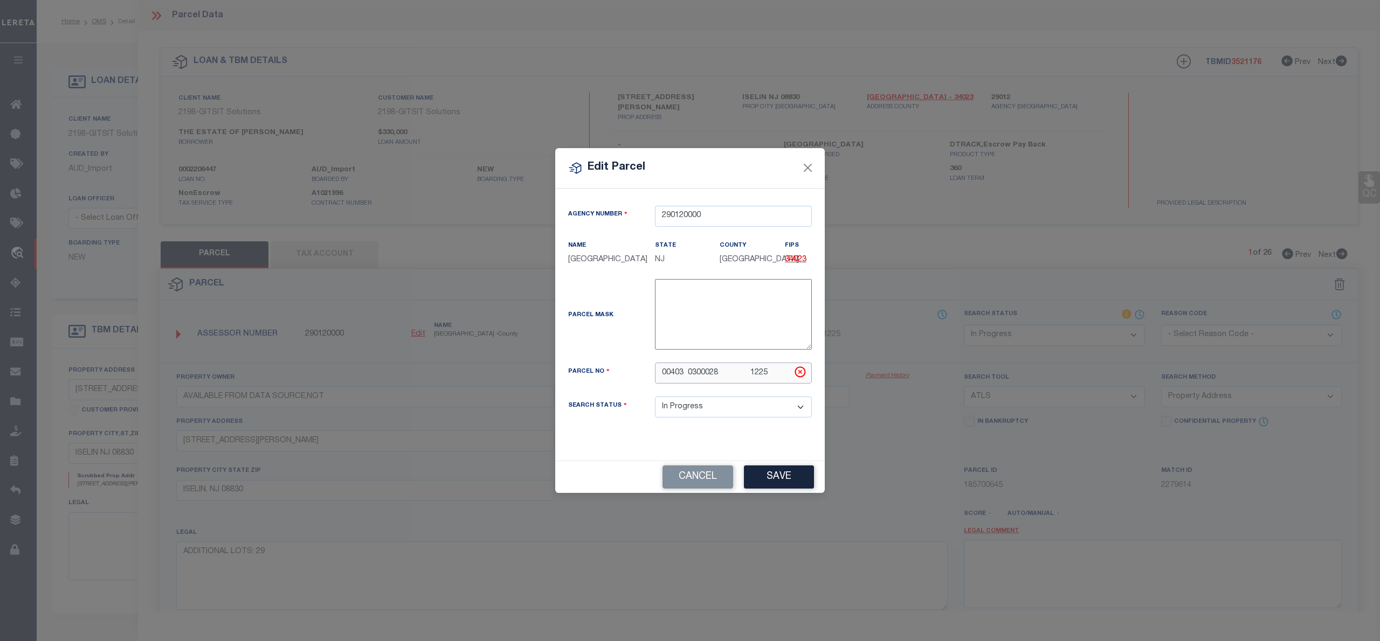
drag, startPoint x: 772, startPoint y: 381, endPoint x: 615, endPoint y: 381, distance: 156.9
click at [615, 381] on div "Parcel No 00403 0300028 1225" at bounding box center [690, 373] width 260 height 21
click at [663, 381] on input "00403" at bounding box center [733, 373] width 157 height 21
click at [695, 383] on input "00403" at bounding box center [733, 373] width 157 height 21
click at [706, 373] on input "00403" at bounding box center [733, 373] width 157 height 21
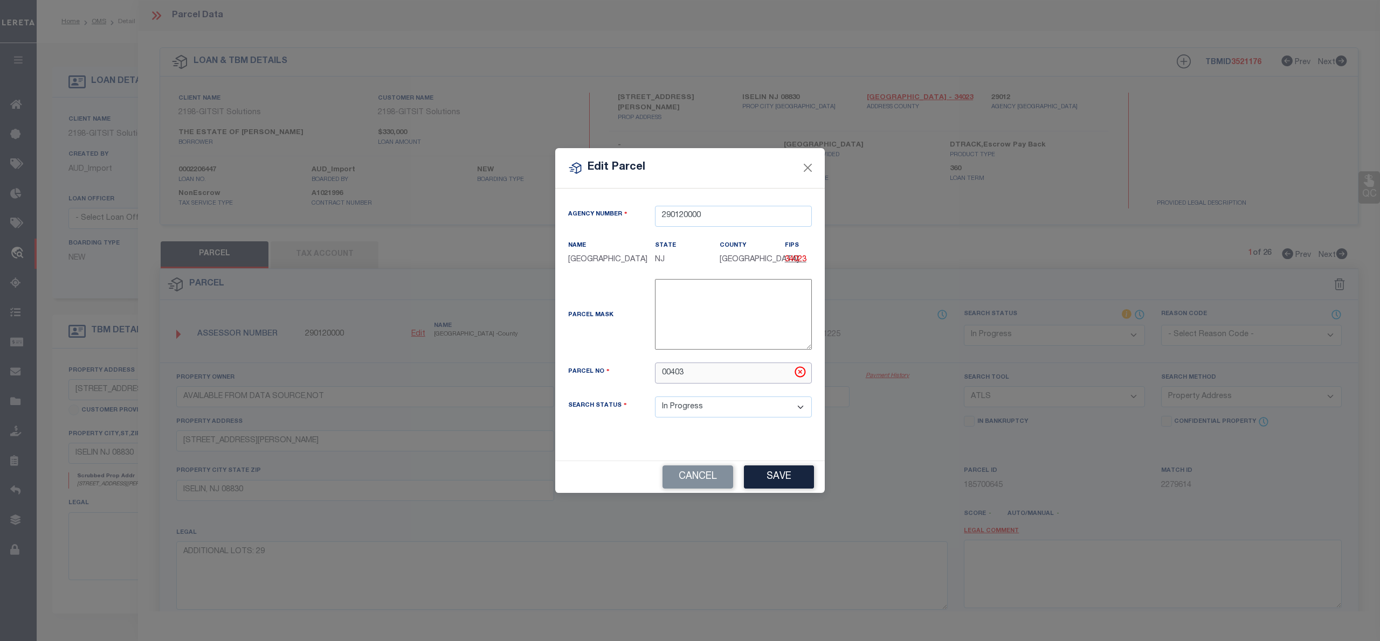
click at [663, 380] on input "00403" at bounding box center [733, 373] width 157 height 21
click at [709, 378] on input "00403" at bounding box center [733, 373] width 157 height 21
click at [719, 377] on input "00403" at bounding box center [733, 373] width 157 height 21
click at [788, 489] on button "Save" at bounding box center [779, 477] width 70 height 23
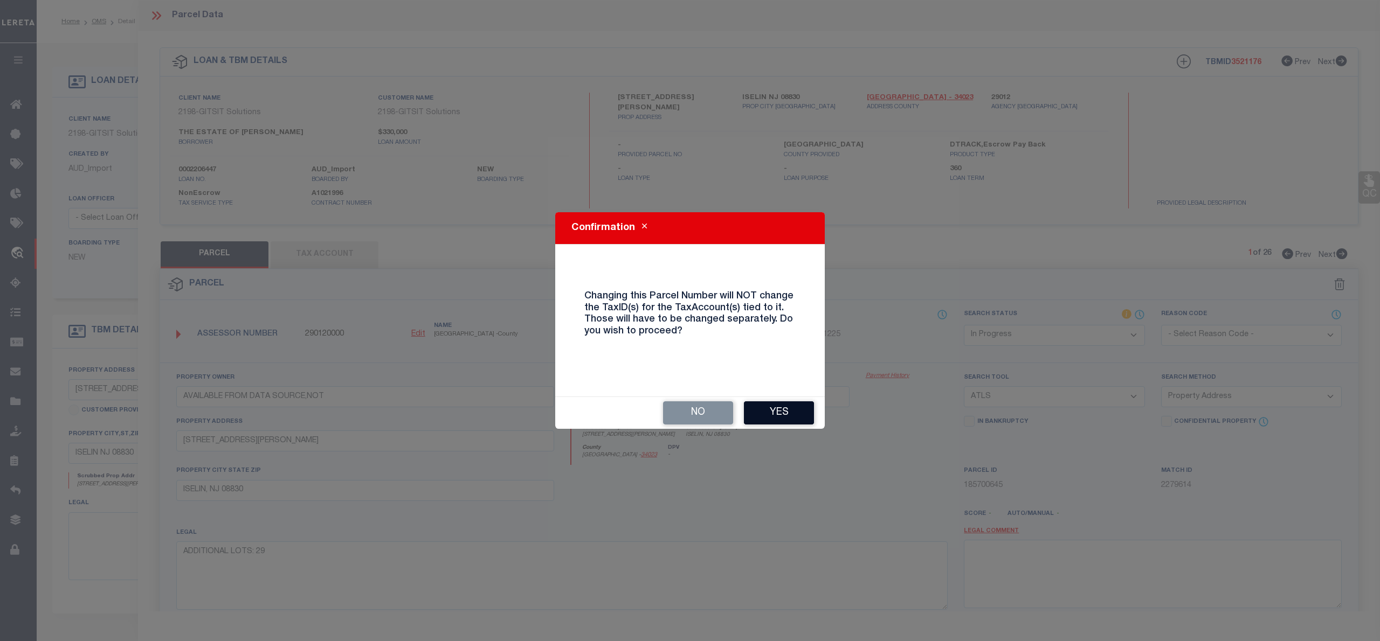
click at [767, 417] on button "Yes" at bounding box center [779, 413] width 70 height 23
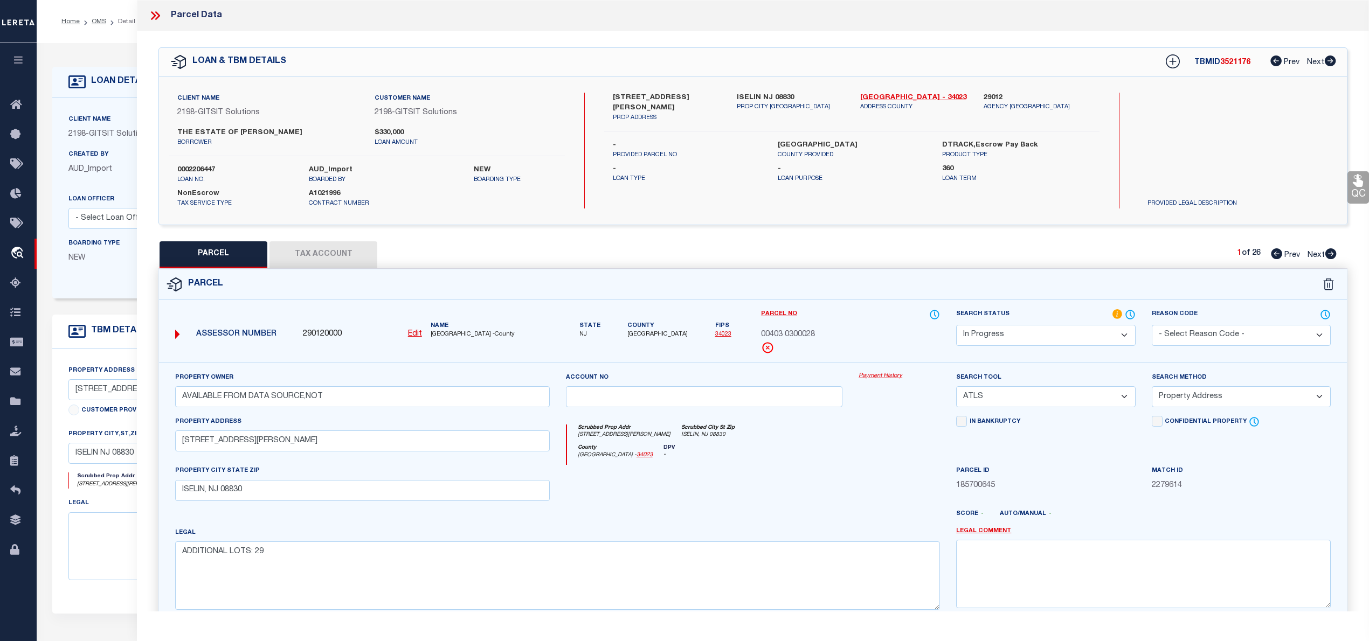
click at [333, 251] on button "Tax Account" at bounding box center [324, 255] width 108 height 27
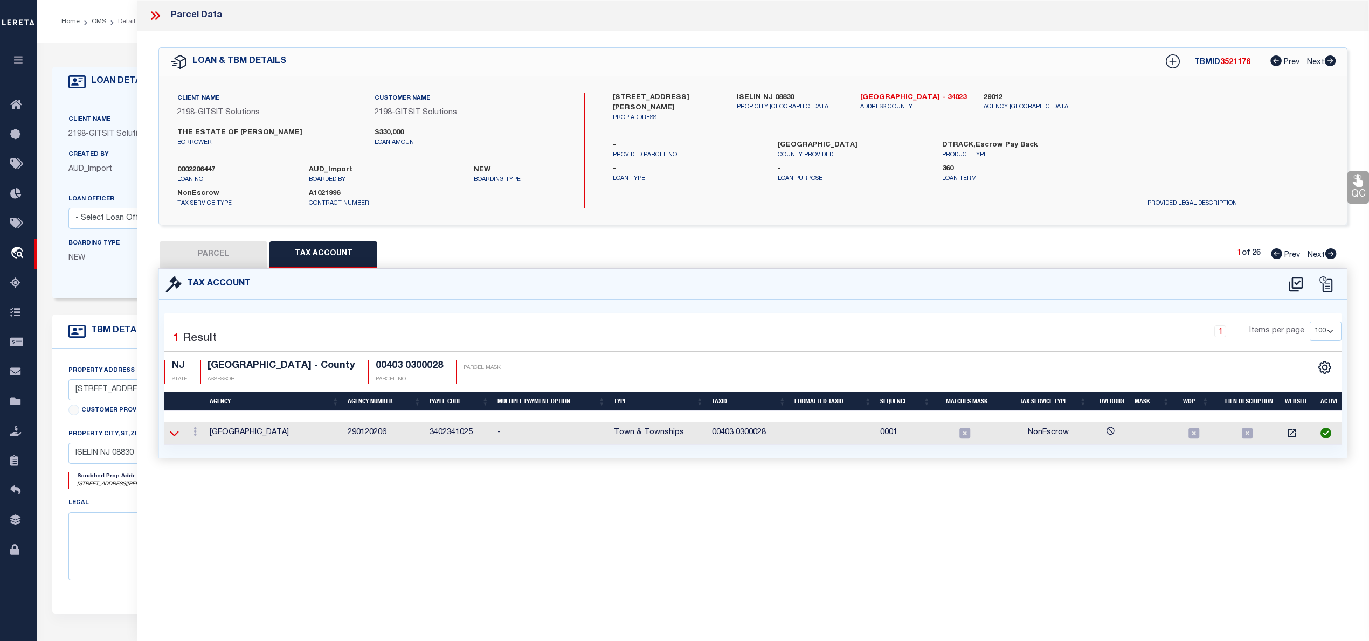
click at [177, 438] on icon at bounding box center [174, 433] width 9 height 11
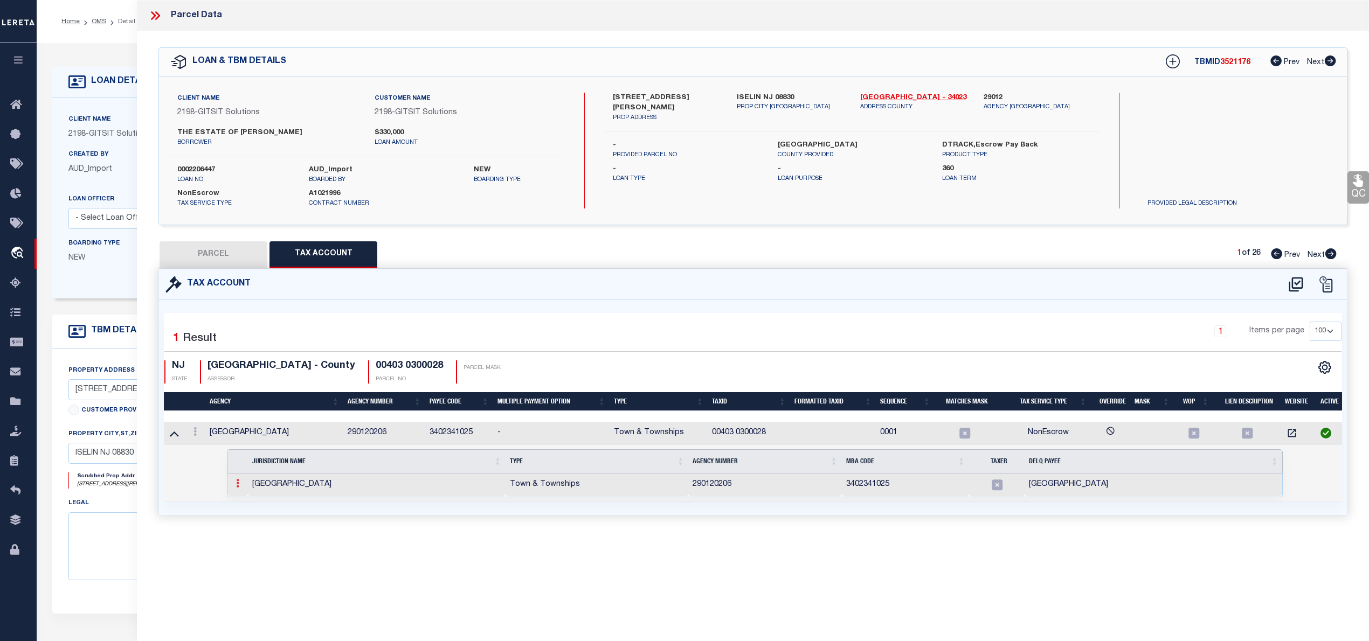
click at [239, 484] on icon at bounding box center [237, 483] width 3 height 9
click at [249, 502] on img at bounding box center [250, 501] width 11 height 11
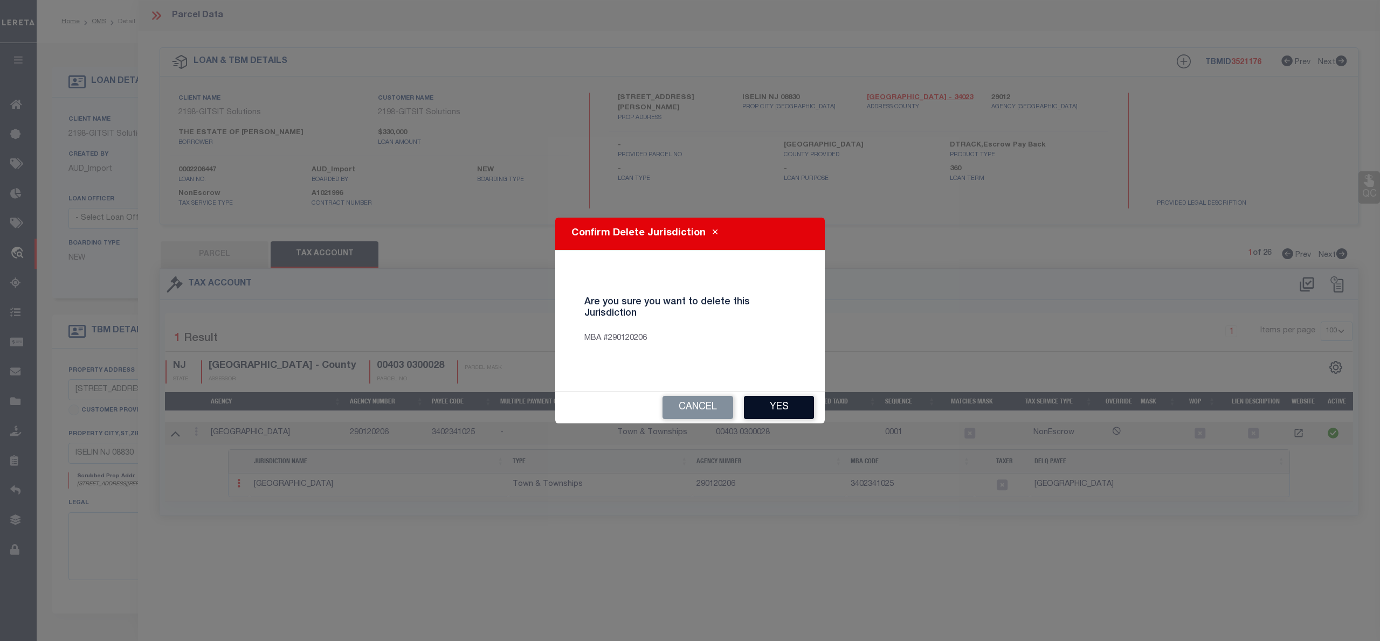
click at [778, 409] on button "Yes" at bounding box center [779, 407] width 70 height 23
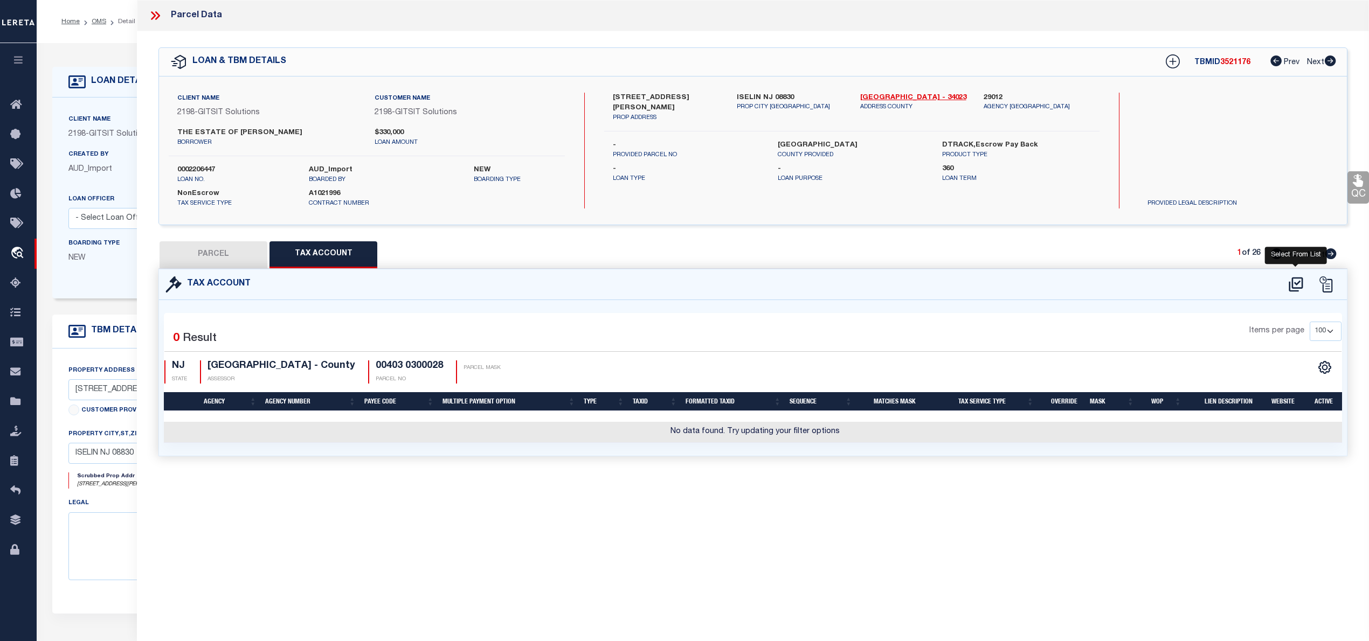
click at [1299, 287] on icon at bounding box center [1296, 284] width 18 height 17
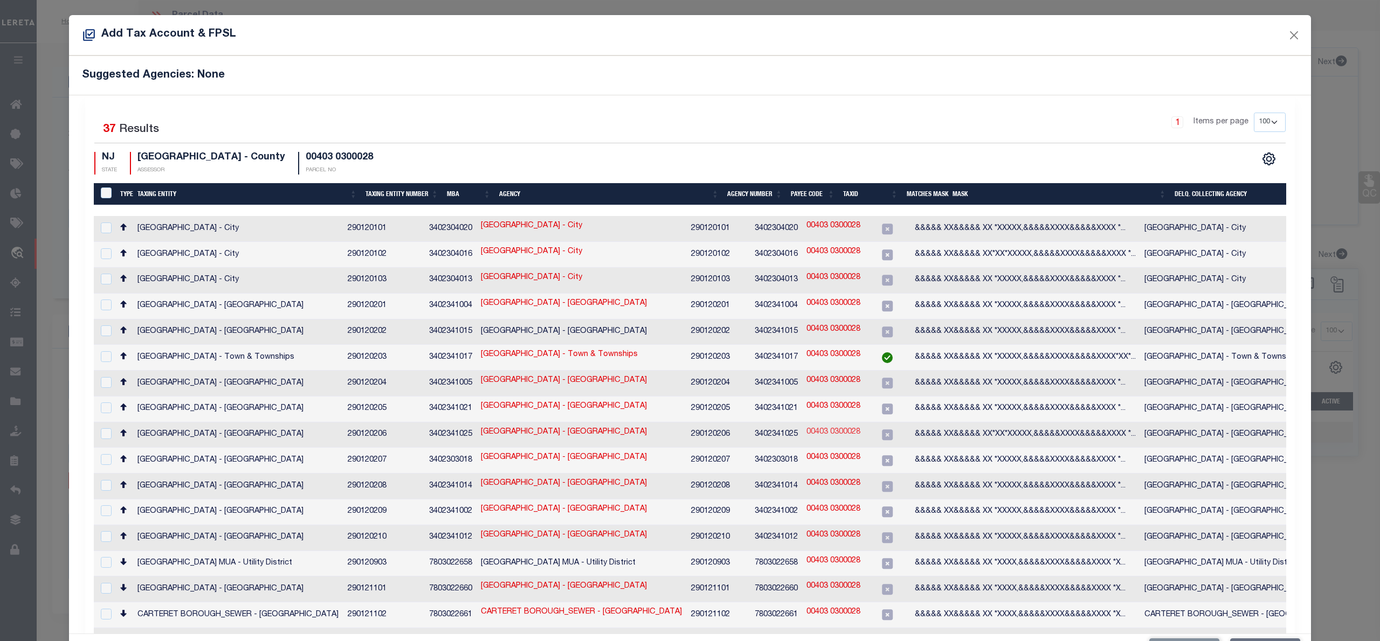
click at [860, 427] on link "00403 0300028" at bounding box center [833, 433] width 54 height 12
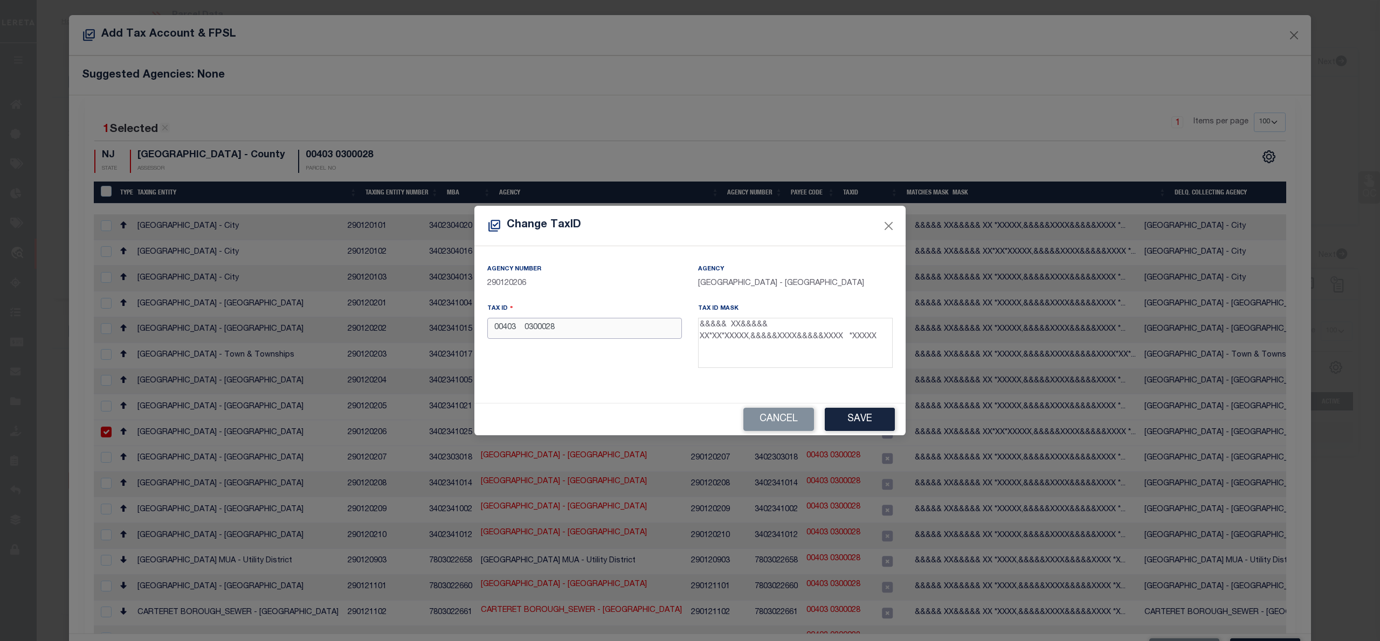
click at [527, 328] on input "00403 0300028" at bounding box center [584, 328] width 195 height 21
drag, startPoint x: 749, startPoint y: 323, endPoint x: 770, endPoint y: 326, distance: 21.2
click at [770, 326] on textarea "&&&&& XX&&&&& XX*XX*XXXXX,&&&&&XXXX&&&&&XXXX *XXXXX" at bounding box center [795, 343] width 195 height 51
drag, startPoint x: 734, startPoint y: 328, endPoint x: 755, endPoint y: 327, distance: 21.1
click at [755, 327] on textarea "&&&&& XX&&&&& XX*XX*XXXXX,&&&&&XXXX&&&&&XXXX *XXXXX" at bounding box center [795, 343] width 195 height 51
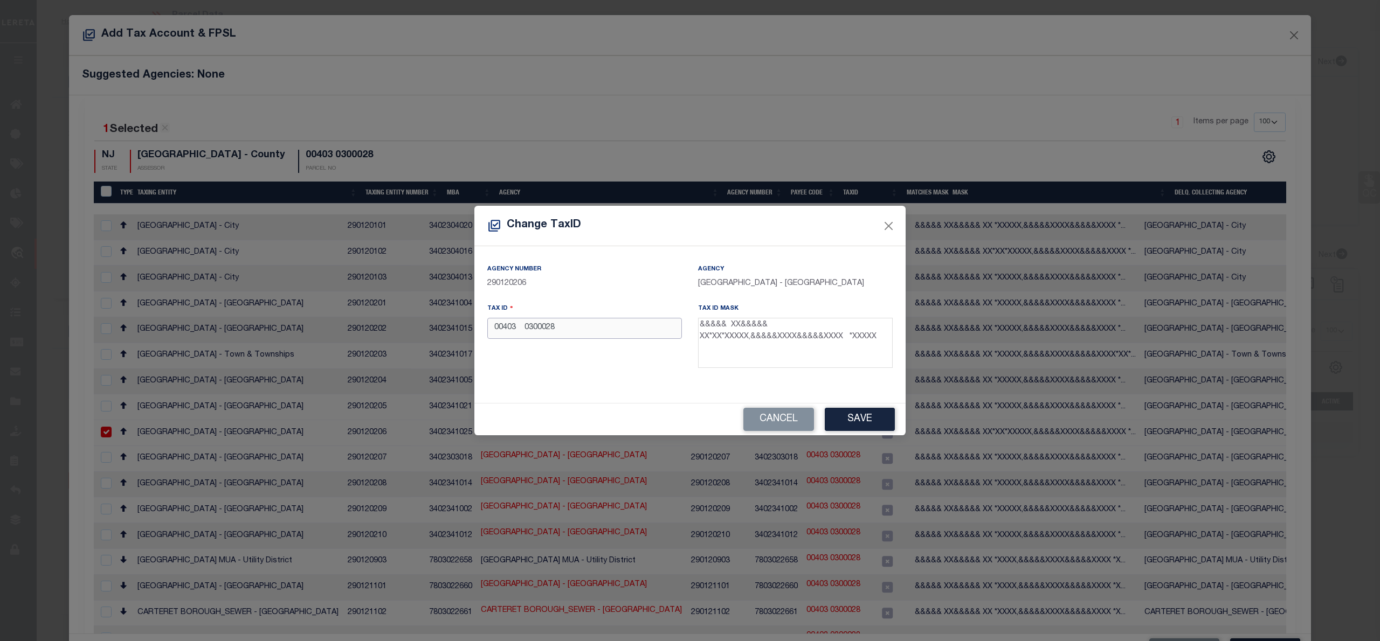
drag, startPoint x: 536, startPoint y: 329, endPoint x: 552, endPoint y: 328, distance: 16.2
click at [552, 328] on input "00403 0300028" at bounding box center [584, 328] width 195 height 21
click at [581, 389] on div "Agency Number 290120206 Agency WOODBRIDGE TOWNSHIP - Town & Townships Tax ID 00…" at bounding box center [689, 324] width 431 height 157
click at [854, 412] on button "Save" at bounding box center [860, 419] width 70 height 23
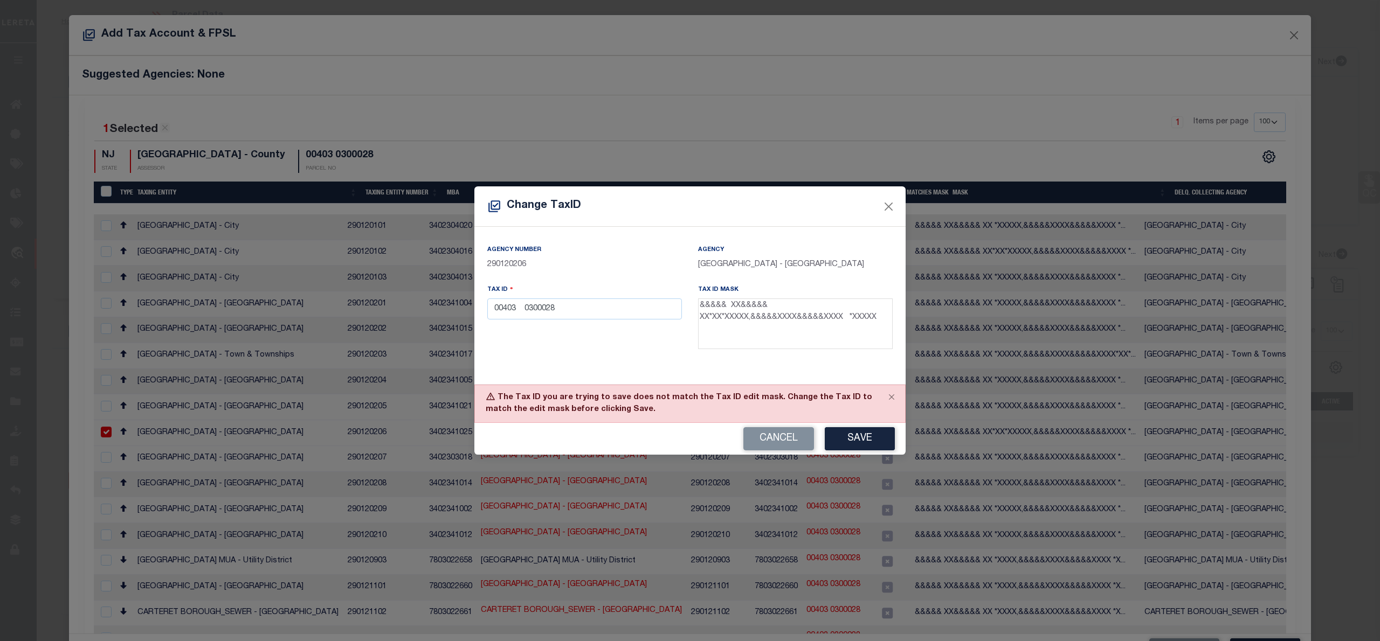
click at [772, 453] on div "Cancel Save" at bounding box center [689, 439] width 431 height 32
click at [773, 443] on button "Cancel" at bounding box center [778, 438] width 71 height 23
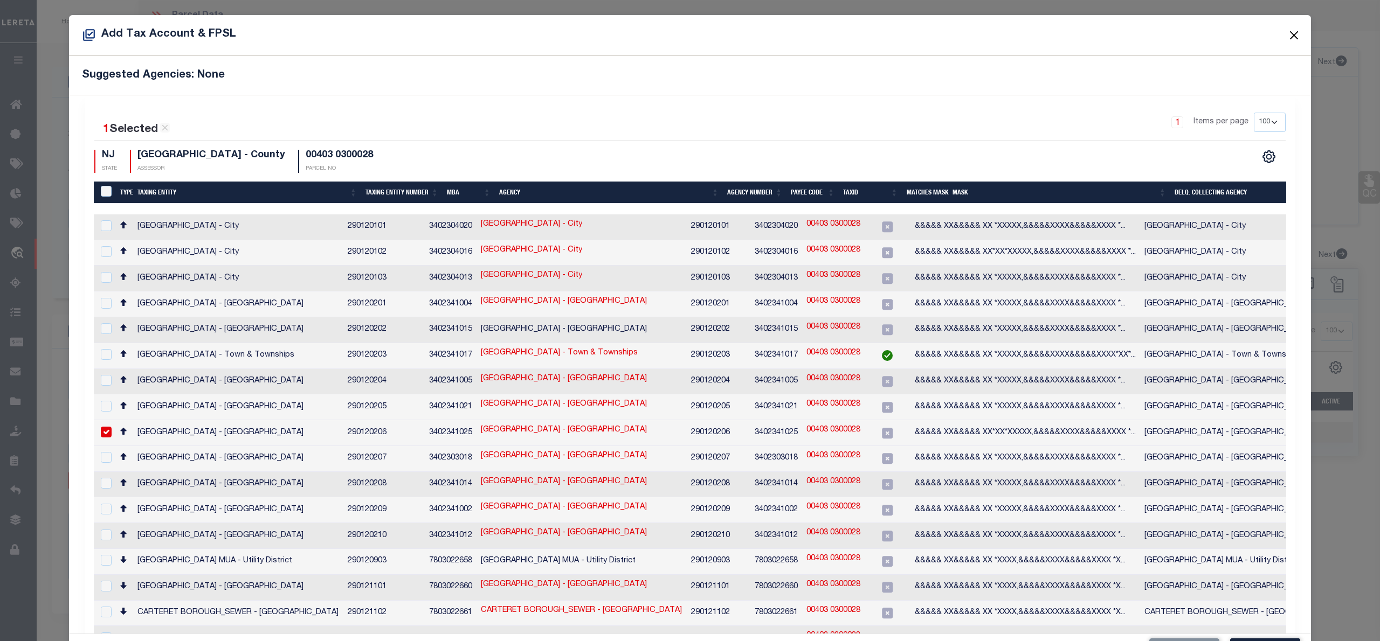
click at [1287, 29] on button "Close" at bounding box center [1294, 35] width 14 height 14
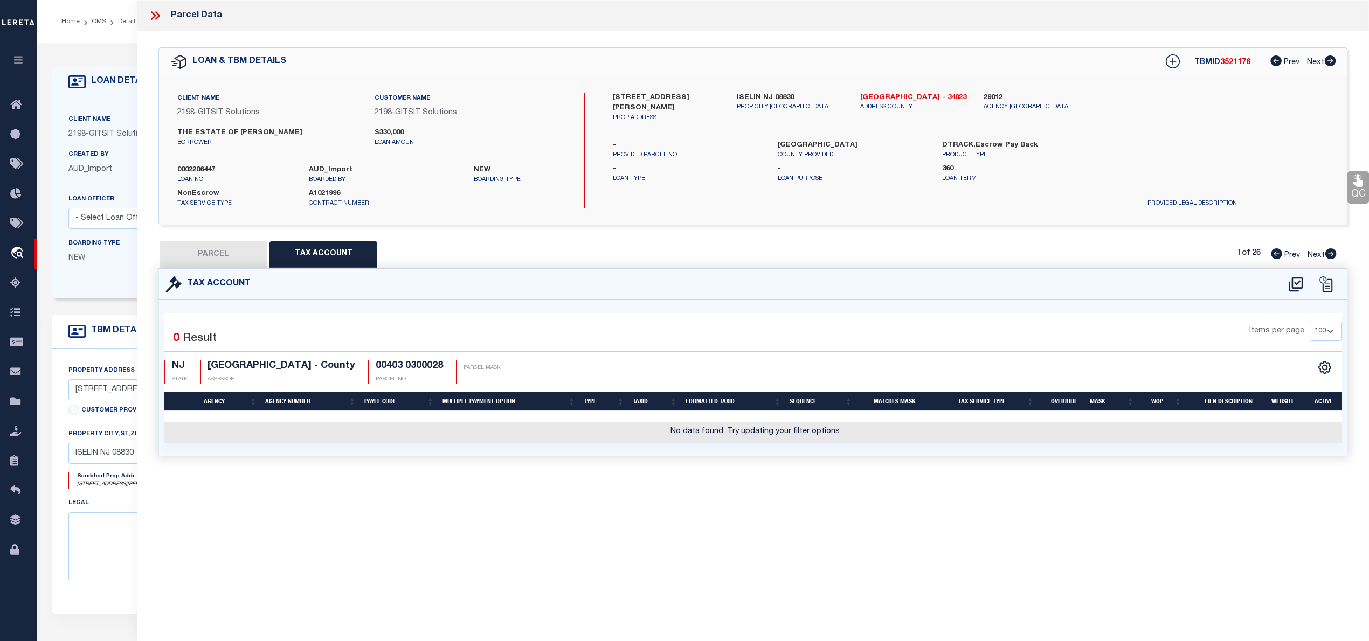
click at [242, 251] on button "PARCEL" at bounding box center [214, 255] width 108 height 27
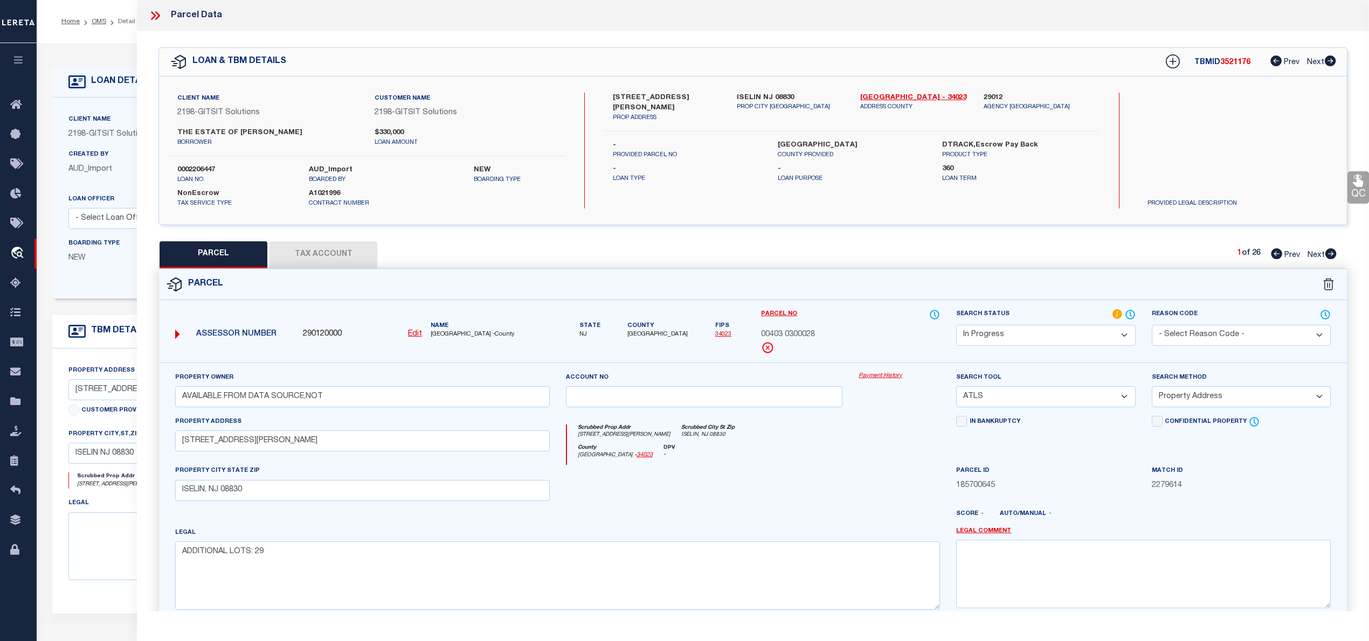
click at [992, 331] on select "Automated Search Bad Parcel Complete Duplicate Parcel High Dollar Reporting In …" at bounding box center [1045, 335] width 179 height 21
click at [956, 325] on select "Automated Search Bad Parcel Complete Duplicate Parcel High Dollar Reporting In …" at bounding box center [1045, 335] width 179 height 21
click at [997, 597] on textarea at bounding box center [1143, 574] width 375 height 68
click at [779, 335] on span "00403 0300028" at bounding box center [788, 335] width 54 height 12
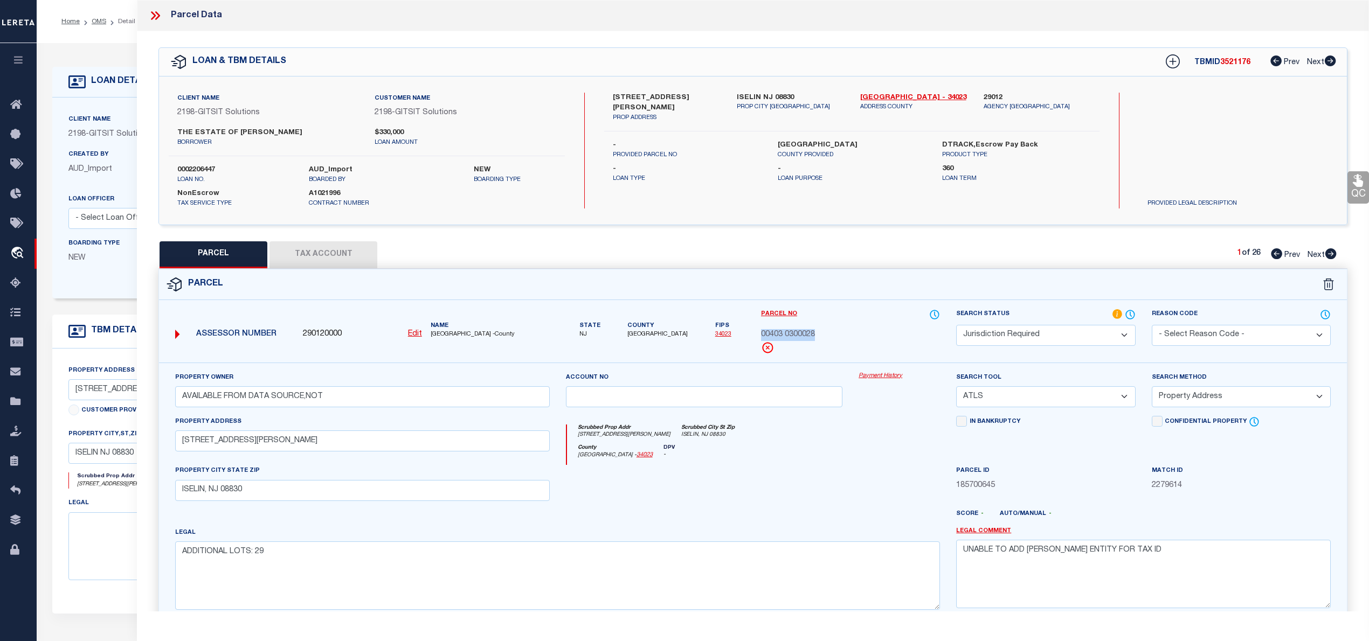
click at [779, 335] on span "00403 0300028" at bounding box center [788, 335] width 54 height 12
click at [1151, 567] on textarea "UNABLE TO ADD TAING ENTITY FOR TAX ID" at bounding box center [1143, 574] width 375 height 68
paste textarea "00403 0300028"
click at [984, 583] on textarea "UNABLE TO ADD TAING ENTITY FOR TAX ID 00403 0300028" at bounding box center [1143, 574] width 375 height 68
paste textarea "Woodbridge Township"
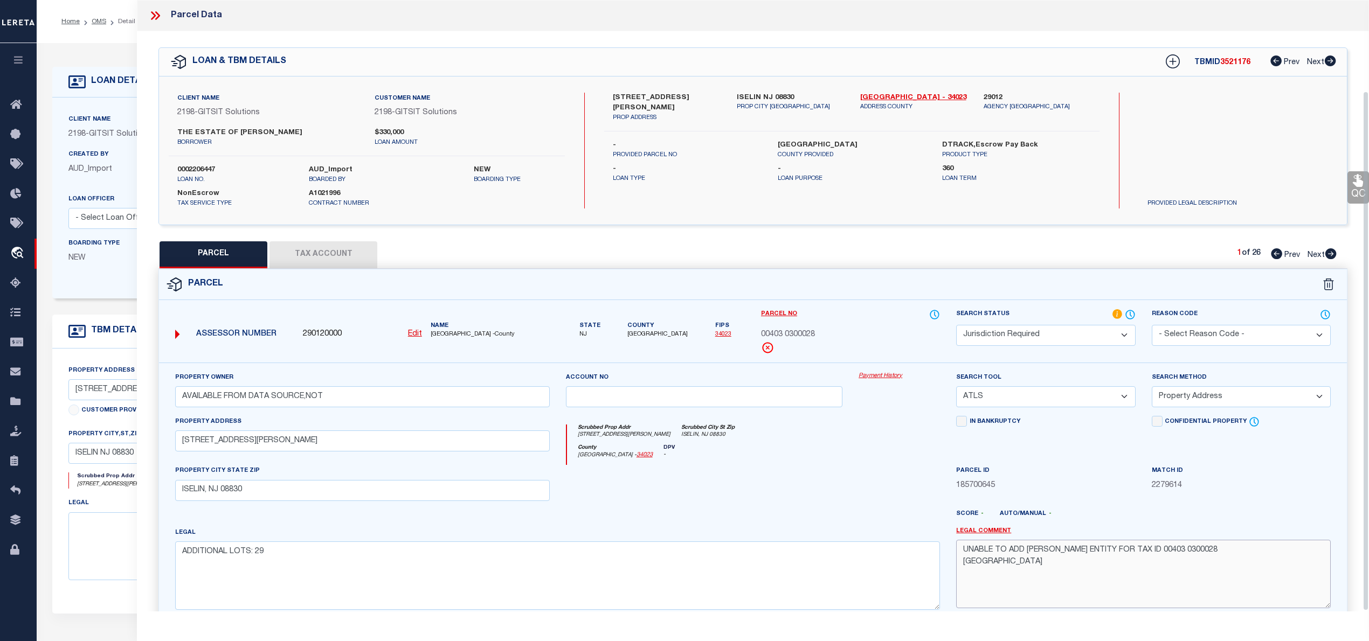
scroll to position [108, 0]
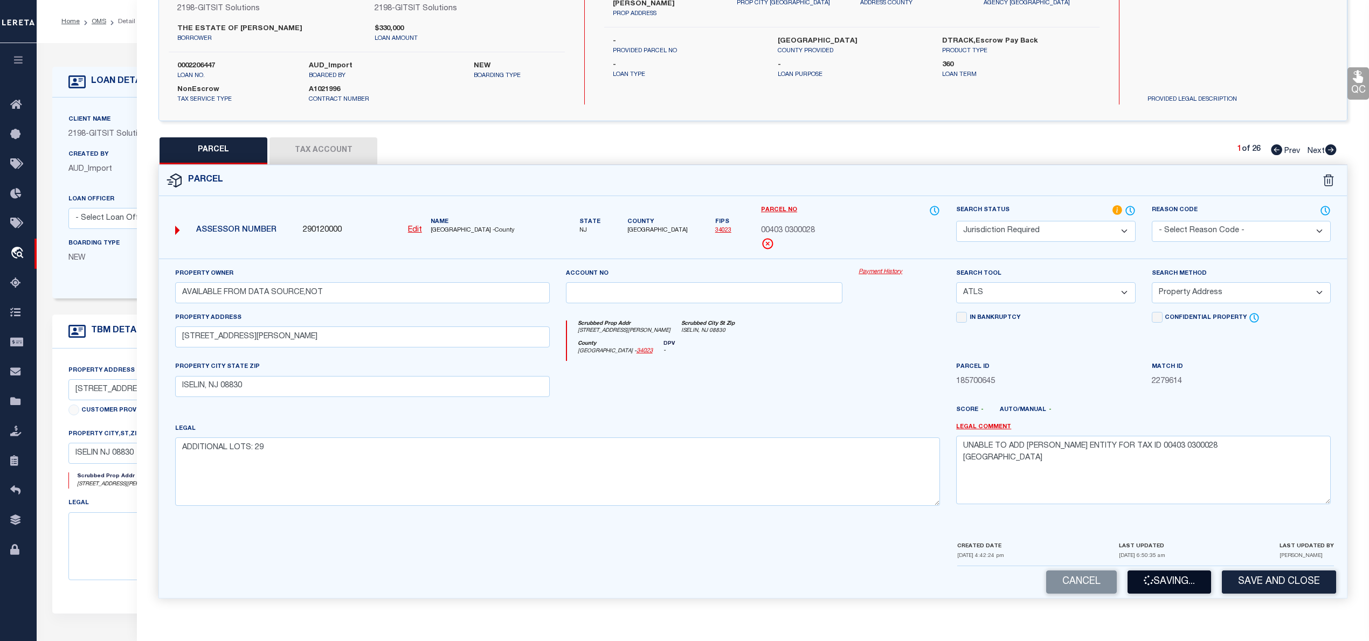
click at [1160, 581] on button "Saving..." at bounding box center [1170, 582] width 84 height 23
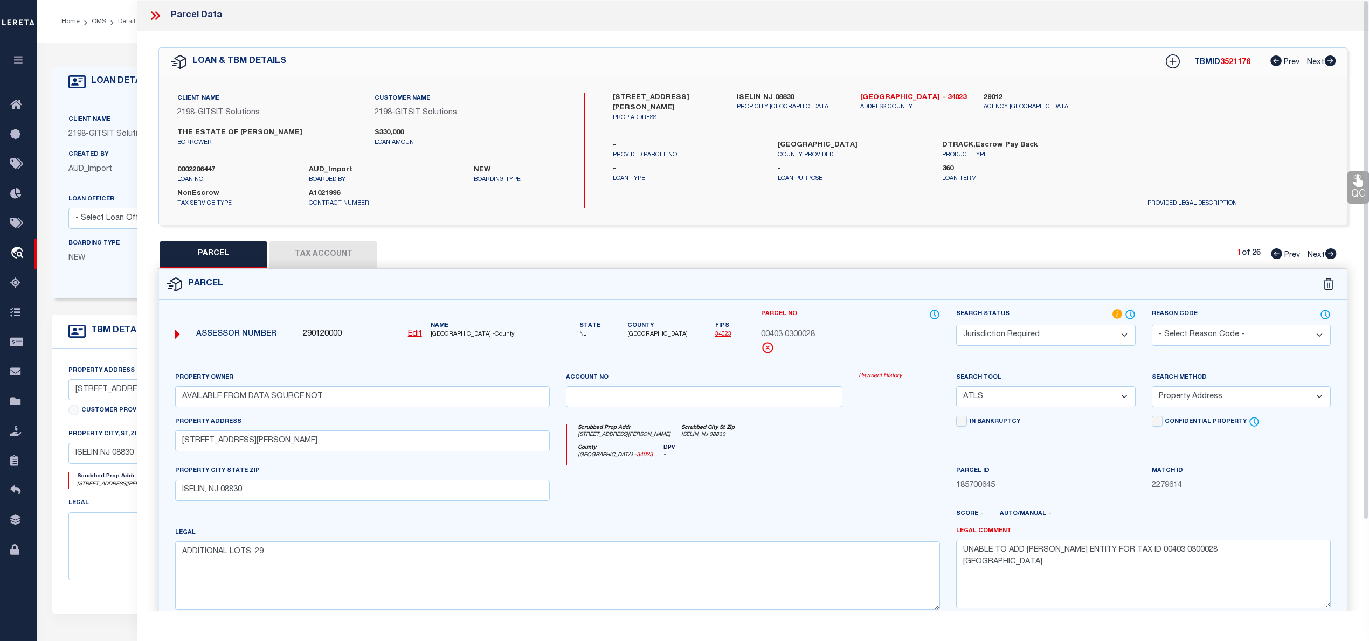
click at [1234, 63] on span "3521176" at bounding box center [1235, 63] width 30 height 8
click at [1330, 253] on icon at bounding box center [1331, 254] width 11 height 11
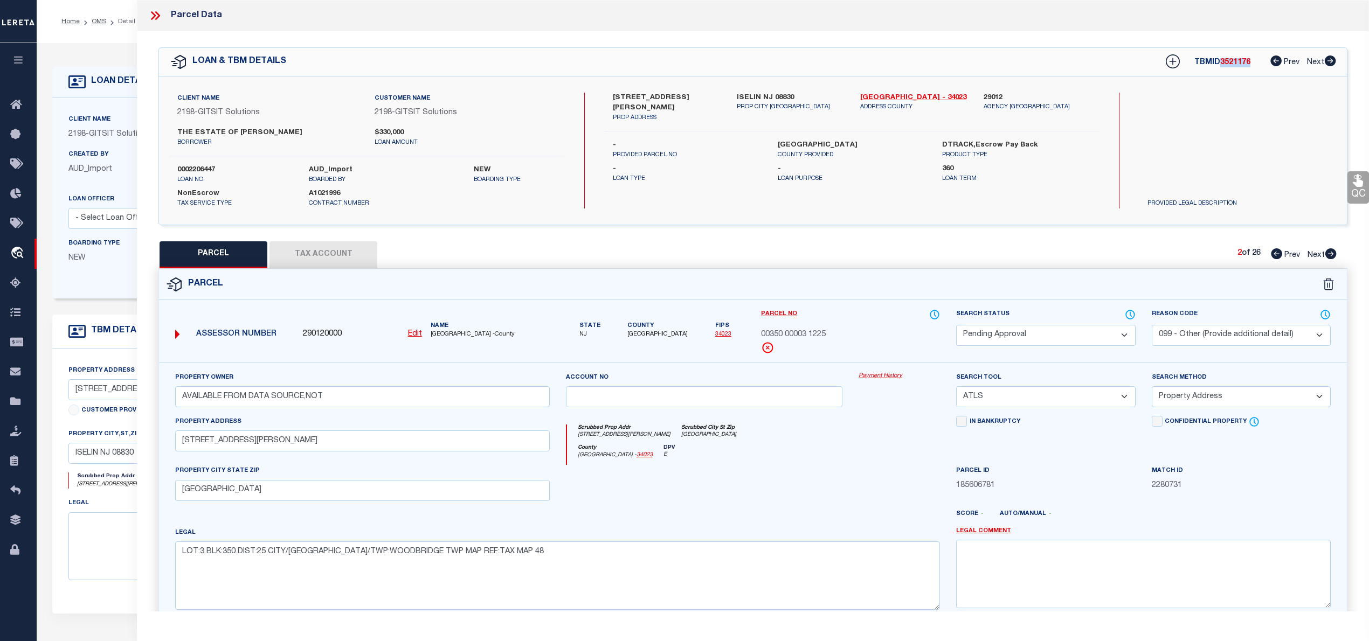
click at [1031, 334] on select "Automated Search Bad Parcel Complete Duplicate Parcel High Dollar Reporting In …" at bounding box center [1045, 335] width 179 height 21
click at [956, 325] on select "Automated Search Bad Parcel Complete Duplicate Parcel High Dollar Reporting In …" at bounding box center [1045, 335] width 179 height 21
click at [1014, 563] on textarea at bounding box center [1143, 574] width 375 height 68
click at [1019, 558] on textarea "PARCEL NOT NEEDED" at bounding box center [1143, 574] width 375 height 68
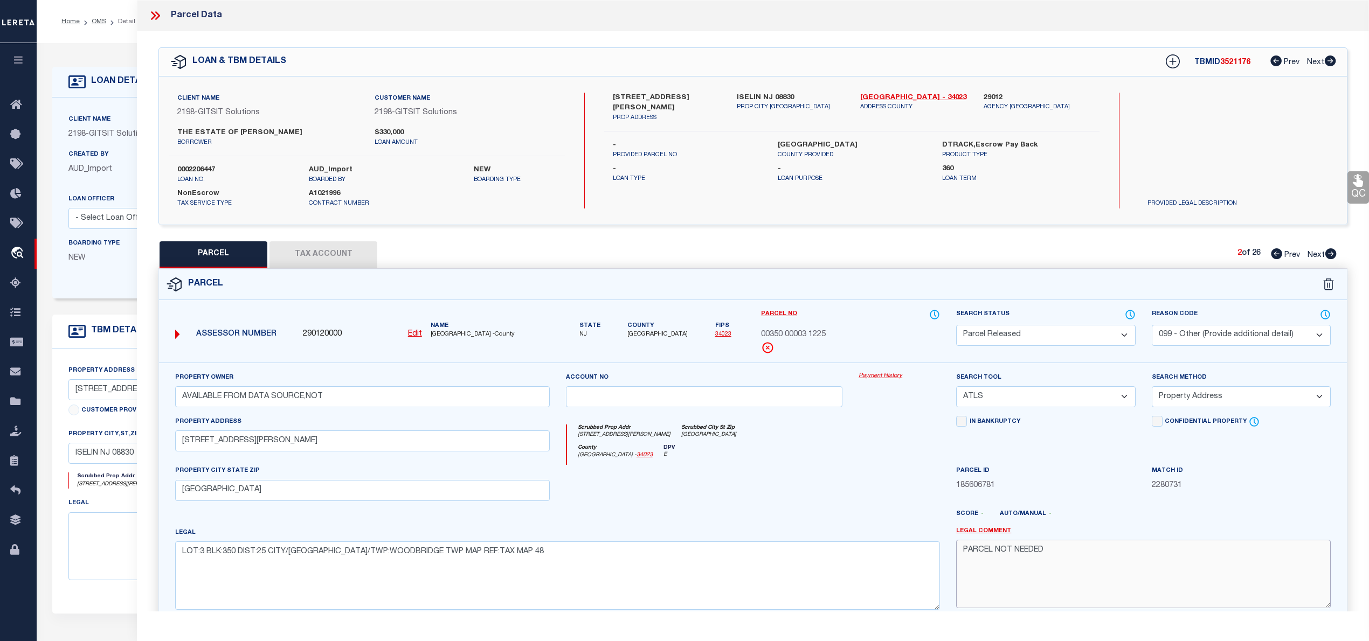
click at [1019, 558] on textarea "PARCEL NOT NEEDED" at bounding box center [1143, 574] width 375 height 68
paste textarea "3521176"
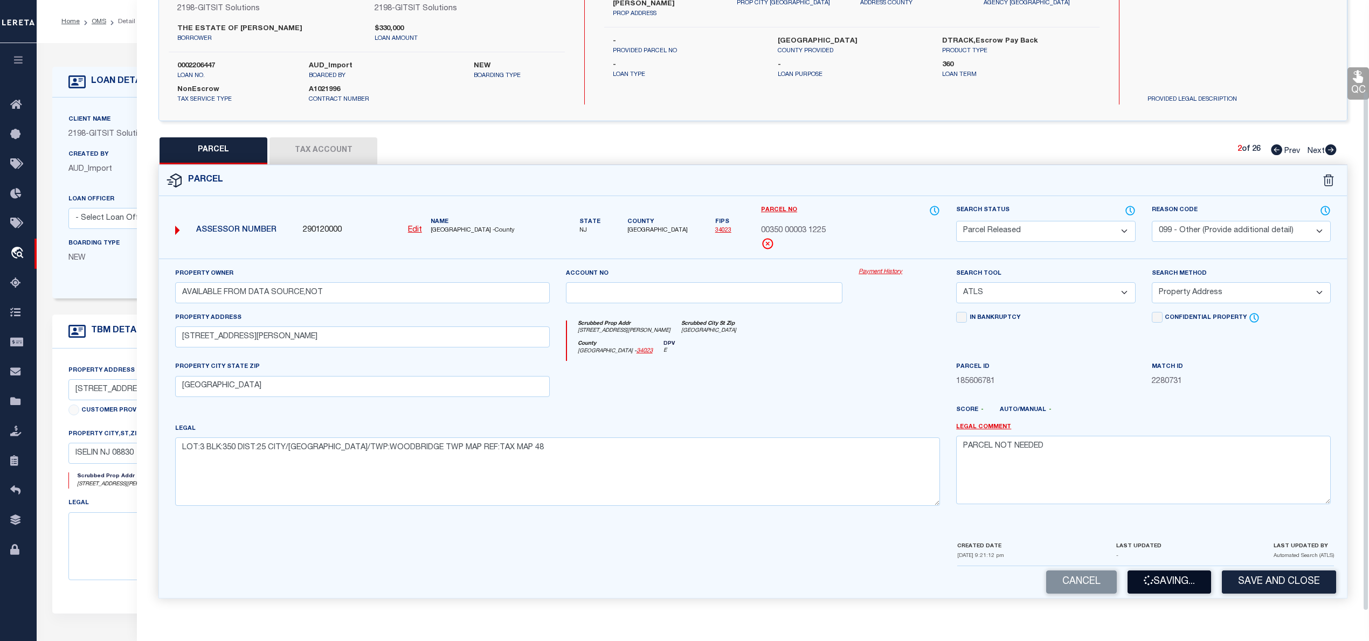
click at [1143, 577] on button "Saving..." at bounding box center [1170, 582] width 84 height 23
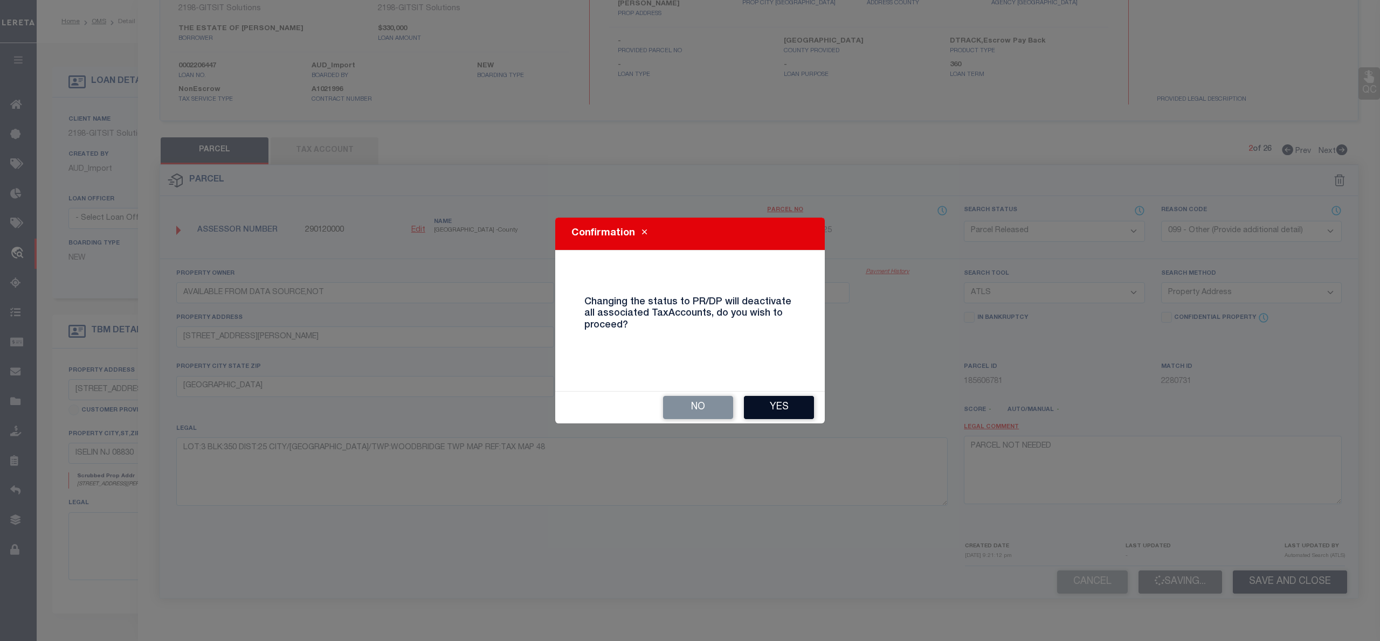
click at [783, 404] on button "Yes" at bounding box center [779, 407] width 70 height 23
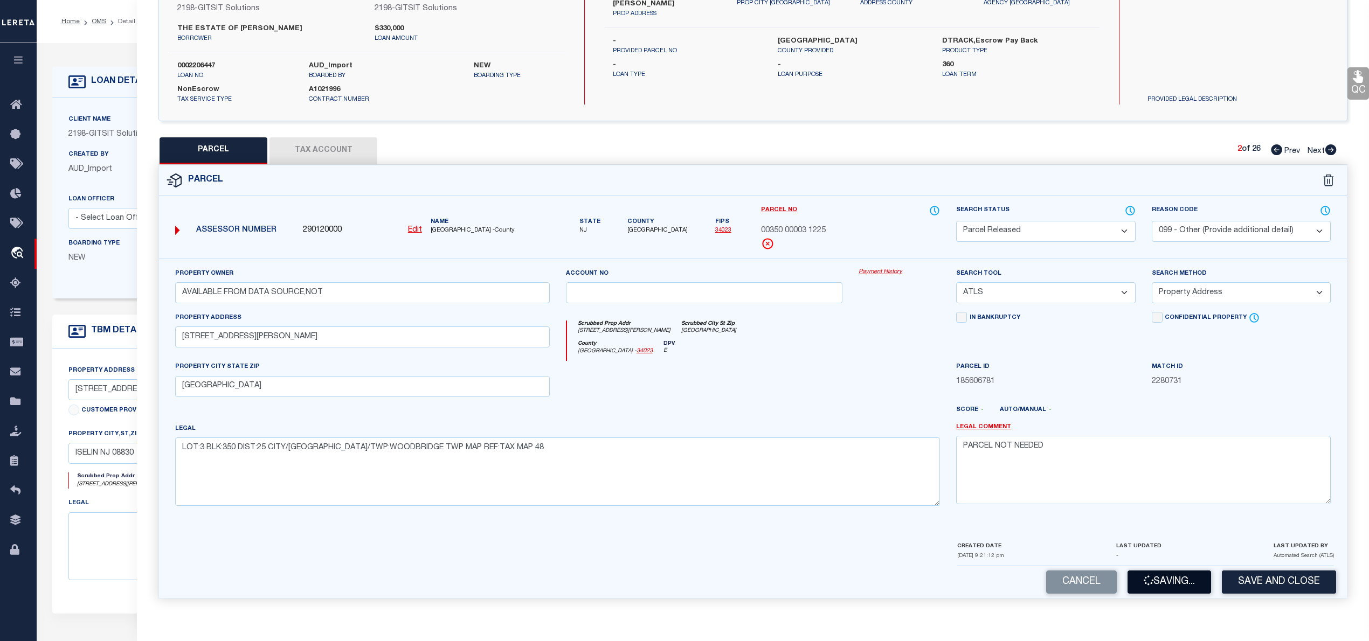
click at [1180, 584] on button "Saving..." at bounding box center [1170, 582] width 84 height 23
click at [1330, 147] on icon at bounding box center [1331, 149] width 11 height 11
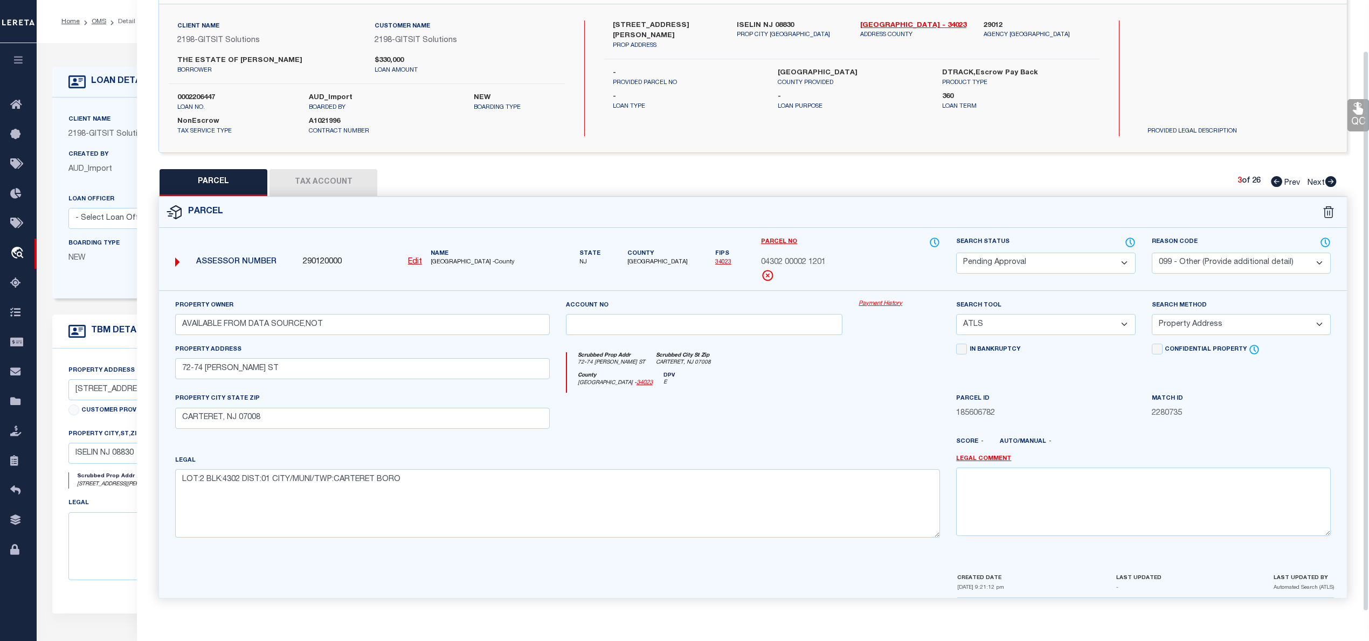
scroll to position [76, 0]
click at [1009, 256] on select "Automated Search Bad Parcel Complete Duplicate Parcel High Dollar Reporting In …" at bounding box center [1045, 263] width 179 height 21
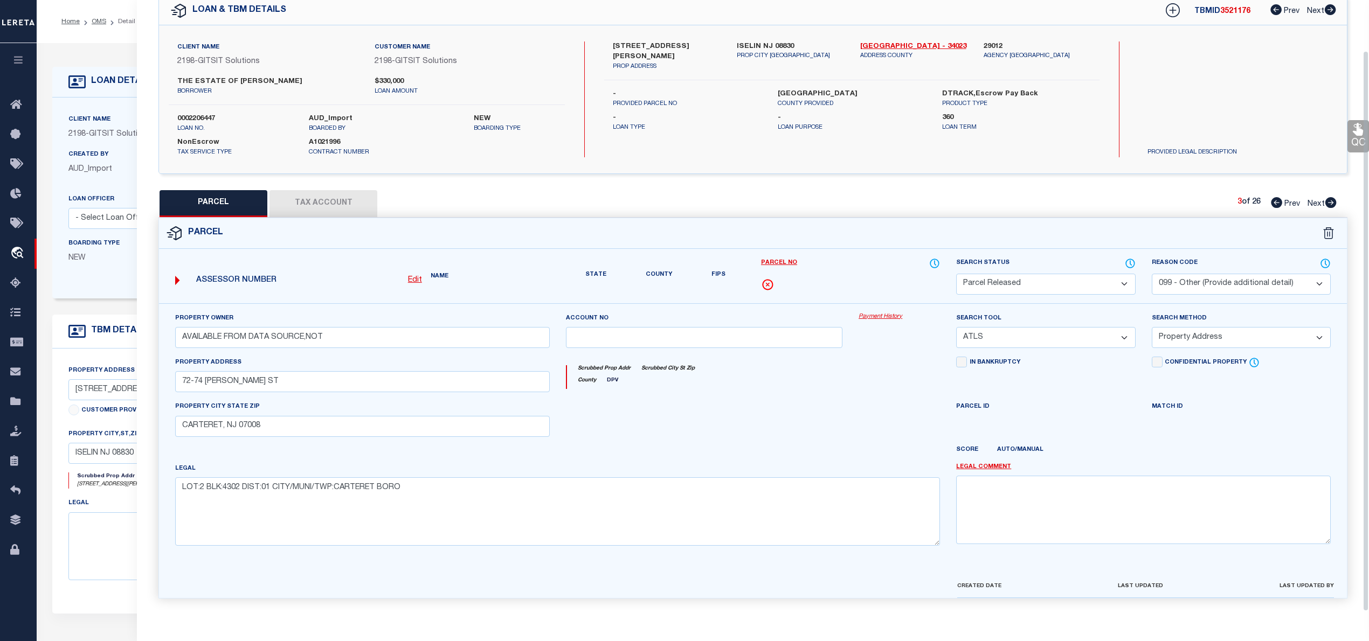
click at [956, 274] on select "Automated Search Bad Parcel Complete Duplicate Parcel High Dollar Reporting In …" at bounding box center [1045, 284] width 179 height 21
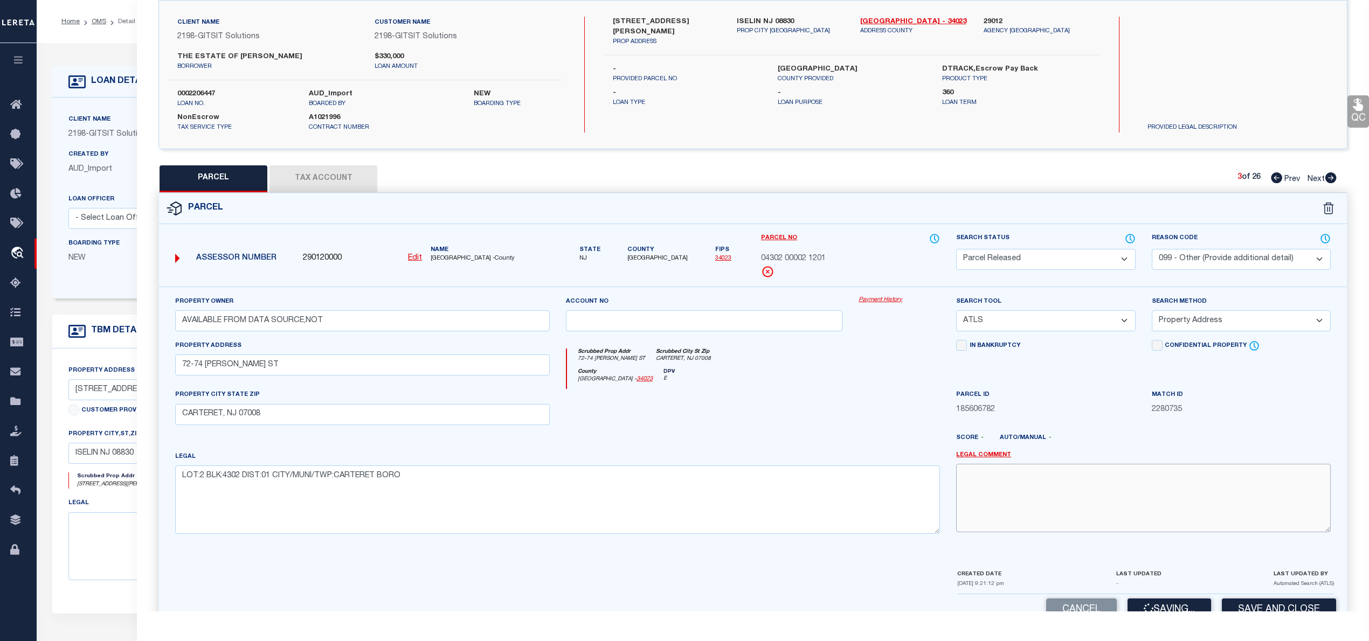
click at [1004, 518] on textarea at bounding box center [1143, 498] width 375 height 68
paste textarea "PARCEL NOT NEEDED"
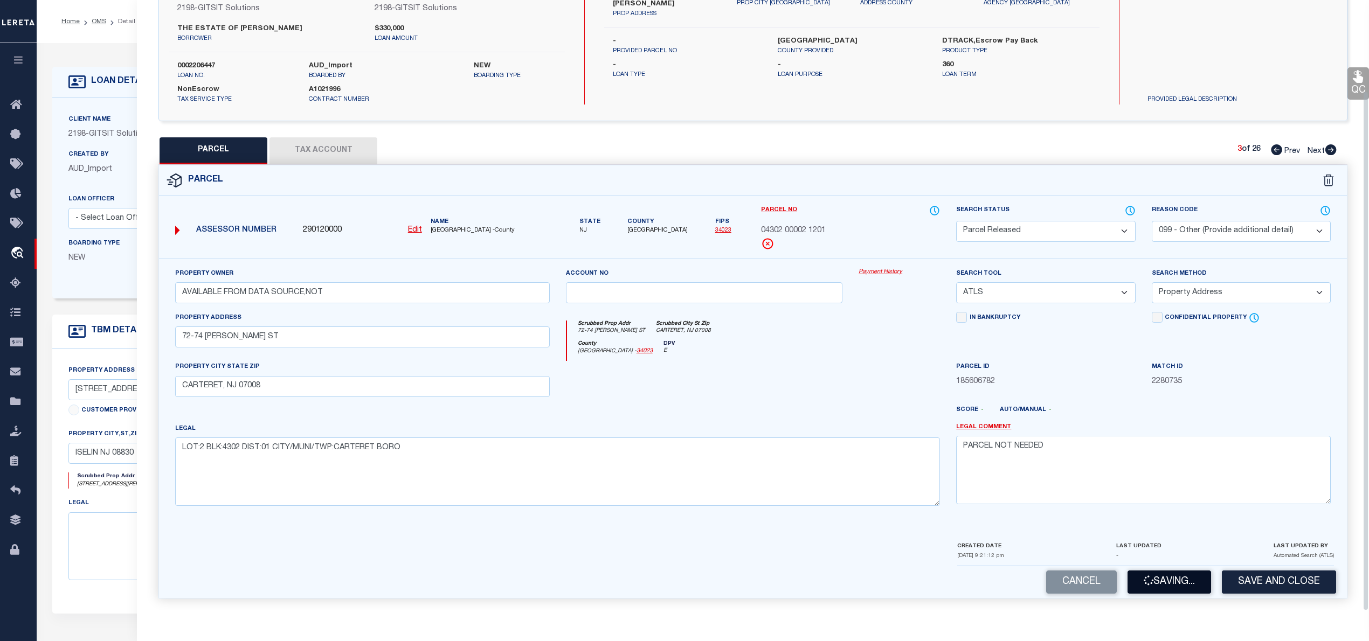
click at [1161, 593] on button "Saving..." at bounding box center [1170, 582] width 84 height 23
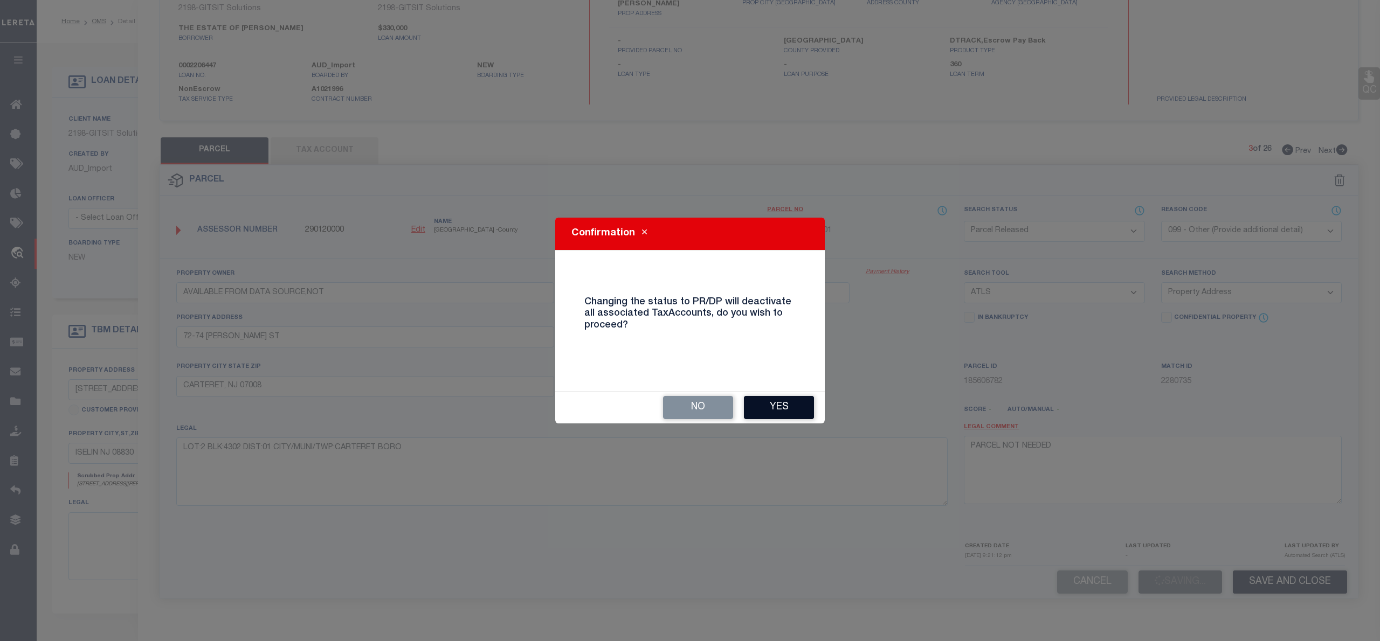
click at [764, 413] on button "Yes" at bounding box center [779, 407] width 70 height 23
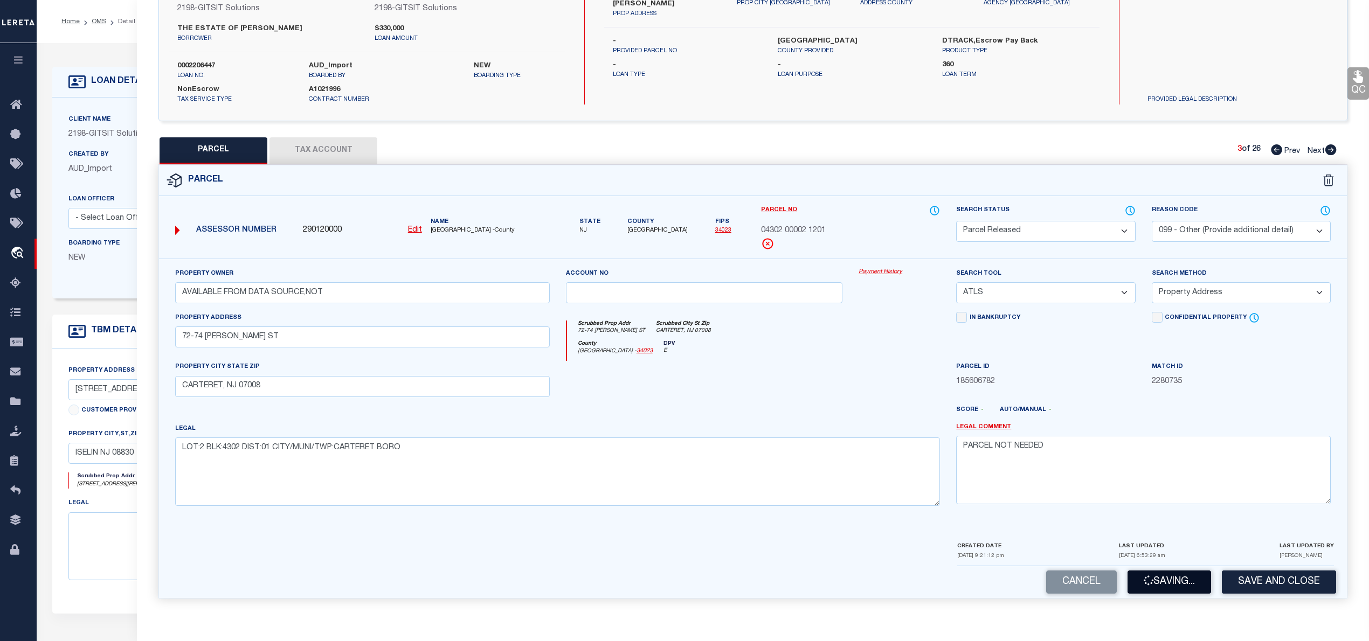
click at [1171, 587] on button "Saving..." at bounding box center [1170, 582] width 84 height 23
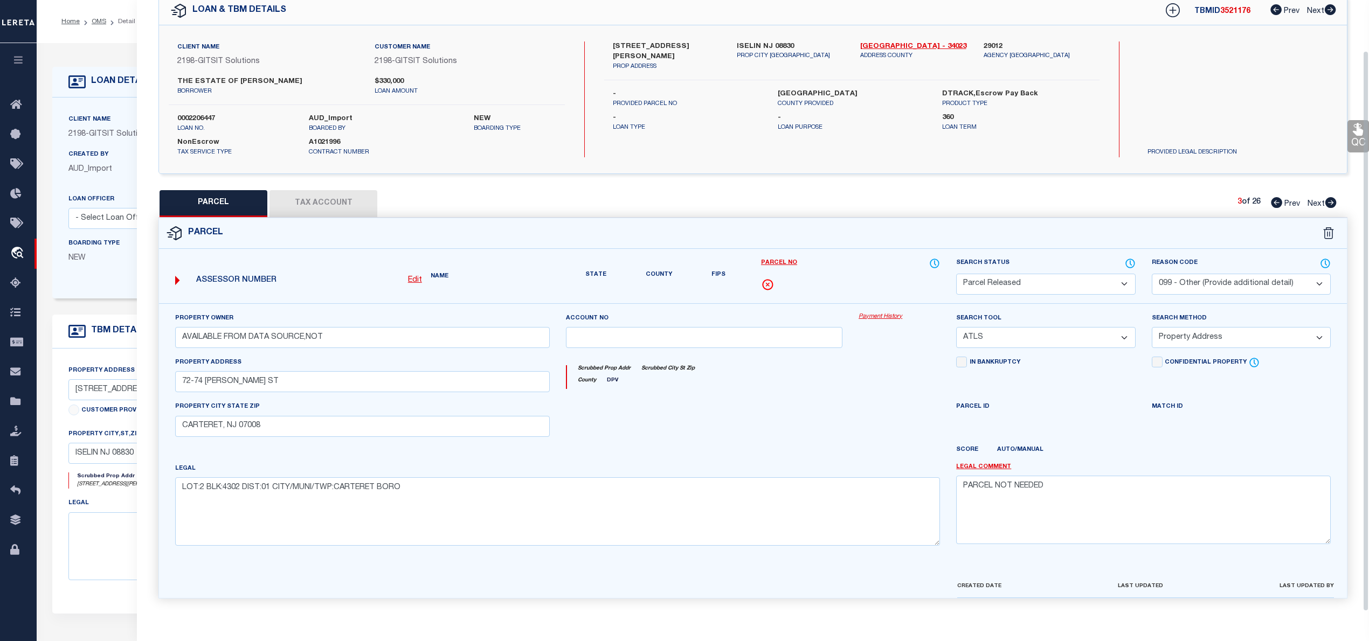
scroll to position [76, 0]
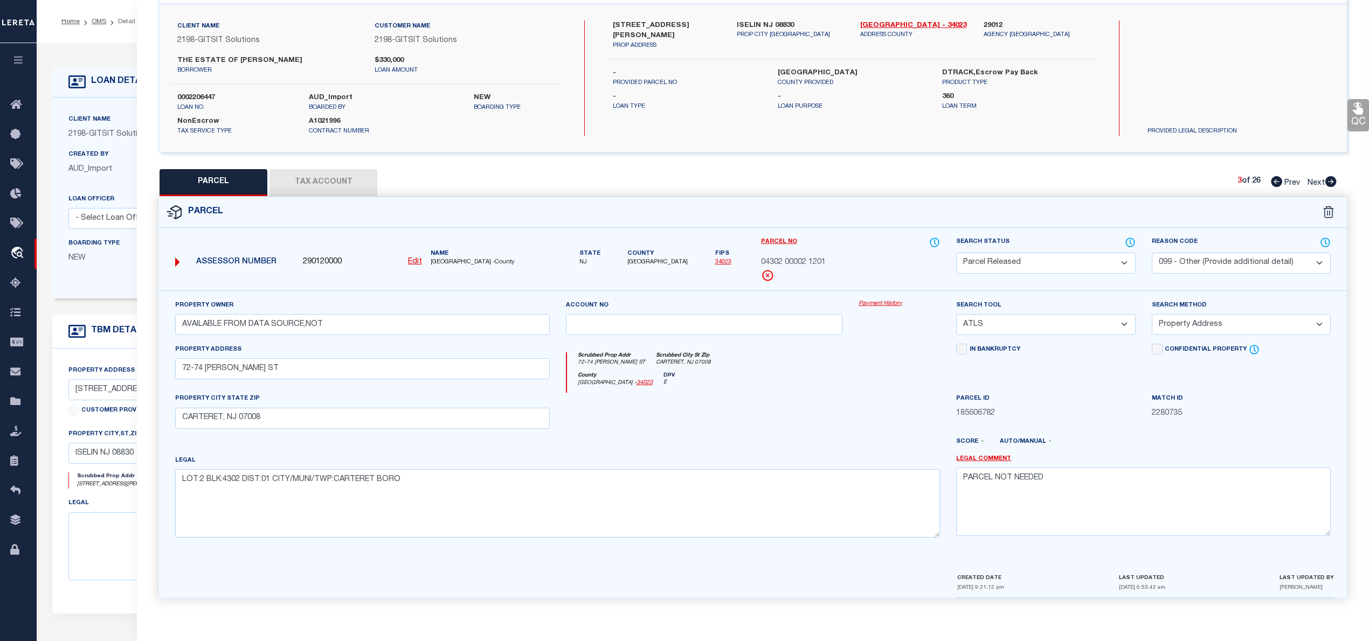
click at [1333, 178] on icon at bounding box center [1331, 181] width 12 height 11
click at [1024, 259] on select "Automated Search Bad Parcel Complete Duplicate Parcel High Dollar Reporting In …" at bounding box center [1045, 263] width 179 height 21
click at [956, 253] on select "Automated Search Bad Parcel Complete Duplicate Parcel High Dollar Reporting In …" at bounding box center [1045, 263] width 179 height 21
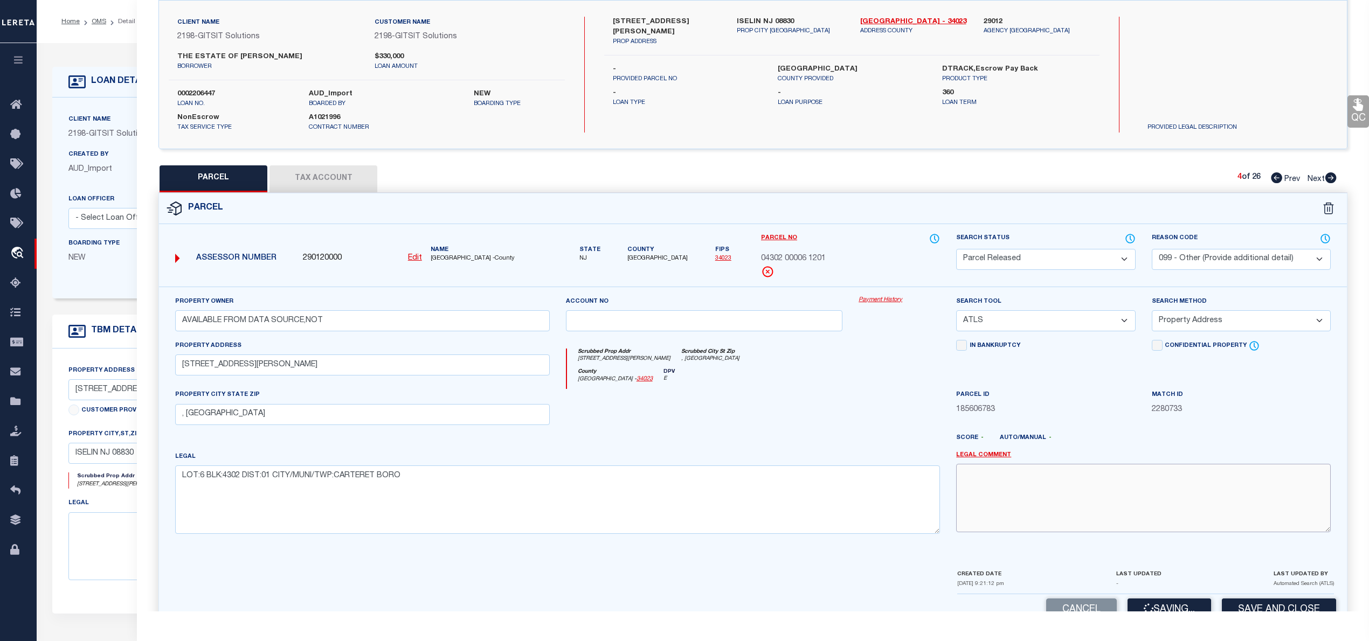
click at [1053, 487] on textarea at bounding box center [1143, 498] width 375 height 68
paste textarea "PARCEL NOT NEEDED"
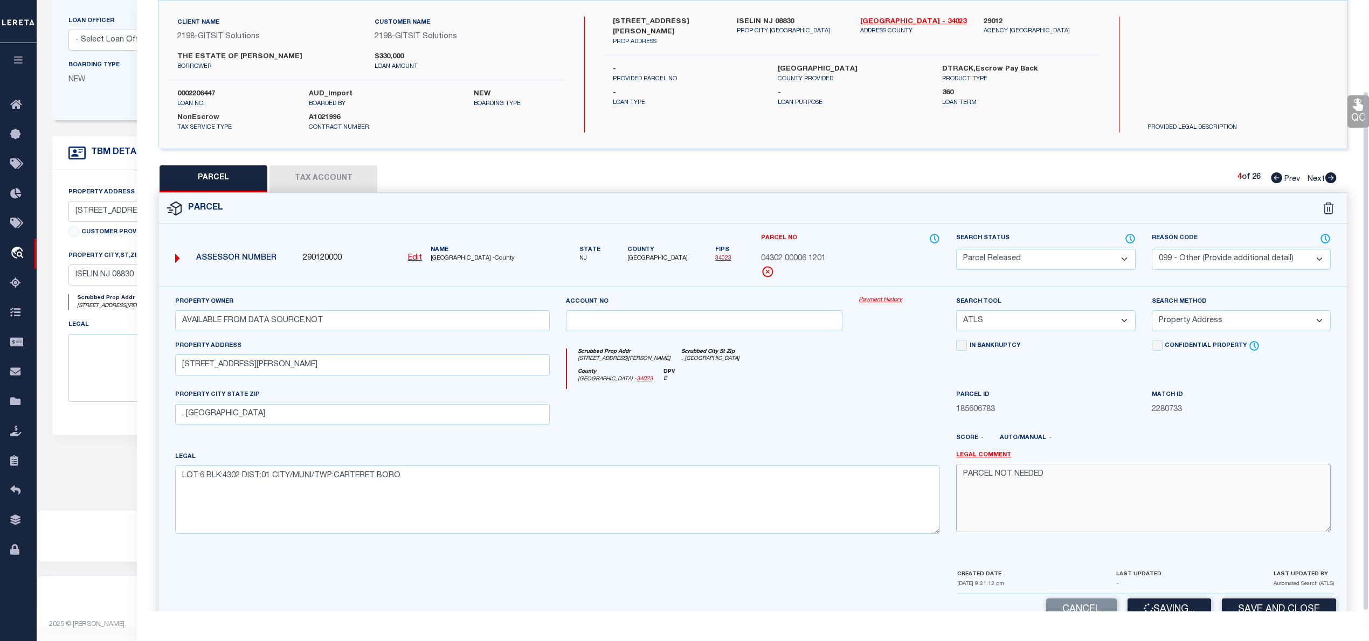
scroll to position [108, 0]
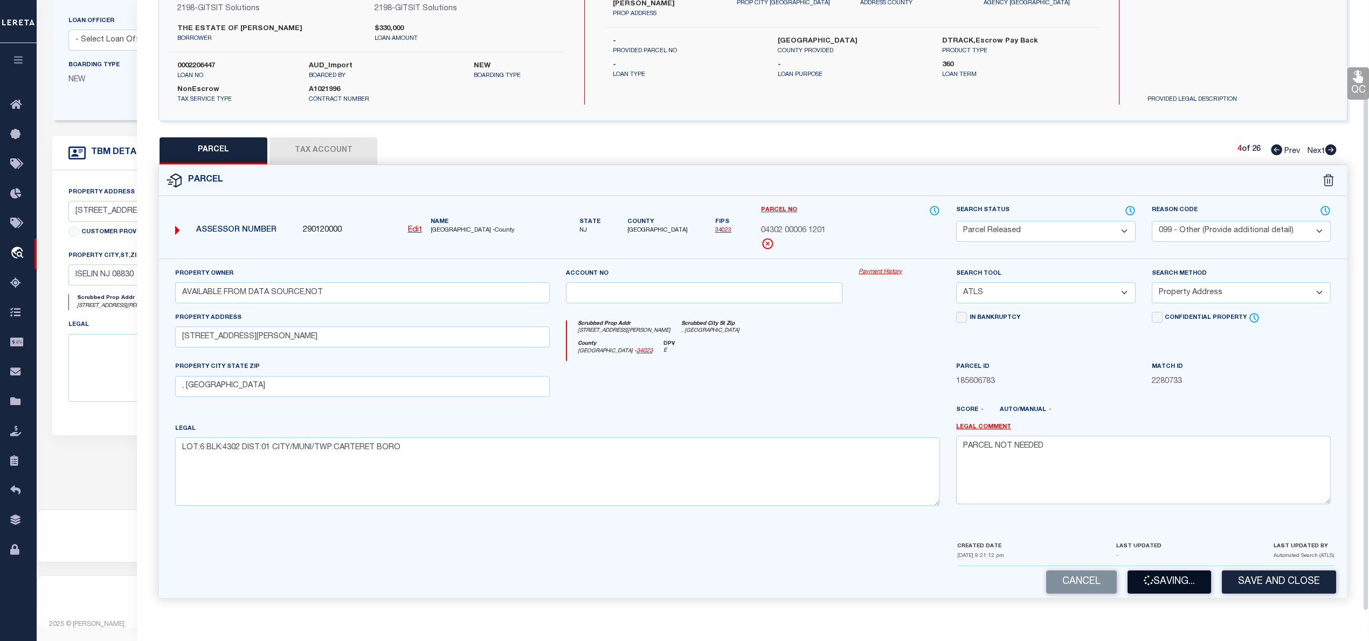
click at [1165, 578] on button "Saving..." at bounding box center [1170, 582] width 84 height 23
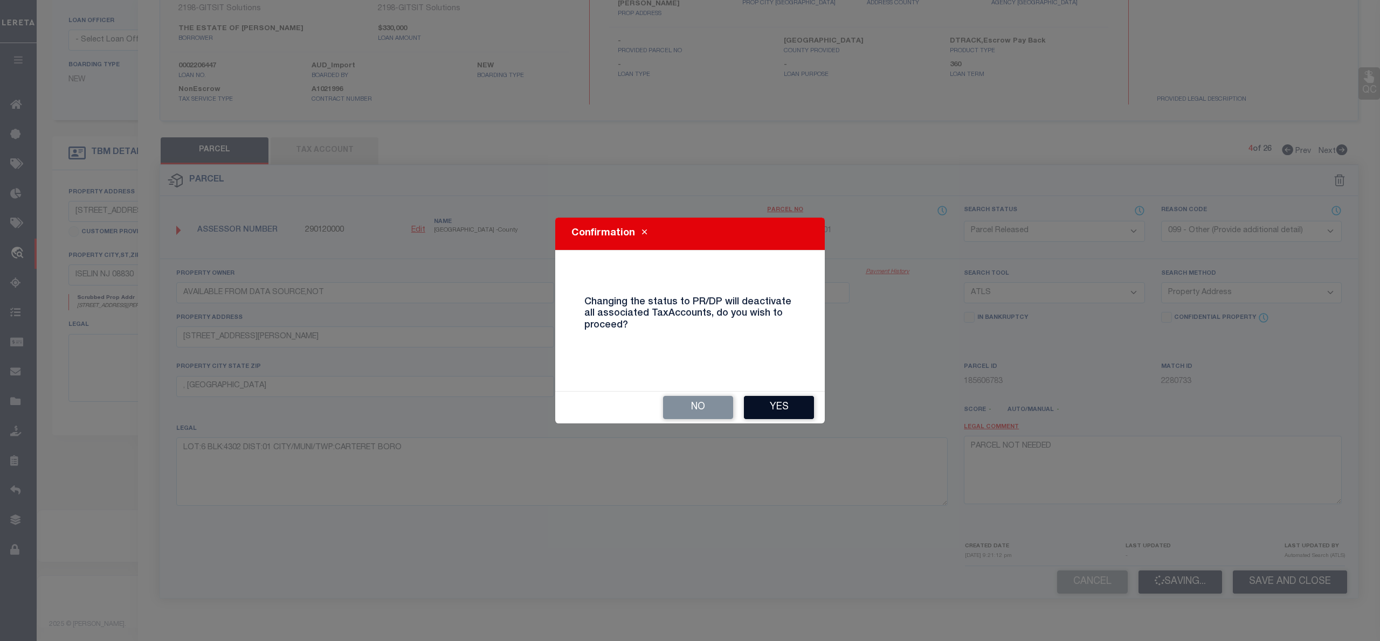
click at [784, 396] on button "Yes" at bounding box center [779, 407] width 70 height 23
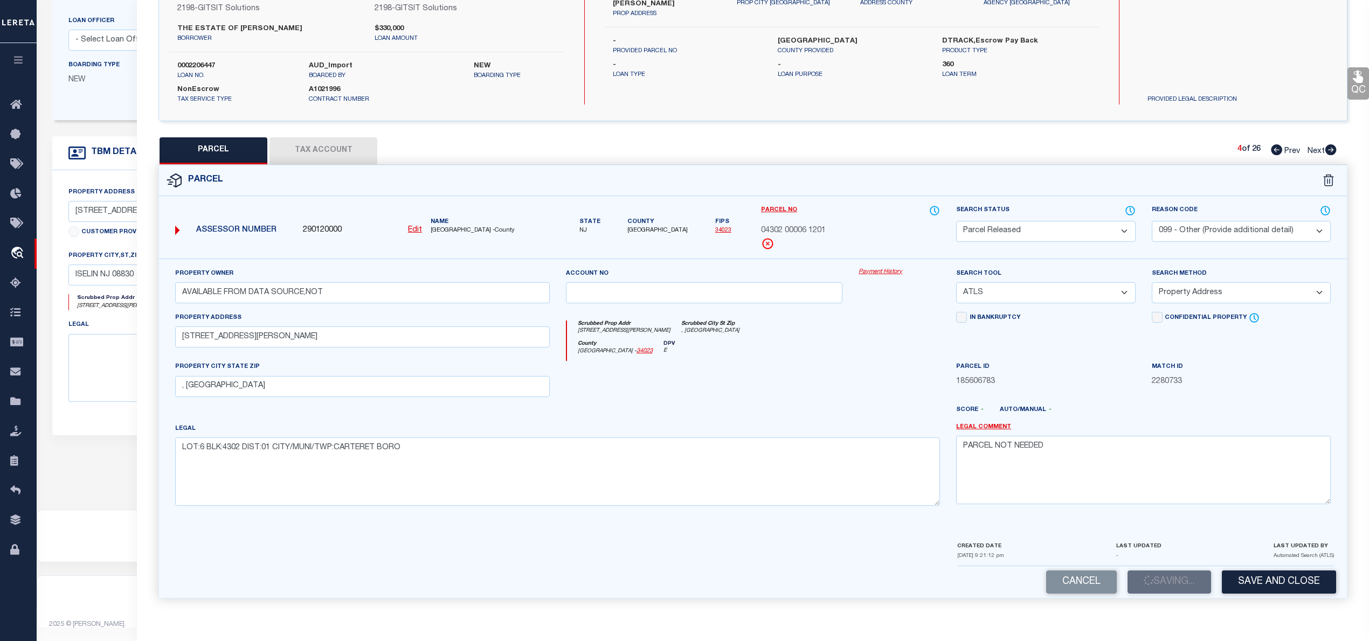
click at [1182, 581] on div "Cancel Saving... Save and Close" at bounding box center [753, 583] width 1188 height 32
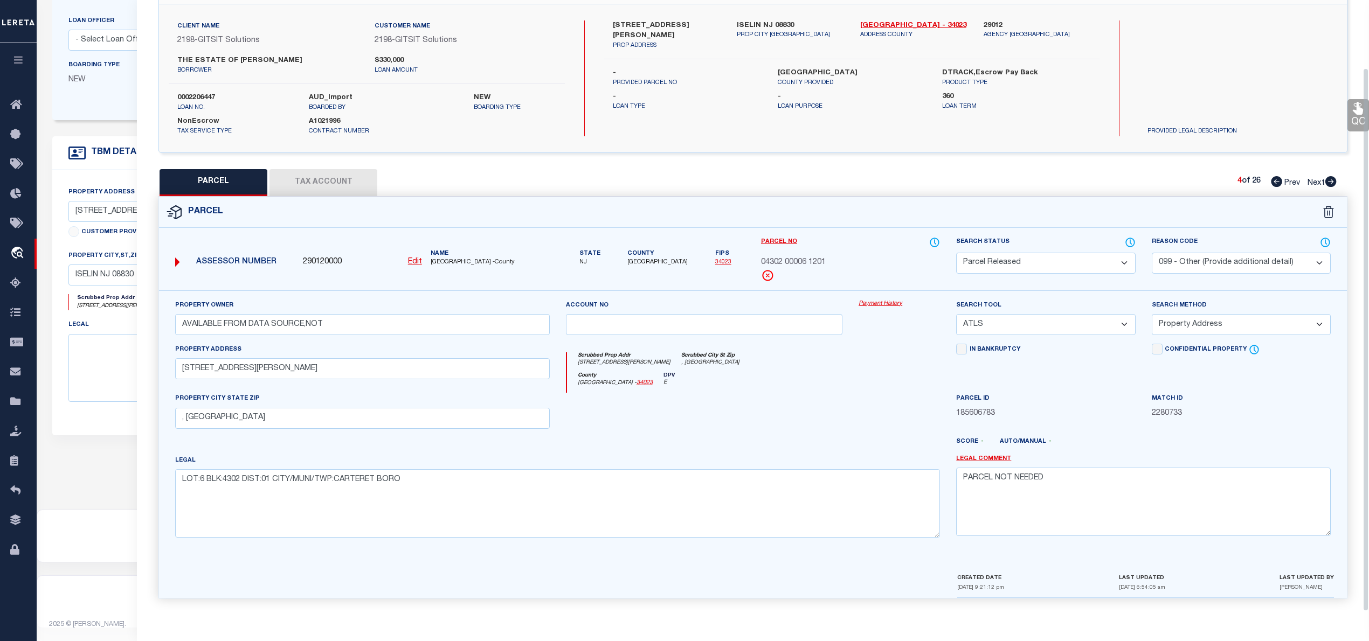
scroll to position [76, 0]
click at [1334, 178] on icon at bounding box center [1331, 181] width 11 height 11
click at [994, 261] on select "Automated Search Bad Parcel Complete Duplicate Parcel High Dollar Reporting In …" at bounding box center [1045, 263] width 179 height 21
click at [956, 253] on select "Automated Search Bad Parcel Complete Duplicate Parcel High Dollar Reporting In …" at bounding box center [1045, 263] width 179 height 21
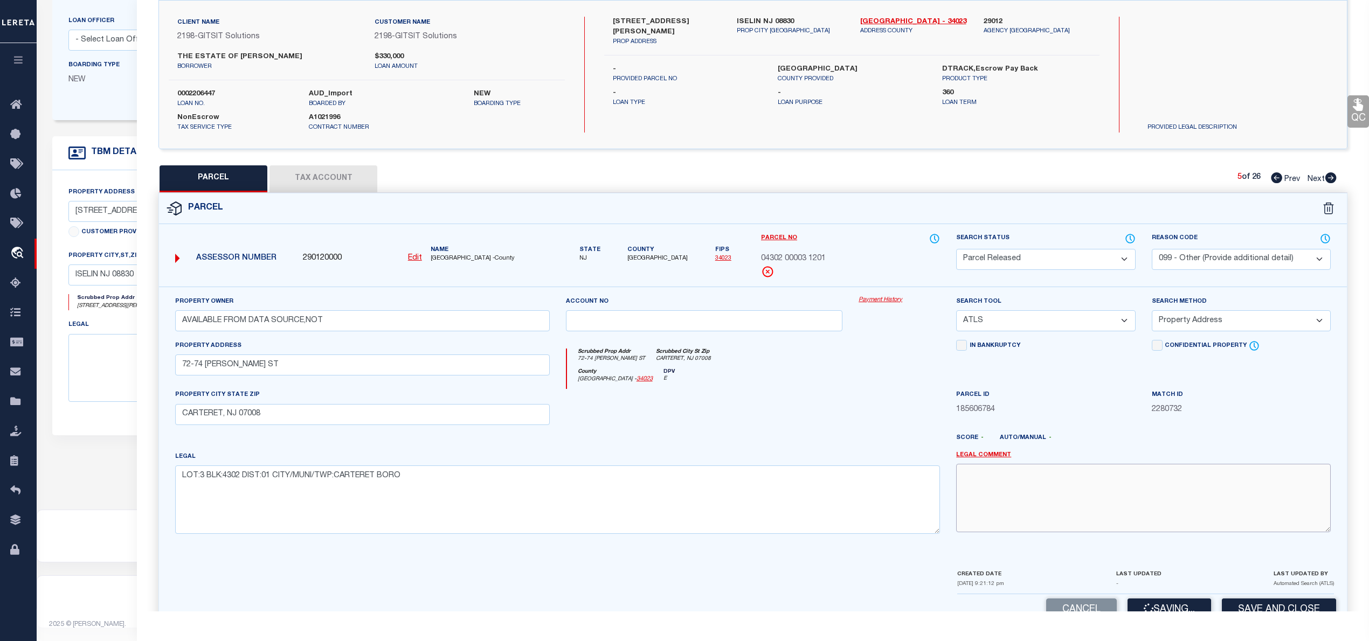
click at [1018, 507] on textarea at bounding box center [1143, 498] width 375 height 68
paste textarea "PARCEL NOT NEEDED"
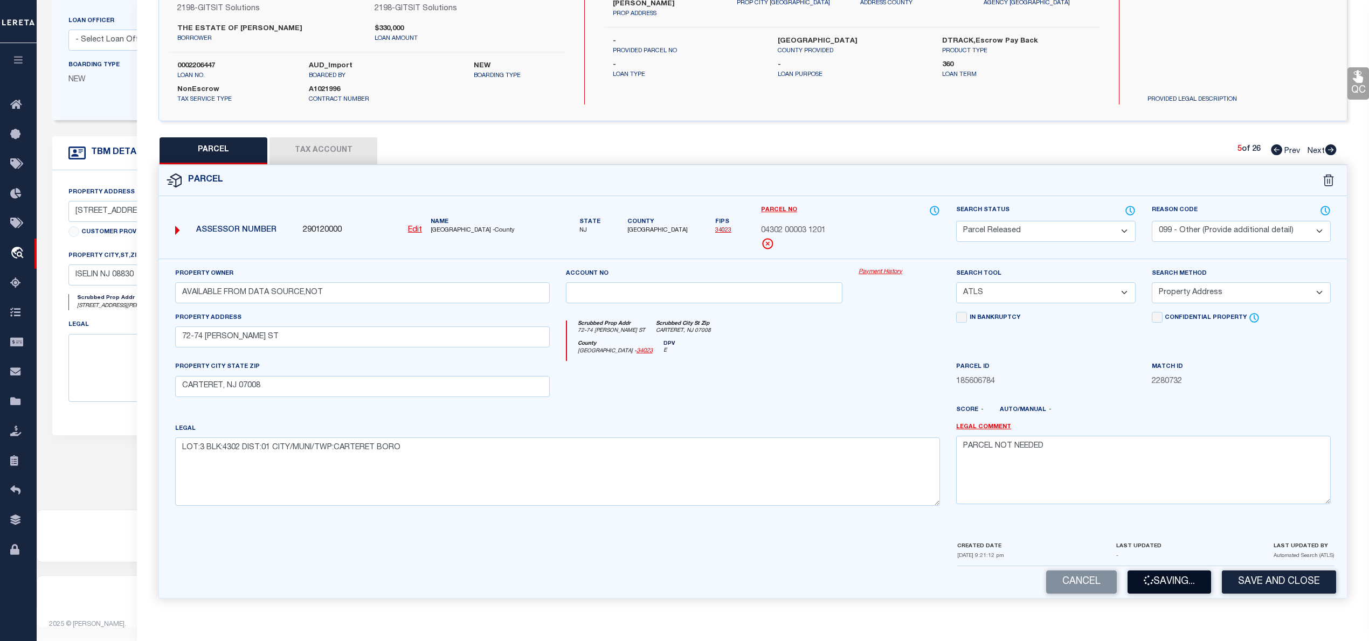
click at [1178, 589] on button "Saving..." at bounding box center [1170, 582] width 84 height 23
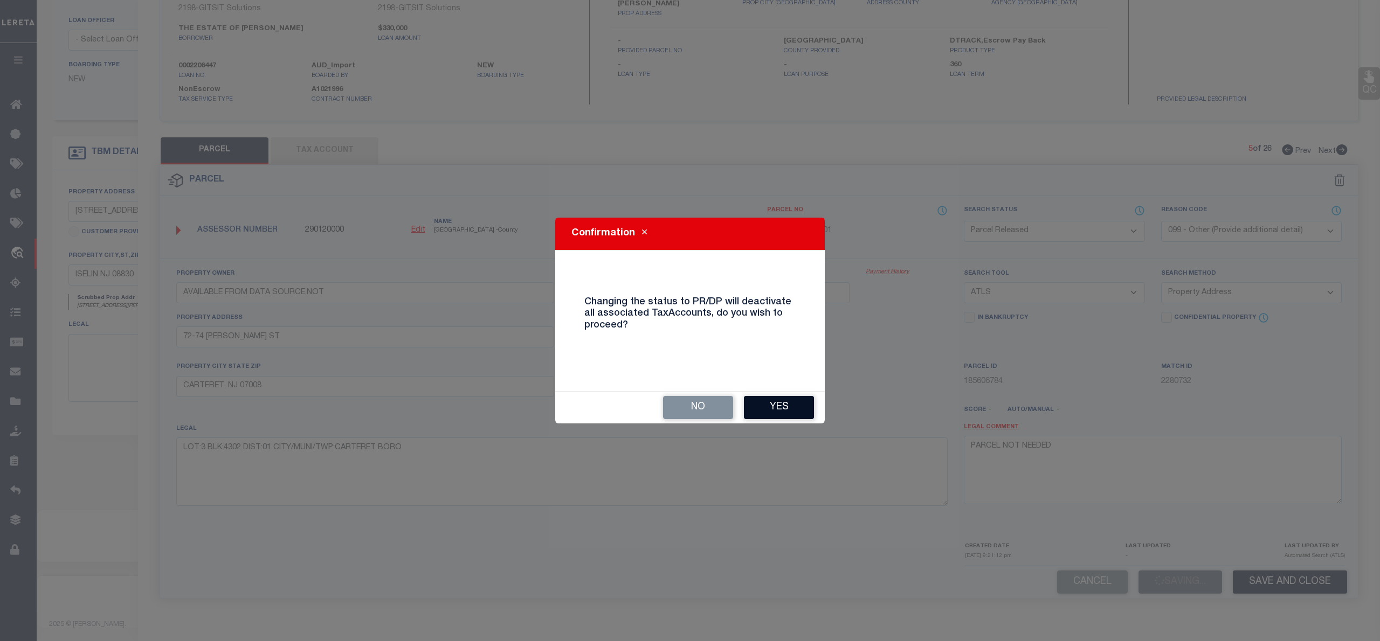
click at [809, 417] on button "Yes" at bounding box center [779, 407] width 70 height 23
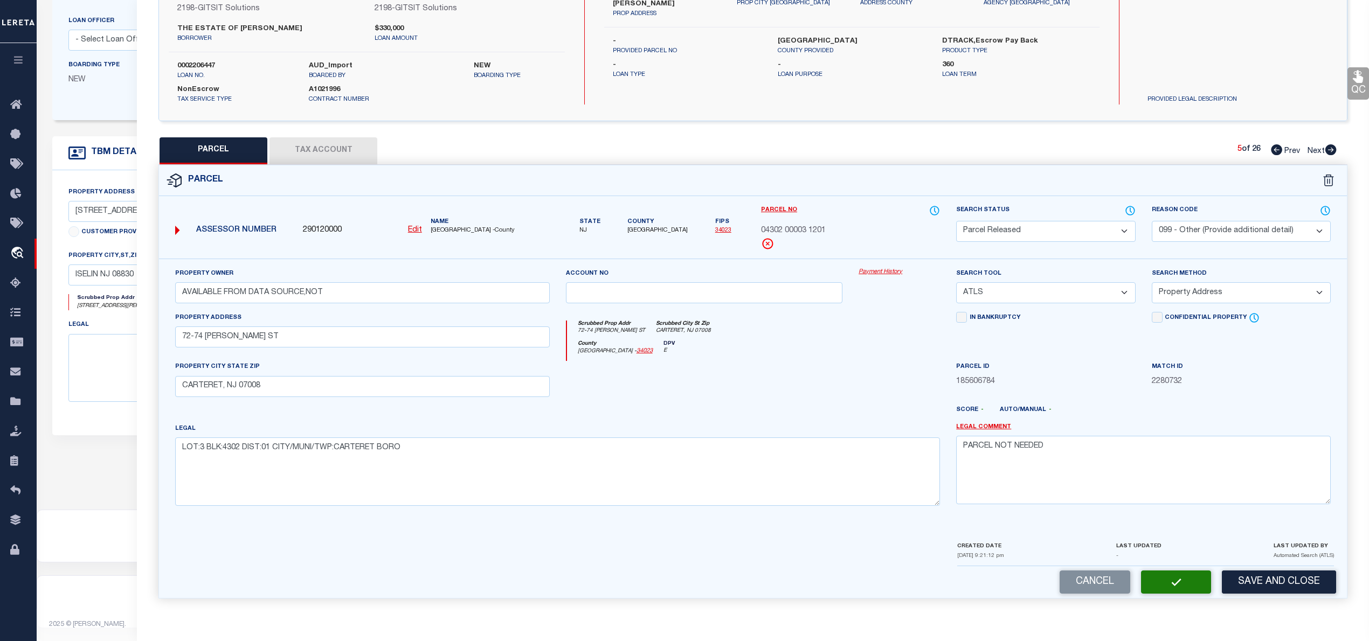
click at [1199, 581] on button "button" at bounding box center [1176, 582] width 70 height 23
click at [1333, 147] on icon at bounding box center [1331, 149] width 12 height 11
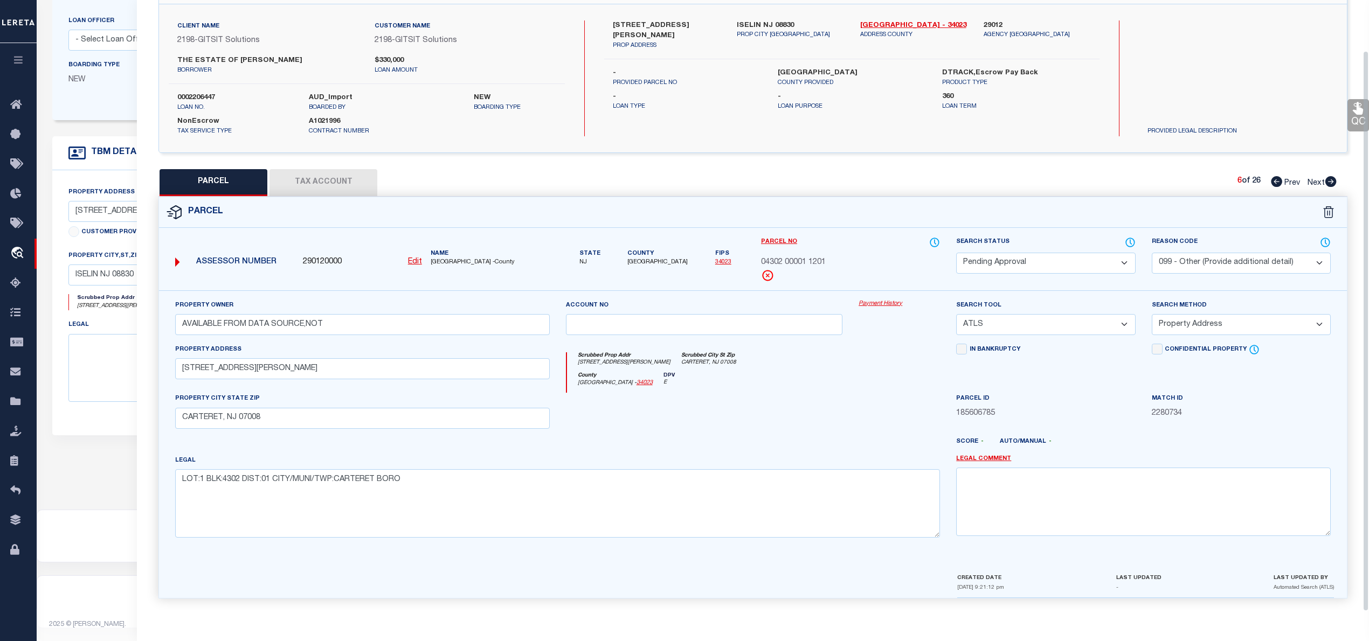
scroll to position [76, 0]
click at [995, 261] on select "Automated Search Bad Parcel Complete Duplicate Parcel High Dollar Reporting In …" at bounding box center [1045, 263] width 179 height 21
click at [956, 253] on select "Automated Search Bad Parcel Complete Duplicate Parcel High Dollar Reporting In …" at bounding box center [1045, 263] width 179 height 21
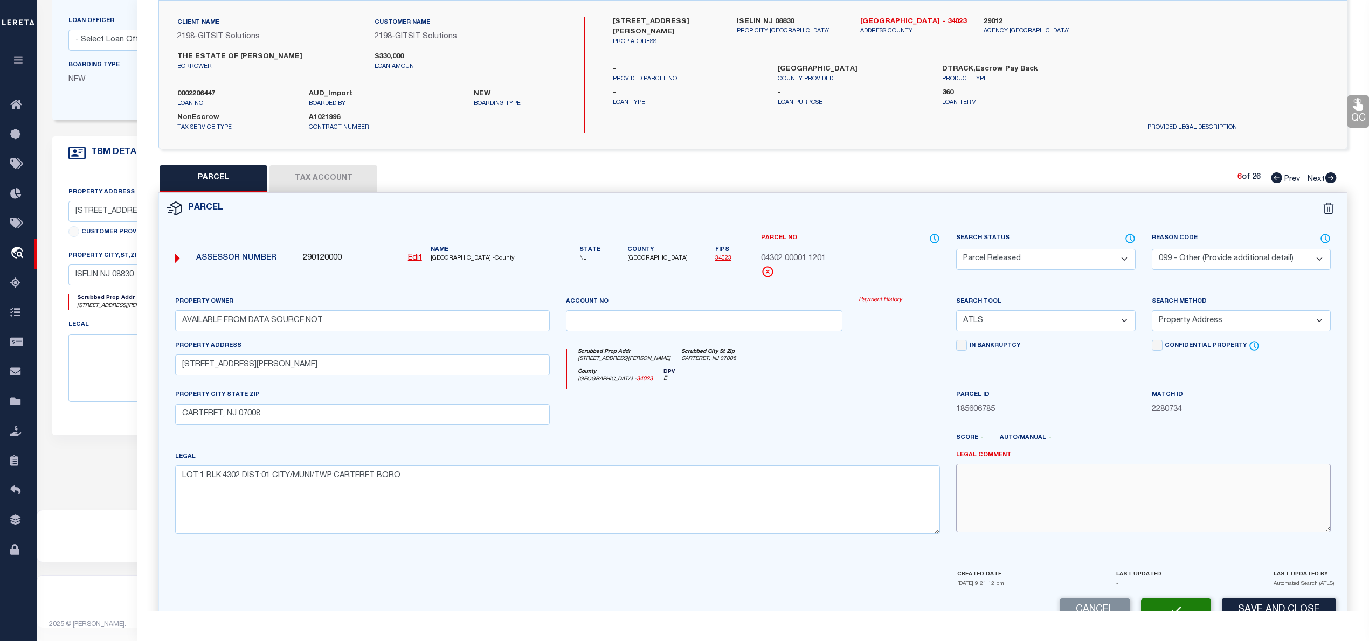
click at [1059, 500] on textarea at bounding box center [1143, 498] width 375 height 68
paste textarea "PARCEL NOT NEEDED"
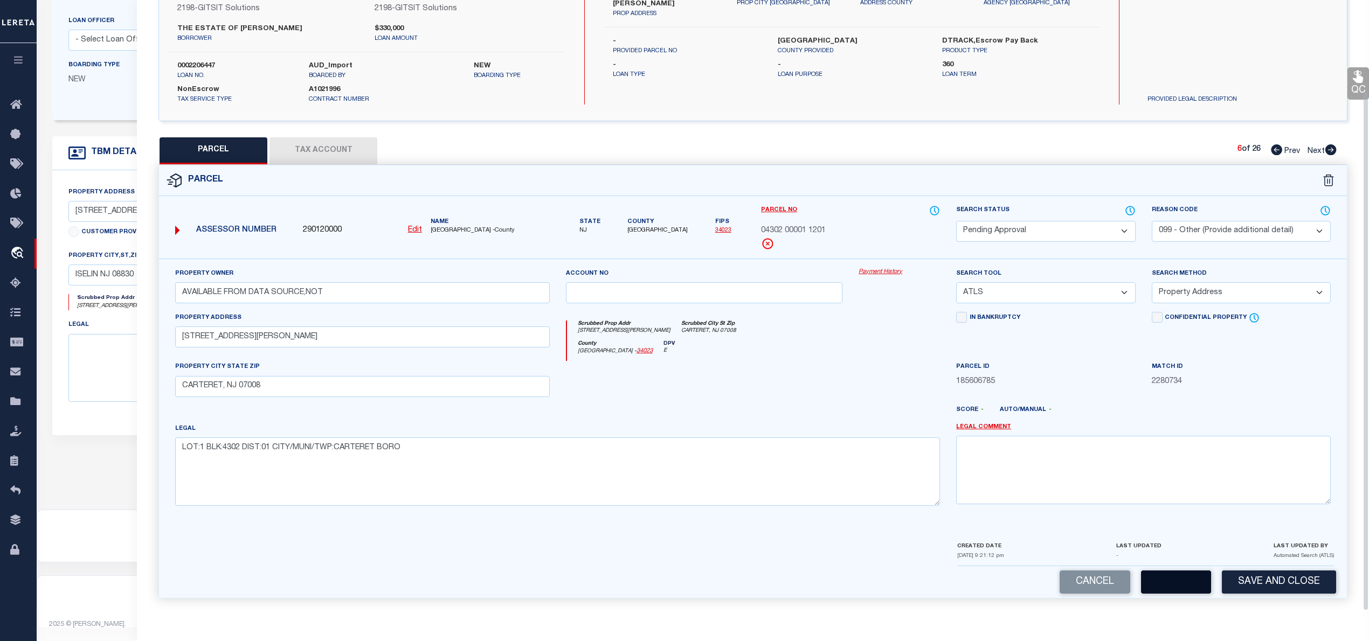
click at [1174, 583] on button "button" at bounding box center [1176, 582] width 70 height 23
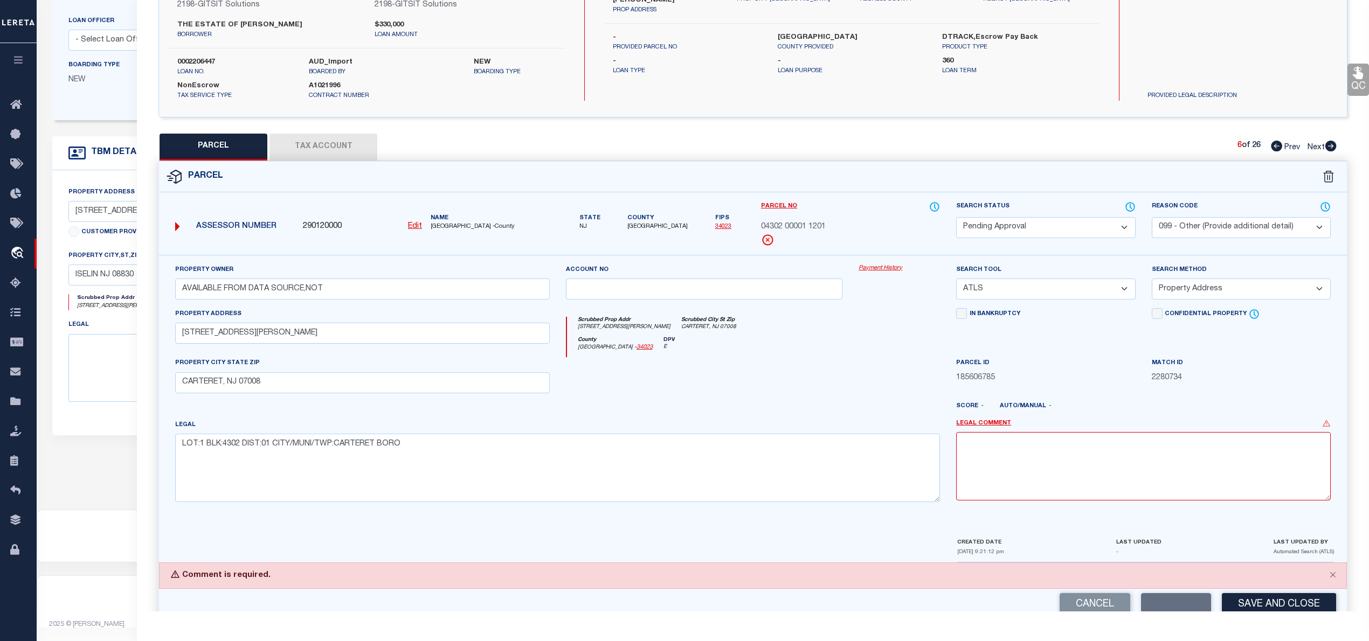
click at [1001, 234] on select "Automated Search Bad Parcel Complete Duplicate Parcel High Dollar Reporting In …" at bounding box center [1045, 227] width 179 height 21
click at [956, 217] on select "Automated Search Bad Parcel Complete Duplicate Parcel High Dollar Reporting In …" at bounding box center [1045, 227] width 179 height 21
click at [1016, 468] on textarea at bounding box center [1143, 466] width 375 height 68
paste textarea "PARCEL NOT NEEDED"
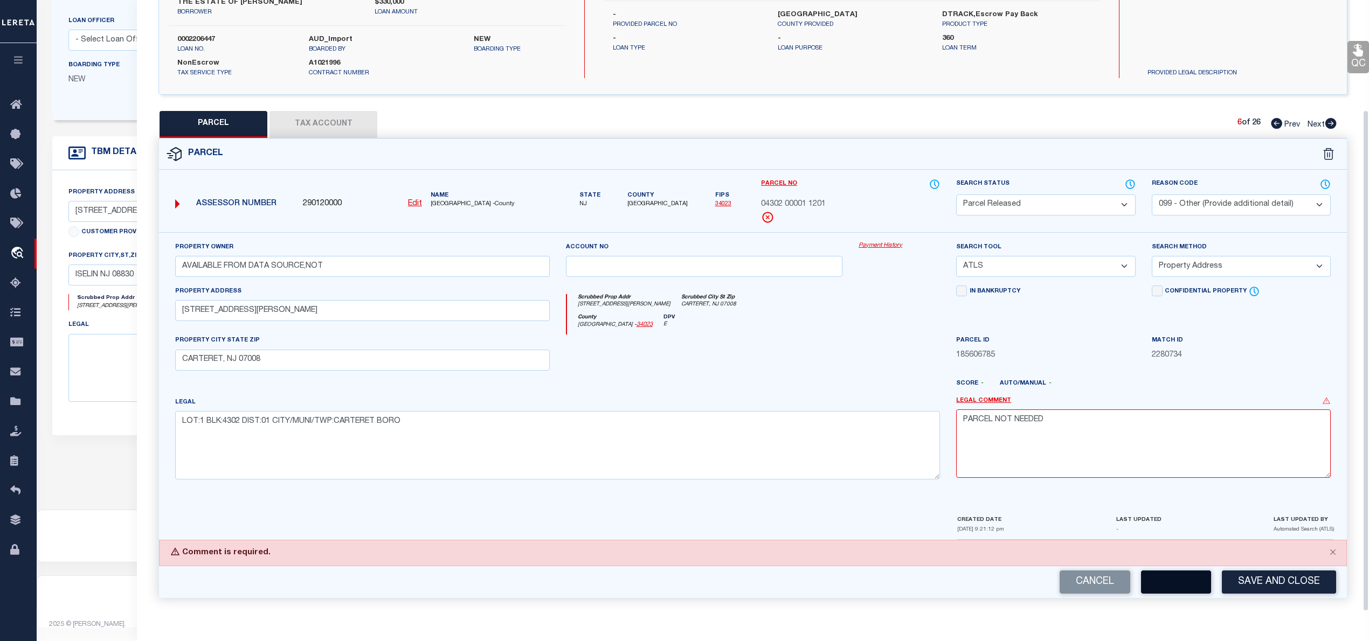
click at [1176, 581] on button "button" at bounding box center [1176, 582] width 70 height 23
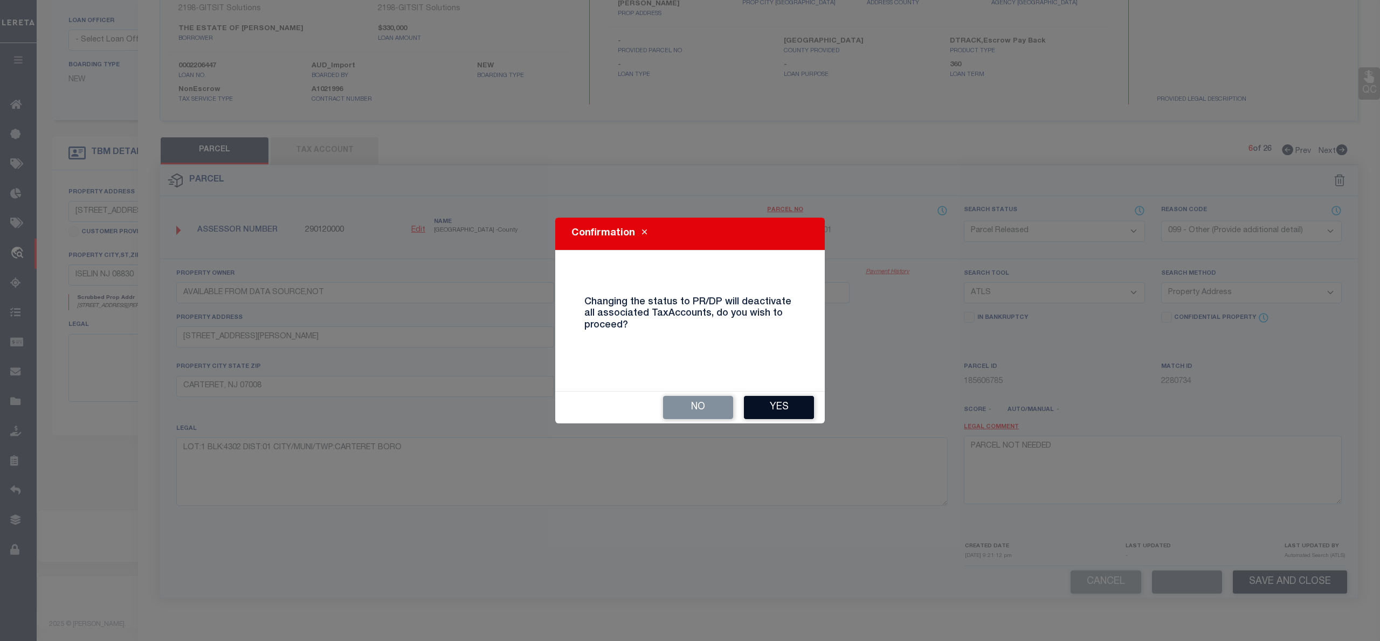
click at [770, 397] on button "Yes" at bounding box center [779, 407] width 70 height 23
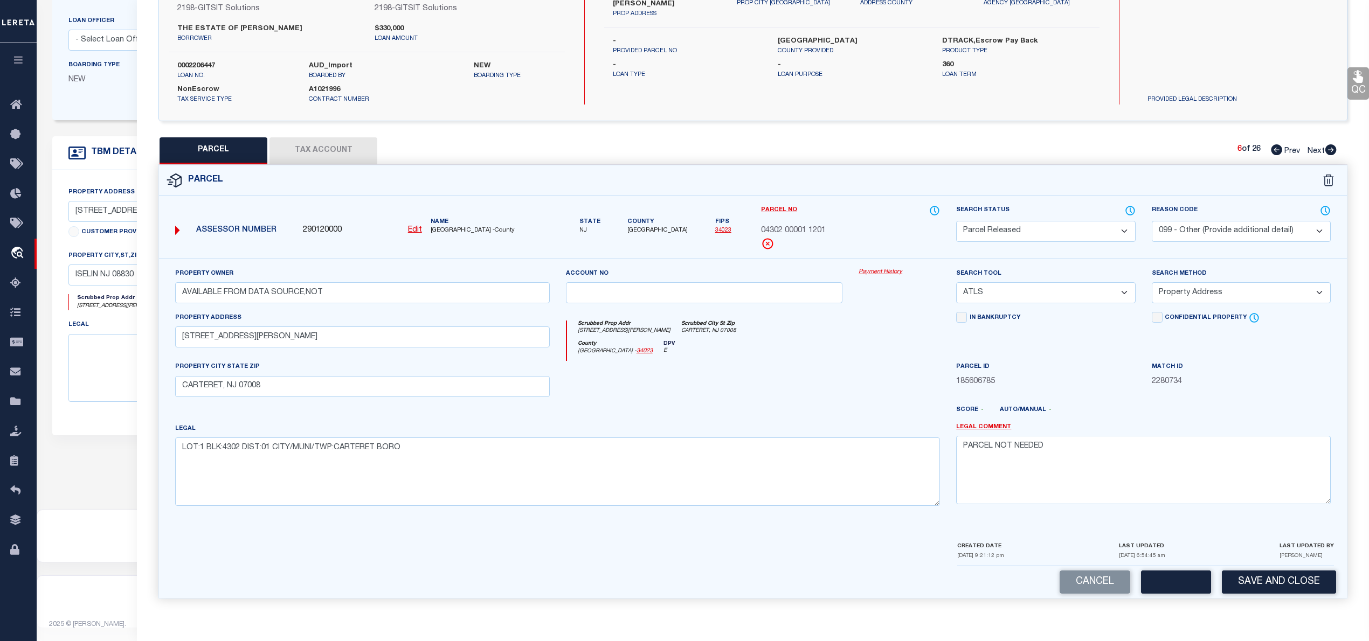
scroll to position [0, 0]
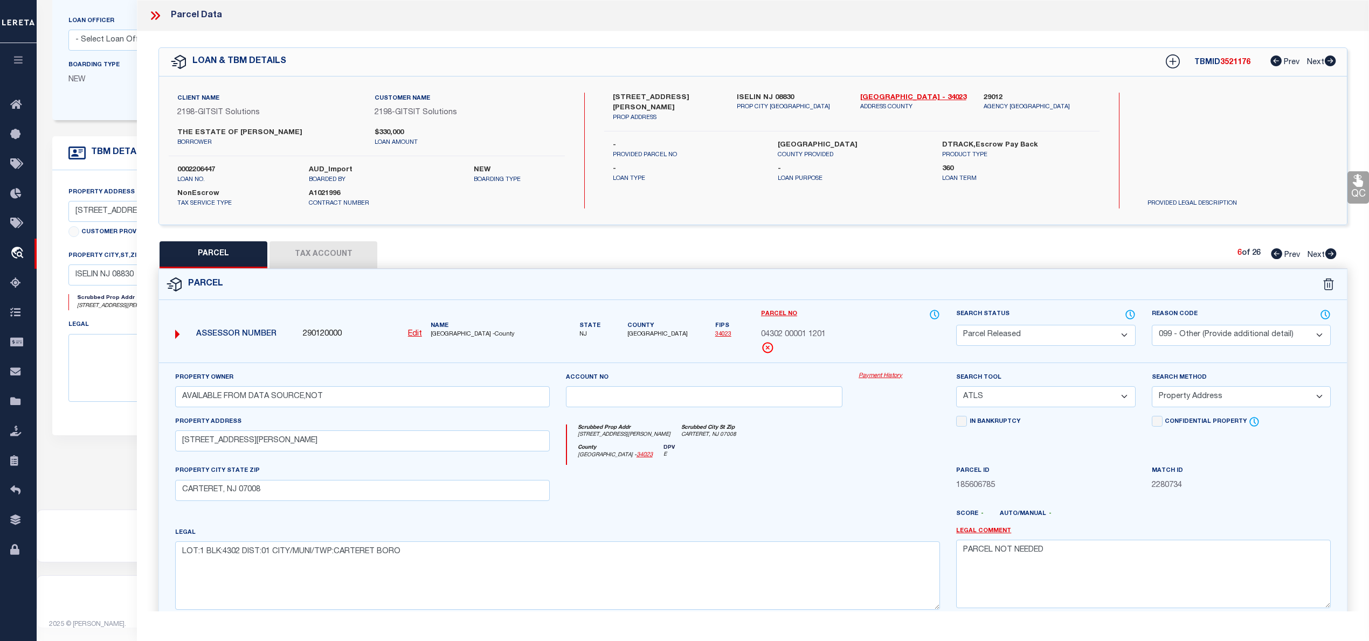
click at [1332, 258] on icon at bounding box center [1331, 254] width 11 height 11
click at [996, 332] on select "Automated Search Bad Parcel Complete Duplicate Parcel High Dollar Reporting In …" at bounding box center [1045, 335] width 179 height 21
click at [956, 325] on select "Automated Search Bad Parcel Complete Duplicate Parcel High Dollar Reporting In …" at bounding box center [1045, 335] width 179 height 21
click at [983, 600] on textarea at bounding box center [1143, 574] width 375 height 68
paste textarea "PARCEL NOT NEEDED"
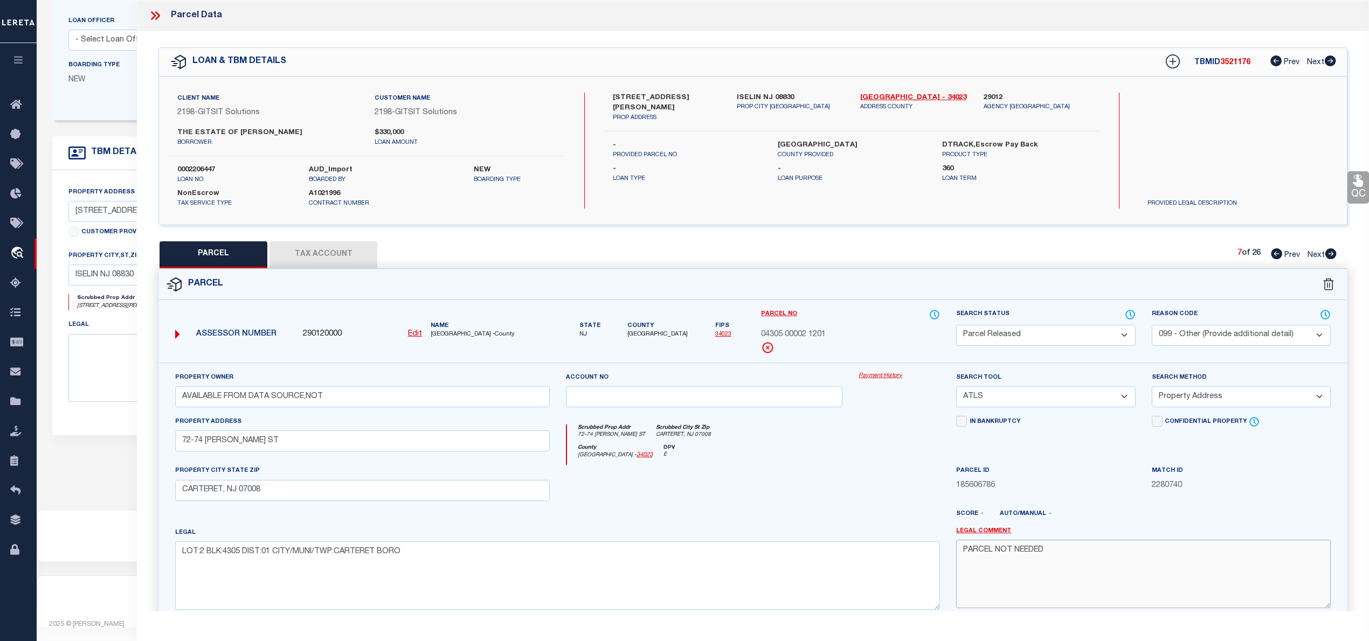
scroll to position [108, 0]
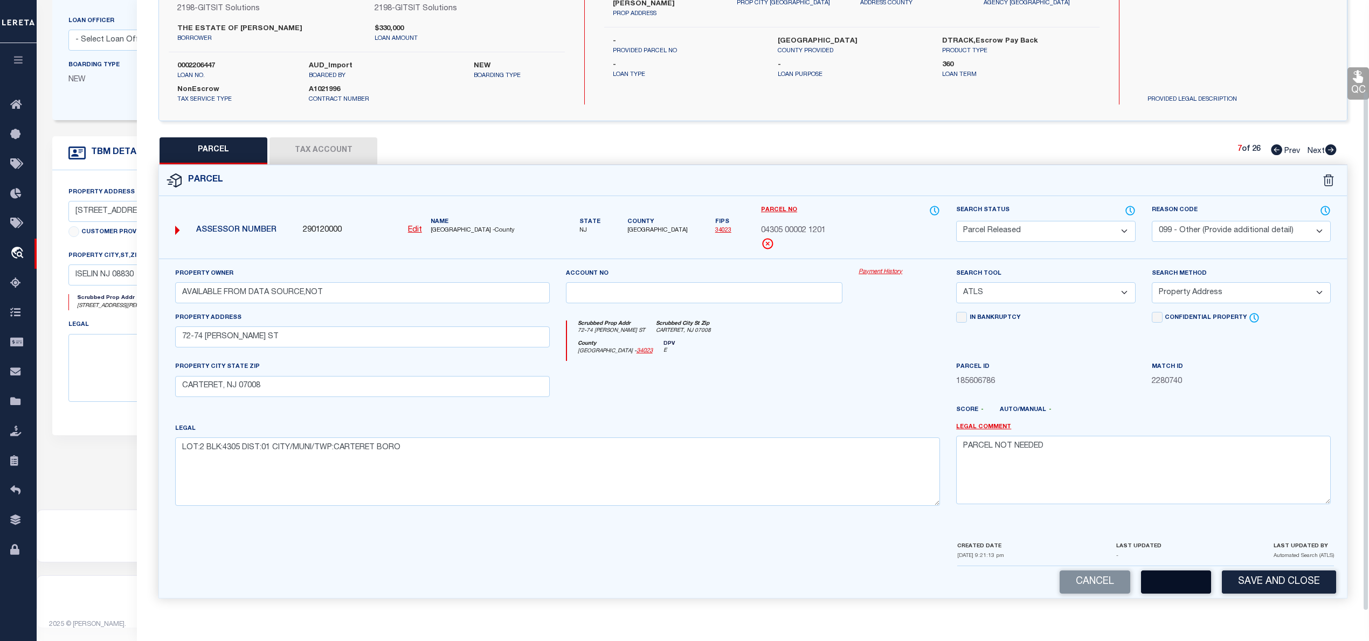
click at [1167, 583] on button "button" at bounding box center [1176, 582] width 70 height 23
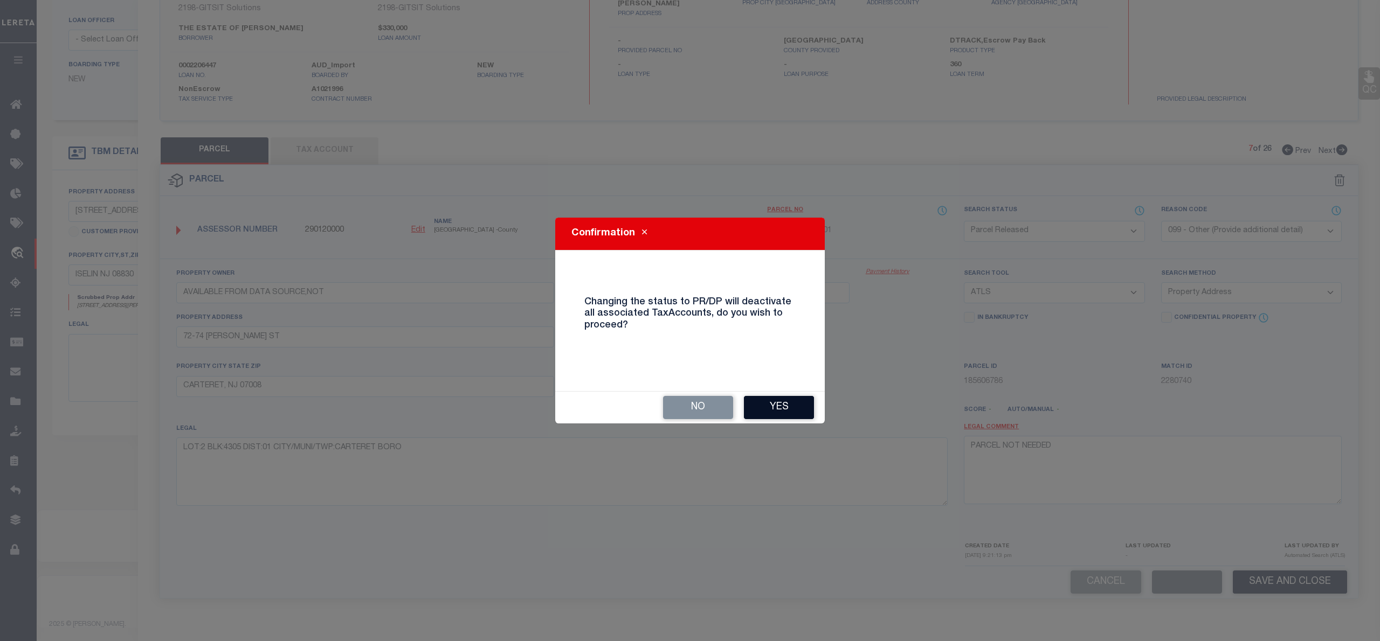
click at [788, 410] on button "Yes" at bounding box center [779, 407] width 70 height 23
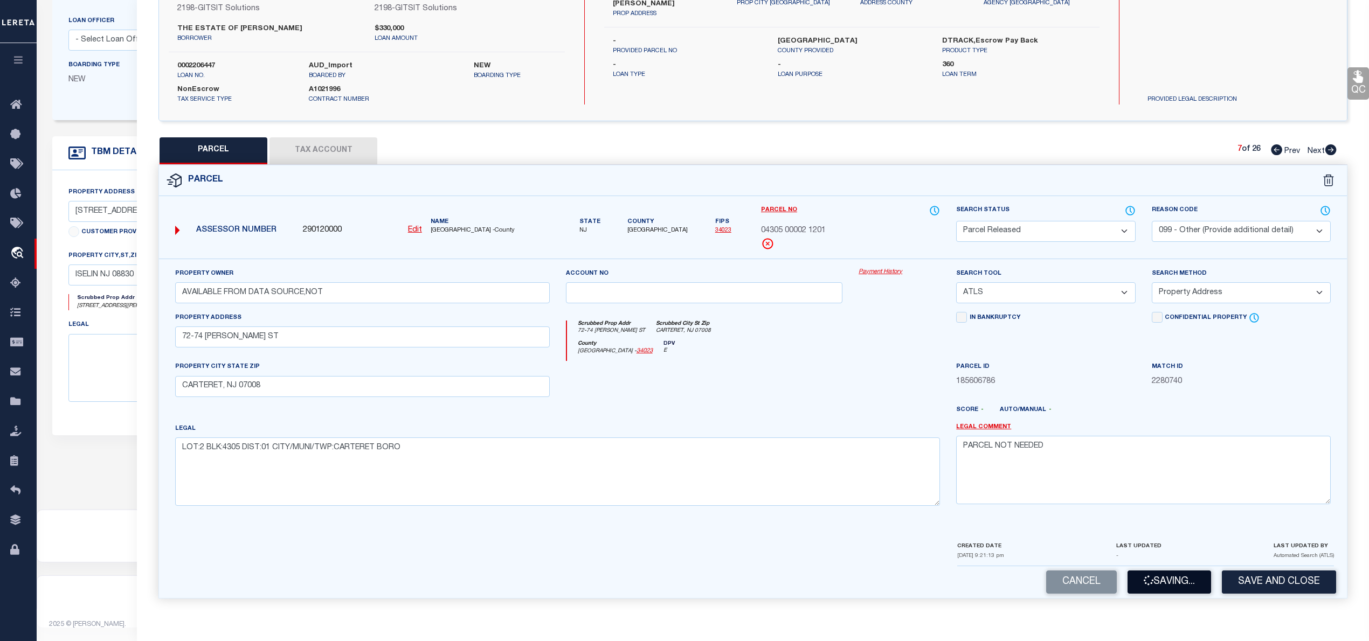
click at [1180, 578] on button "Saving..." at bounding box center [1170, 582] width 84 height 23
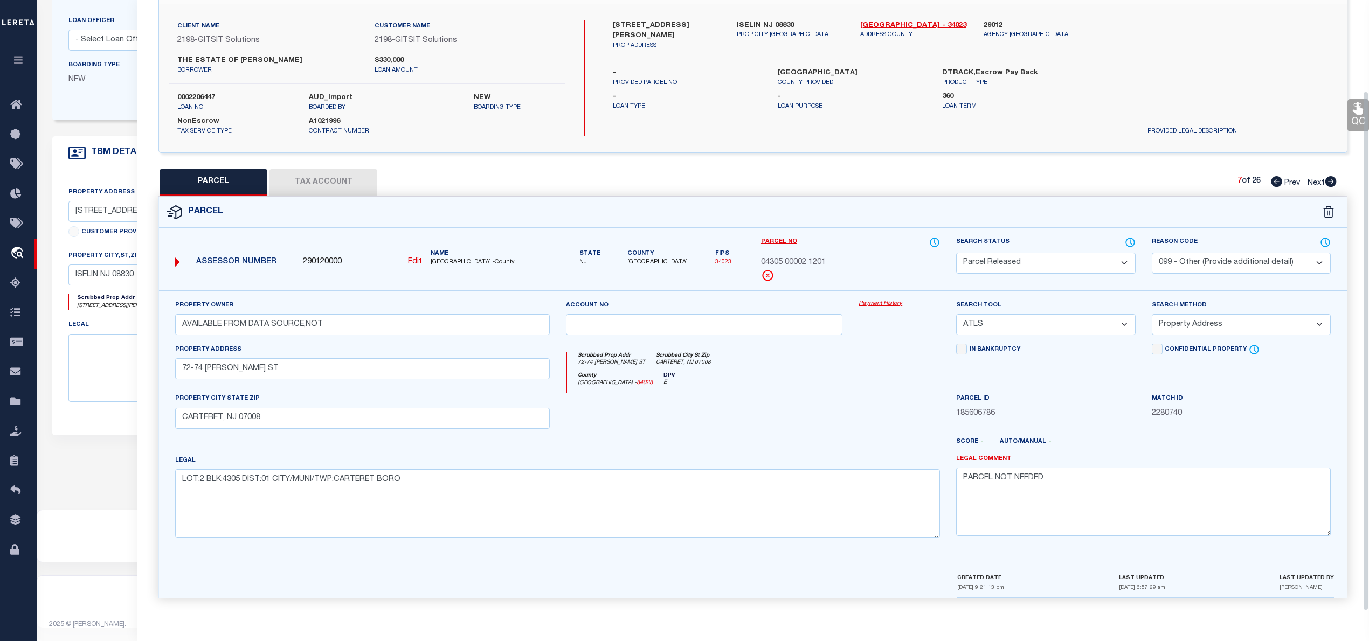
scroll to position [76, 0]
click at [1333, 180] on icon at bounding box center [1331, 181] width 12 height 11
click at [1011, 261] on select "Automated Search Bad Parcel Complete Duplicate Parcel High Dollar Reporting In …" at bounding box center [1045, 263] width 179 height 21
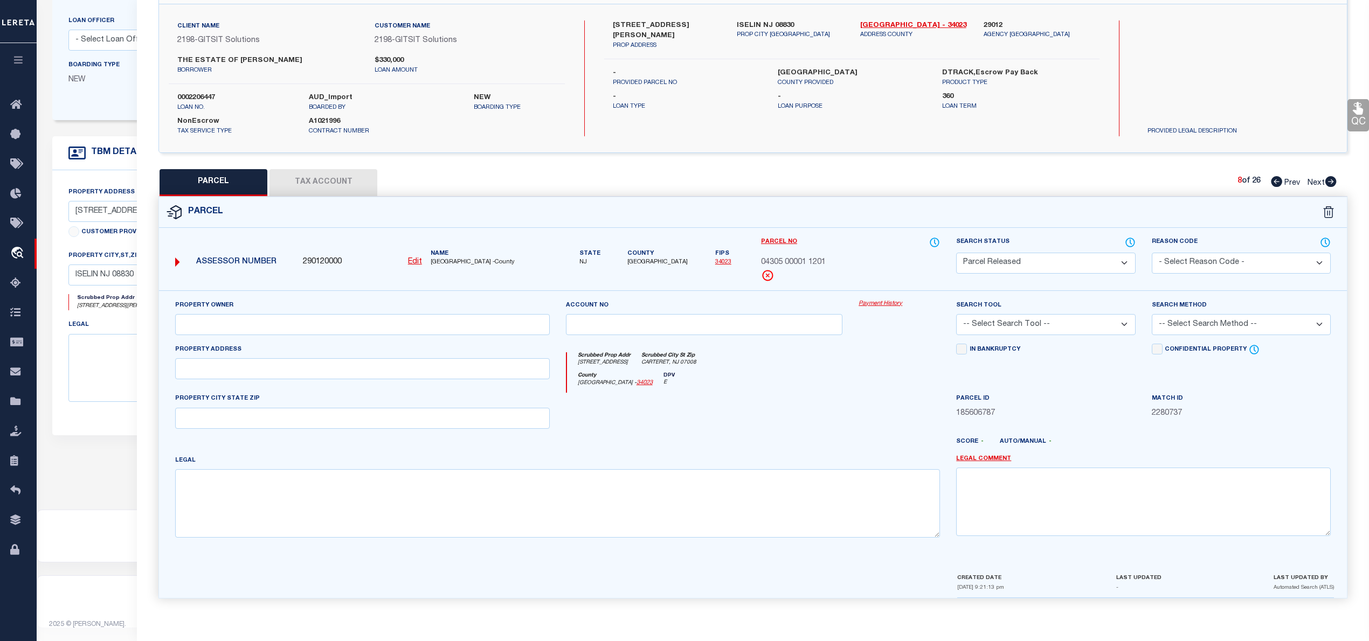
click at [956, 253] on select "Automated Search Bad Parcel Complete Duplicate Parcel High Dollar Reporting In …" at bounding box center [1045, 263] width 179 height 21
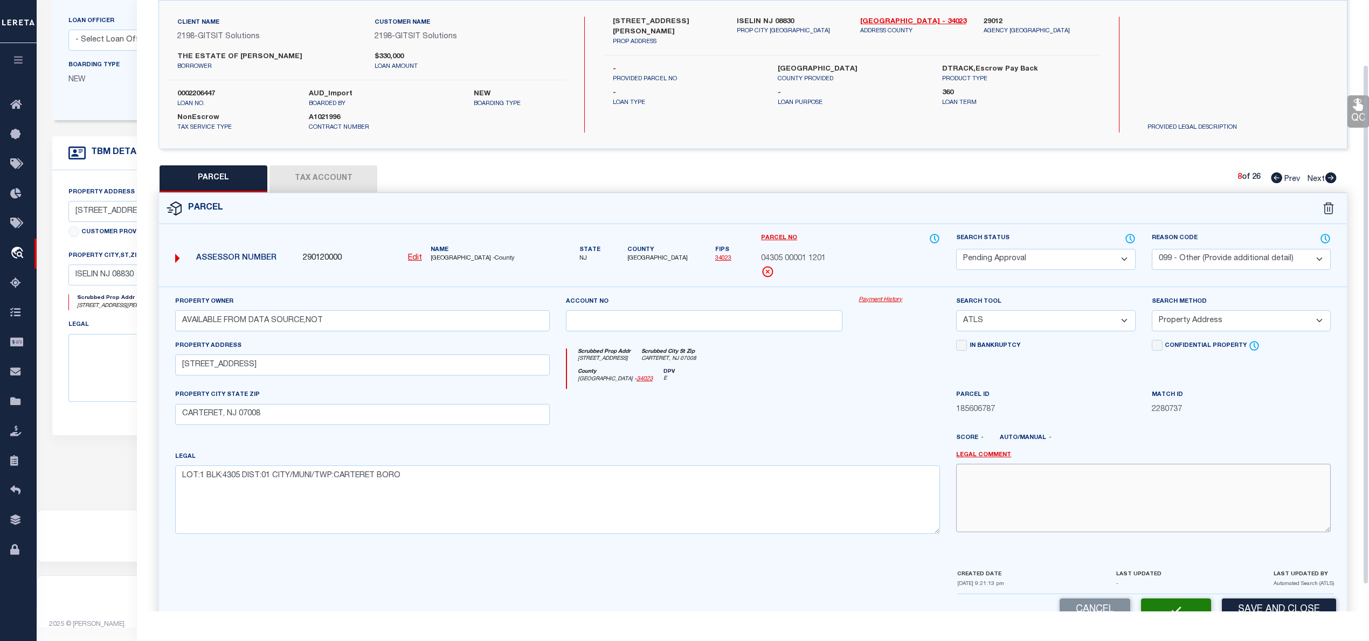
click at [1070, 514] on textarea at bounding box center [1143, 498] width 375 height 68
paste textarea "PARCEL NOT NEEDED"
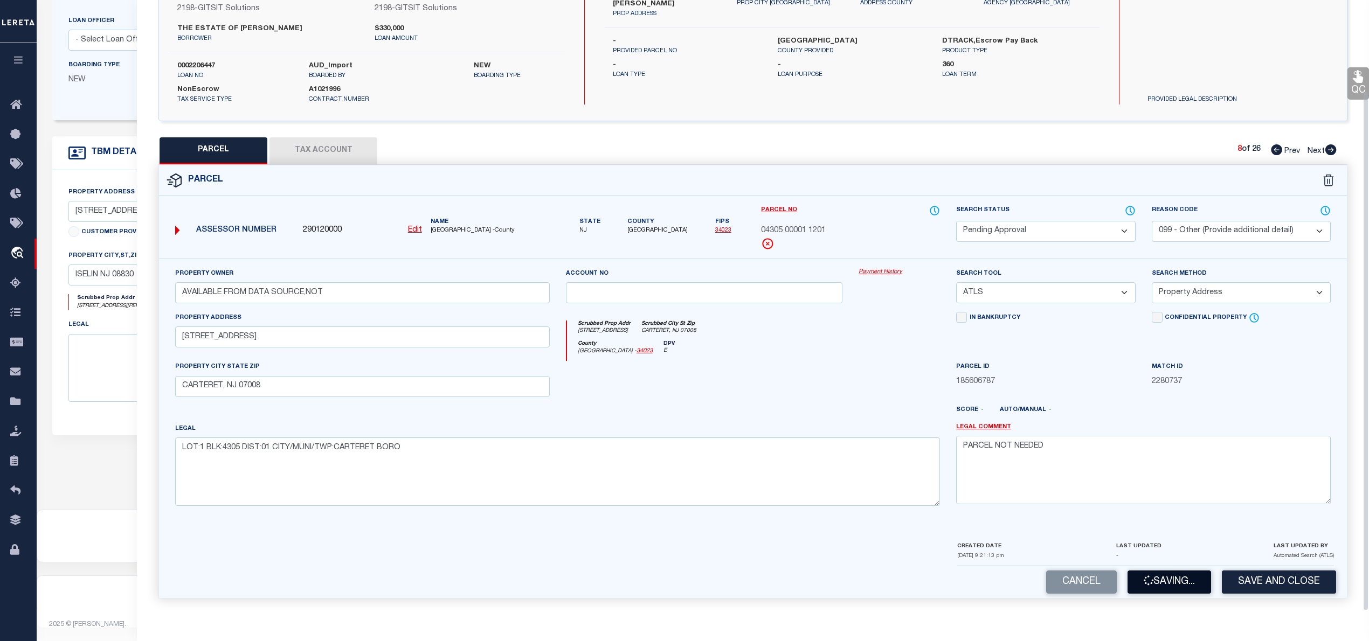
click at [1143, 583] on icon "button" at bounding box center [1148, 580] width 11 height 11
click at [1328, 147] on icon at bounding box center [1331, 149] width 11 height 11
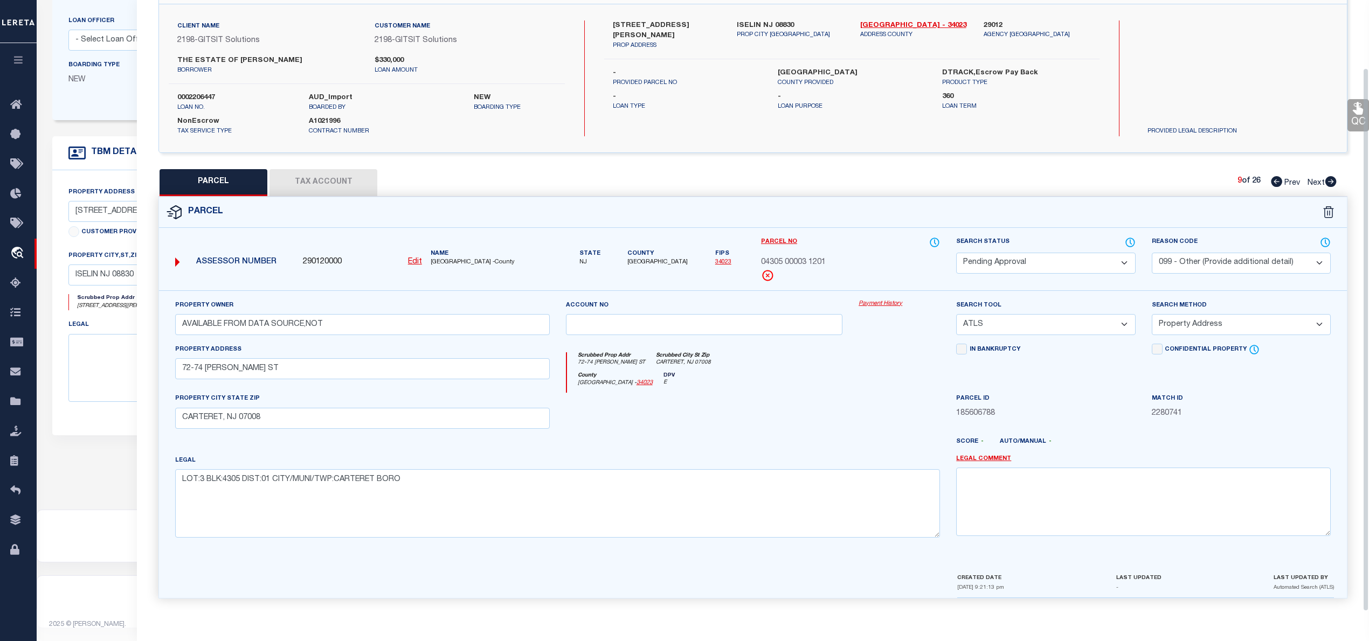
scroll to position [0, 0]
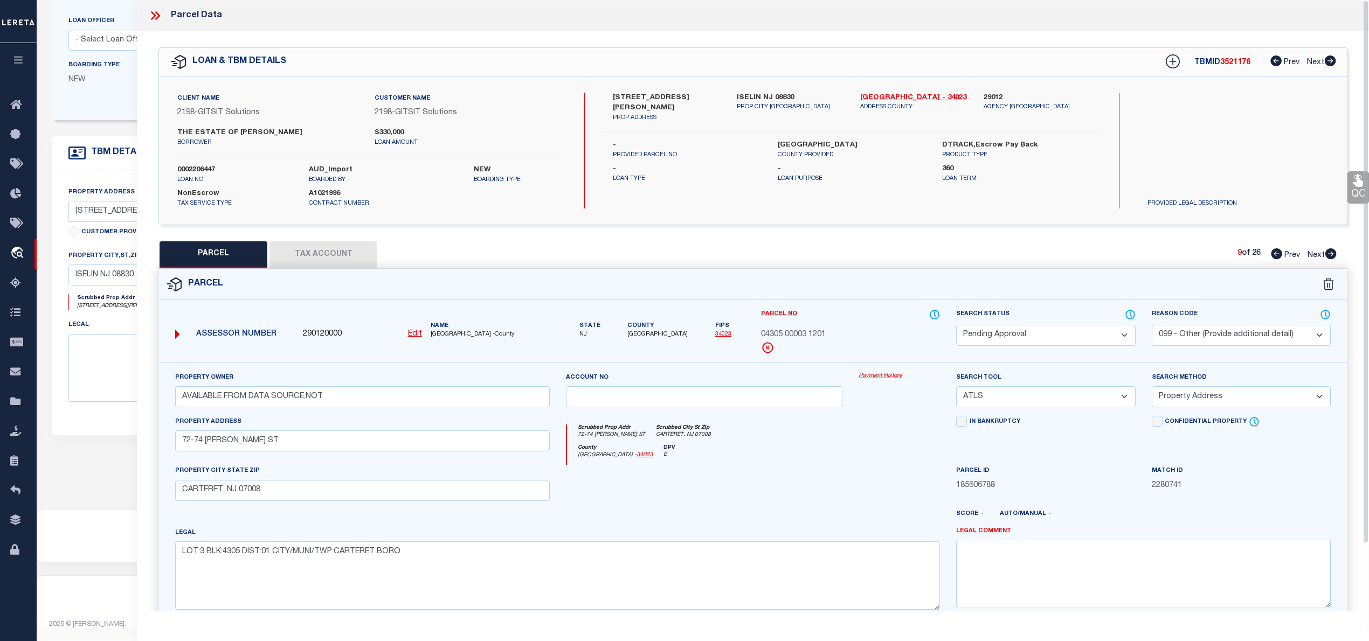
click at [154, 16] on icon at bounding box center [153, 15] width 5 height 9
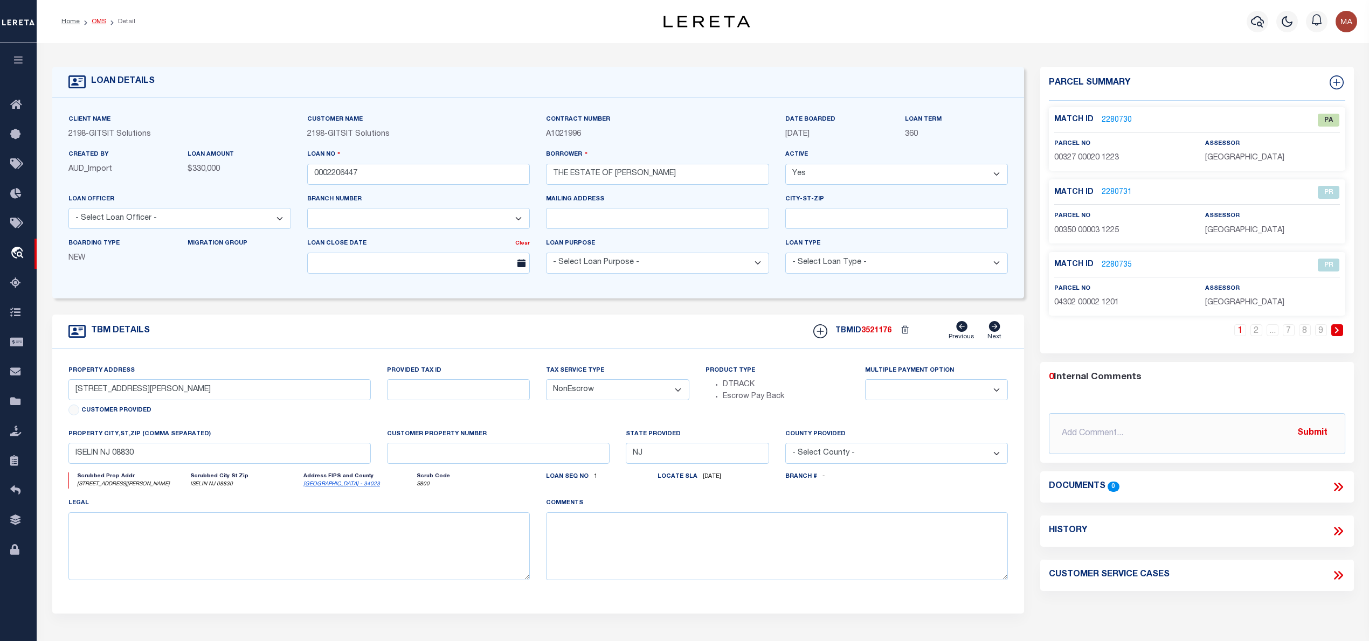
click at [94, 24] on link "OMS" at bounding box center [99, 21] width 15 height 6
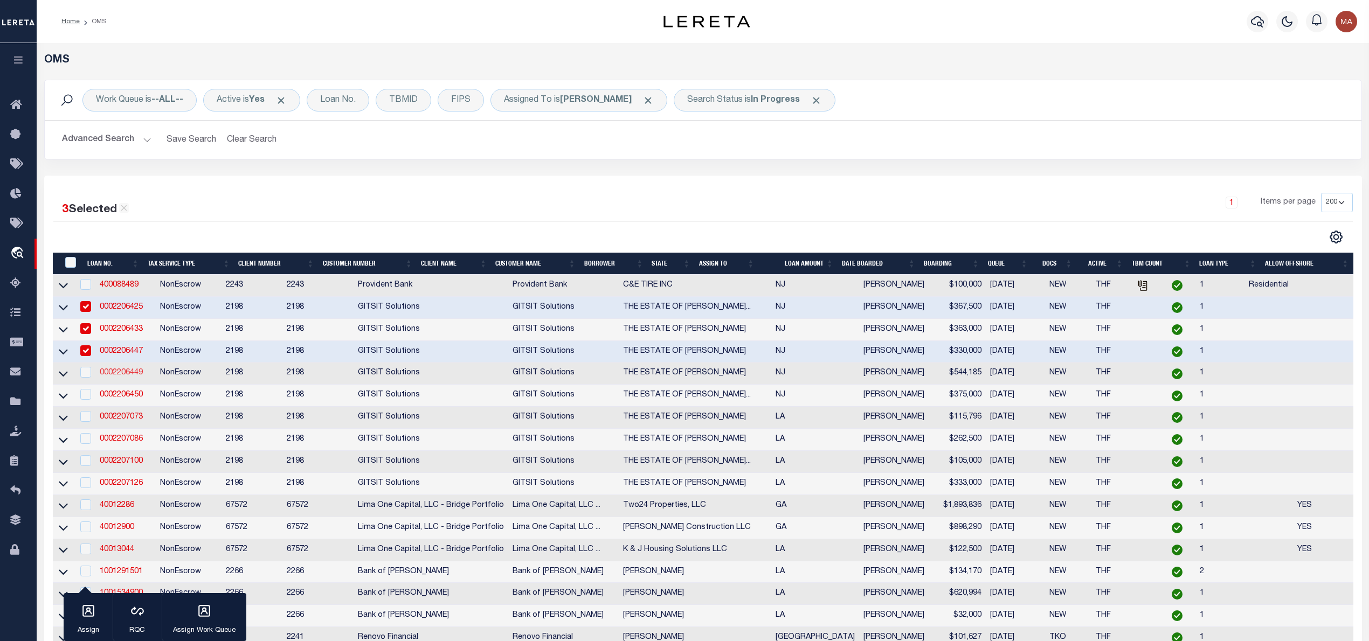
click at [118, 376] on link "0002206449" at bounding box center [121, 373] width 43 height 8
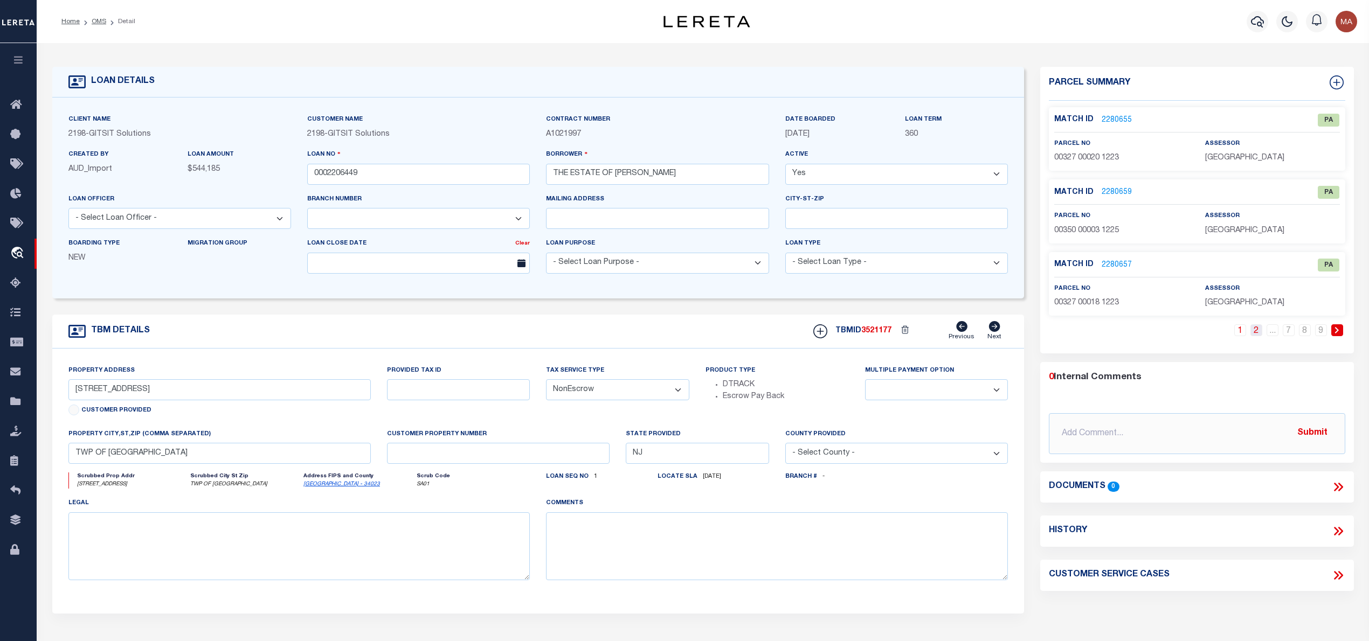
click at [1254, 328] on link "2" at bounding box center [1257, 331] width 12 height 12
click at [1120, 192] on link "2279212" at bounding box center [1117, 192] width 30 height 11
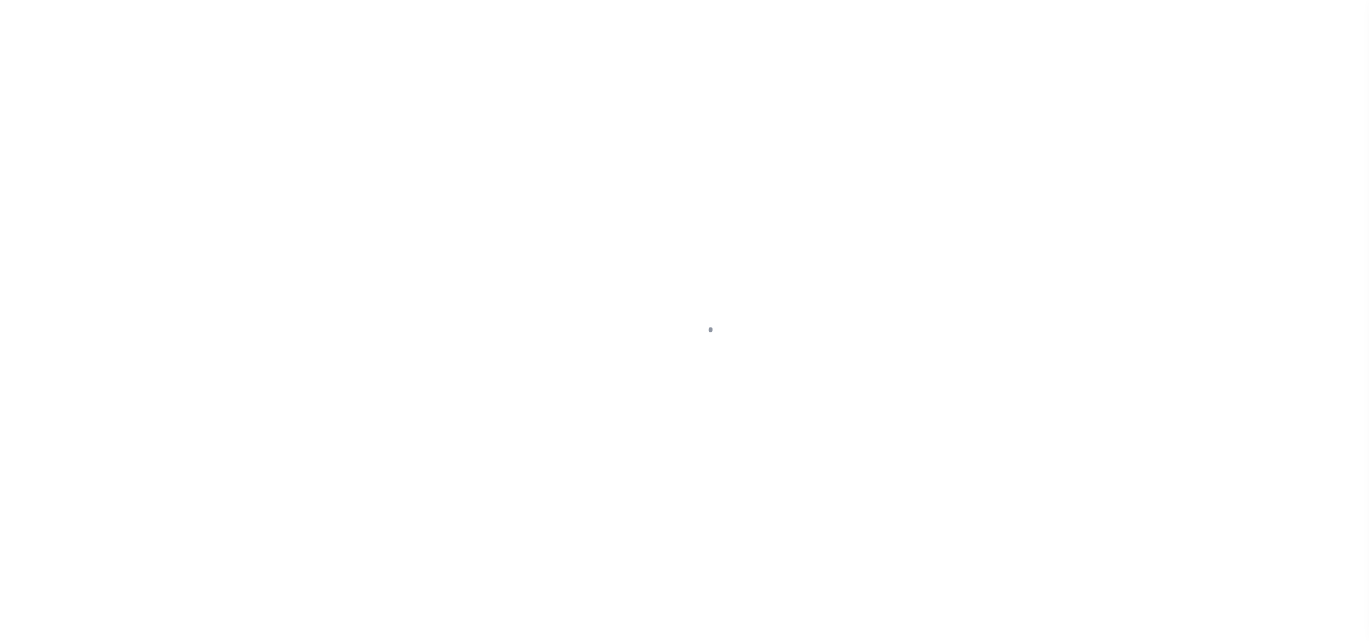
select select "16881"
select select "NonEscrow"
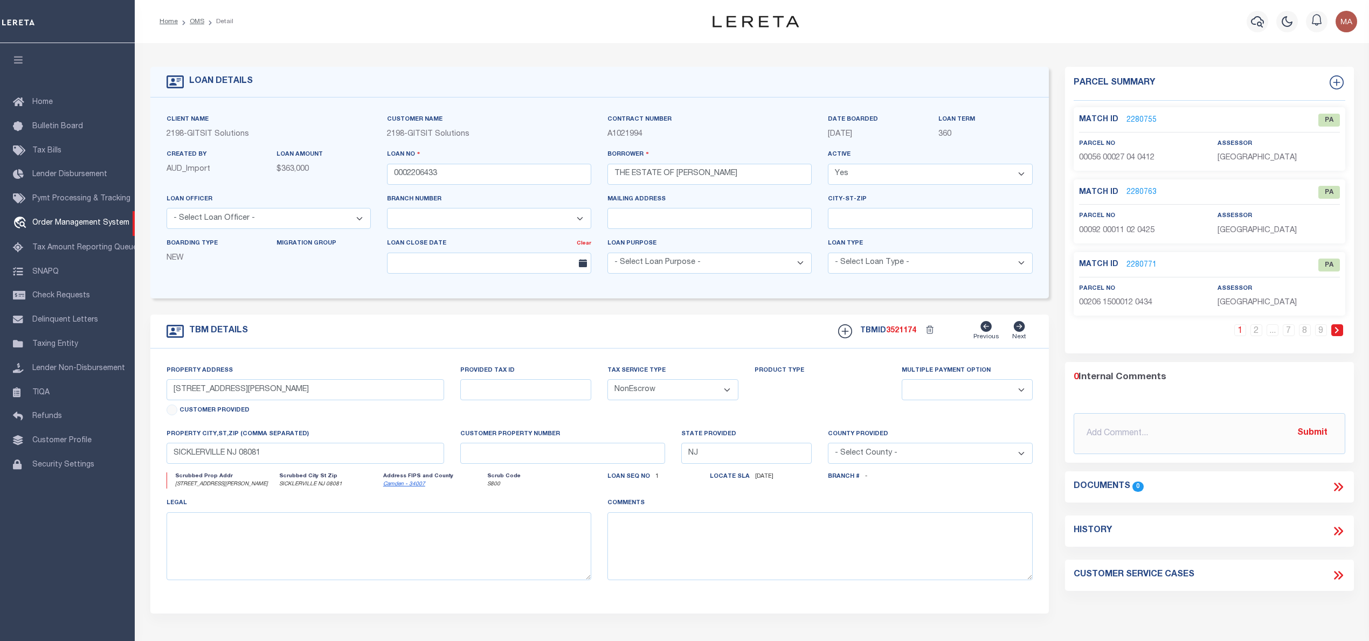
select select "200"
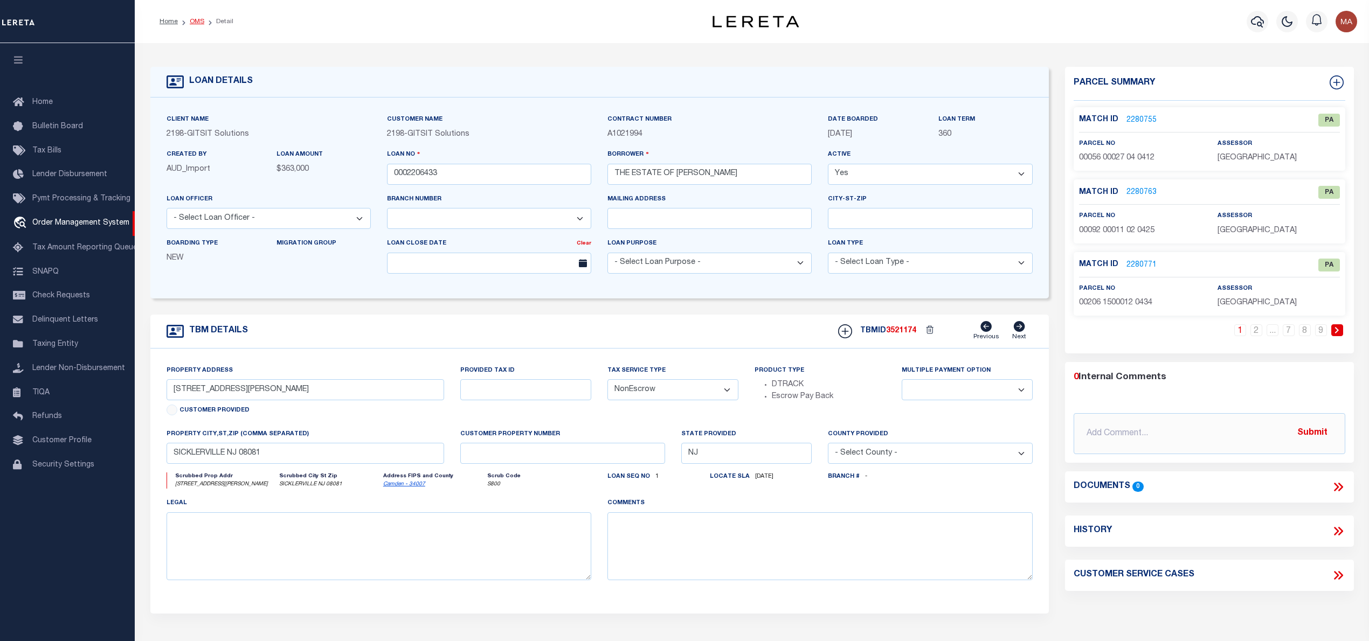
click at [201, 22] on link "OMS" at bounding box center [197, 21] width 15 height 6
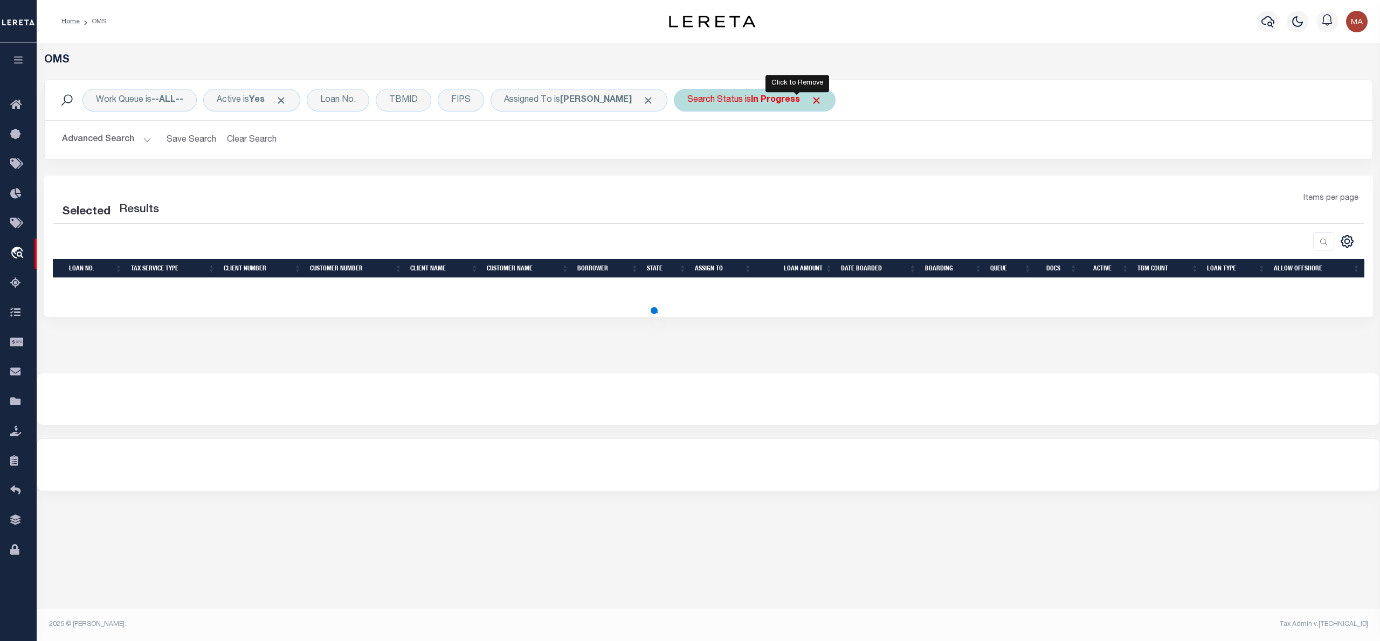
click at [811, 102] on span "Click to Remove" at bounding box center [816, 100] width 11 height 11
click at [706, 102] on div "Search Status" at bounding box center [715, 100] width 82 height 23
select select "200"
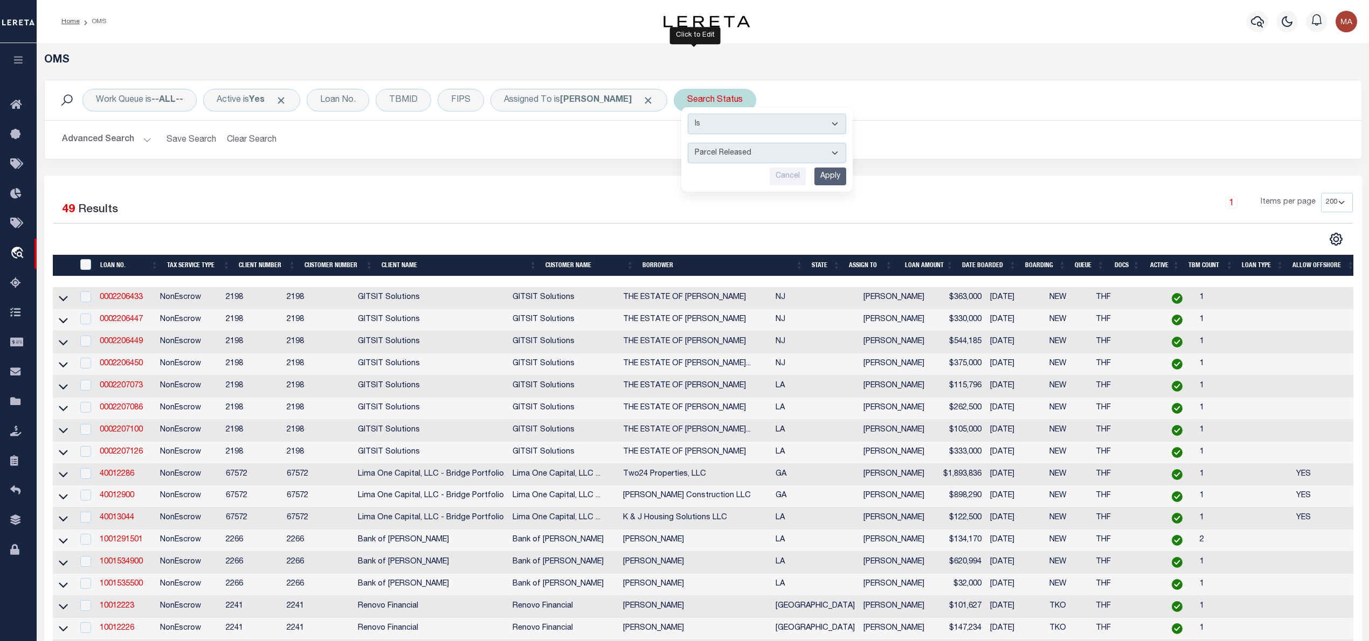
select select "PA"
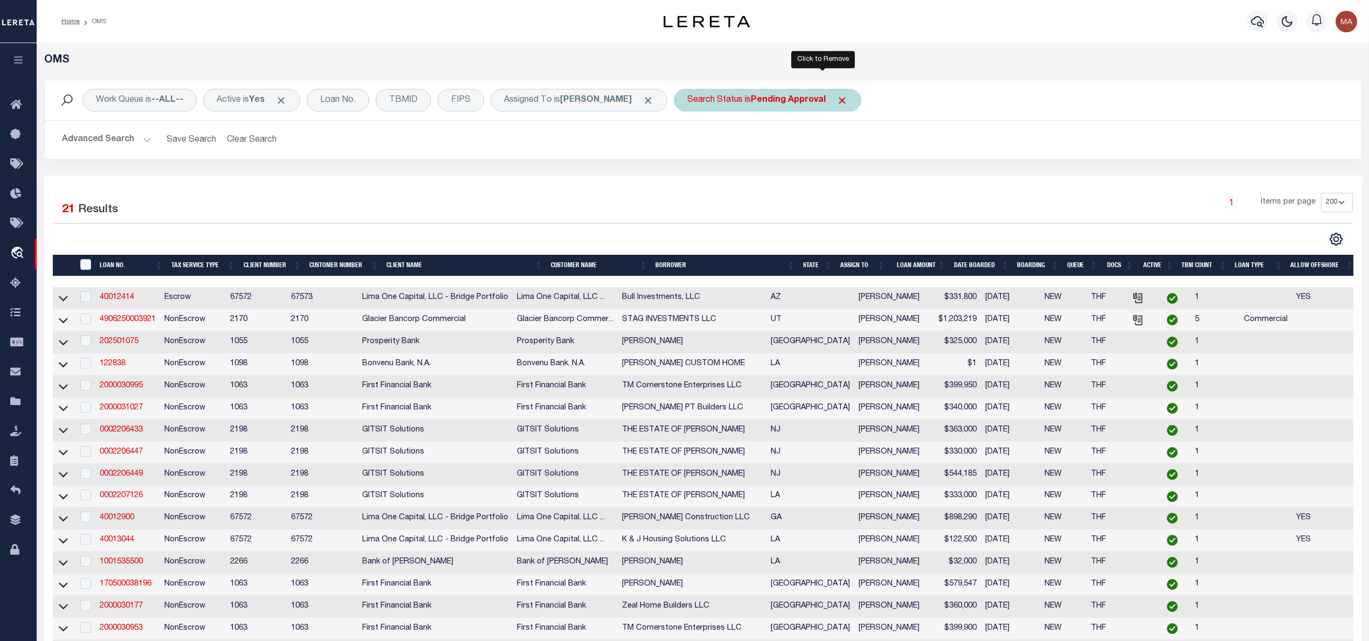
click at [837, 96] on span "Click to Remove" at bounding box center [842, 100] width 11 height 11
